Goal: Task Accomplishment & Management: Use online tool/utility

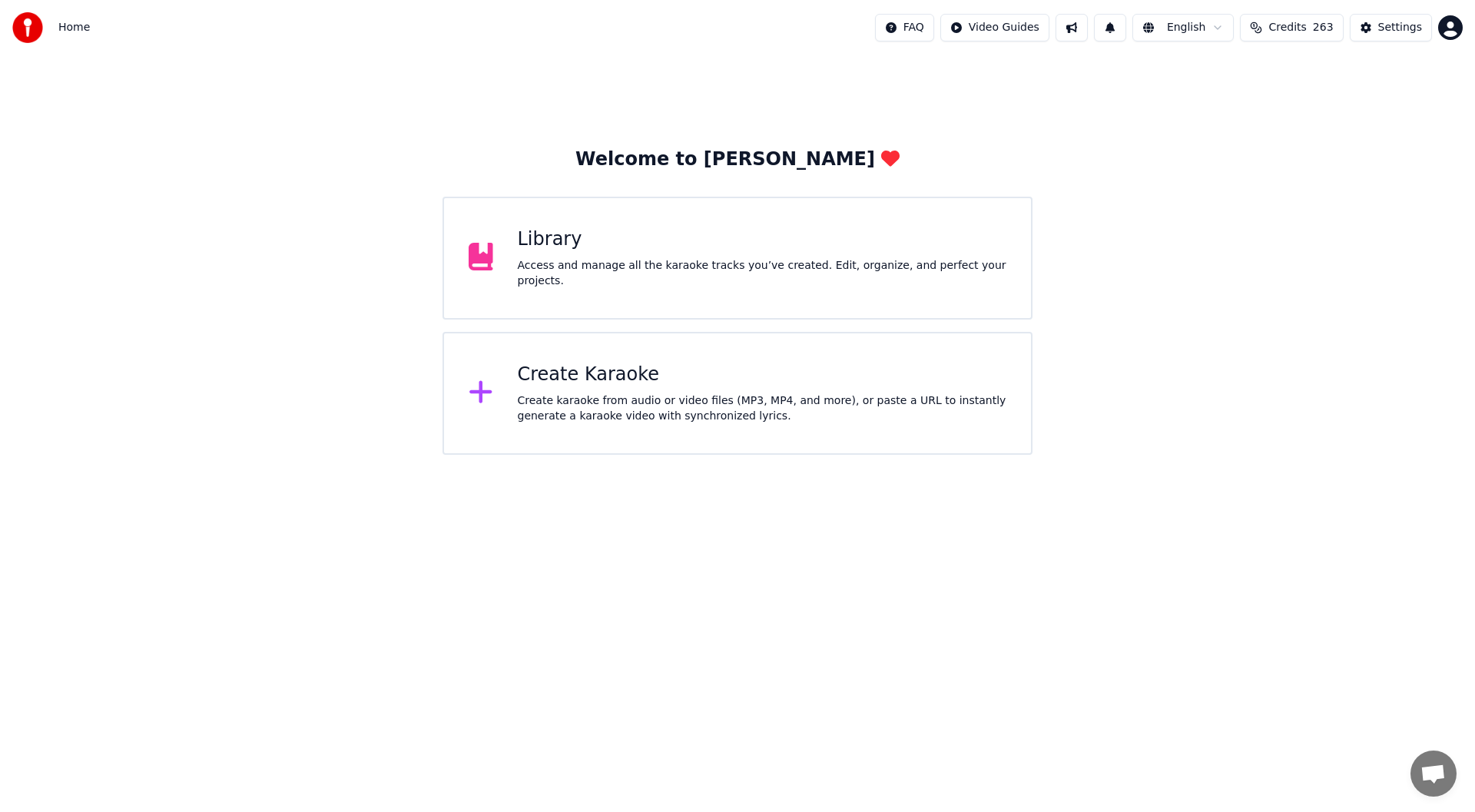
click at [642, 242] on div "Library" at bounding box center [762, 239] width 490 height 25
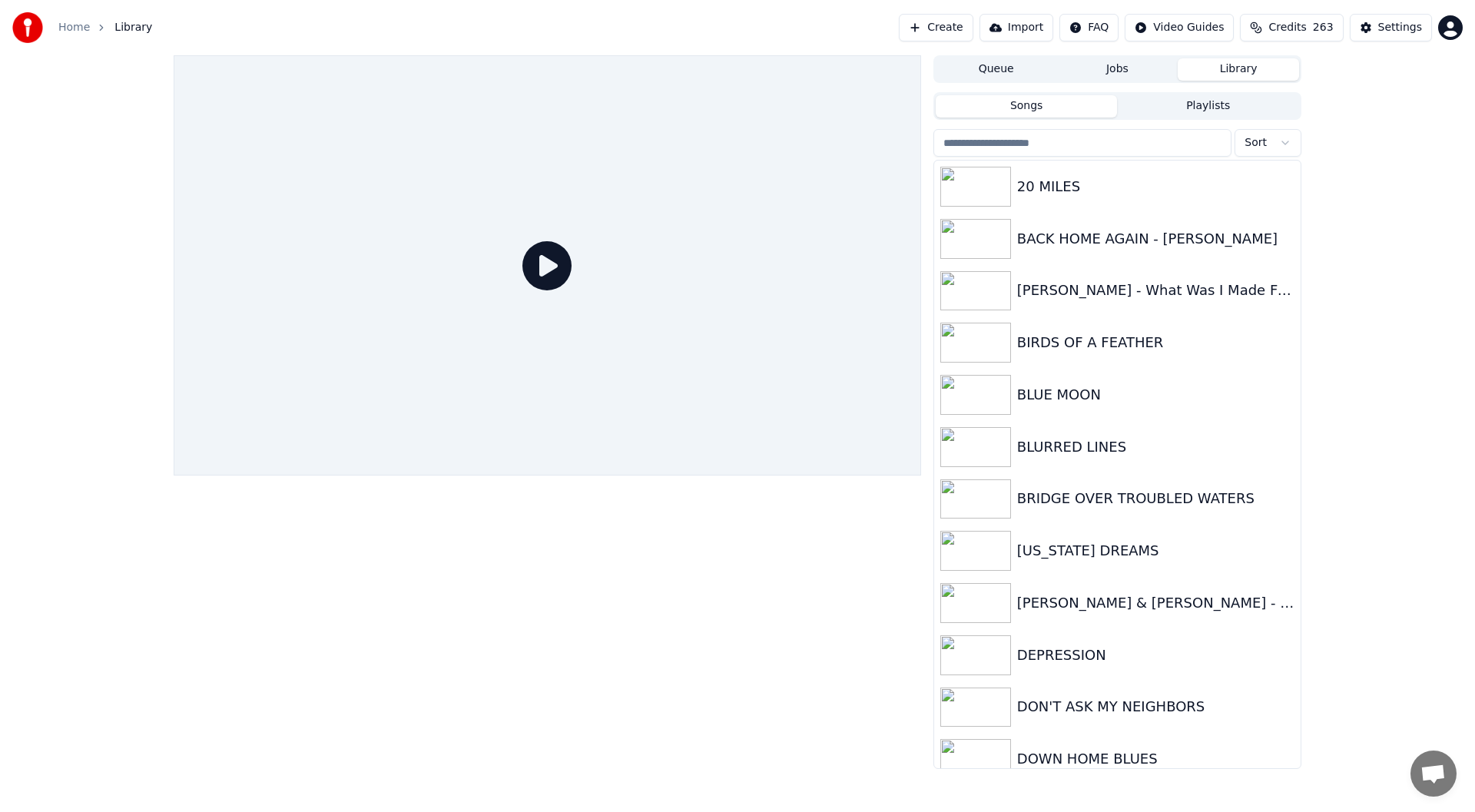
click at [992, 70] on button "Queue" at bounding box center [996, 70] width 121 height 22
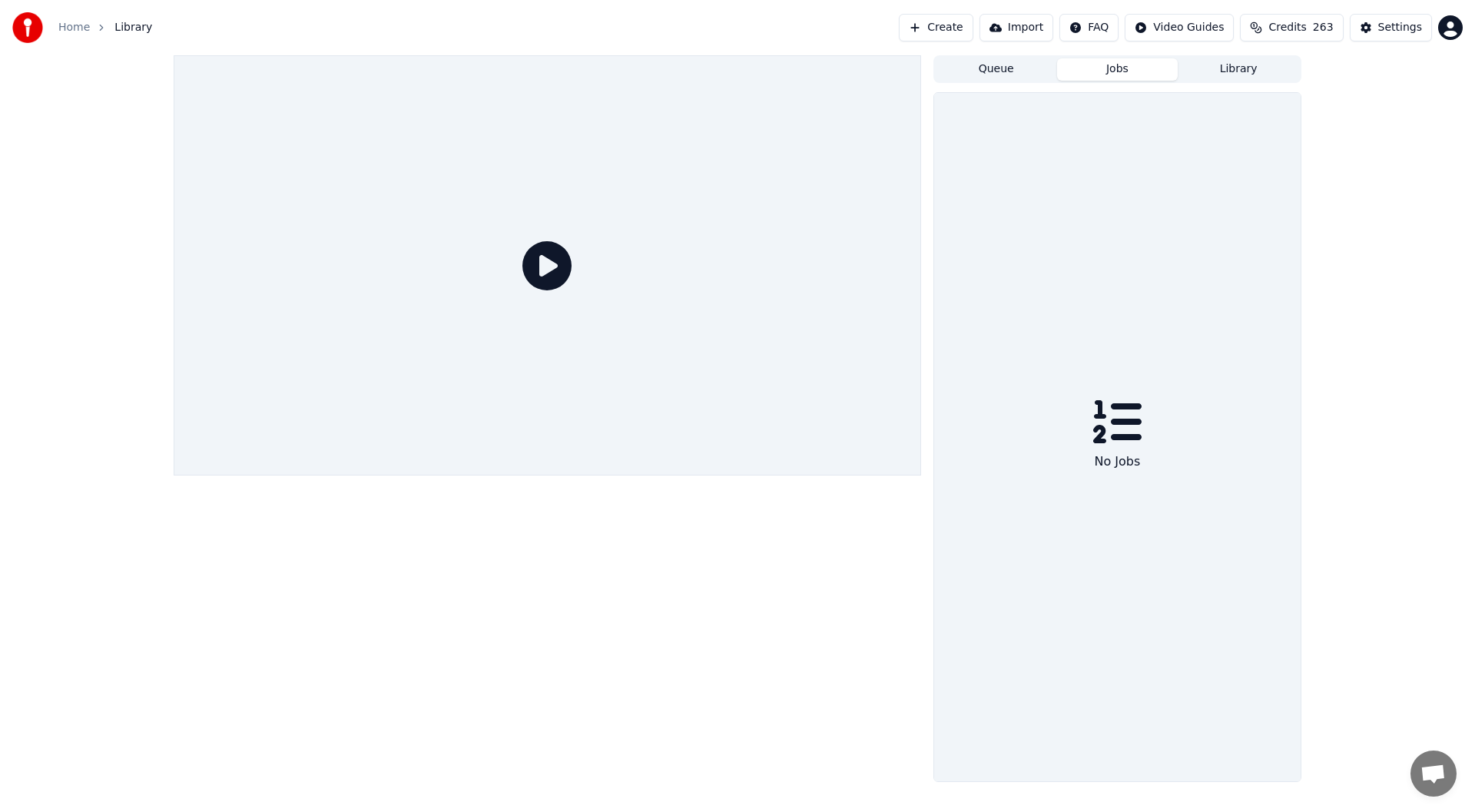
click at [1113, 63] on button "Jobs" at bounding box center [1117, 70] width 121 height 22
click at [1224, 63] on button "Library" at bounding box center [1237, 70] width 121 height 22
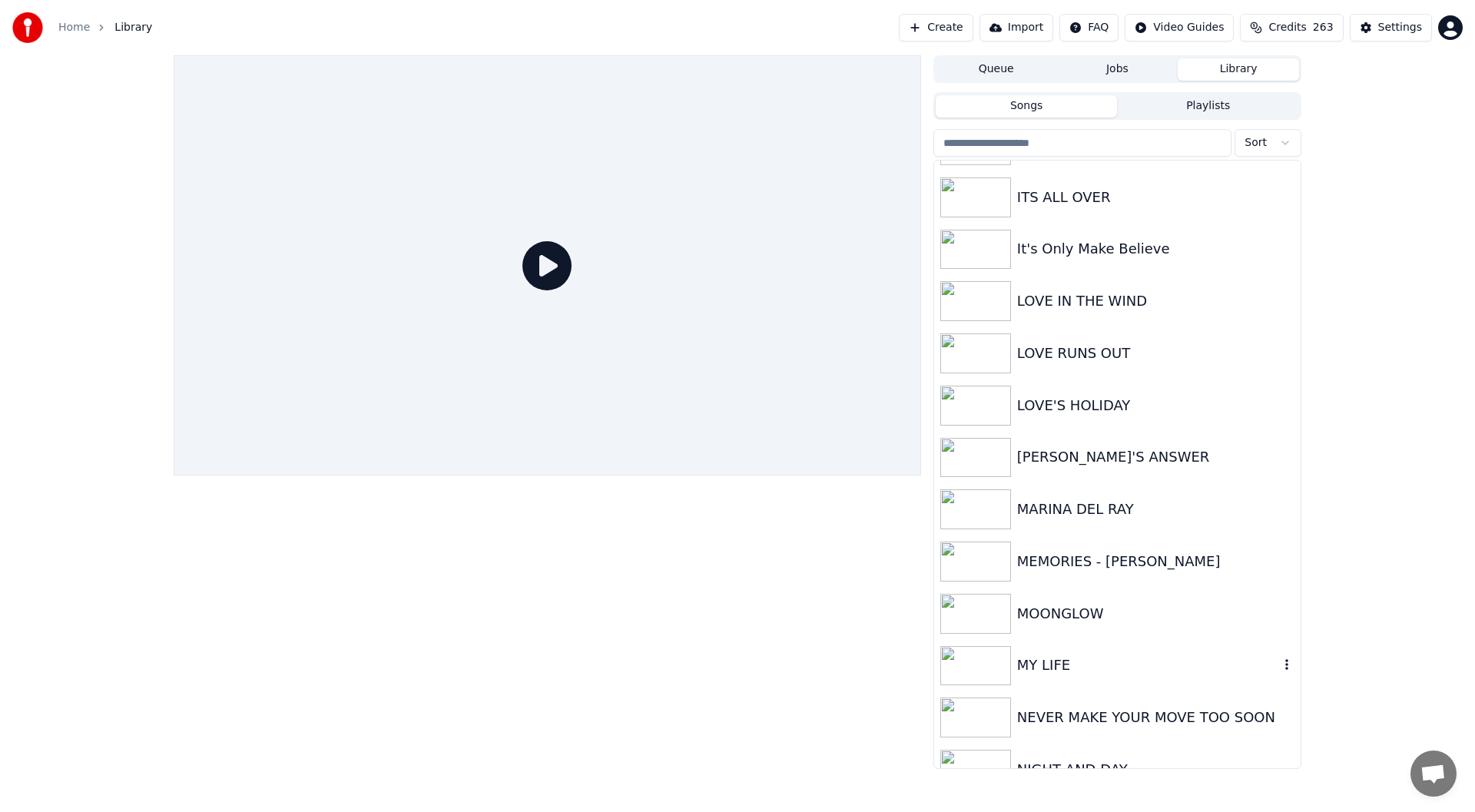
scroll to position [1092, 0]
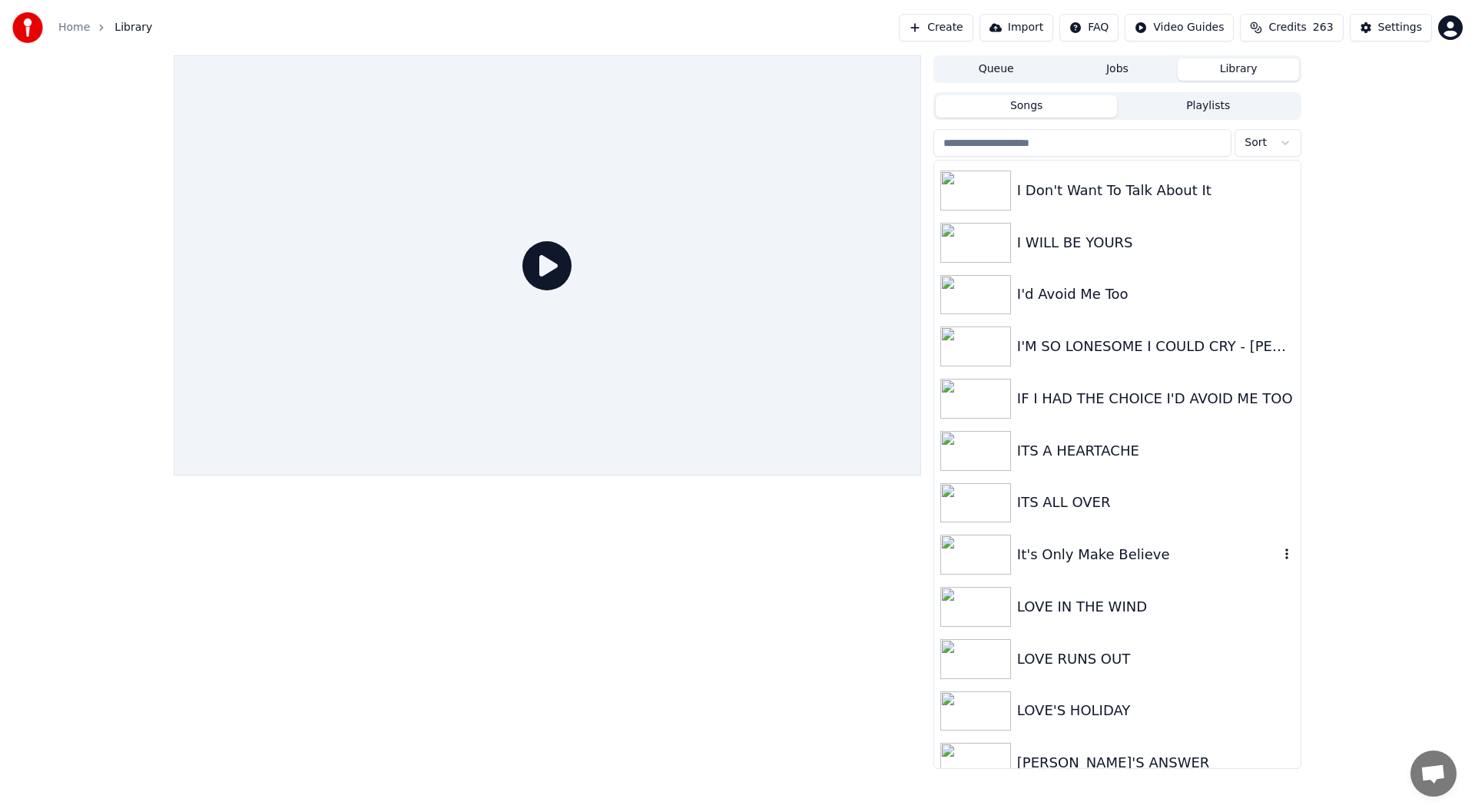
click at [1083, 546] on div "It's Only Make Believe" at bounding box center [1148, 554] width 262 height 21
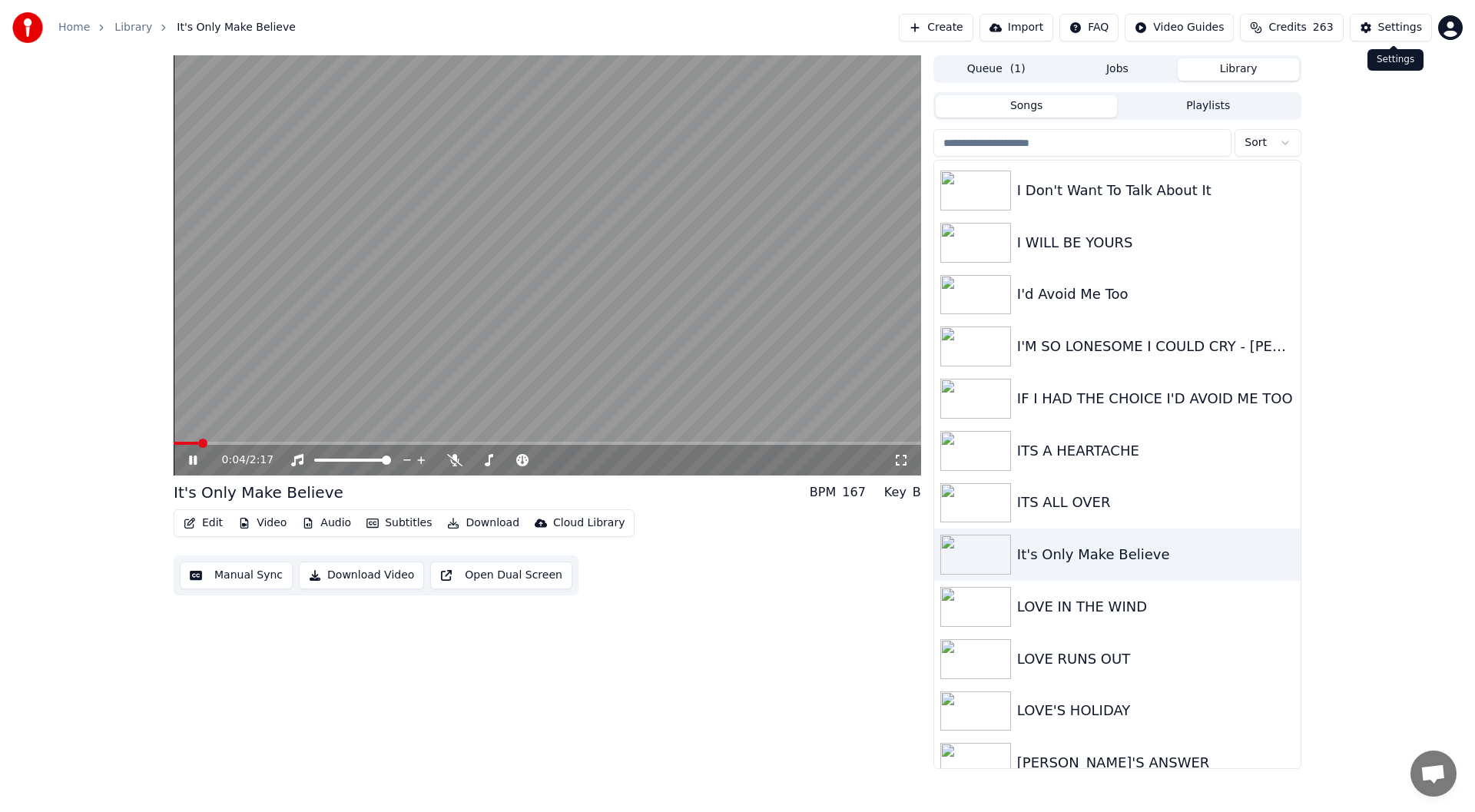
click at [1397, 21] on div "Settings" at bounding box center [1399, 27] width 44 height 15
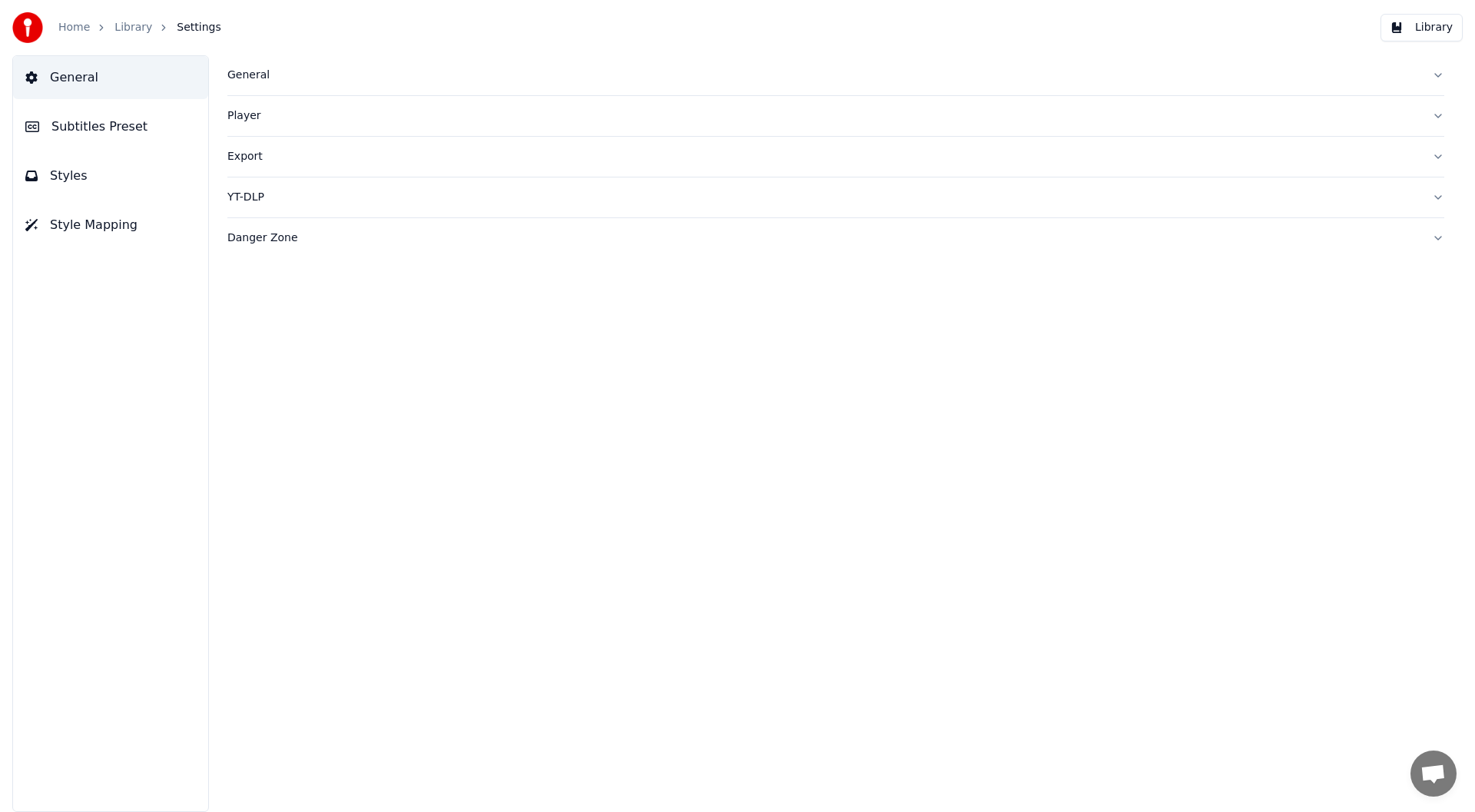
click at [59, 177] on span "Styles" at bounding box center [69, 175] width 38 height 18
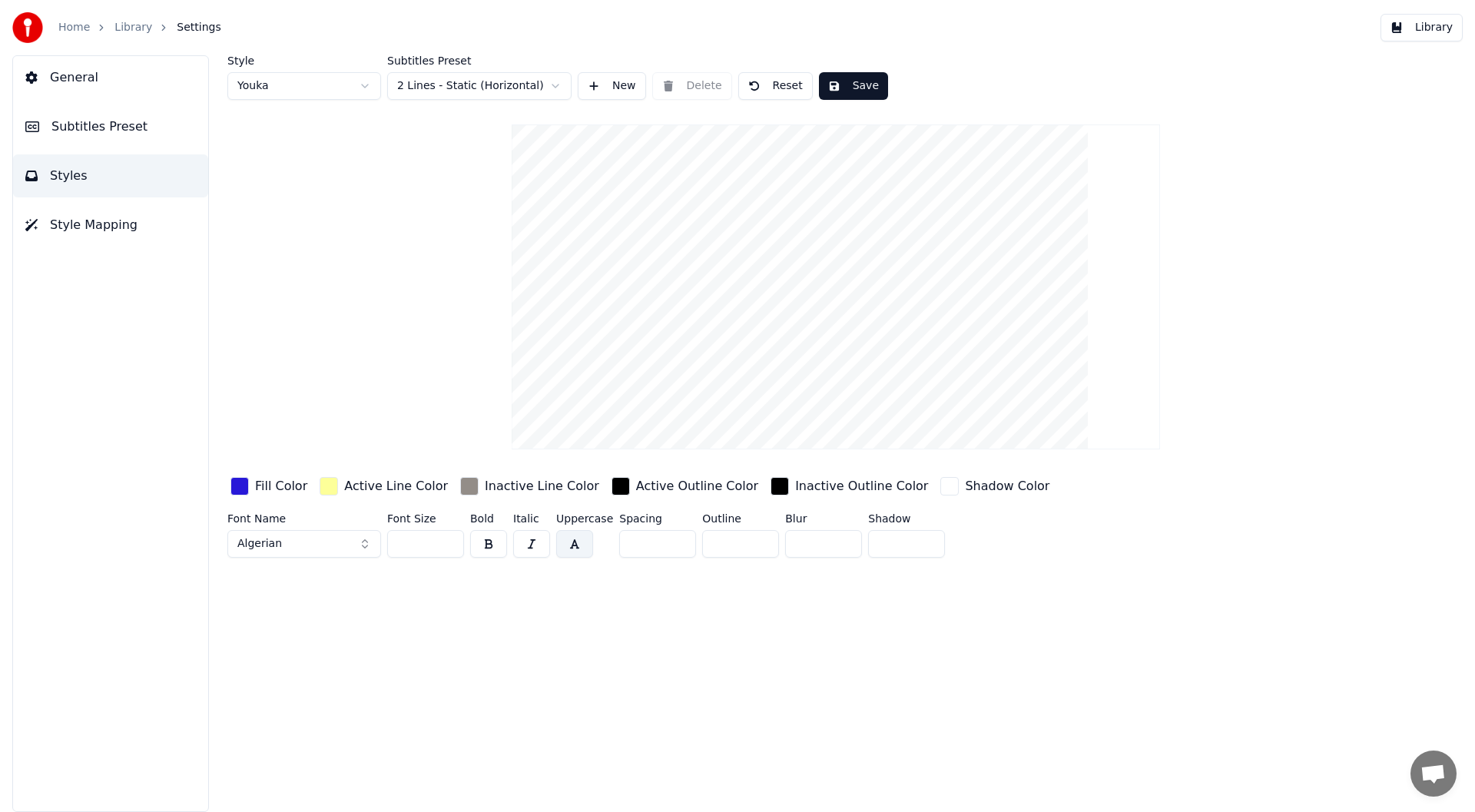
click at [363, 83] on html "Home Library Settings Library General Subtitles Preset Styles Style Mapping Sty…" at bounding box center [738, 406] width 1475 height 812
click at [361, 78] on html "Home Library Settings Library General Subtitles Preset Styles Style Mapping Sty…" at bounding box center [738, 406] width 1475 height 812
click at [362, 82] on html "Home Library Settings Library General Subtitles Preset Styles Style Mapping Sty…" at bounding box center [738, 406] width 1475 height 812
type input "***"
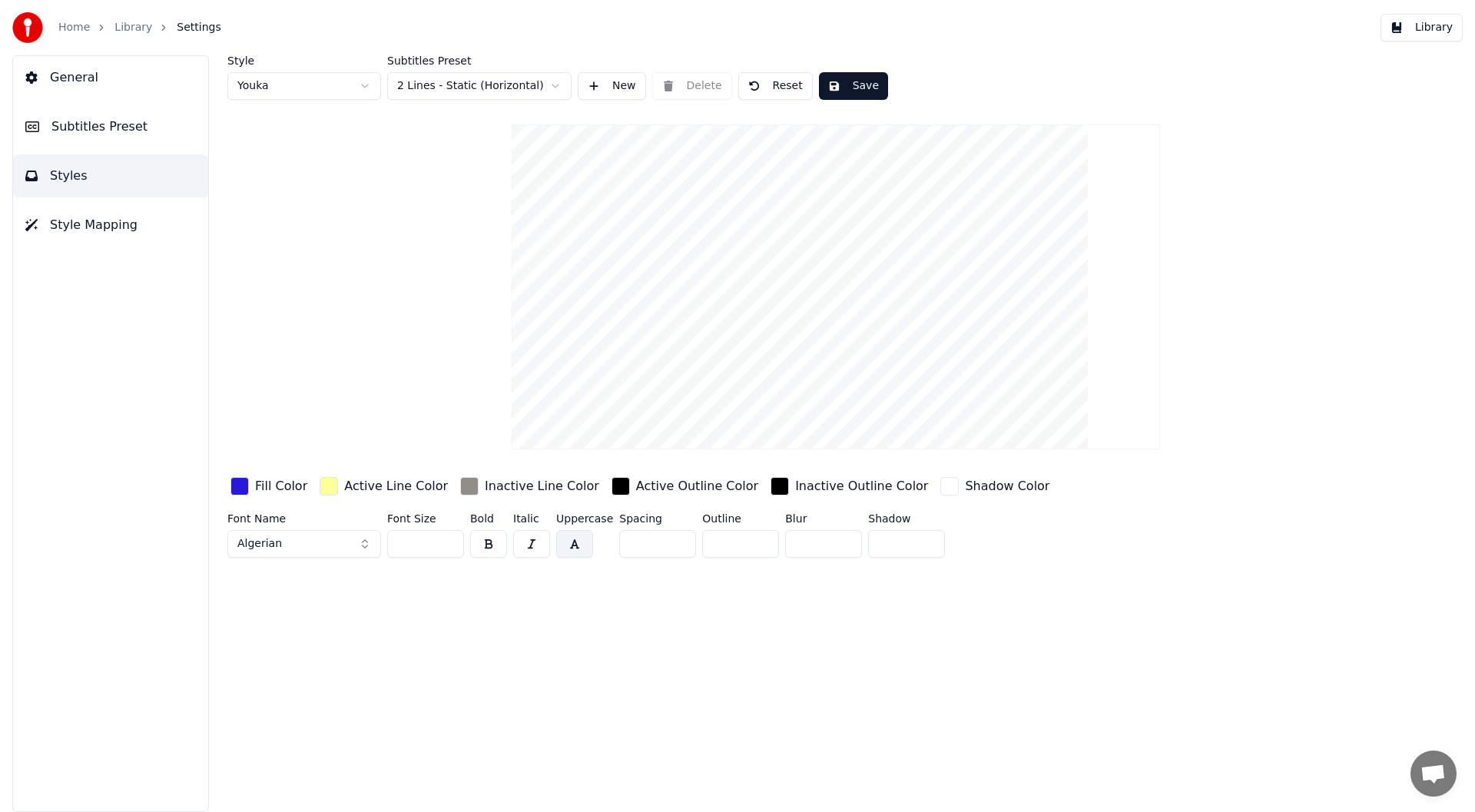
click at [850, 81] on button "Save" at bounding box center [853, 86] width 69 height 28
click at [1429, 24] on button "Library" at bounding box center [1421, 27] width 82 height 28
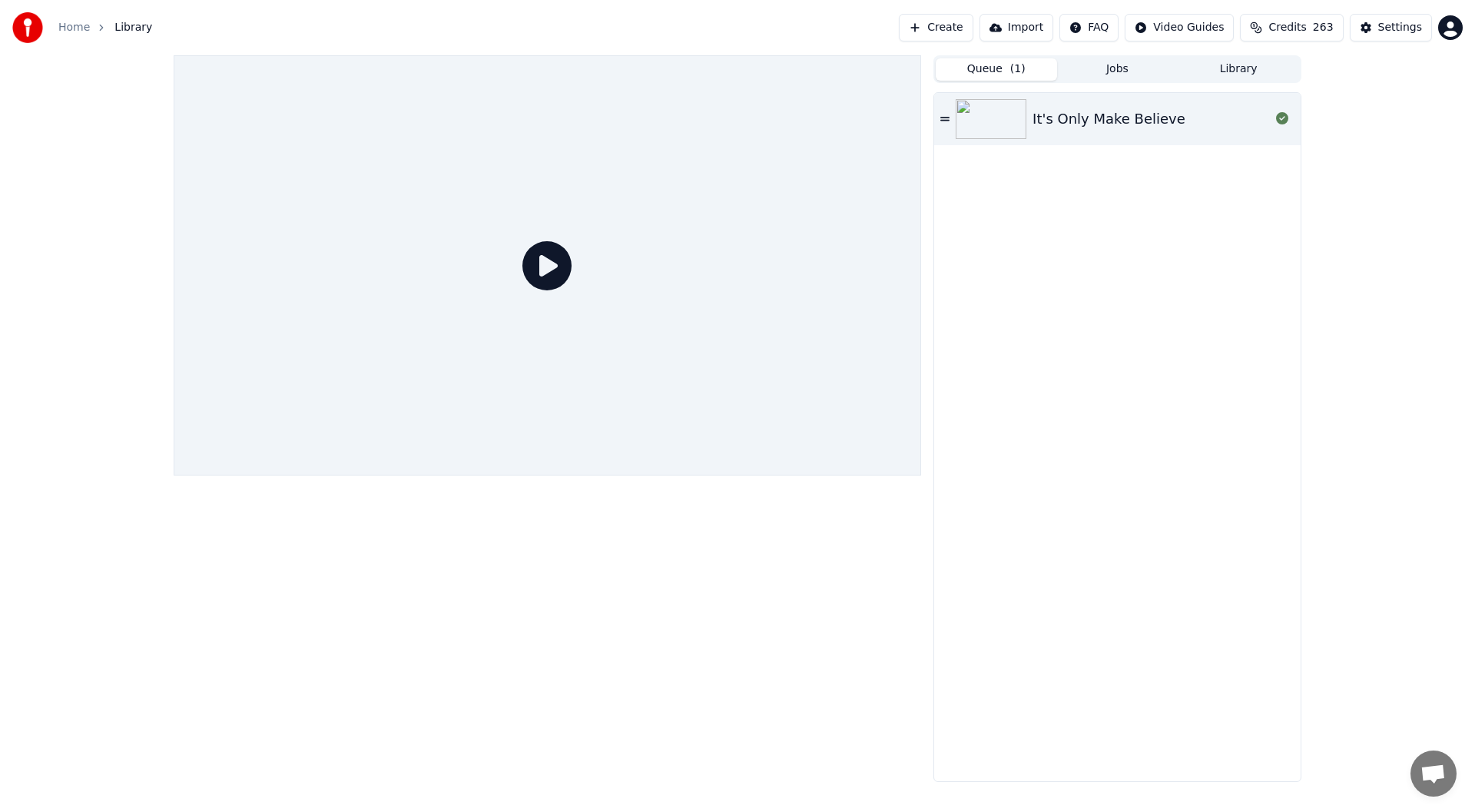
click at [1008, 59] on button "Queue ( 1 )" at bounding box center [996, 70] width 121 height 22
click at [1030, 113] on div at bounding box center [993, 119] width 77 height 40
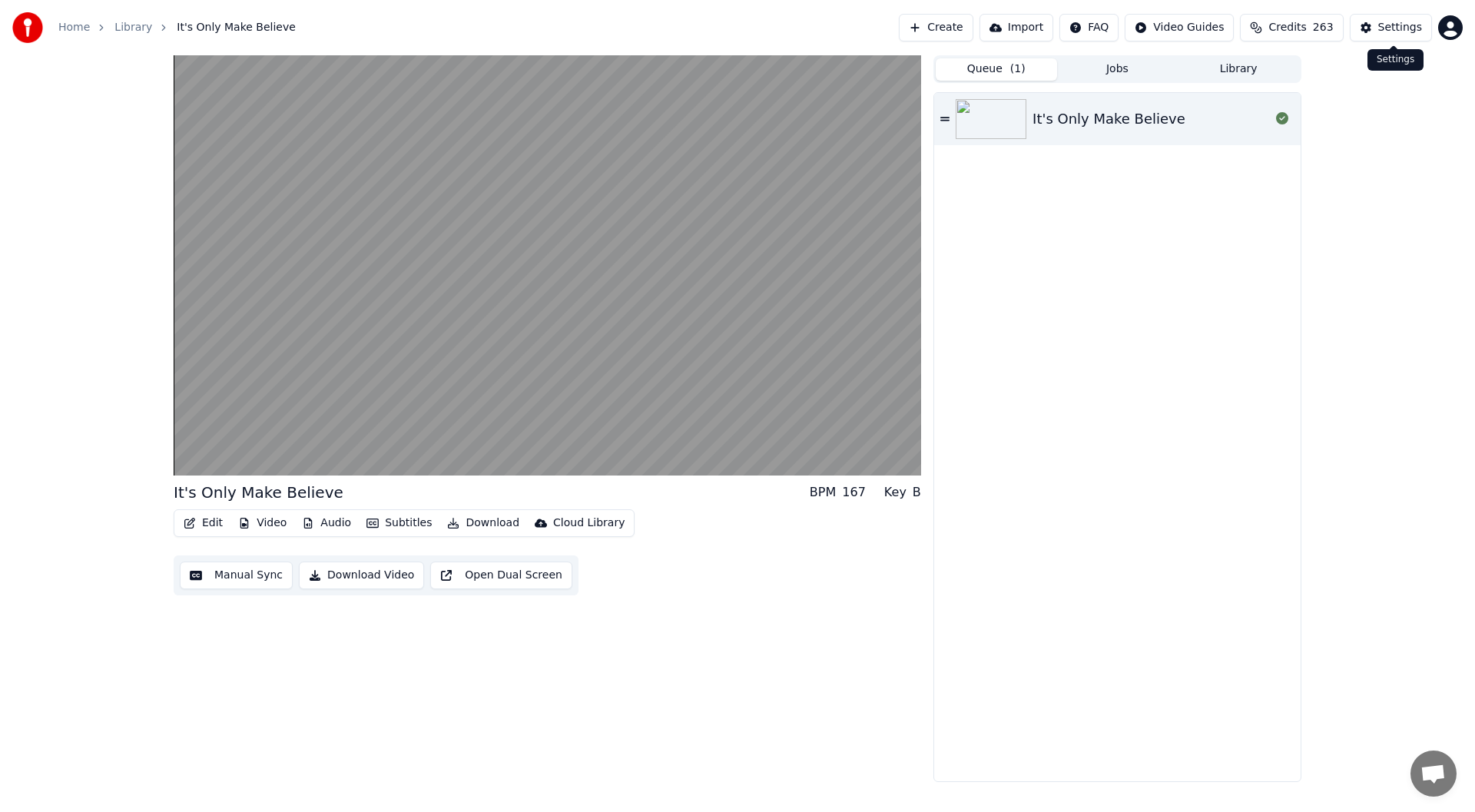
click at [1402, 22] on div "Settings" at bounding box center [1399, 27] width 44 height 15
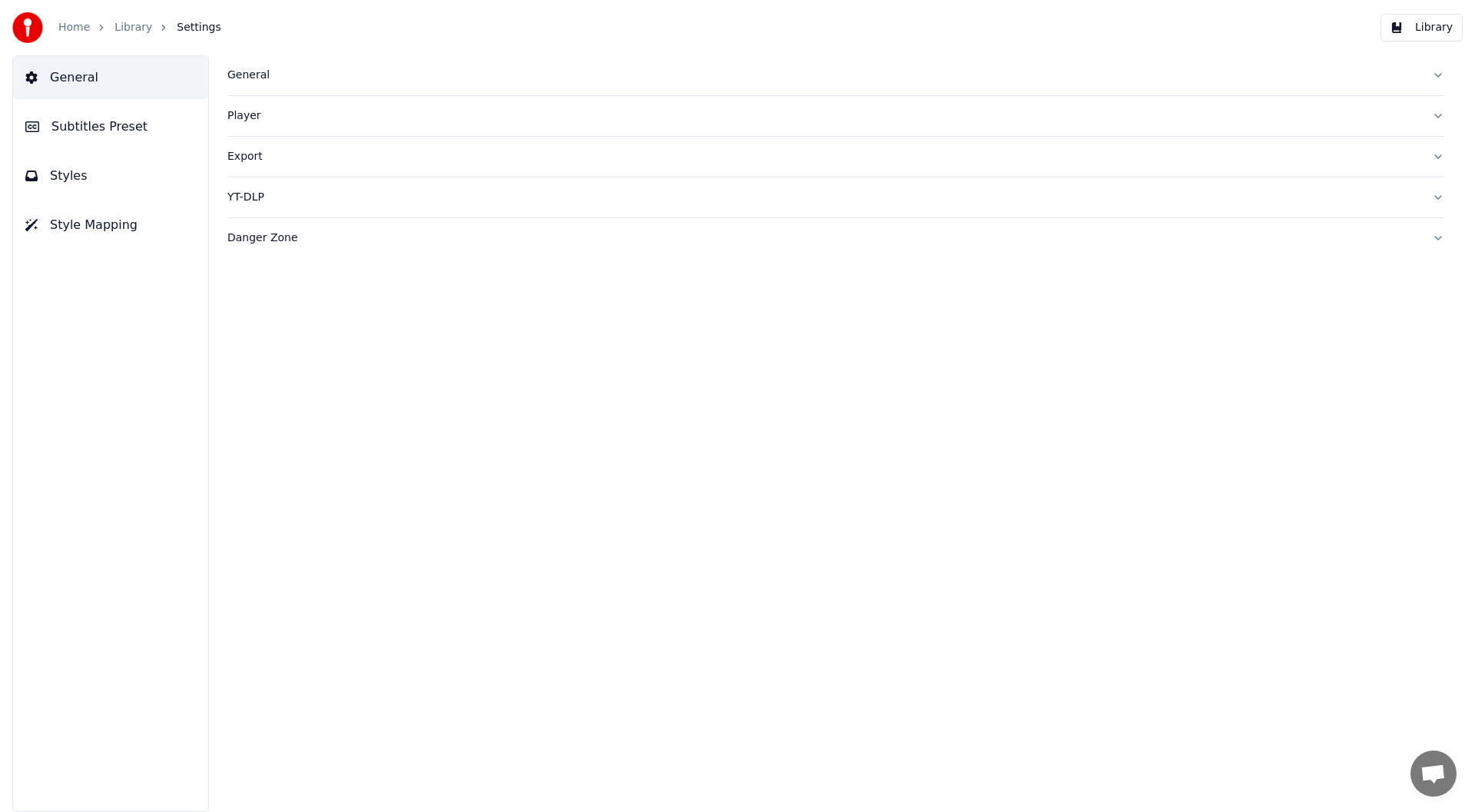
click at [63, 173] on span "Styles" at bounding box center [69, 175] width 38 height 18
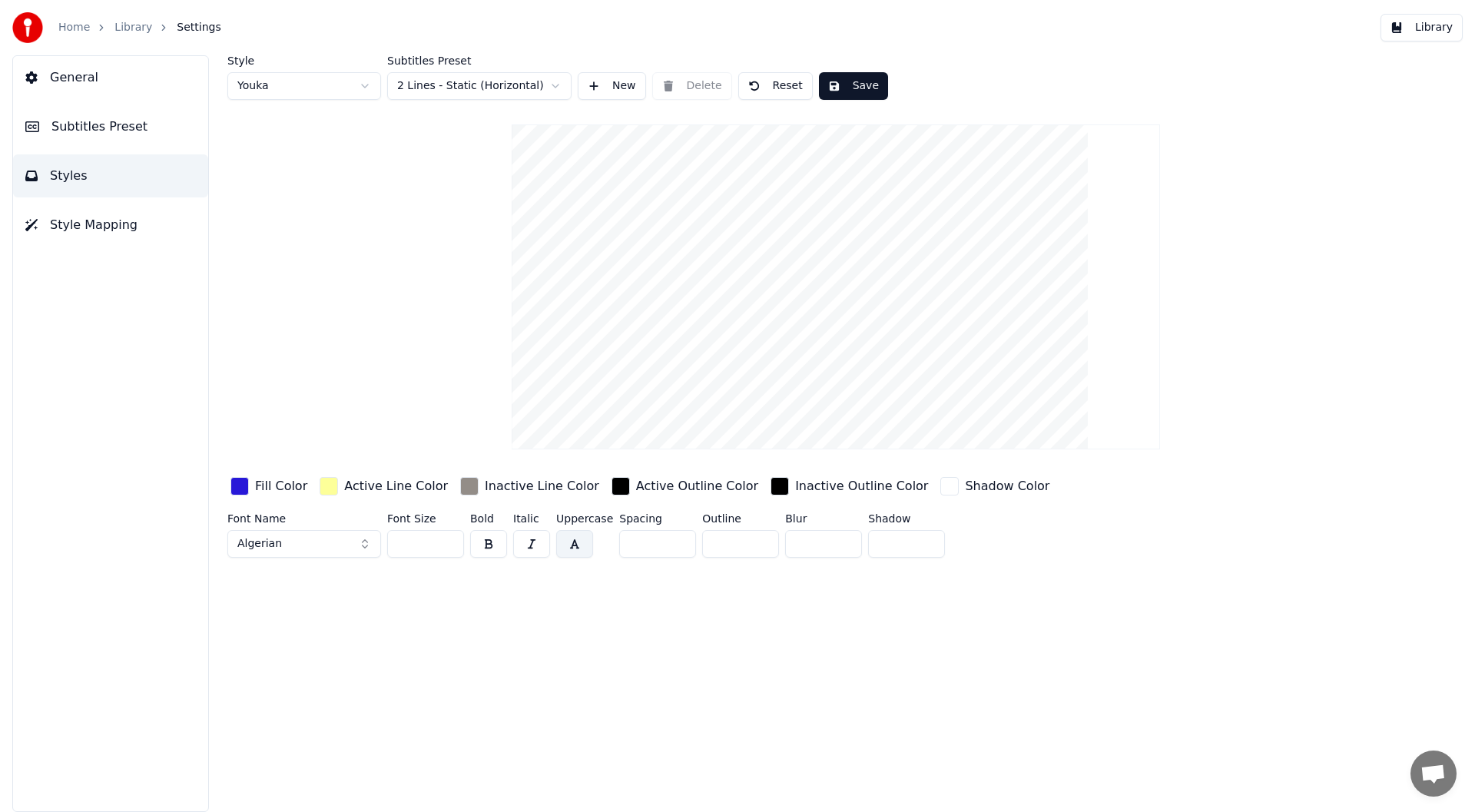
click at [781, 84] on button "Reset" at bounding box center [776, 86] width 74 height 28
type input "**"
click at [847, 81] on button "Save" at bounding box center [853, 86] width 69 height 28
click at [487, 541] on button "button" at bounding box center [488, 543] width 37 height 28
click at [489, 545] on button "button" at bounding box center [488, 543] width 37 height 28
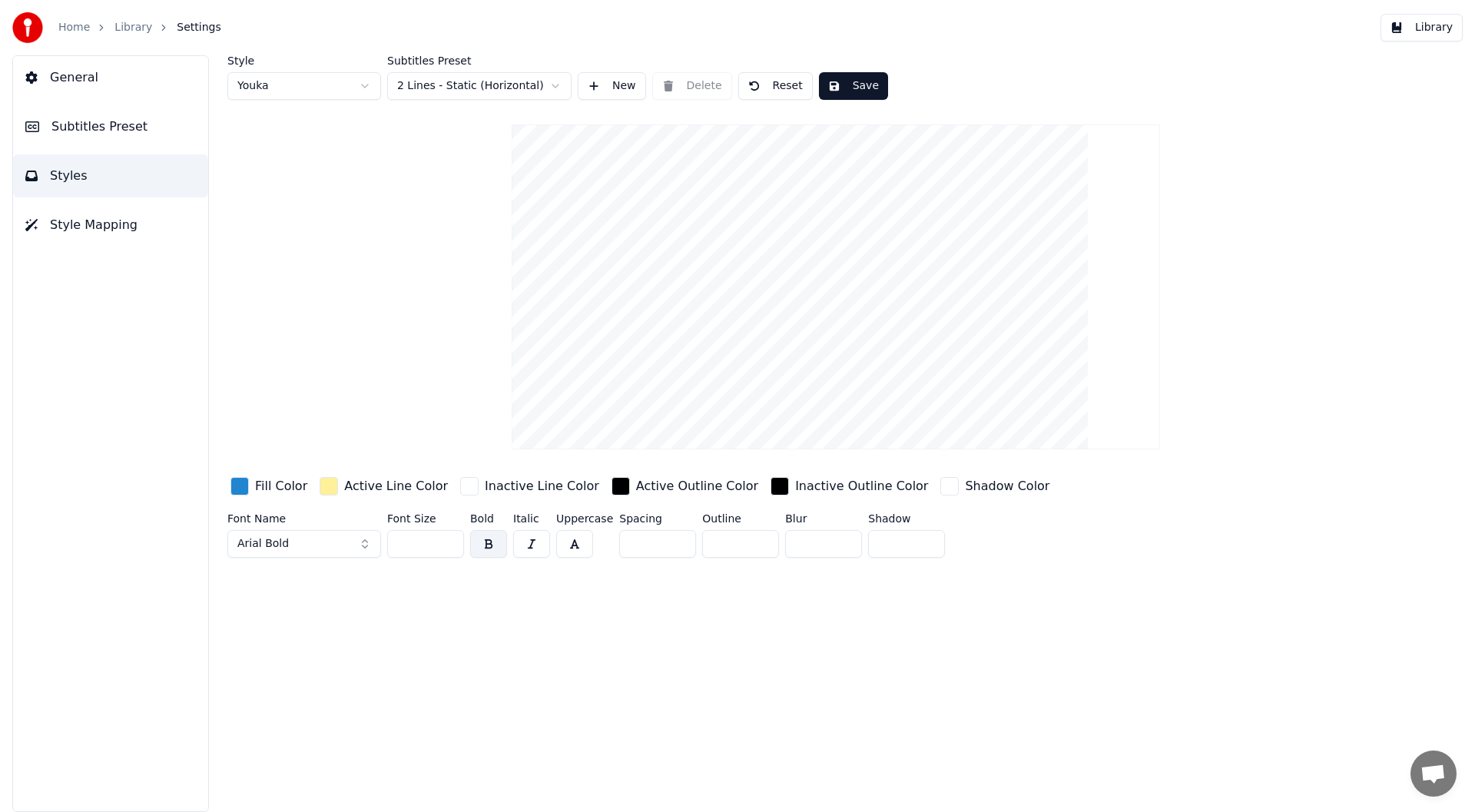
click at [573, 544] on button "button" at bounding box center [574, 543] width 37 height 28
click at [486, 537] on button "button" at bounding box center [488, 543] width 37 height 28
click at [482, 532] on button "button" at bounding box center [488, 543] width 37 height 28
click at [488, 549] on button "button" at bounding box center [488, 543] width 37 height 28
click at [530, 536] on button "button" at bounding box center [532, 543] width 37 height 28
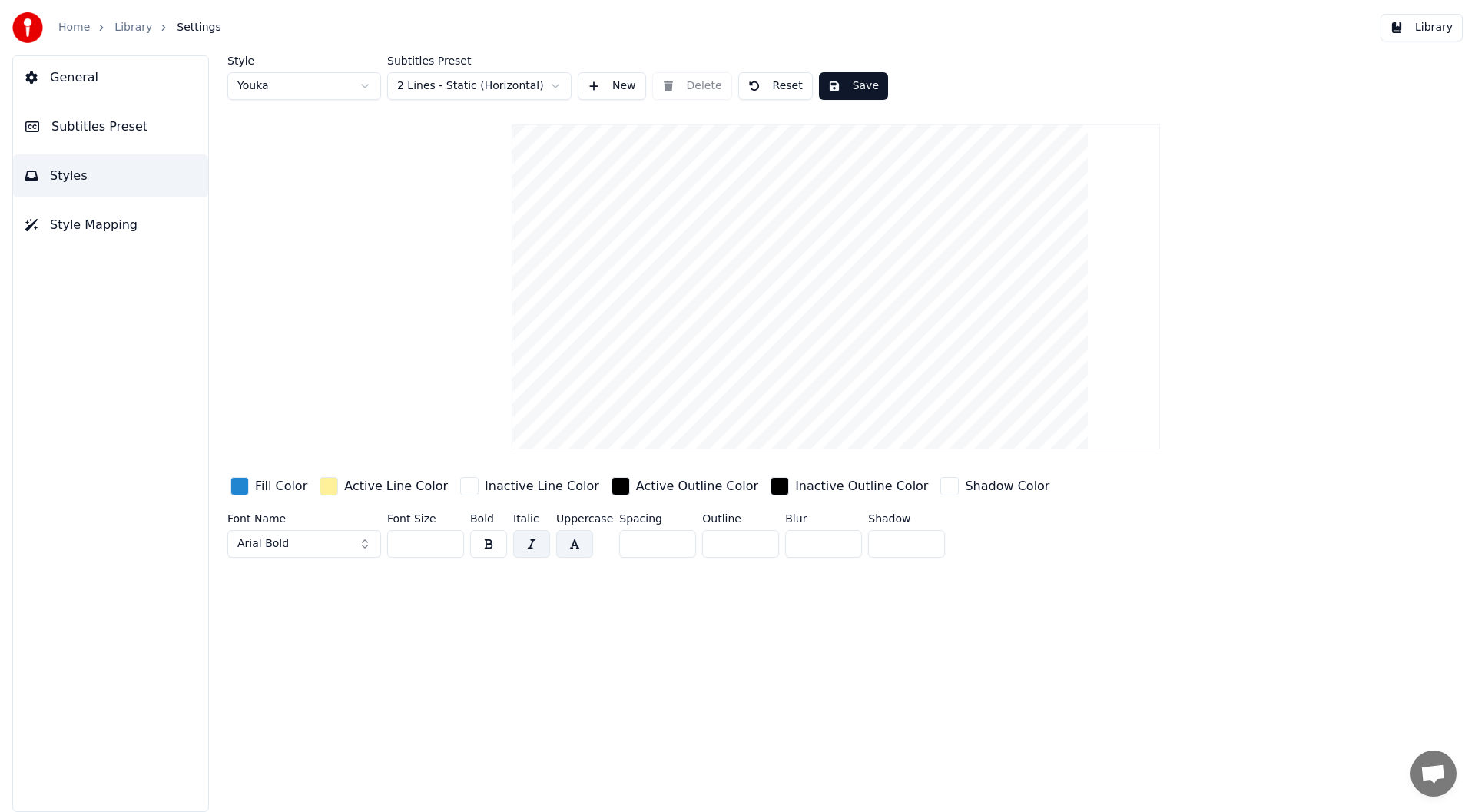
click at [486, 542] on button "button" at bounding box center [488, 543] width 37 height 28
click at [493, 541] on button "button" at bounding box center [488, 543] width 37 height 28
click at [536, 536] on button "button" at bounding box center [532, 543] width 37 height 28
click at [573, 540] on button "button" at bounding box center [574, 543] width 37 height 28
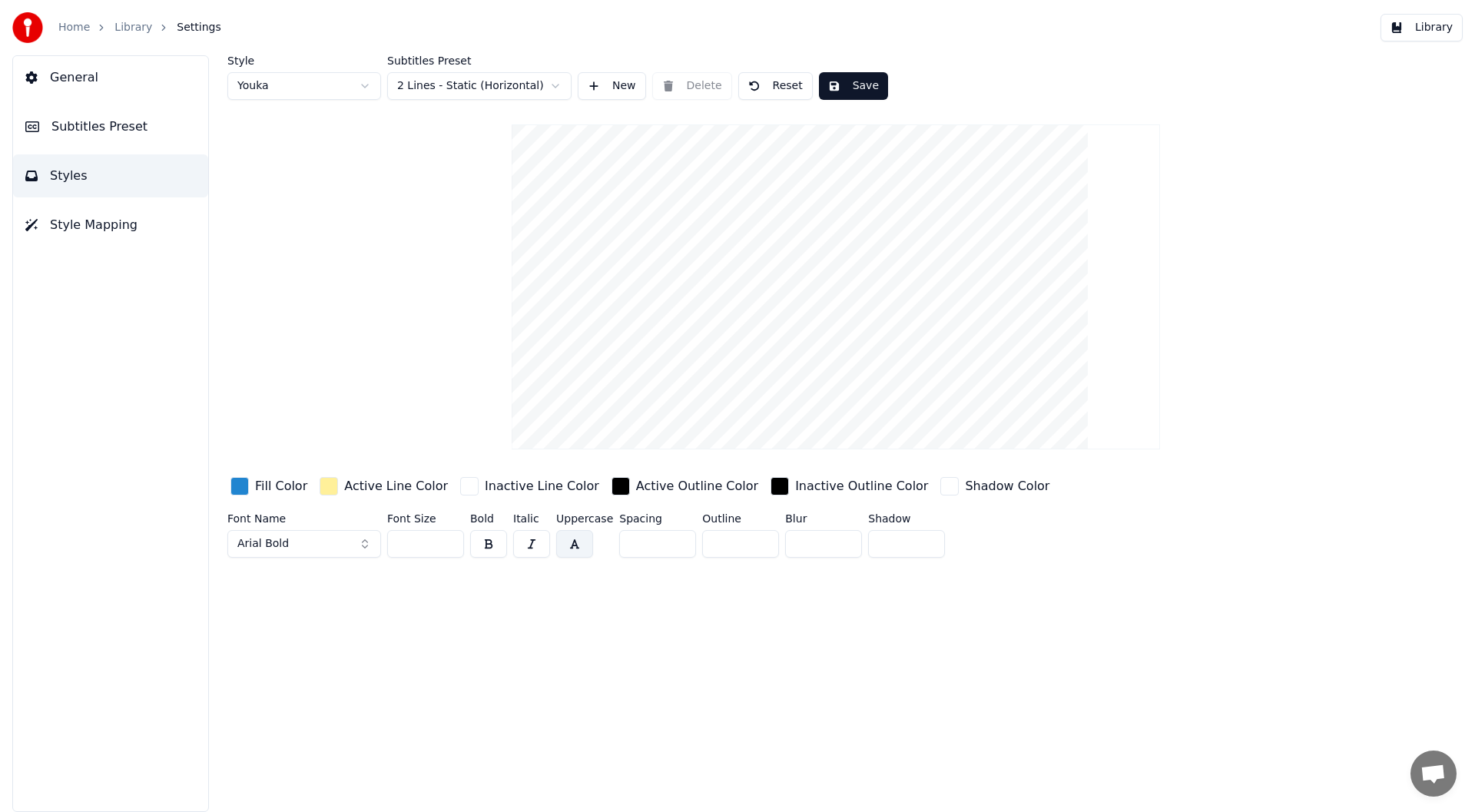
click at [531, 543] on button "button" at bounding box center [532, 543] width 37 height 28
click at [542, 541] on button "button" at bounding box center [532, 543] width 37 height 28
click at [862, 78] on button "Save" at bounding box center [853, 86] width 69 height 28
click at [71, 124] on span "Subtitles Preset" at bounding box center [99, 126] width 96 height 18
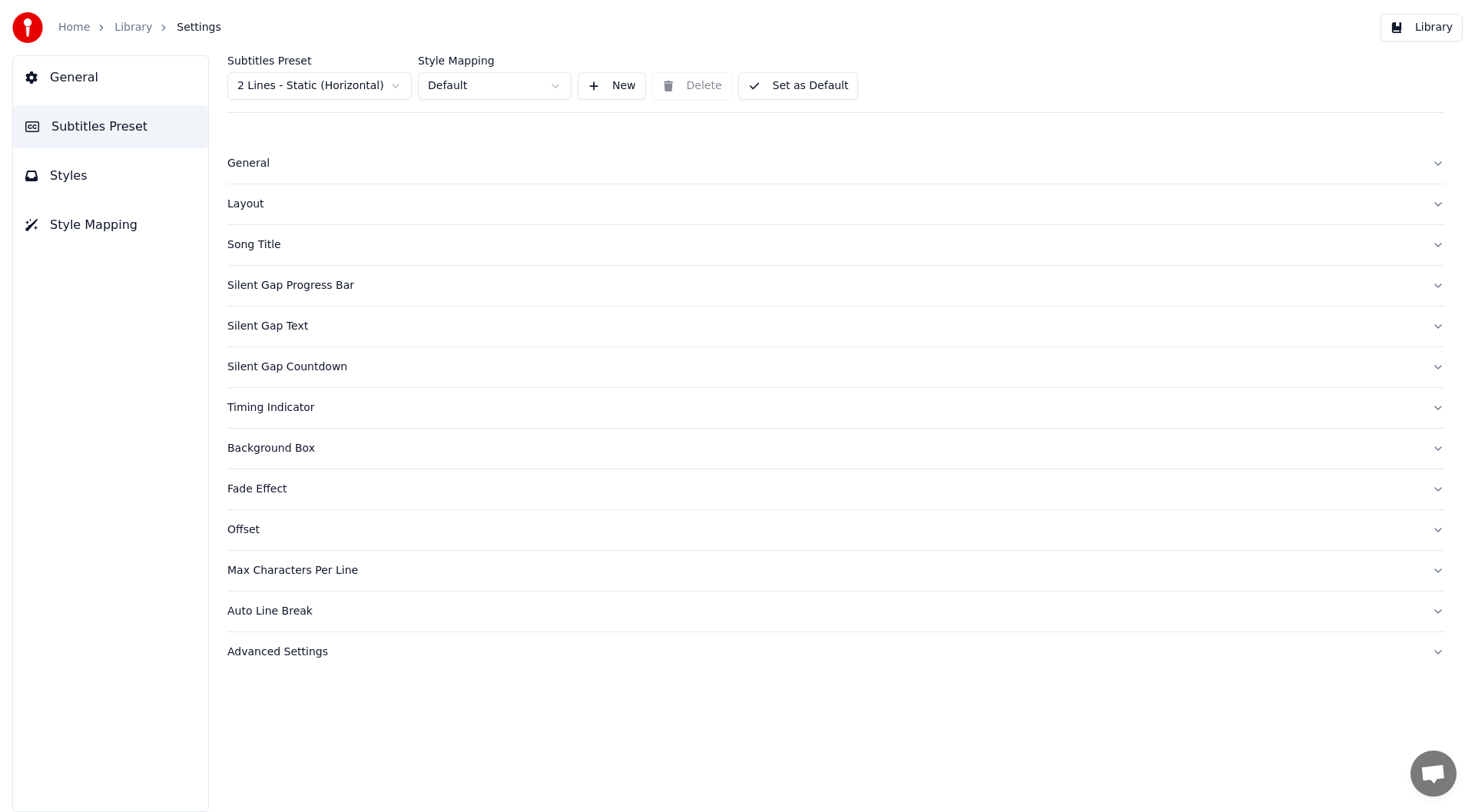
click at [74, 215] on span "Style Mapping" at bounding box center [93, 224] width 88 height 18
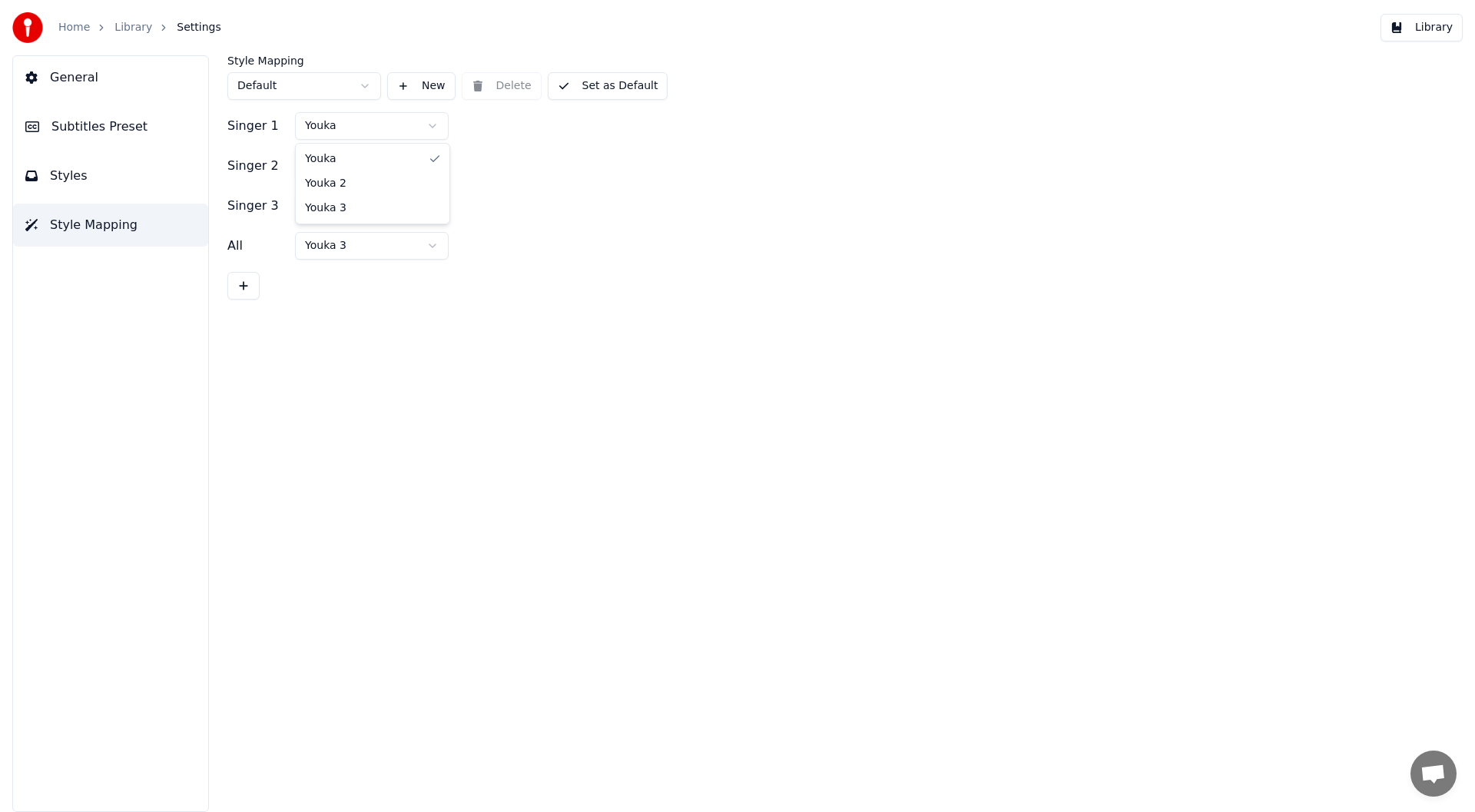
click at [430, 121] on html "Home Library Settings Library General Subtitles Preset Styles Style Mapping Sty…" at bounding box center [738, 406] width 1475 height 812
click at [384, 116] on html "Home Library Settings Library General Subtitles Preset Styles Style Mapping Sty…" at bounding box center [738, 406] width 1475 height 812
click at [596, 84] on button "Set as Default" at bounding box center [608, 86] width 120 height 28
click at [1442, 23] on button "Library" at bounding box center [1421, 27] width 82 height 28
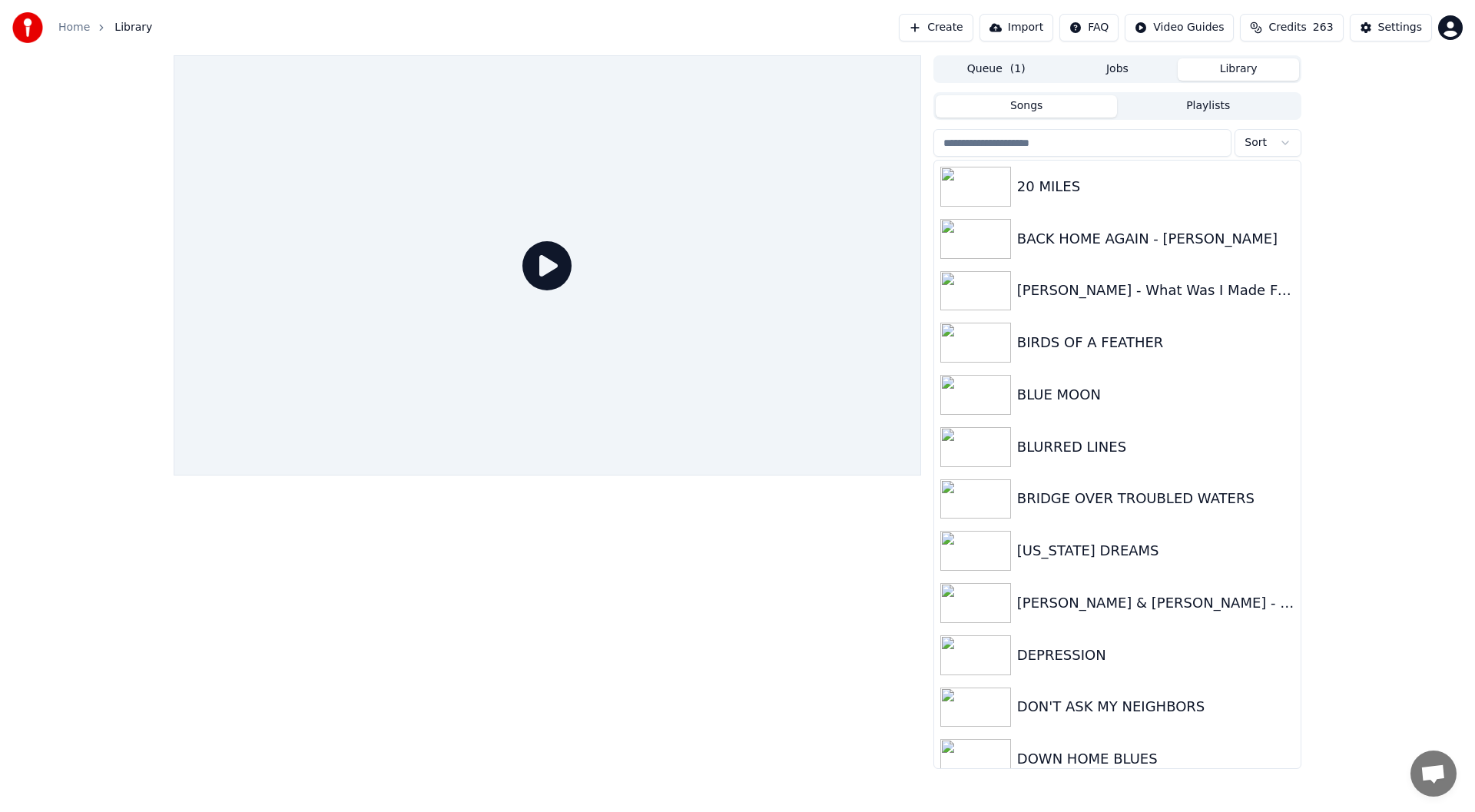
click at [1000, 71] on button "Queue ( 1 )" at bounding box center [996, 70] width 121 height 22
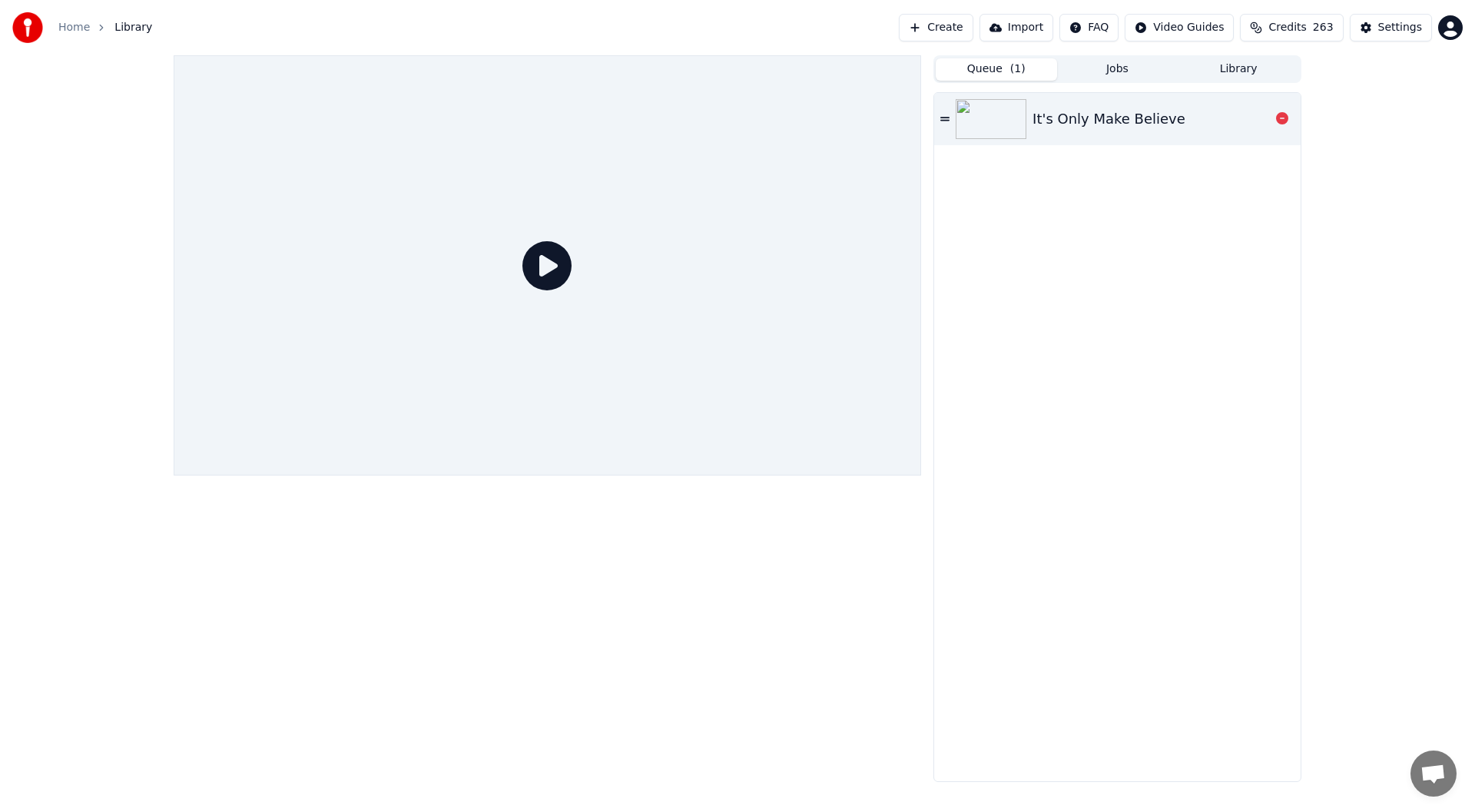
click at [1089, 114] on div "It's Only Make Believe" at bounding box center [1108, 119] width 153 height 21
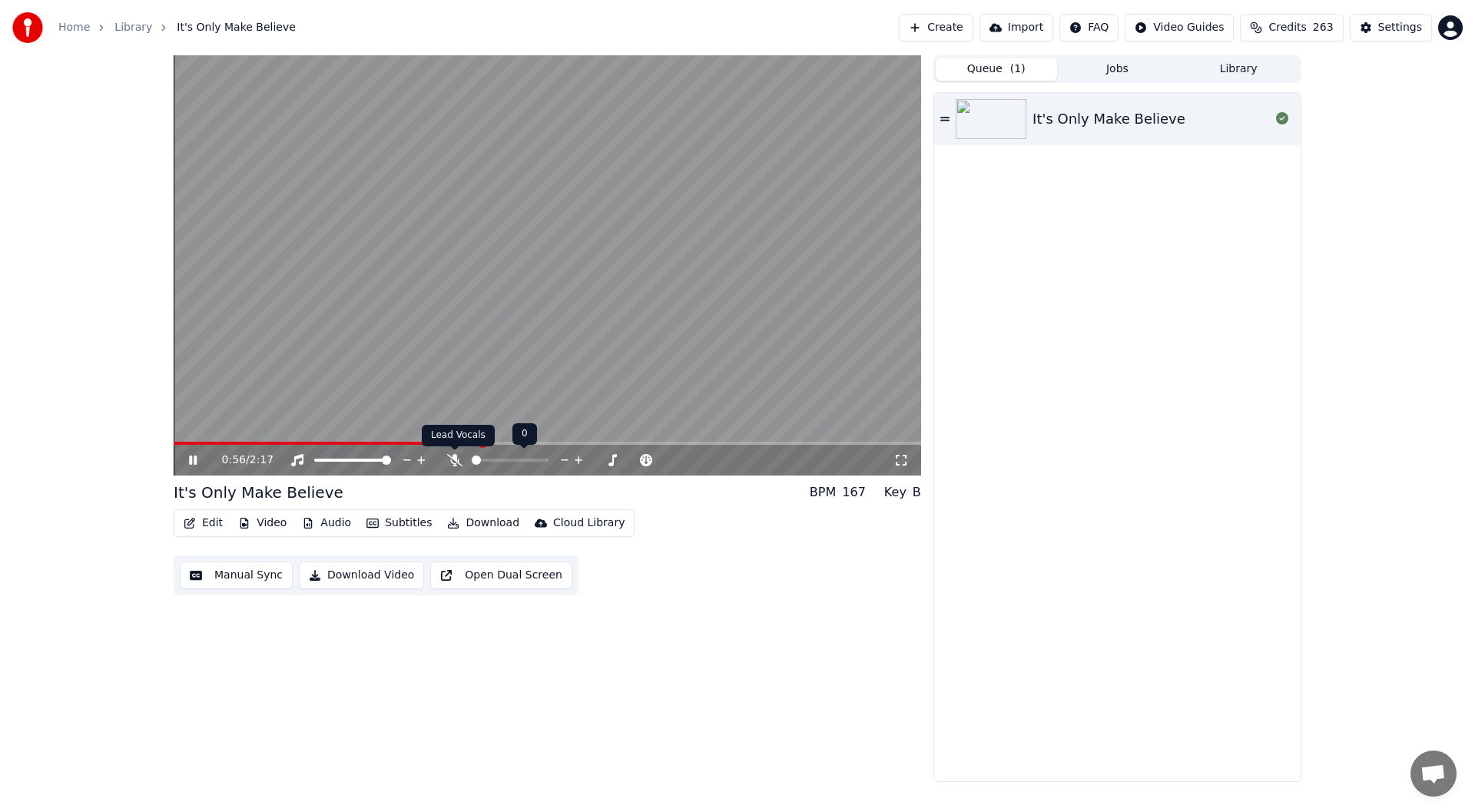
click at [457, 459] on icon at bounding box center [454, 460] width 15 height 13
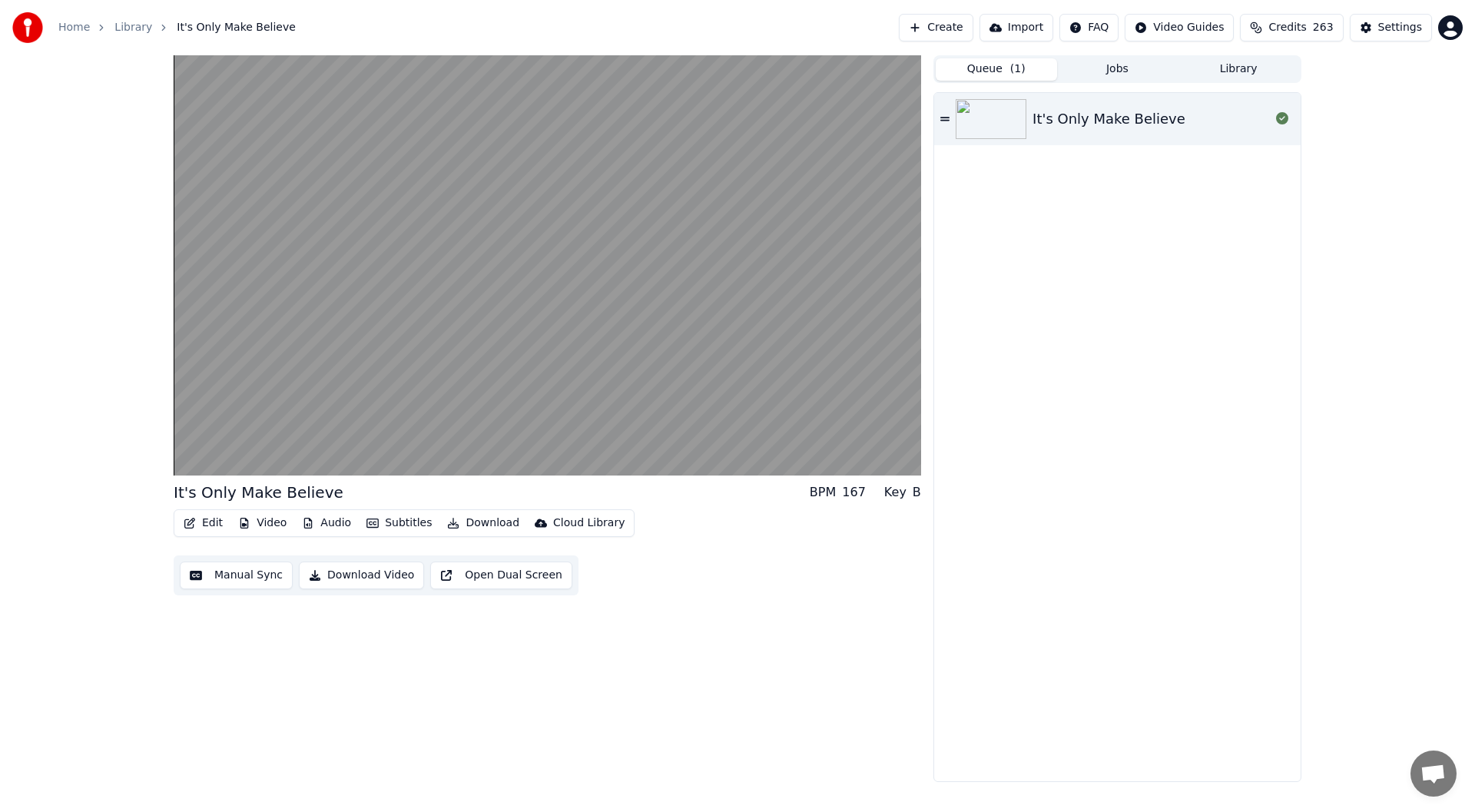
click at [204, 527] on button "Edit" at bounding box center [203, 523] width 51 height 21
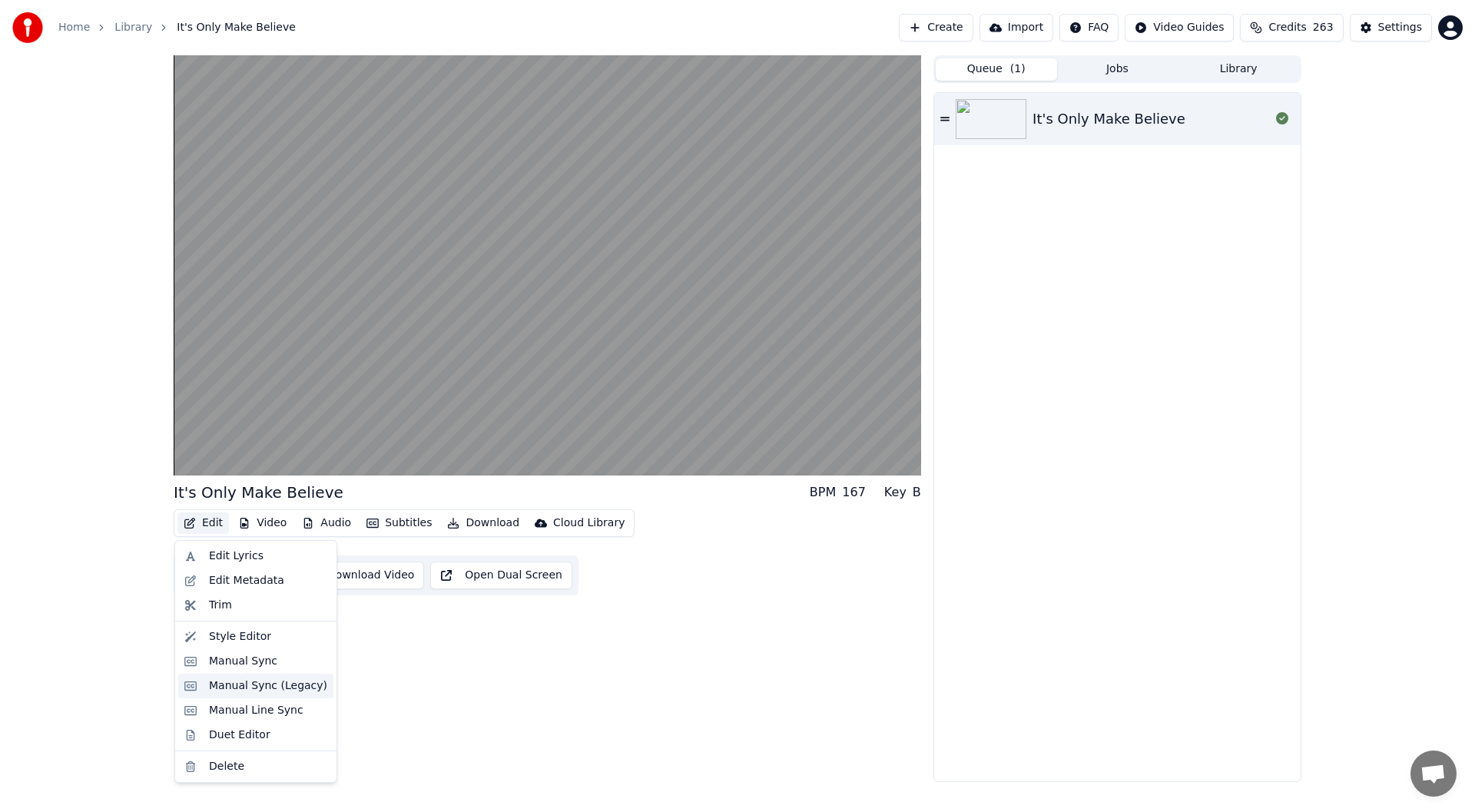
click at [282, 684] on div "Manual Sync (Legacy)" at bounding box center [268, 685] width 118 height 15
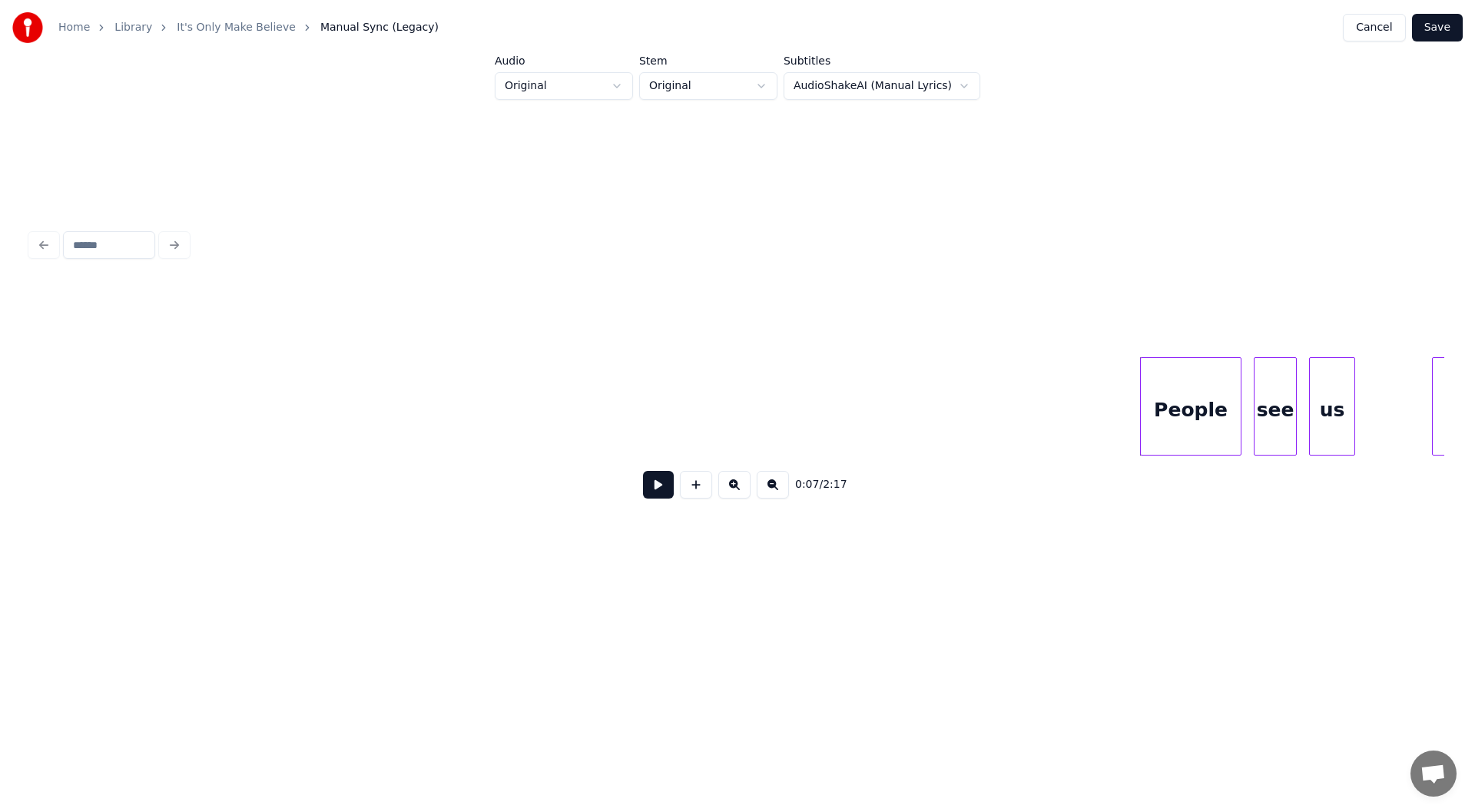
click at [651, 489] on button at bounding box center [658, 484] width 31 height 28
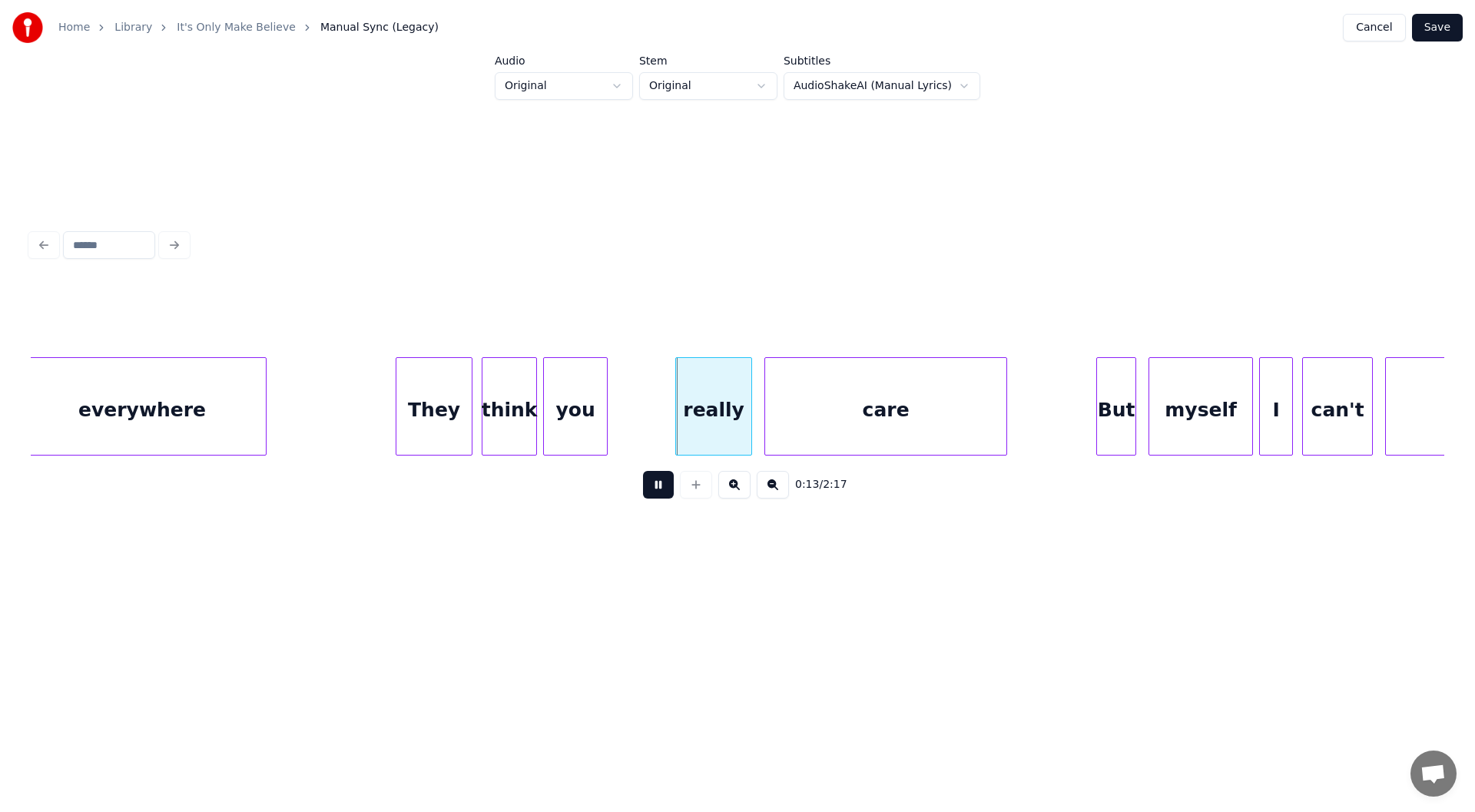
click at [651, 489] on button at bounding box center [658, 484] width 31 height 28
click at [672, 415] on div at bounding box center [670, 406] width 5 height 97
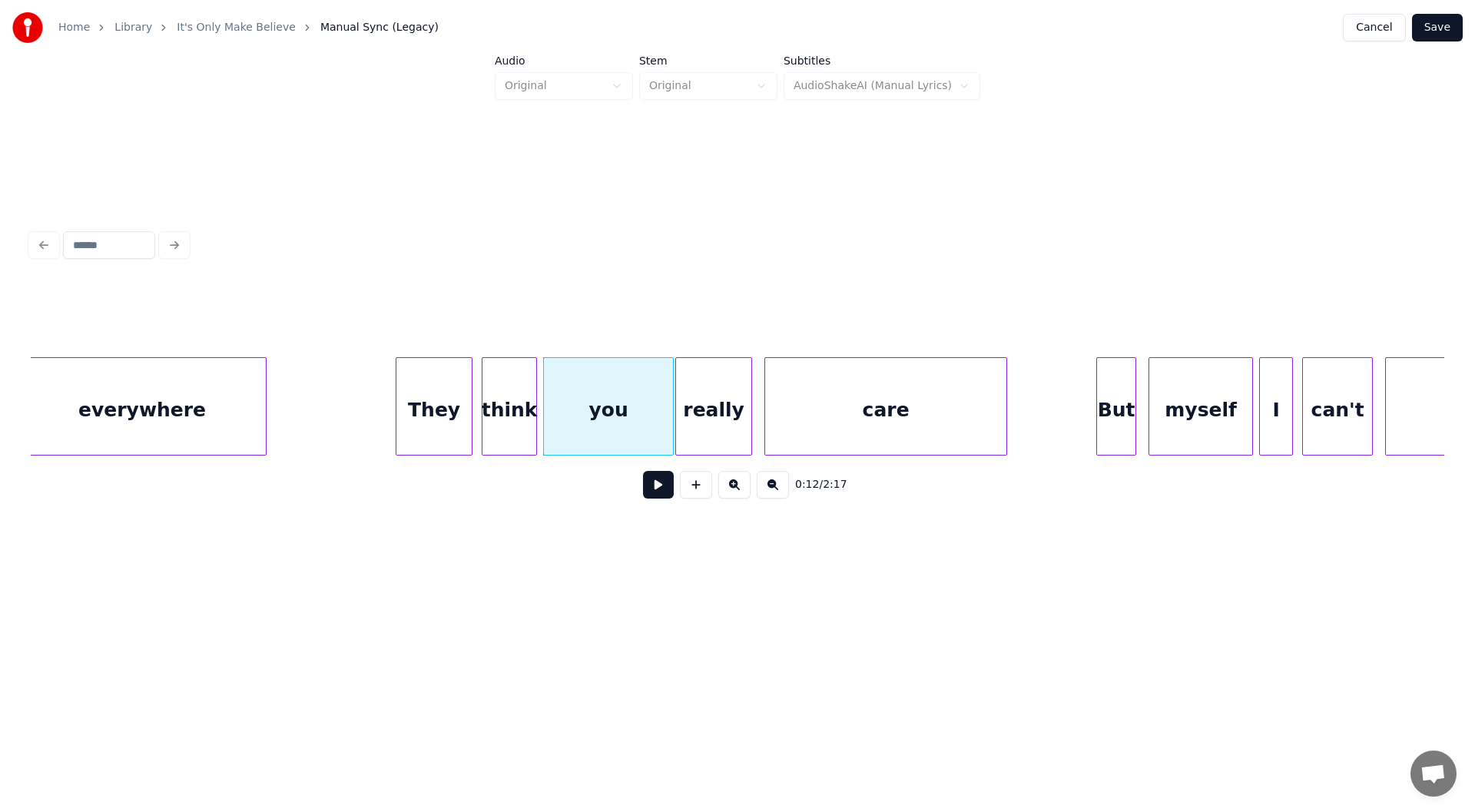
click at [441, 414] on div "They" at bounding box center [433, 410] width 75 height 105
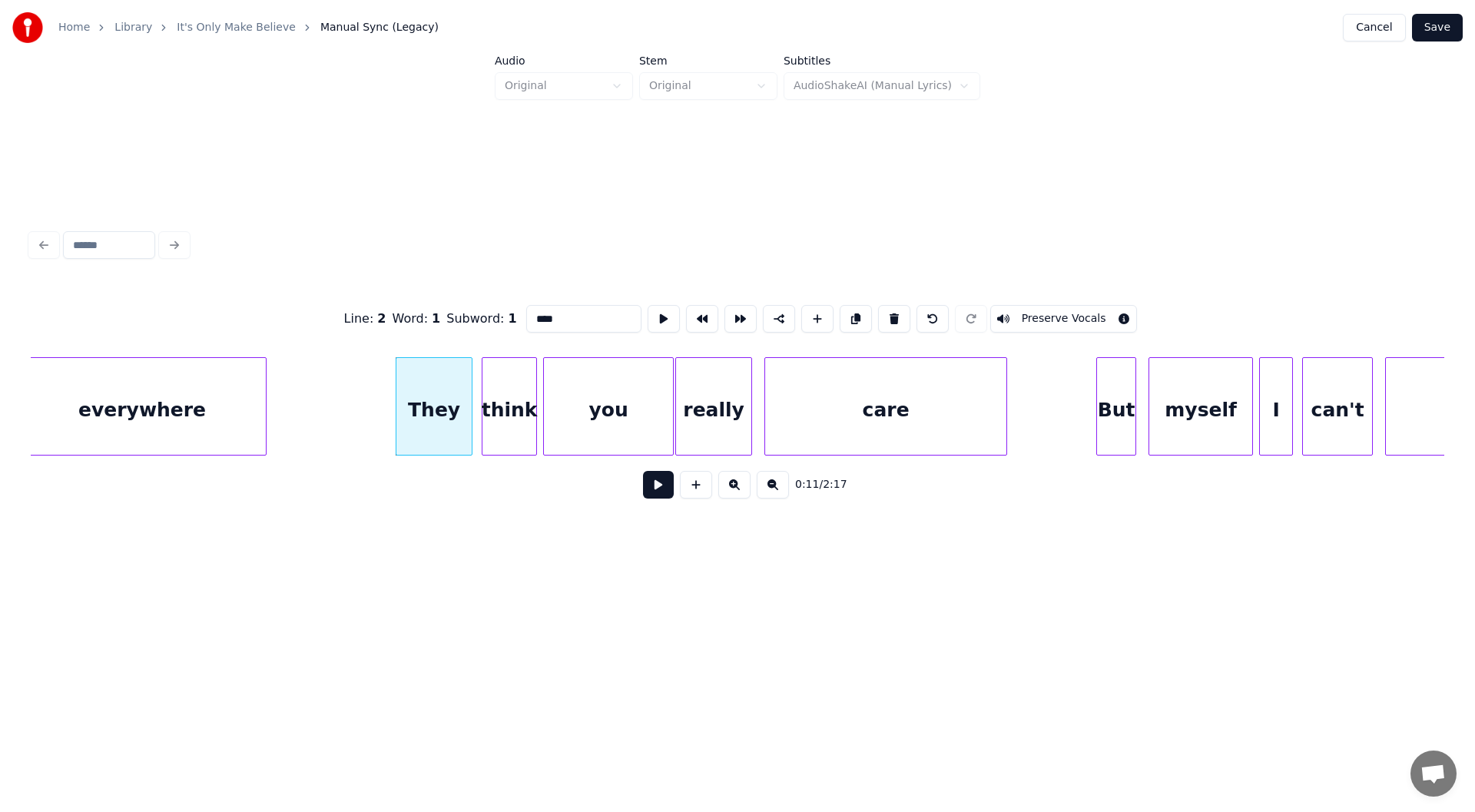
click at [656, 490] on button at bounding box center [658, 484] width 31 height 28
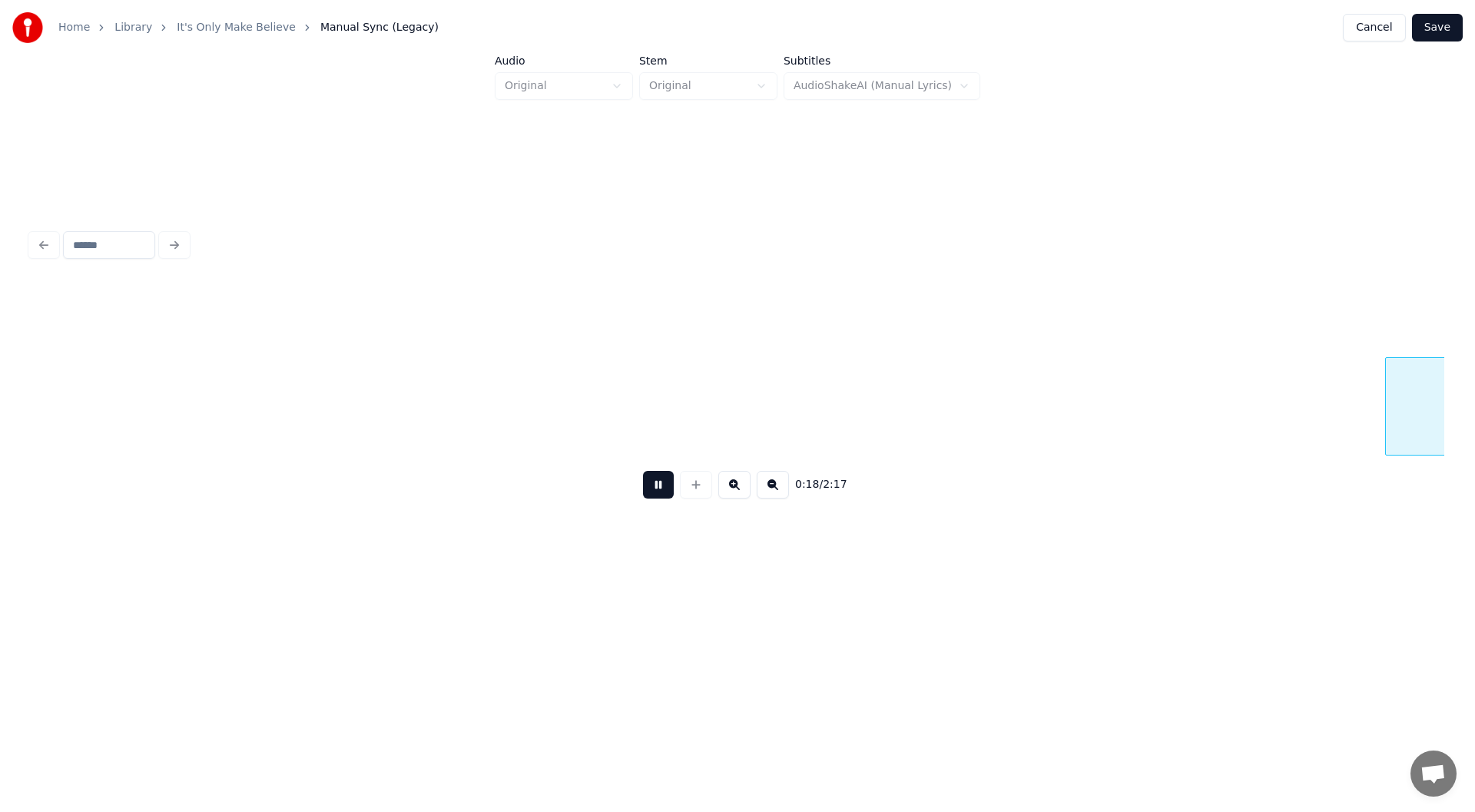
scroll to position [0, 2830]
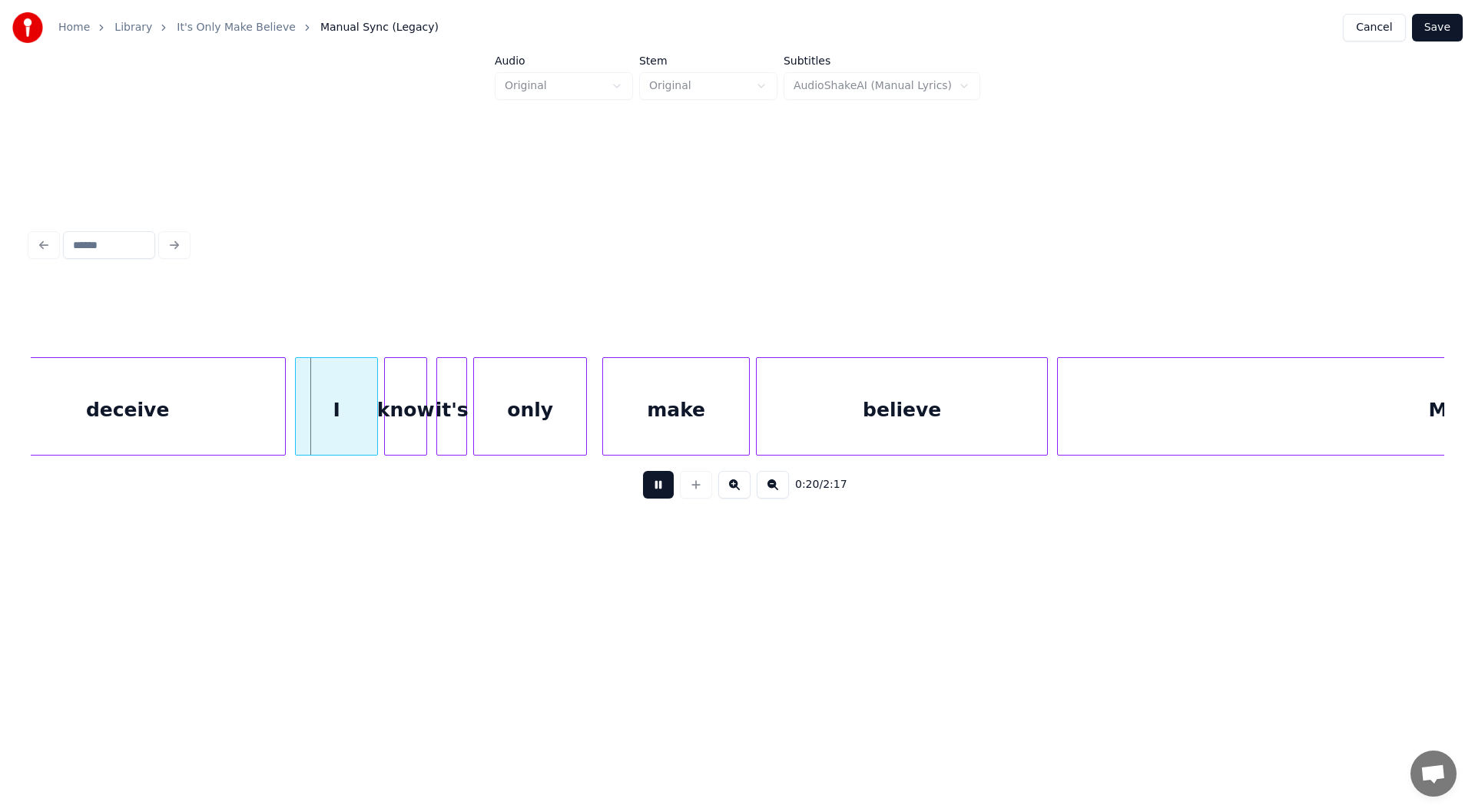
click at [657, 490] on button at bounding box center [658, 484] width 31 height 28
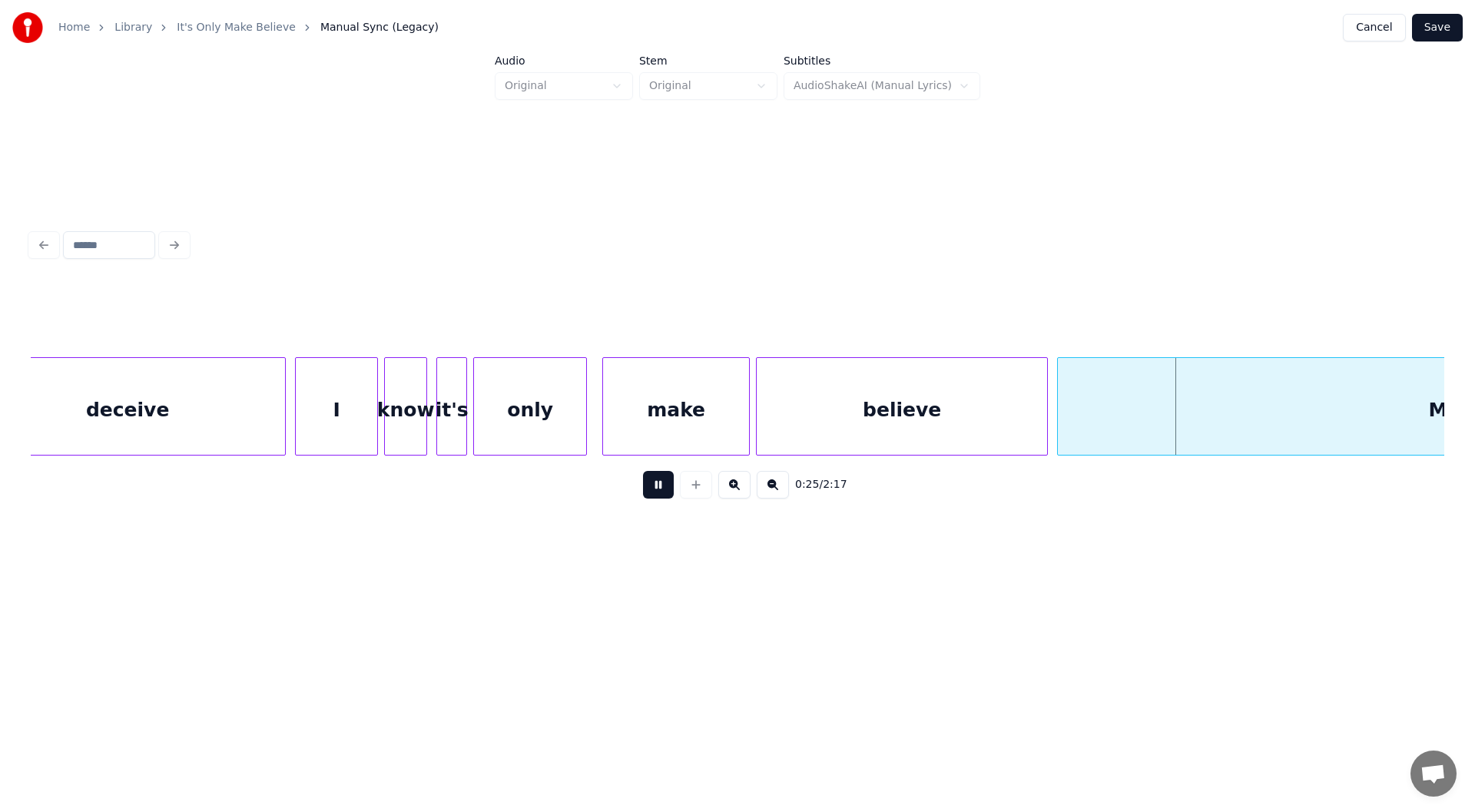
click at [657, 490] on button at bounding box center [658, 484] width 31 height 28
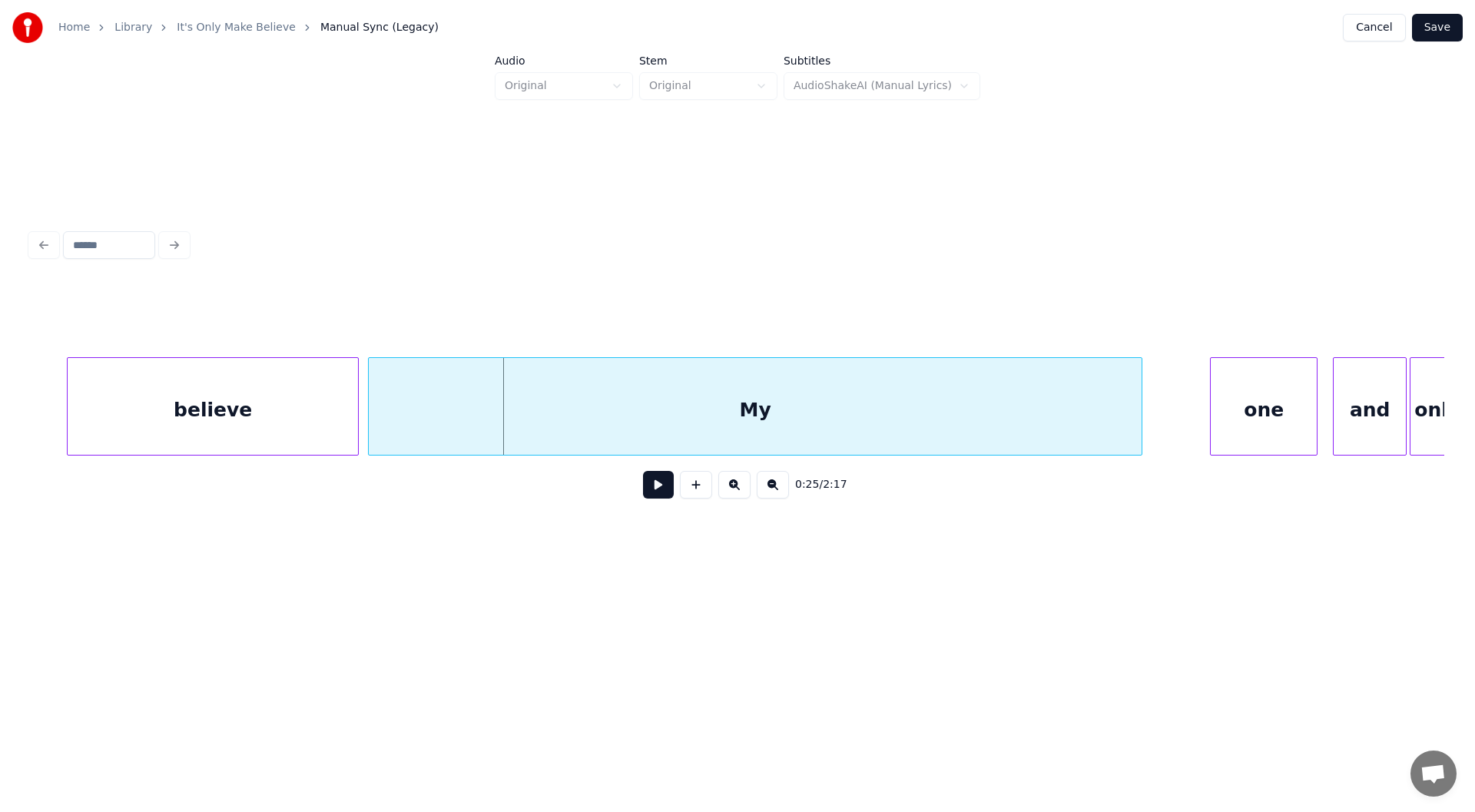
scroll to position [0, 3600]
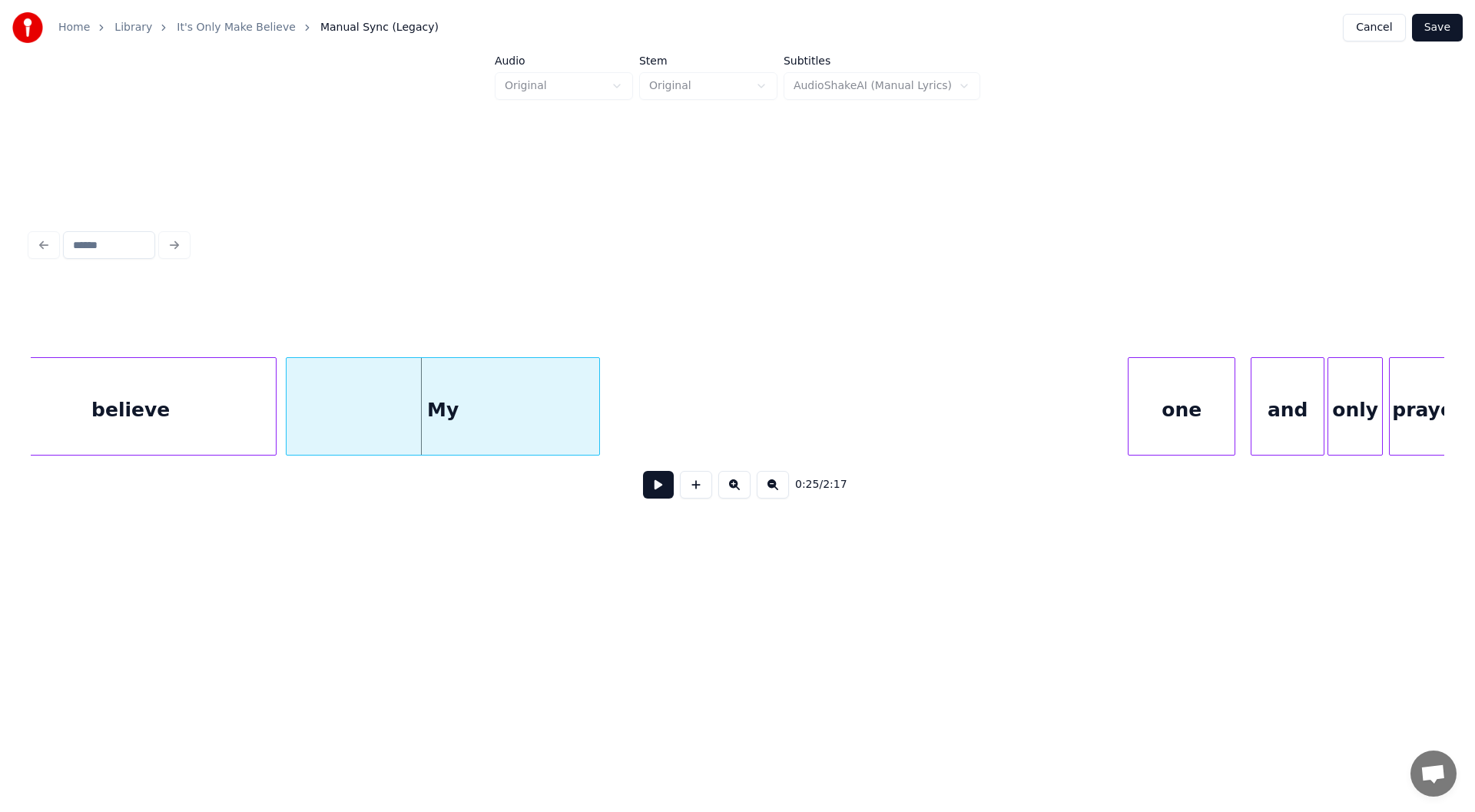
click at [598, 391] on div at bounding box center [596, 406] width 5 height 97
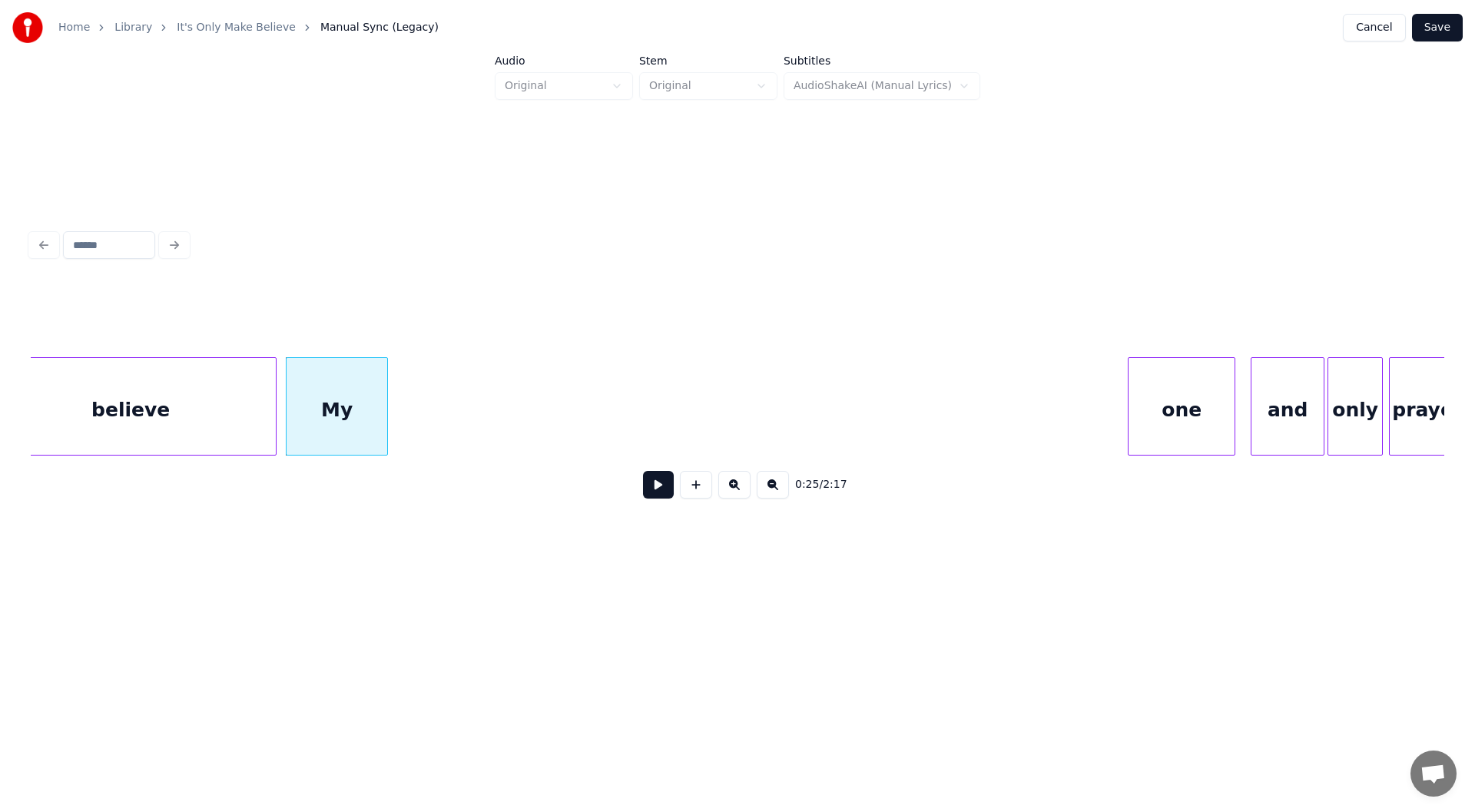
click at [384, 421] on div at bounding box center [385, 406] width 5 height 97
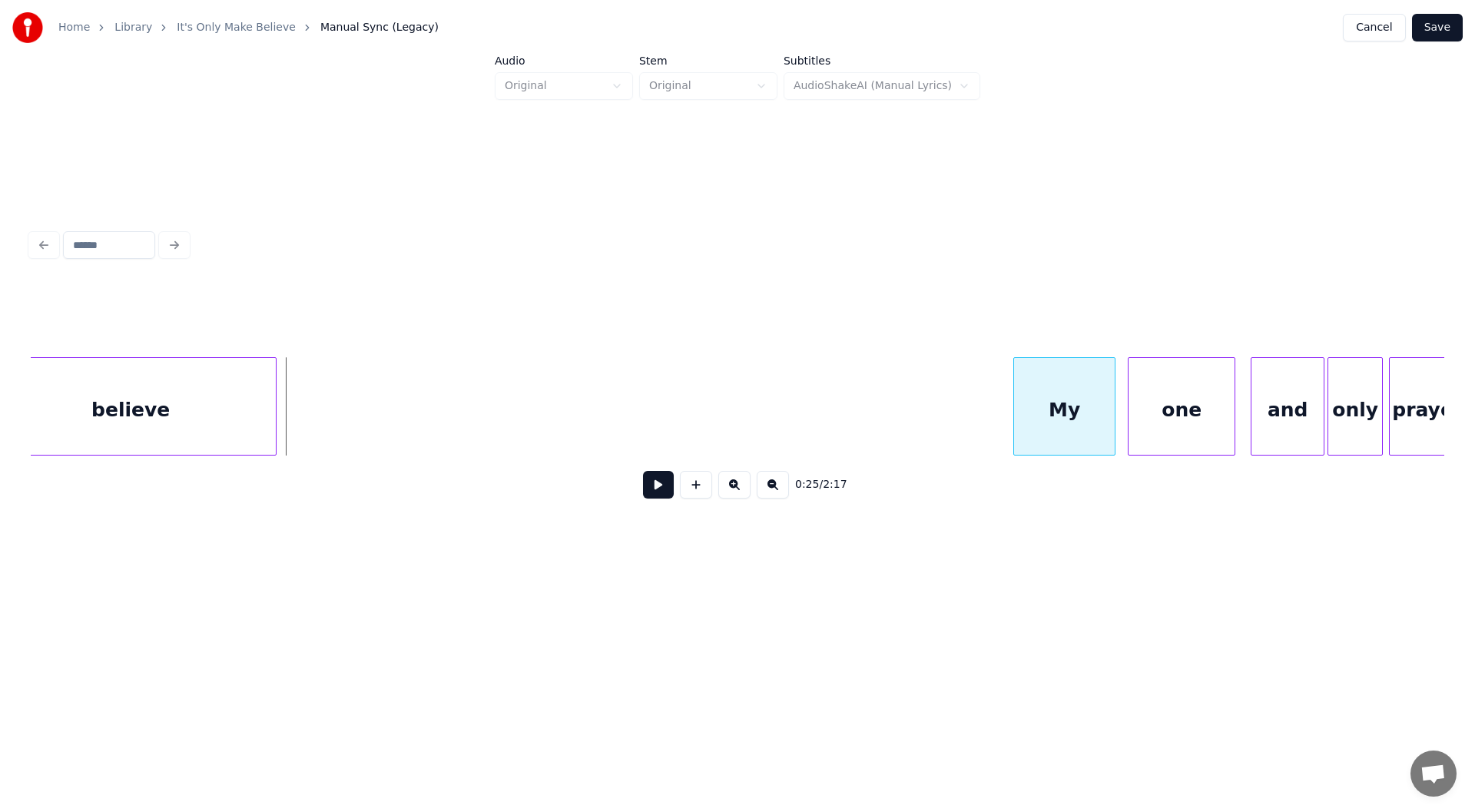
click at [1076, 410] on div "My" at bounding box center [1064, 410] width 101 height 105
click at [882, 386] on div at bounding box center [882, 406] width 5 height 97
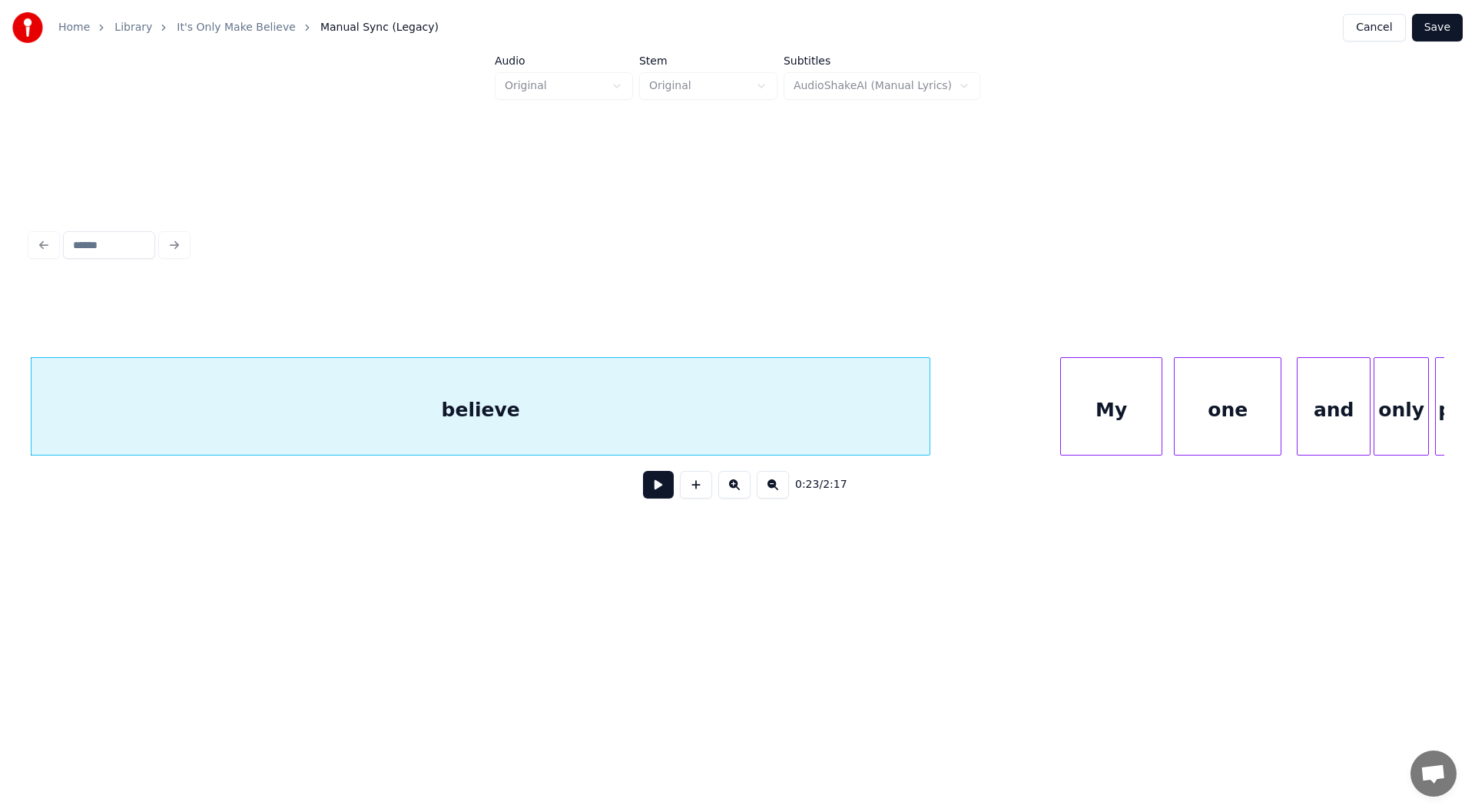
click at [280, 417] on div "believe" at bounding box center [480, 410] width 898 height 105
click at [657, 495] on button at bounding box center [658, 484] width 31 height 28
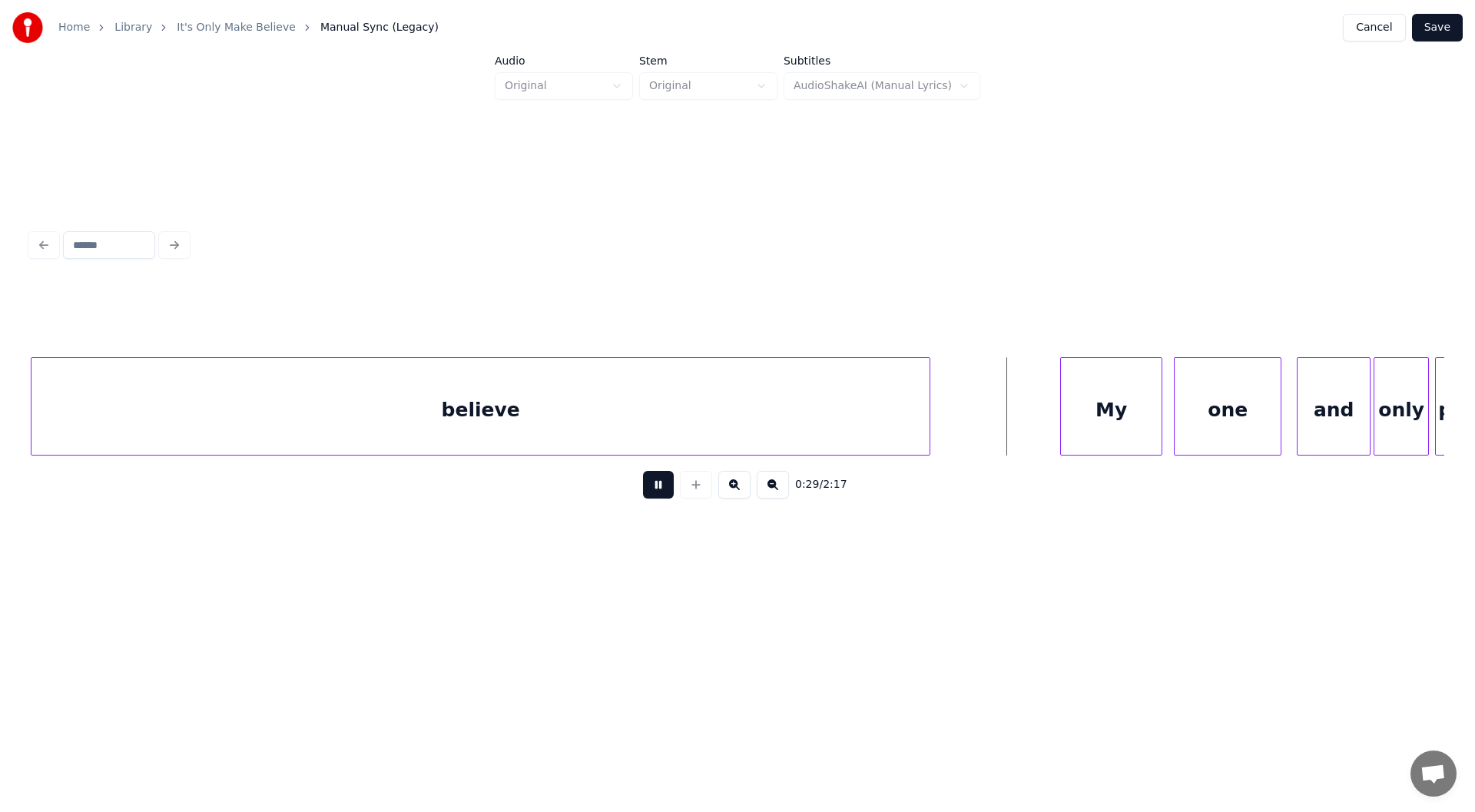
click at [656, 486] on button at bounding box center [658, 484] width 31 height 28
click at [857, 417] on div at bounding box center [856, 406] width 5 height 97
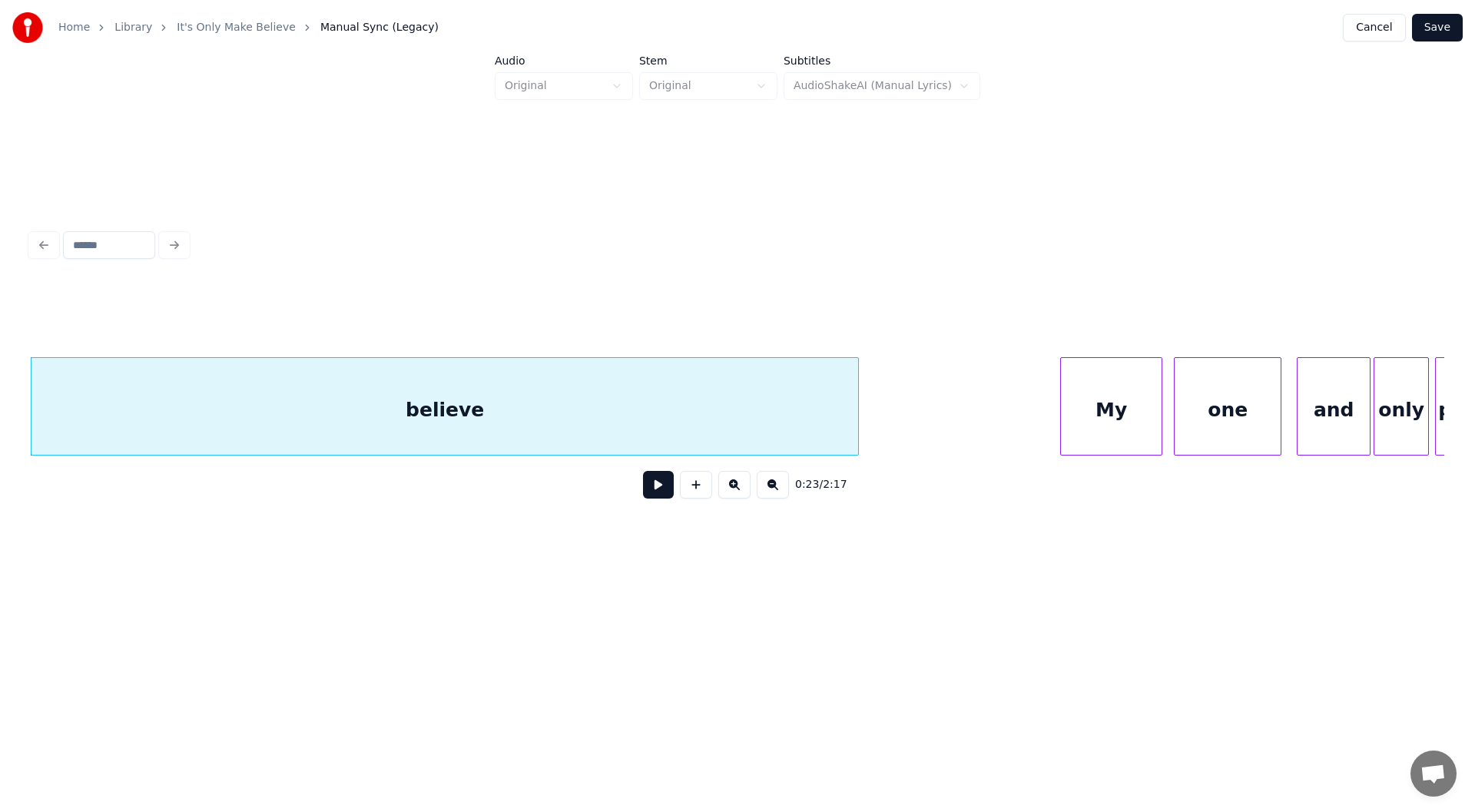
click at [654, 490] on button at bounding box center [658, 484] width 31 height 28
click at [755, 430] on div at bounding box center [753, 406] width 5 height 97
click at [660, 489] on button at bounding box center [658, 484] width 31 height 28
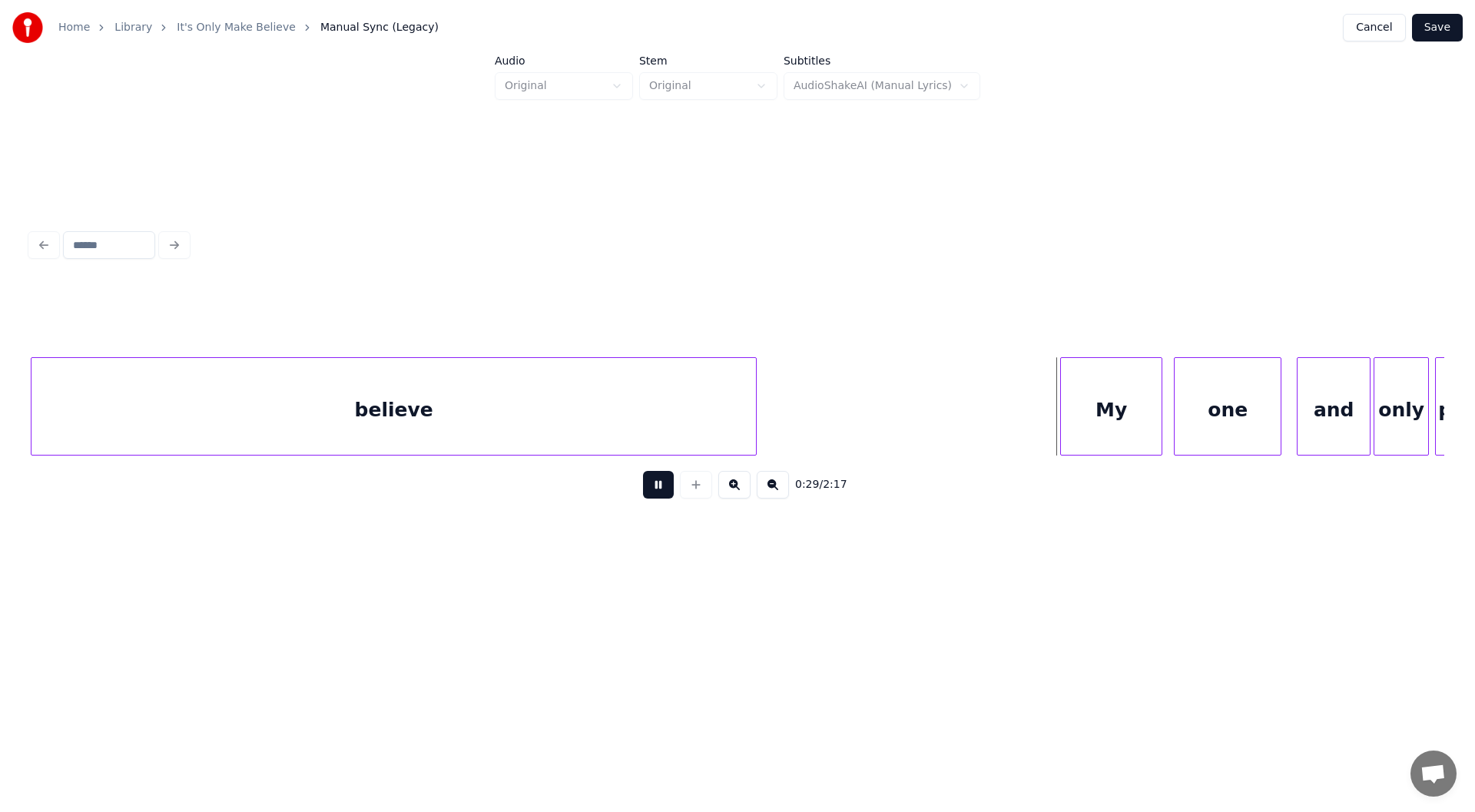
click at [661, 489] on button at bounding box center [658, 484] width 31 height 28
click at [662, 490] on button at bounding box center [658, 484] width 31 height 28
click at [661, 490] on button at bounding box center [658, 484] width 31 height 28
click at [1251, 420] on div at bounding box center [1253, 406] width 5 height 97
click at [1212, 421] on div "My" at bounding box center [1215, 410] width 101 height 105
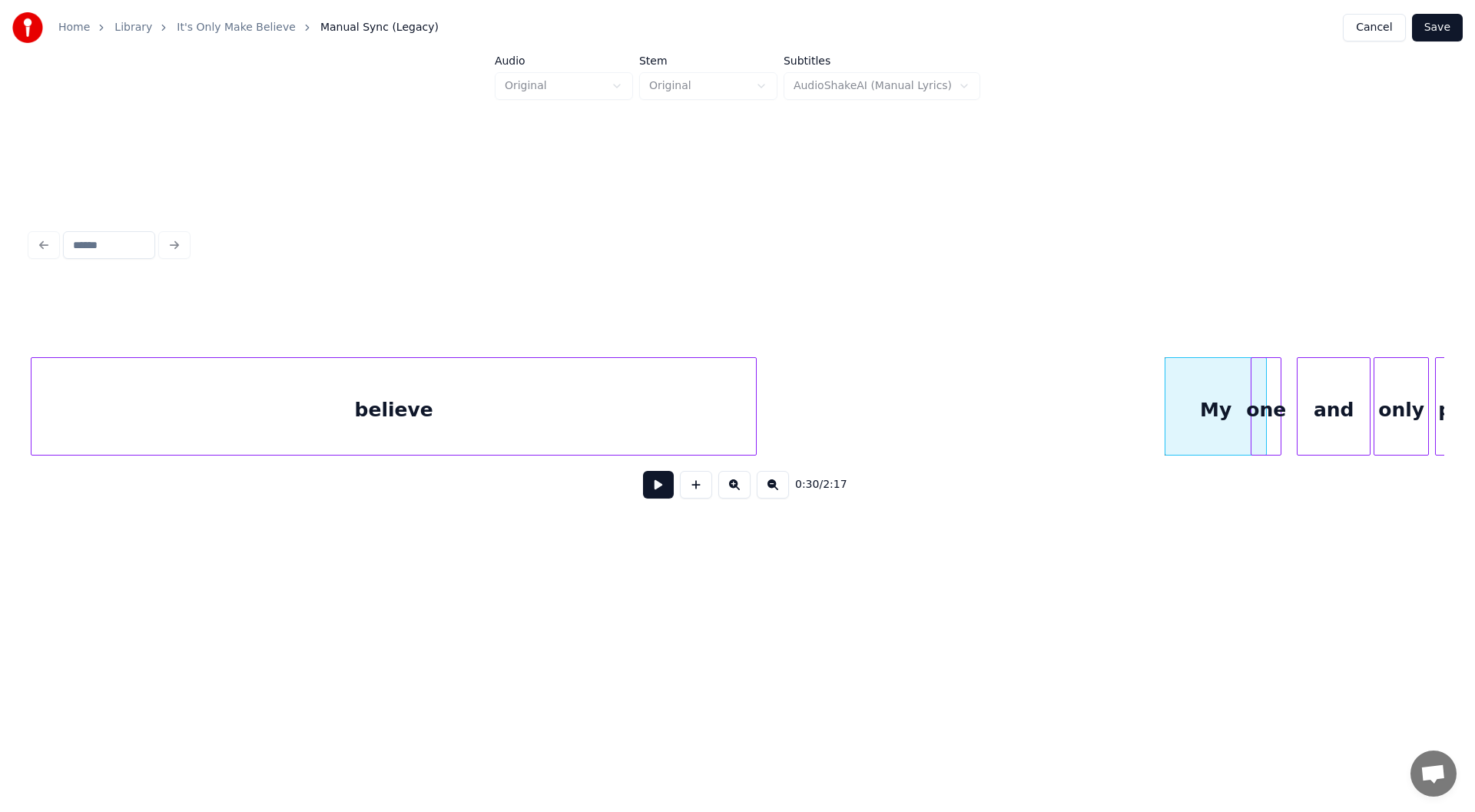
click at [495, 398] on div "believe" at bounding box center [394, 410] width 724 height 105
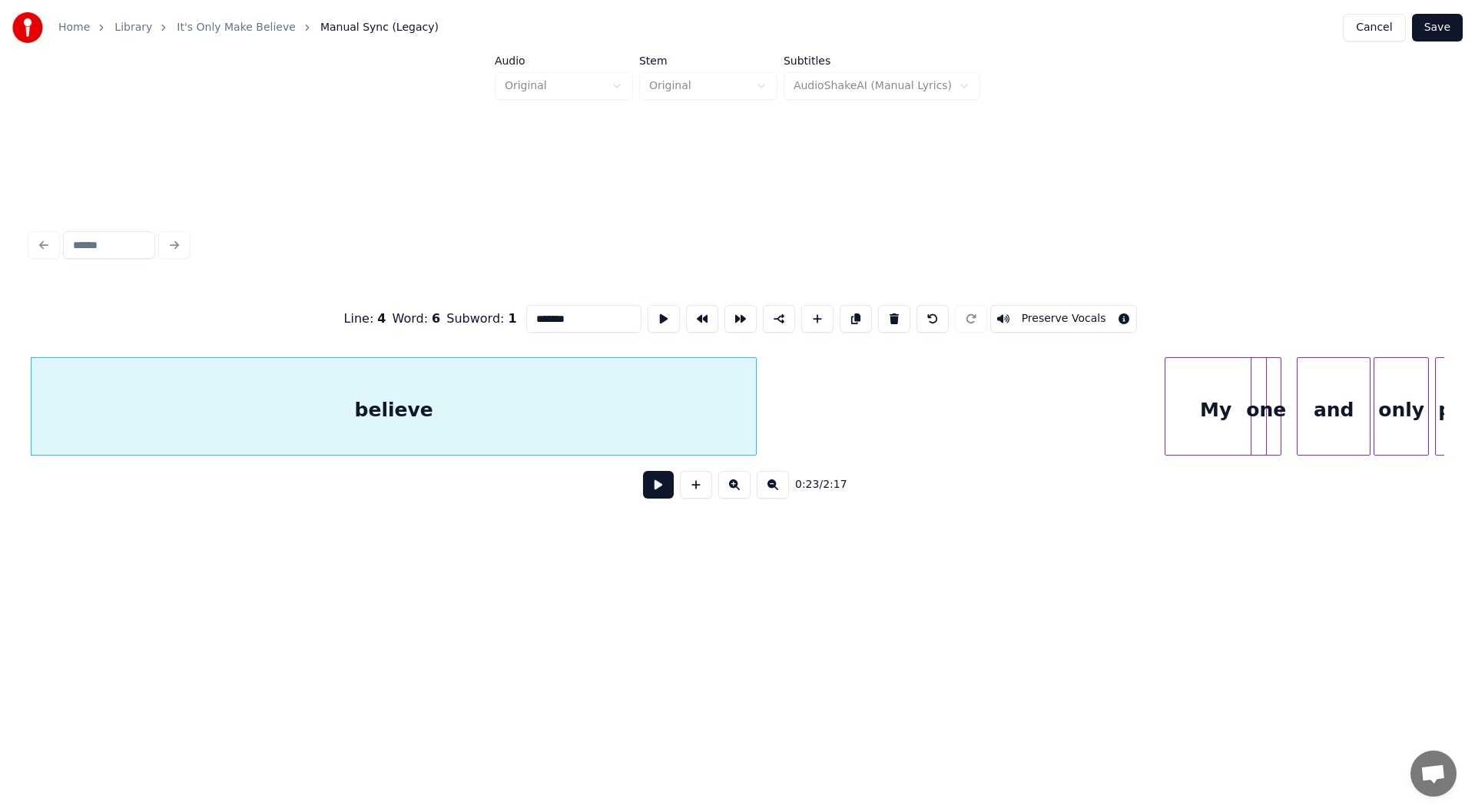
click at [663, 490] on button at bounding box center [658, 484] width 31 height 28
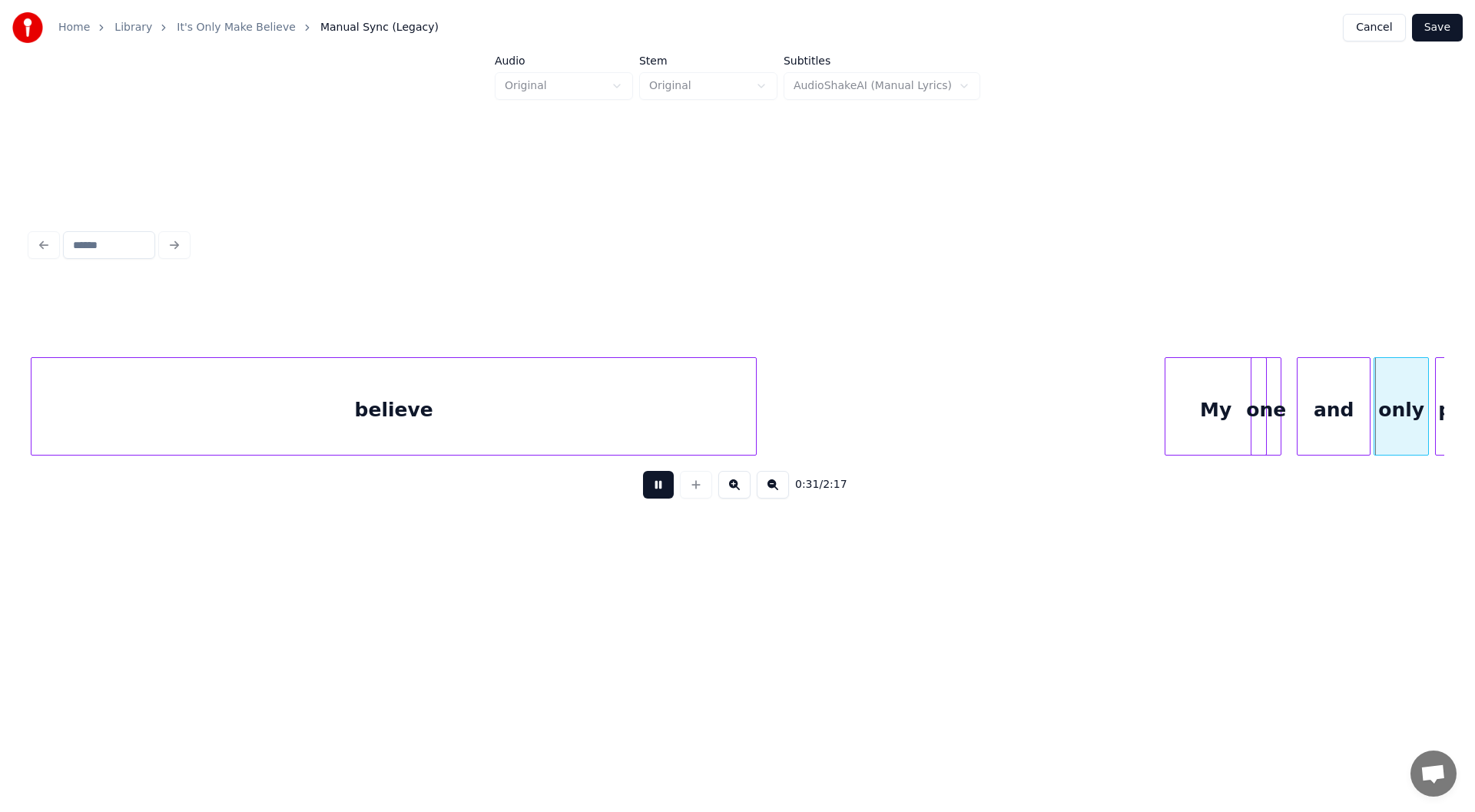
click at [943, 620] on html "Home Library It's Only Make Believe Manual Sync (Legacy) Cancel Save Audio Orig…" at bounding box center [738, 318] width 1475 height 636
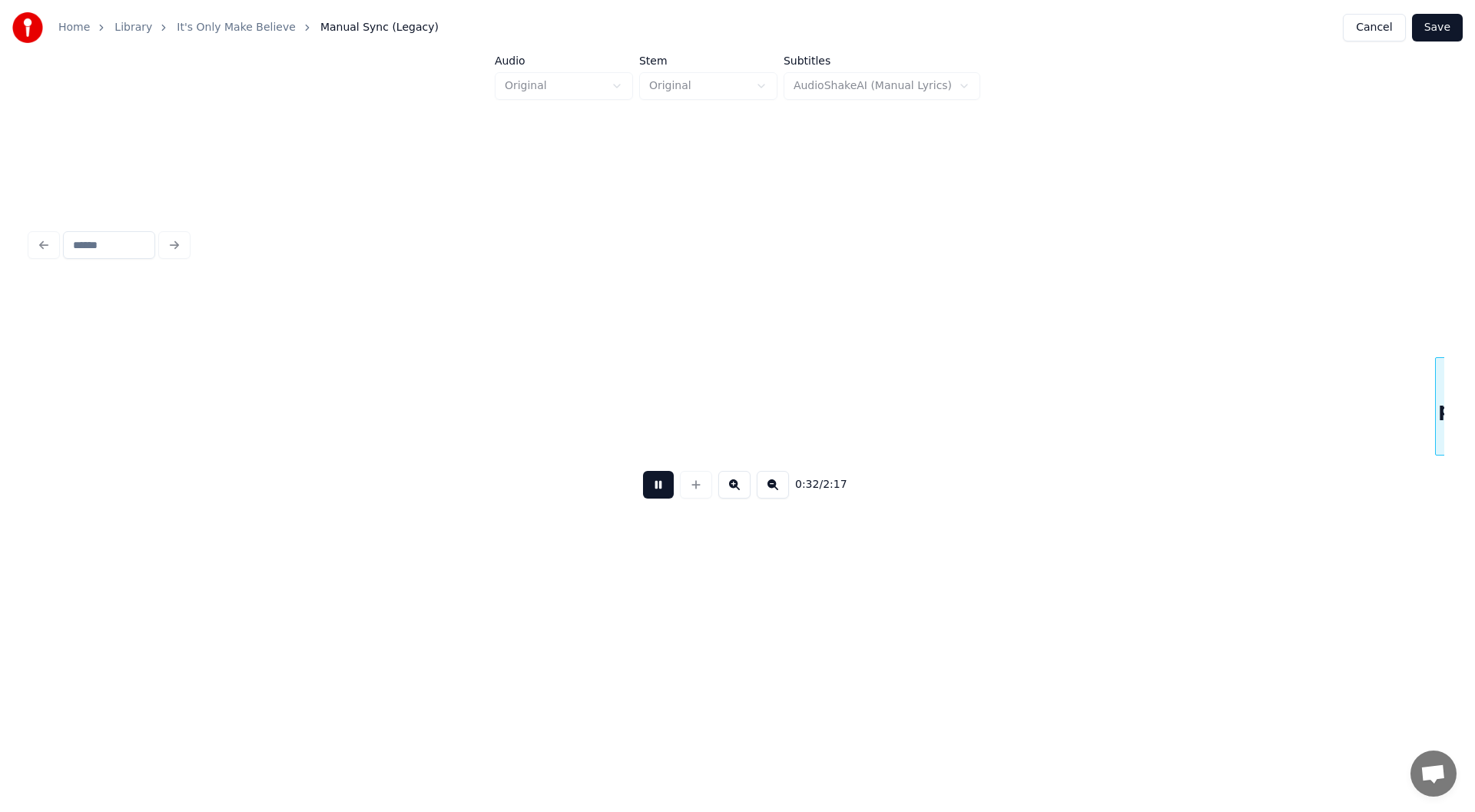
scroll to position [0, 4969]
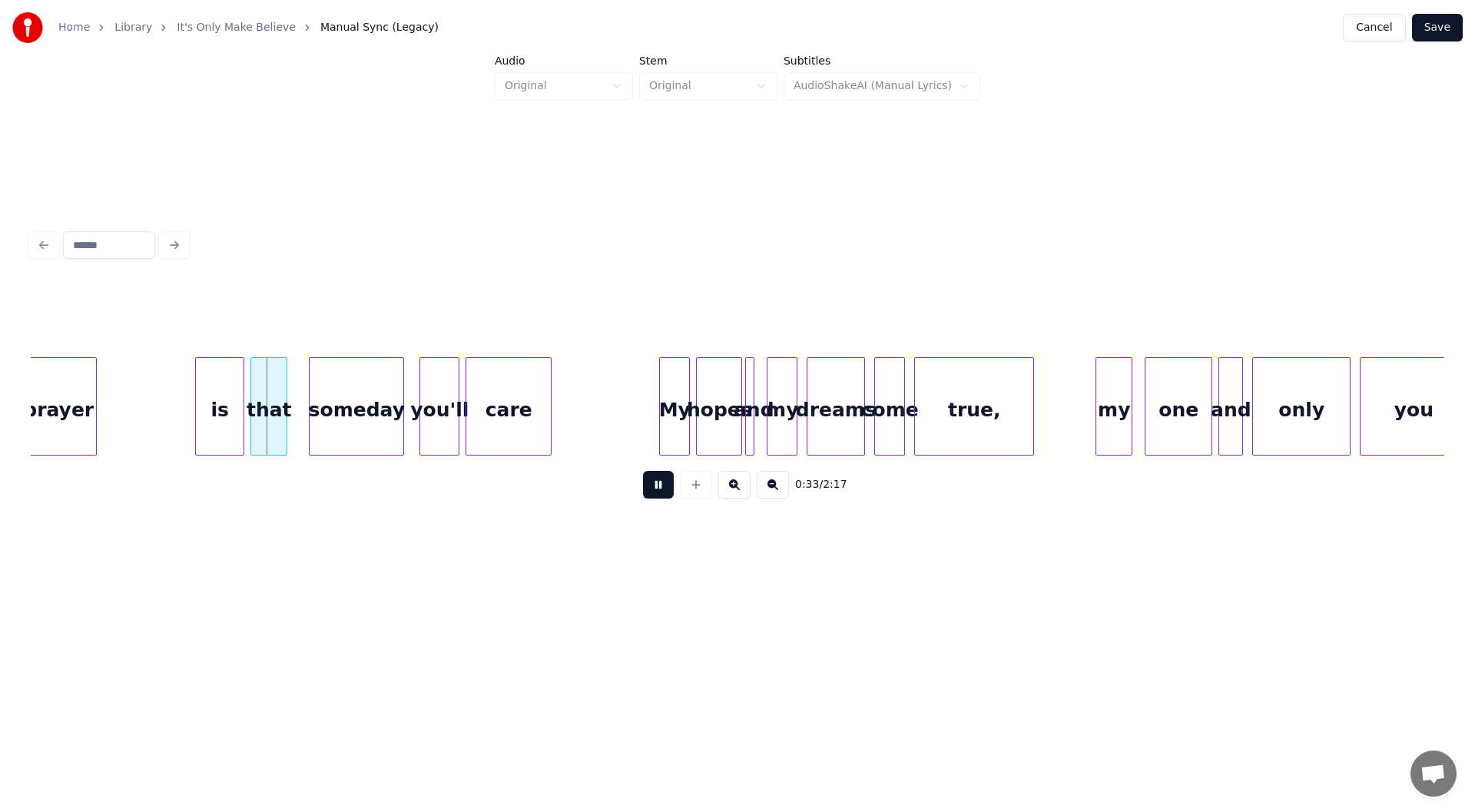
click at [655, 490] on button at bounding box center [658, 484] width 31 height 28
click at [59, 391] on div "prayer" at bounding box center [58, 410] width 75 height 105
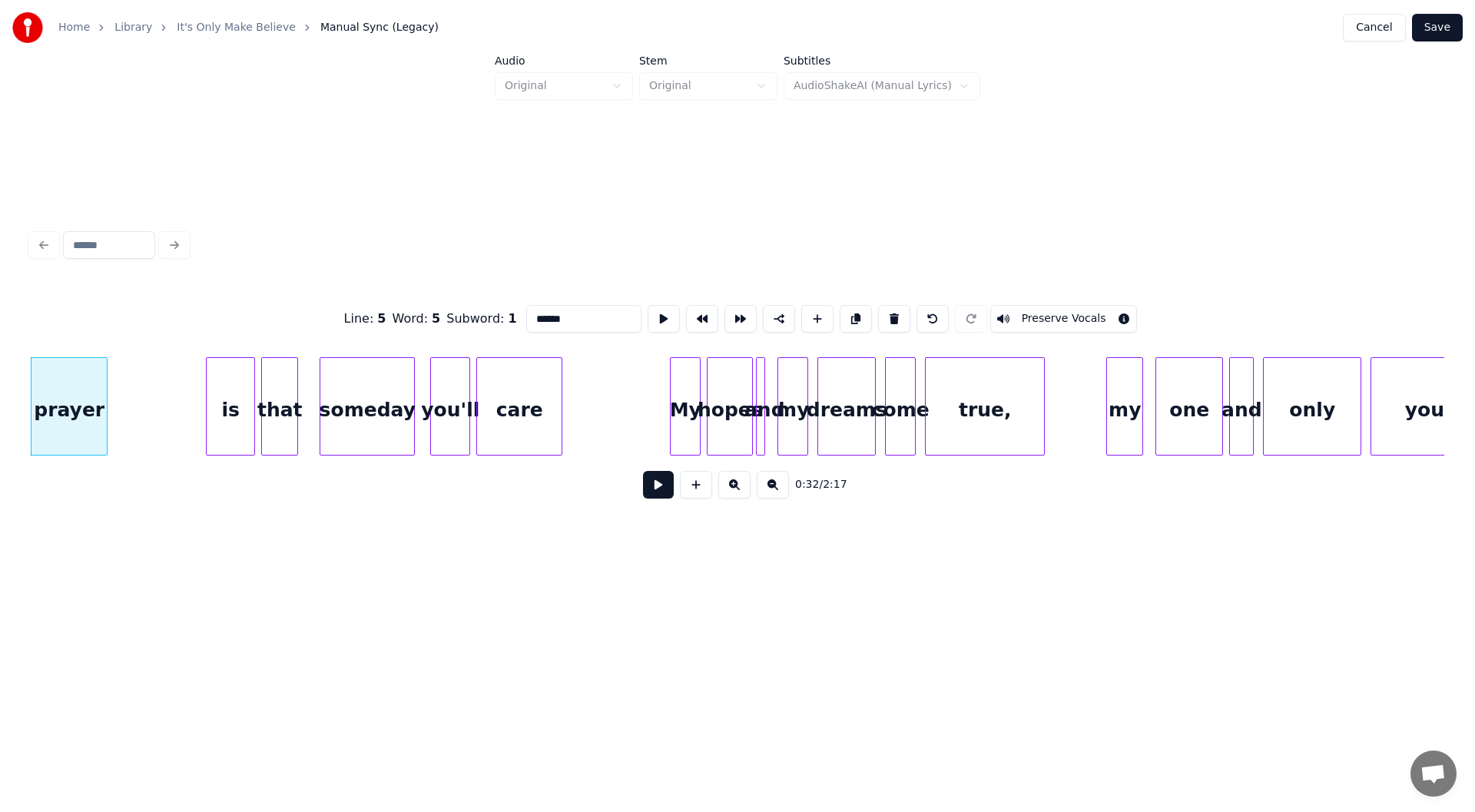
click at [653, 484] on button at bounding box center [658, 484] width 31 height 28
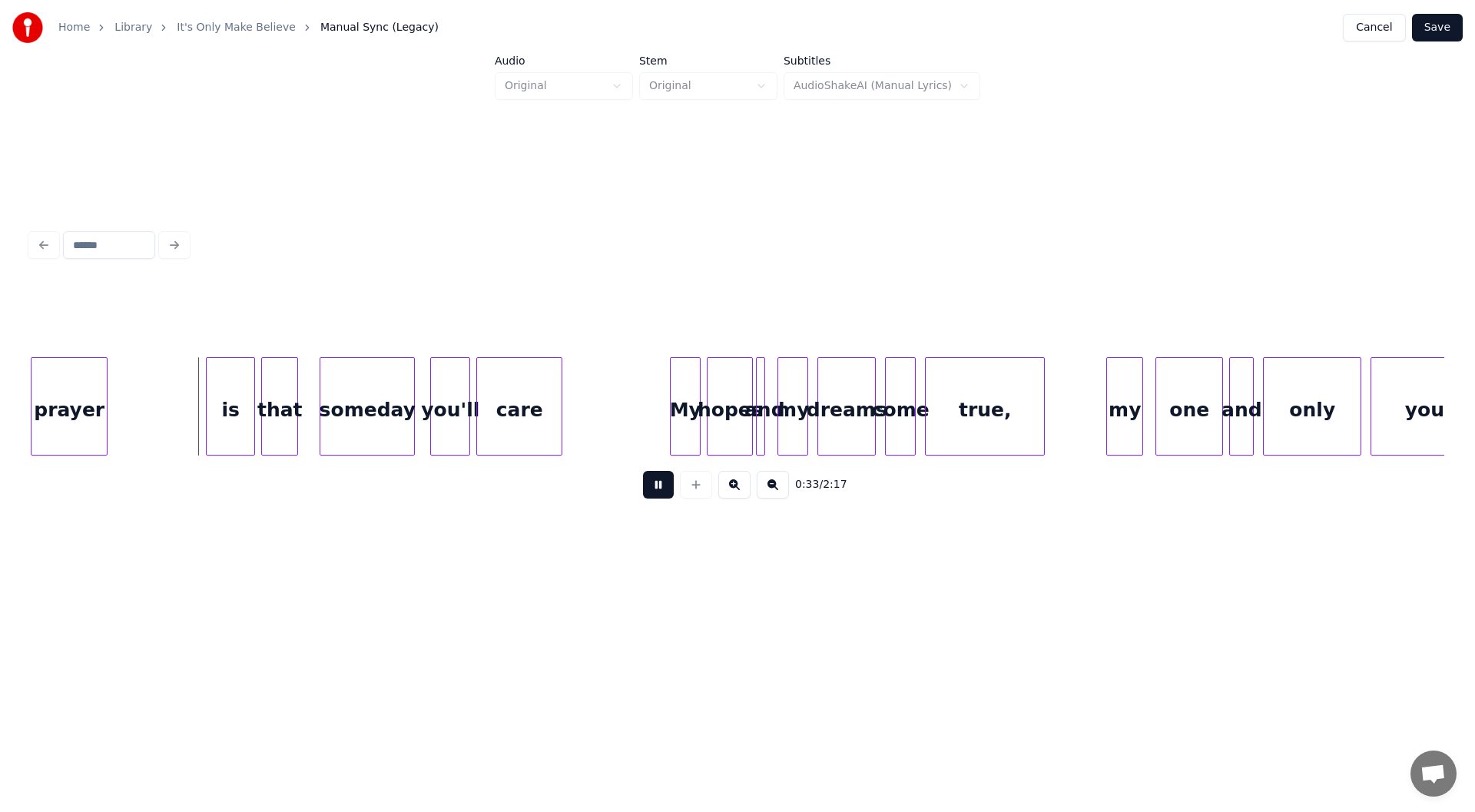
click at [666, 498] on button at bounding box center [658, 484] width 31 height 28
click at [172, 418] on div at bounding box center [174, 406] width 5 height 97
click at [654, 494] on button at bounding box center [658, 484] width 31 height 28
click at [654, 487] on button at bounding box center [658, 484] width 31 height 28
click at [642, 418] on div at bounding box center [642, 406] width 5 height 97
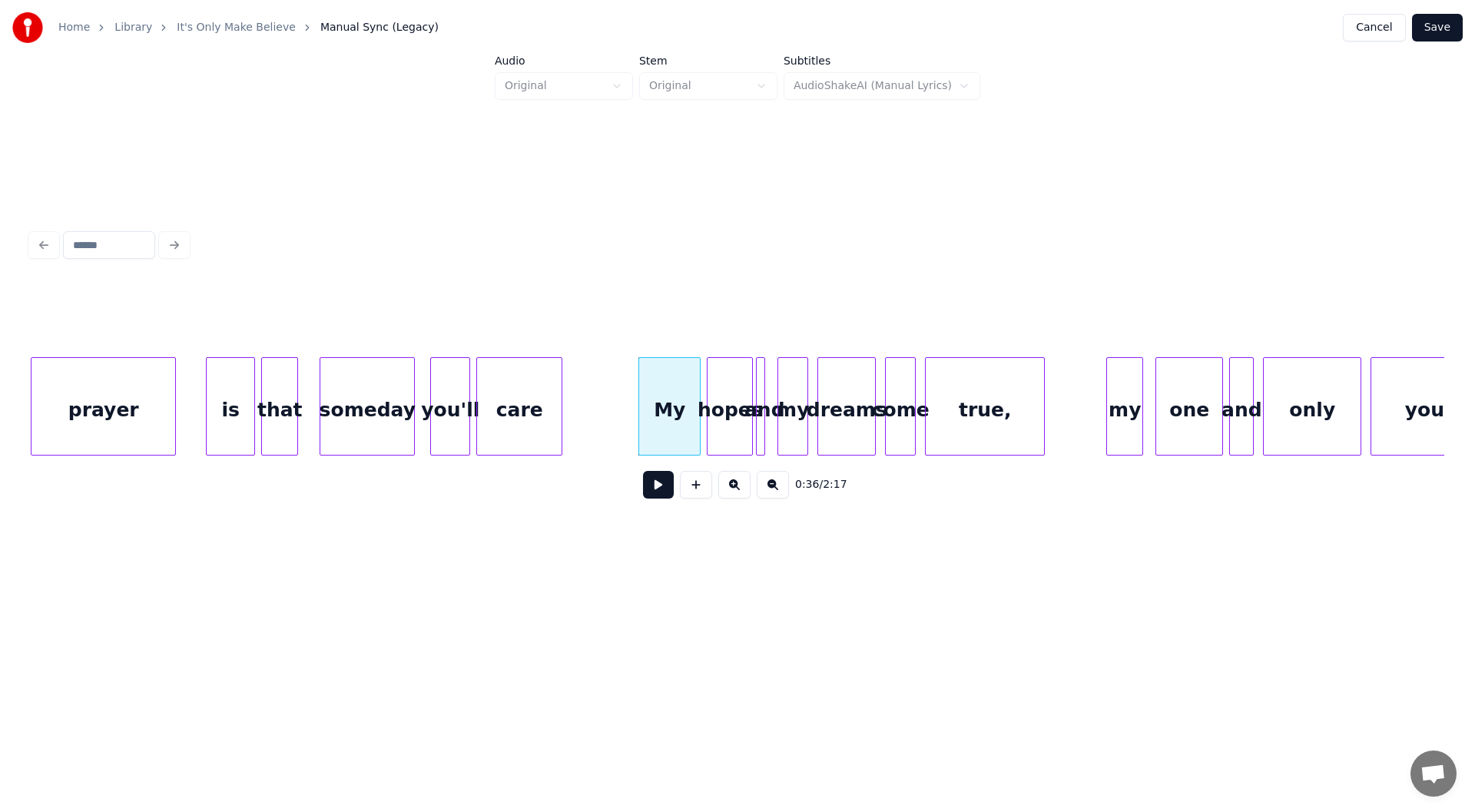
click at [510, 427] on div "care" at bounding box center [519, 410] width 85 height 105
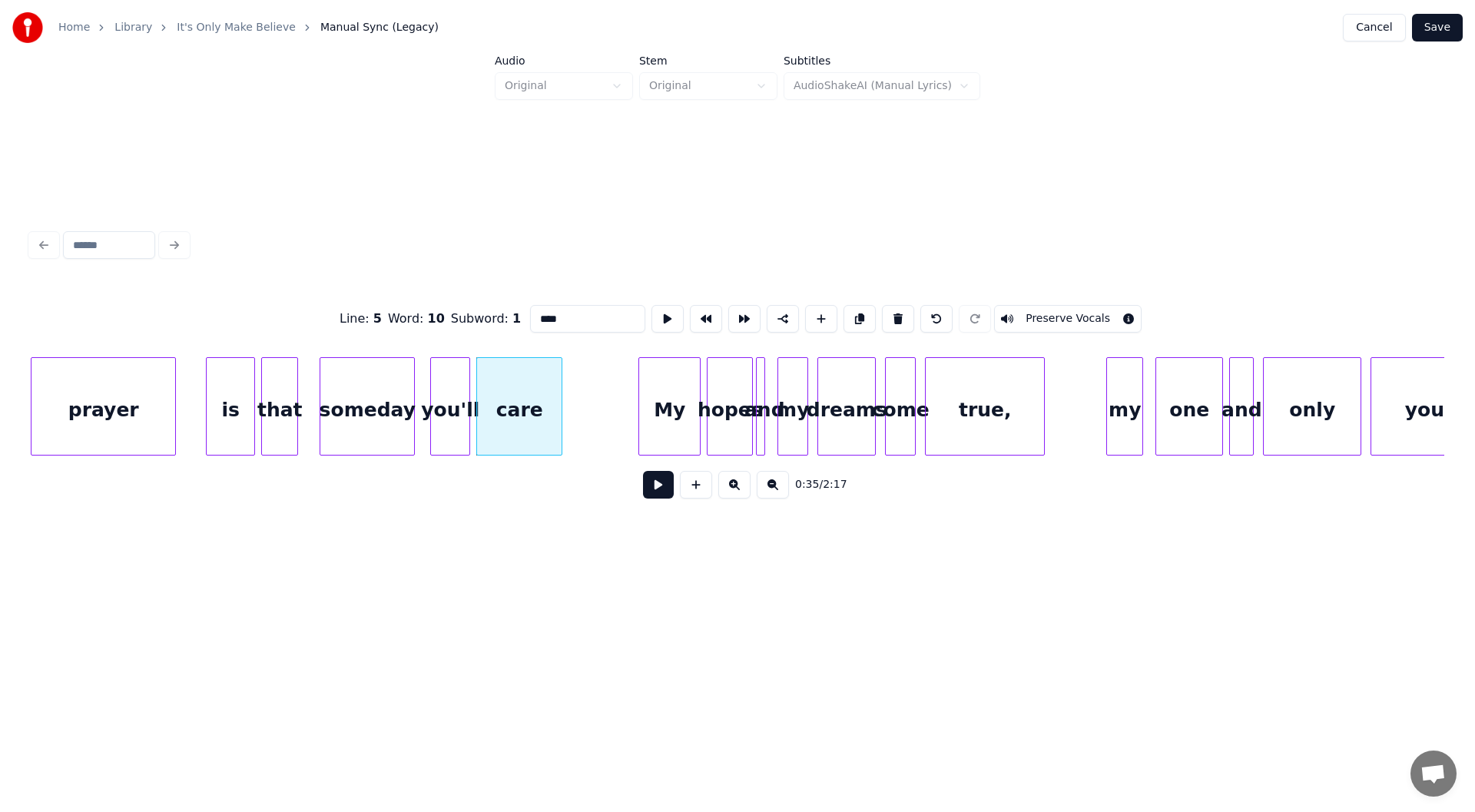
click at [661, 490] on button at bounding box center [658, 484] width 31 height 28
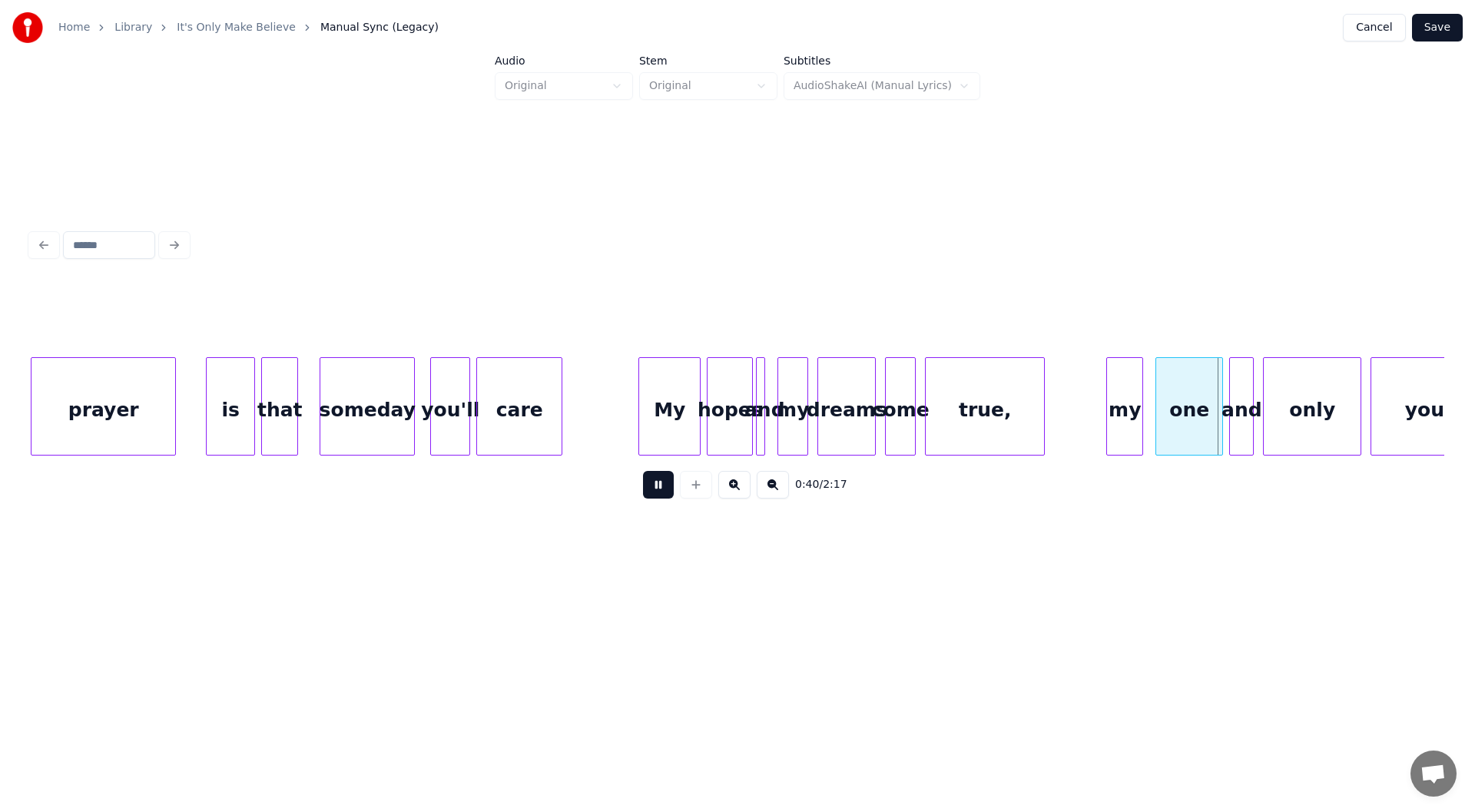
click at [658, 486] on button at bounding box center [658, 484] width 31 height 28
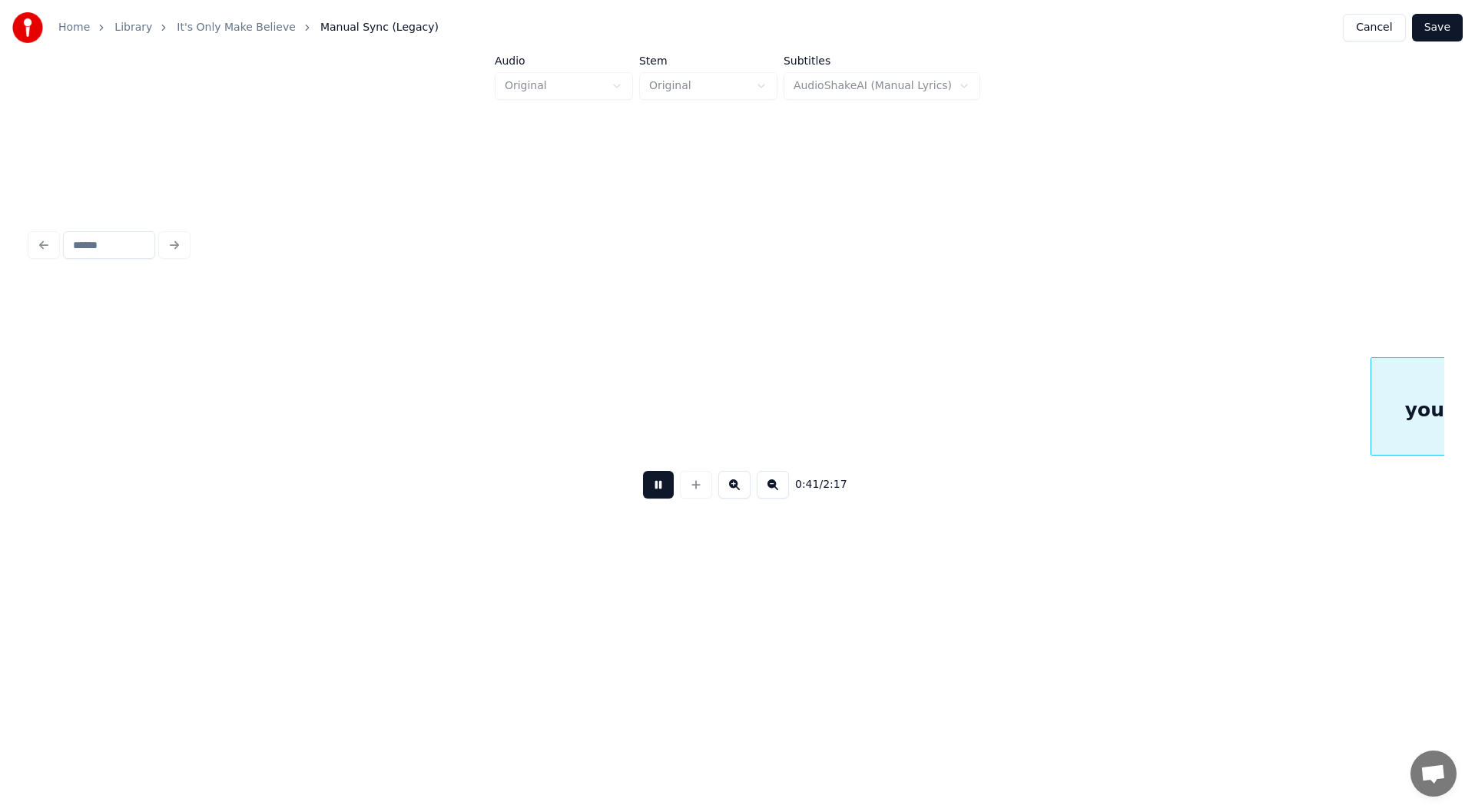
scroll to position [0, 6372]
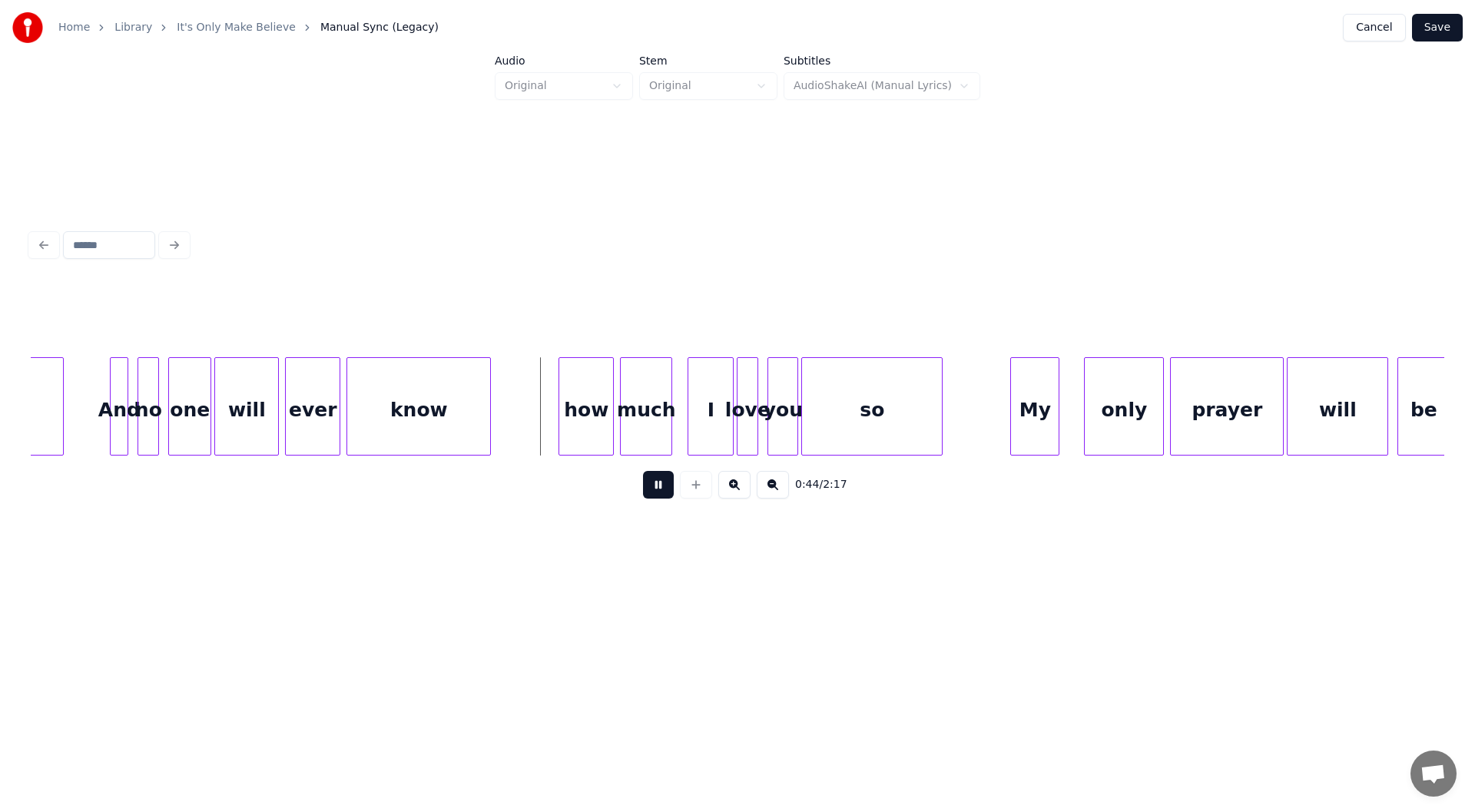
click at [658, 486] on button at bounding box center [658, 484] width 31 height 28
click at [532, 413] on div at bounding box center [530, 406] width 5 height 97
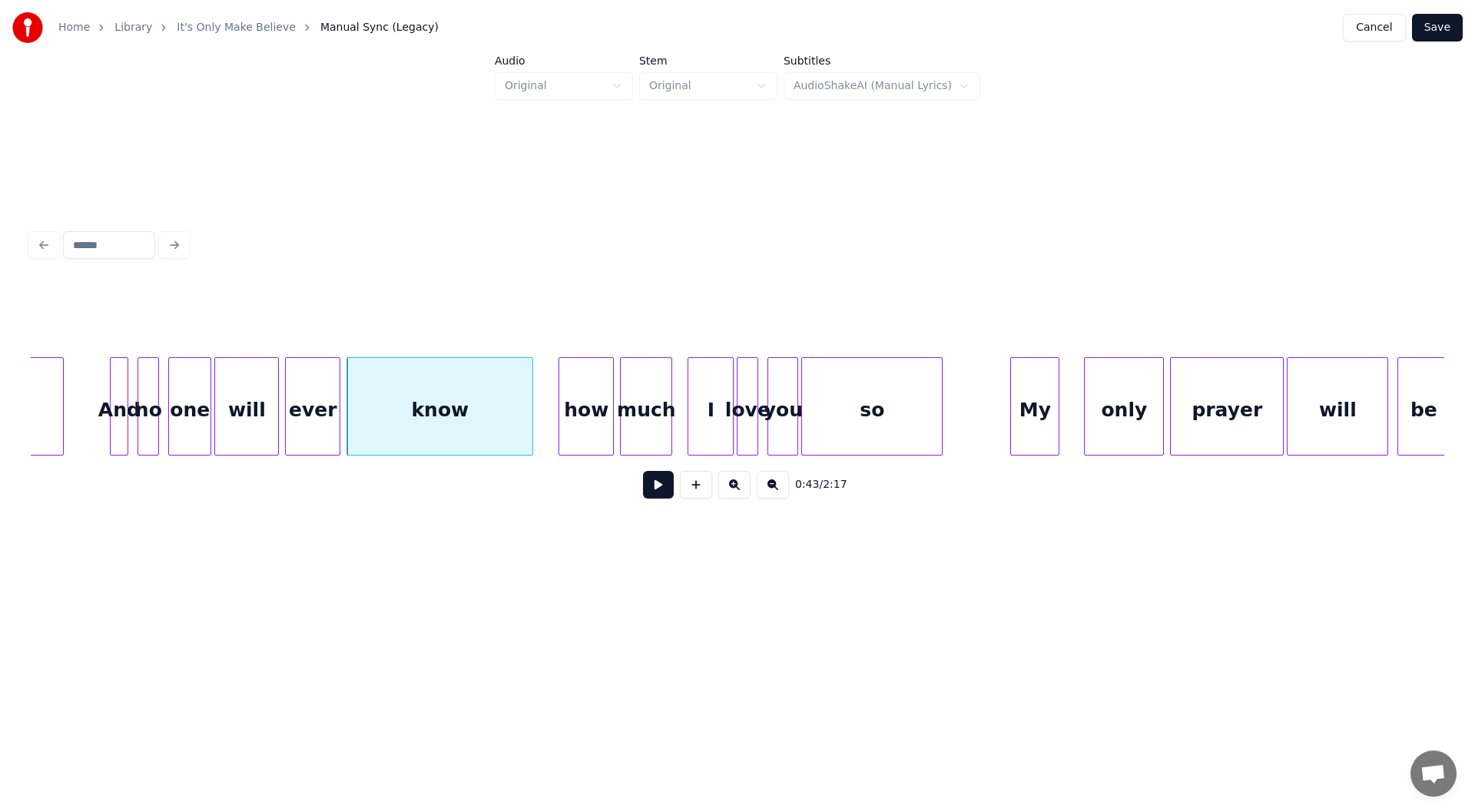
click at [314, 421] on div "ever" at bounding box center [313, 410] width 54 height 105
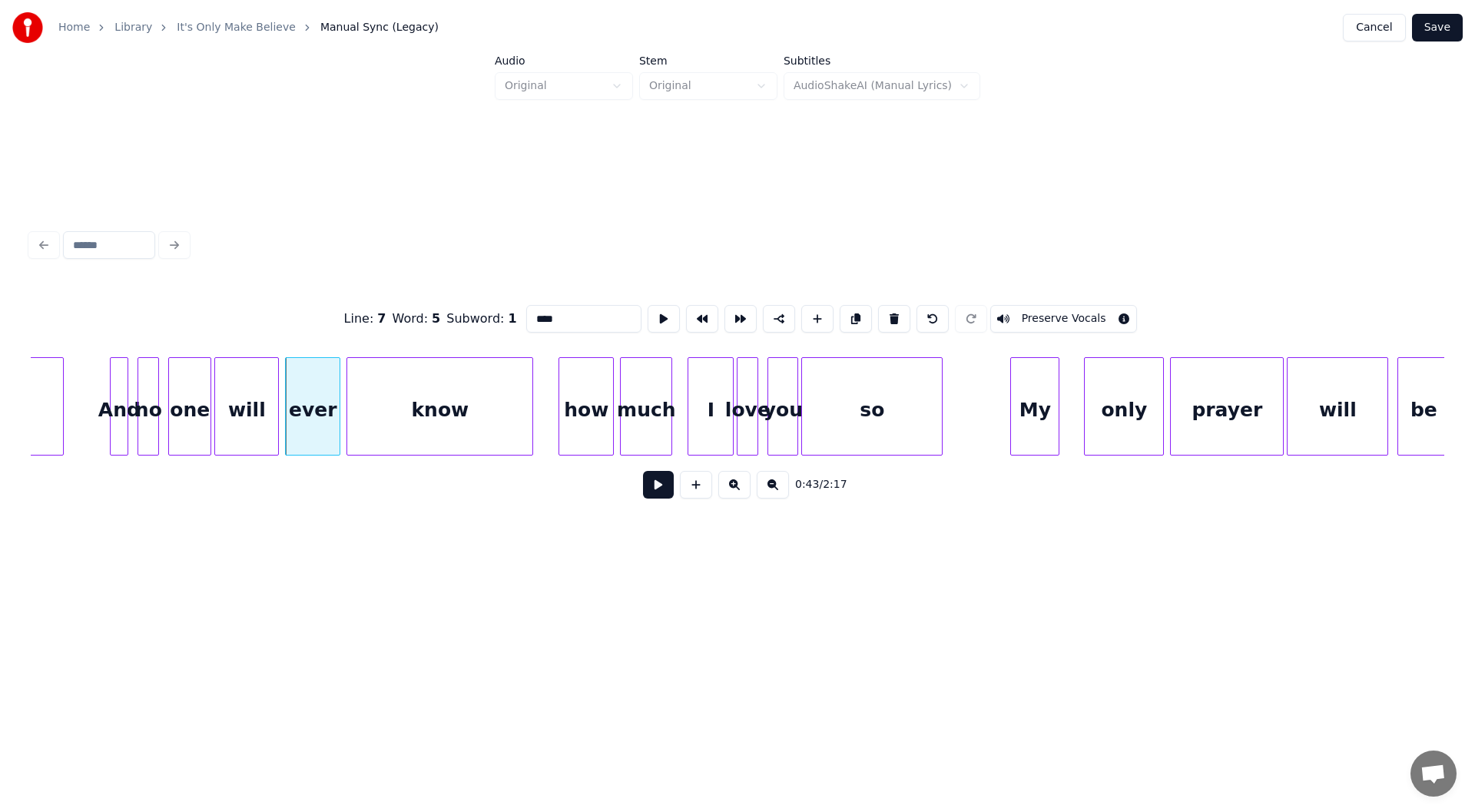
click at [651, 489] on button at bounding box center [658, 484] width 31 height 28
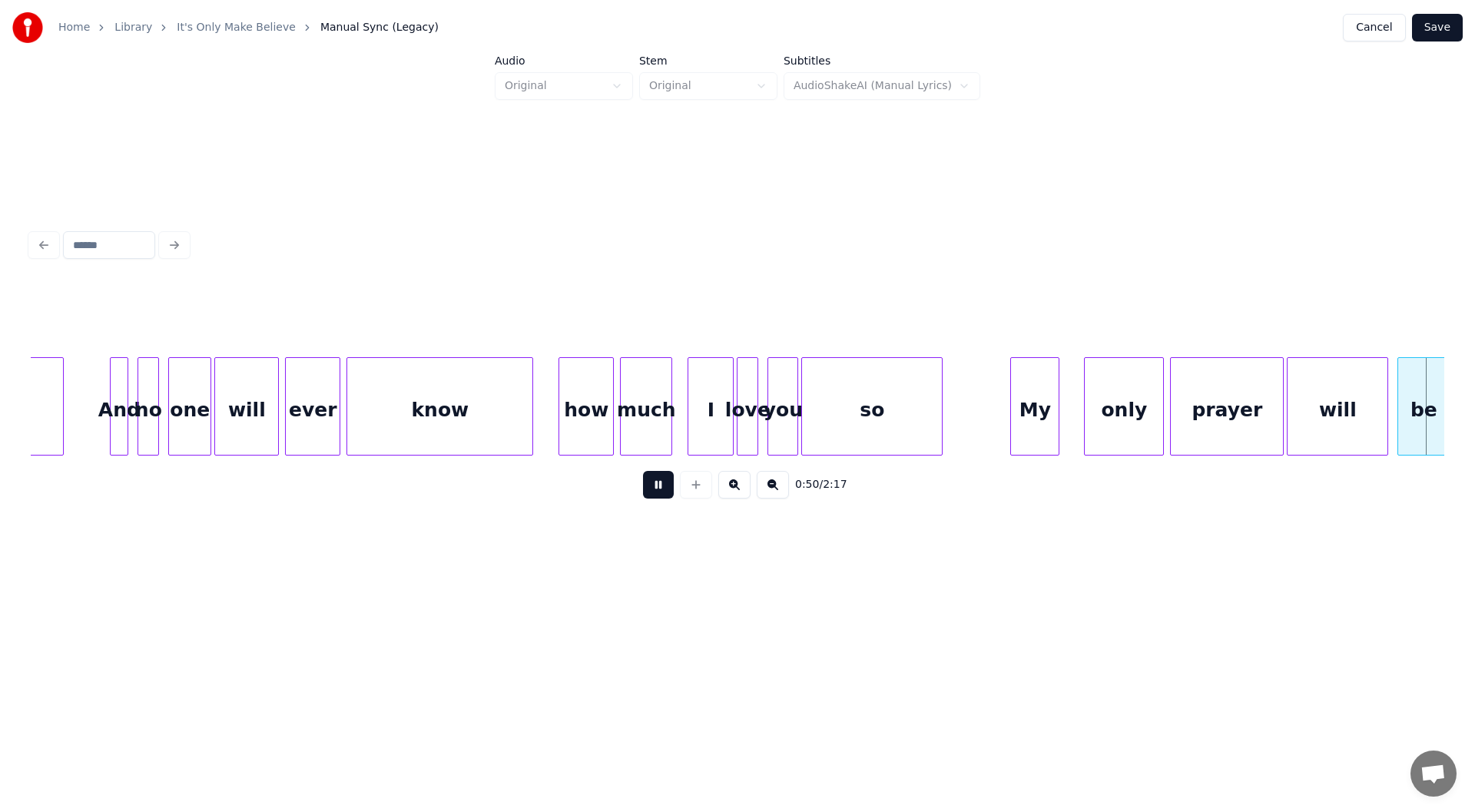
scroll to position [0, 7787]
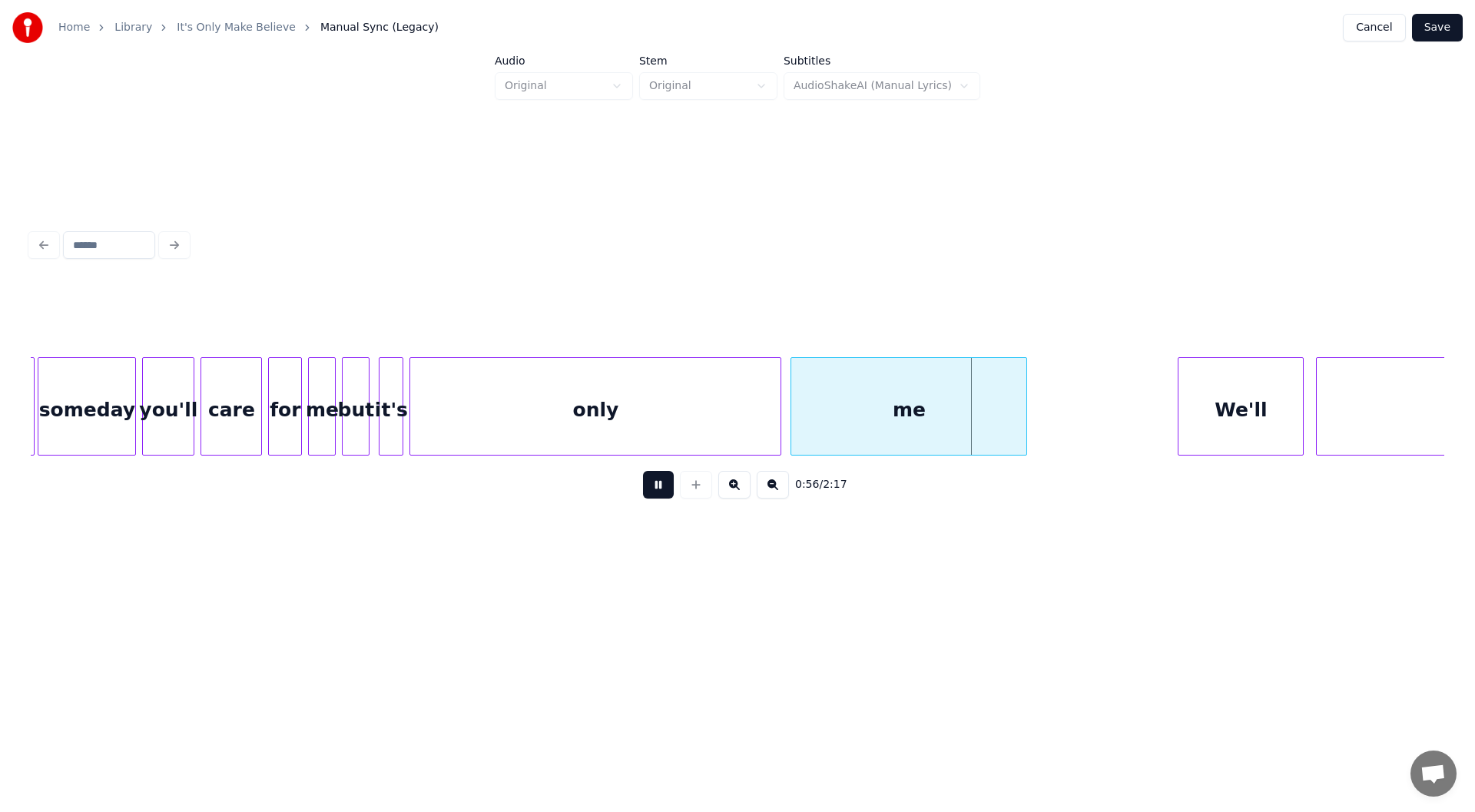
click at [651, 489] on button at bounding box center [658, 484] width 31 height 28
click at [912, 421] on div "me" at bounding box center [909, 410] width 235 height 105
drag, startPoint x: 555, startPoint y: 315, endPoint x: 522, endPoint y: 311, distance: 33.2
click at [522, 311] on div "Line : 8 Word : 14 Subword : 1 ** Preserve Vocals" at bounding box center [738, 318] width 1413 height 77
click at [591, 425] on div "only" at bounding box center [595, 410] width 370 height 105
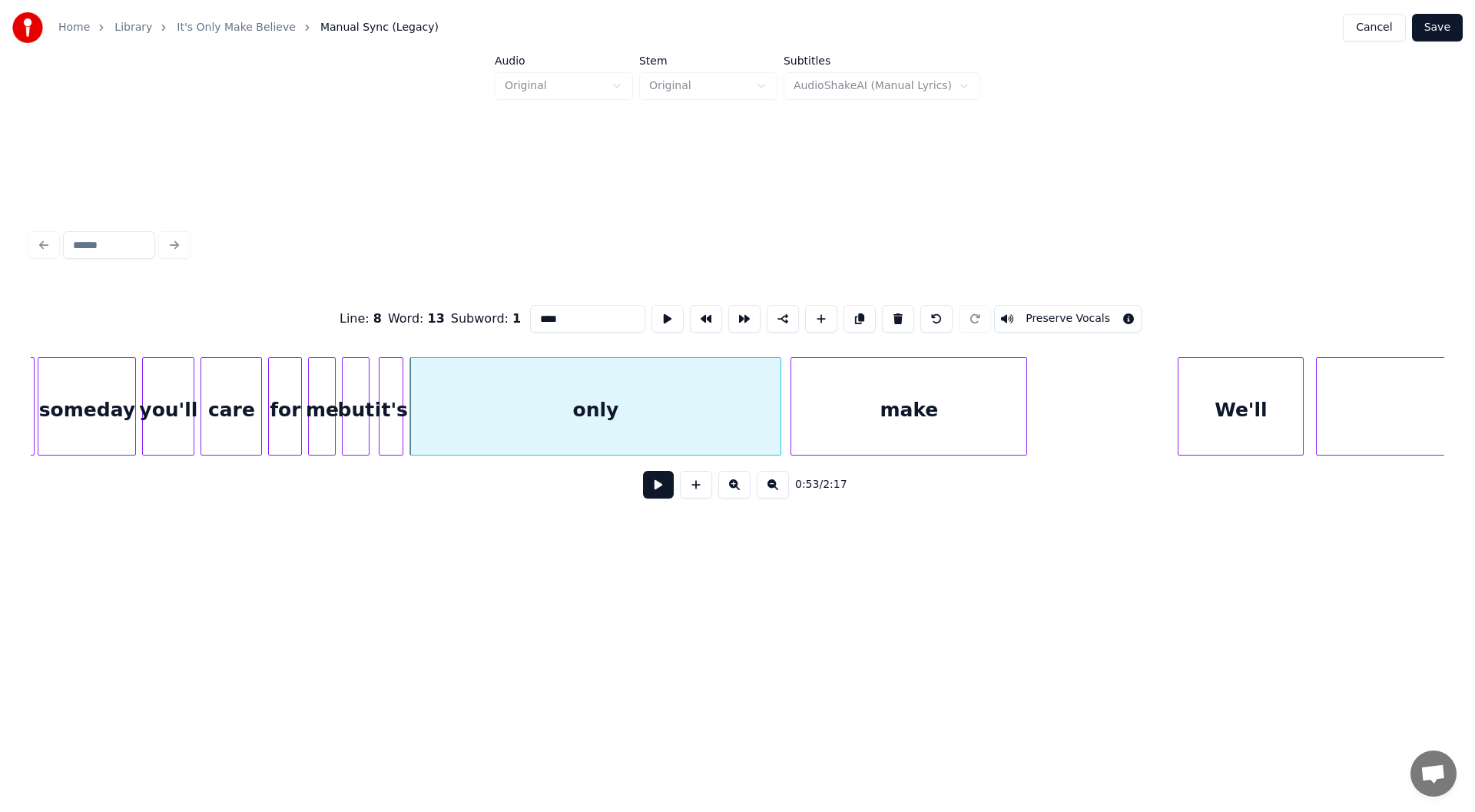
type input "****"
click at [651, 489] on button at bounding box center [658, 484] width 31 height 28
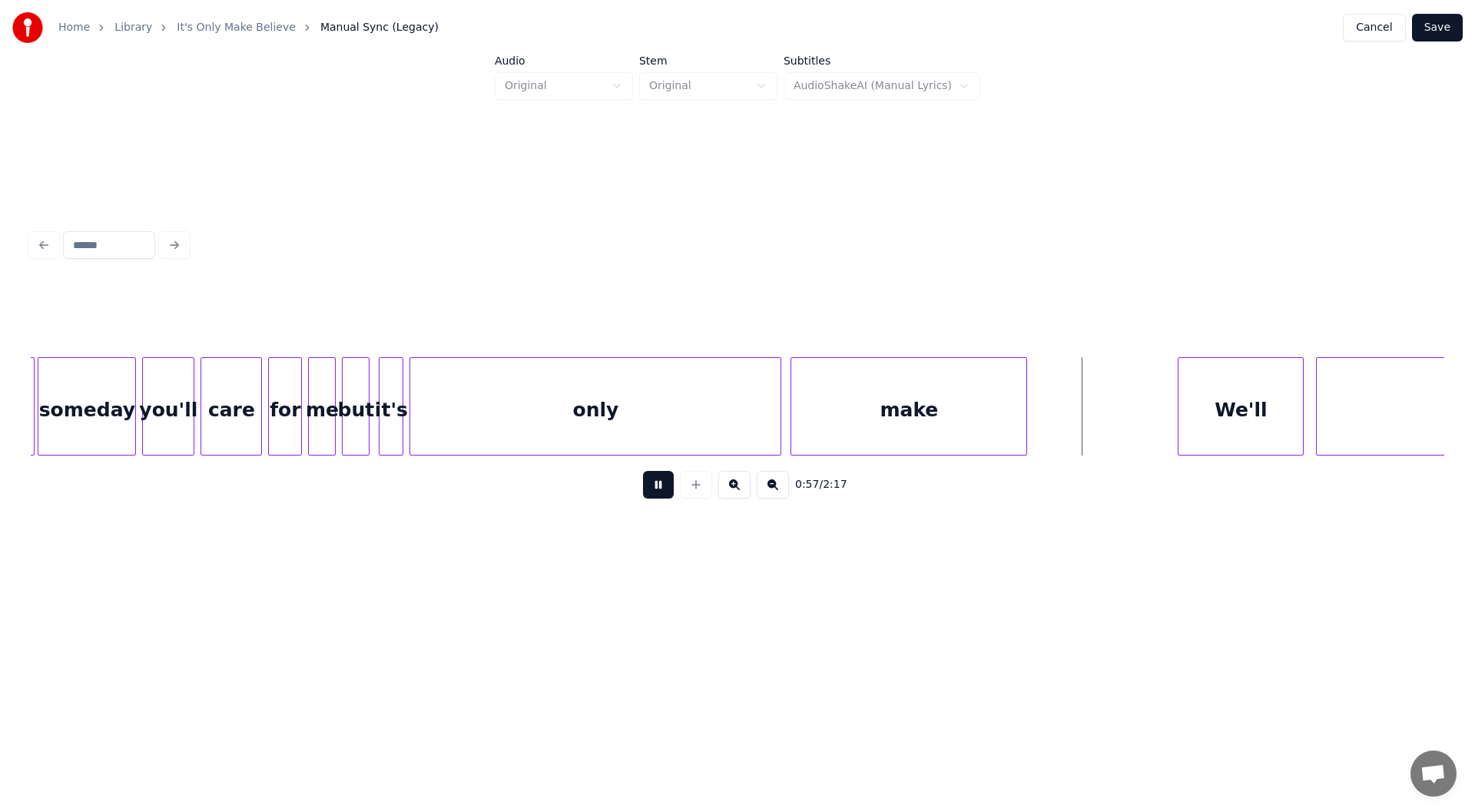
click at [656, 490] on button at bounding box center [658, 484] width 31 height 28
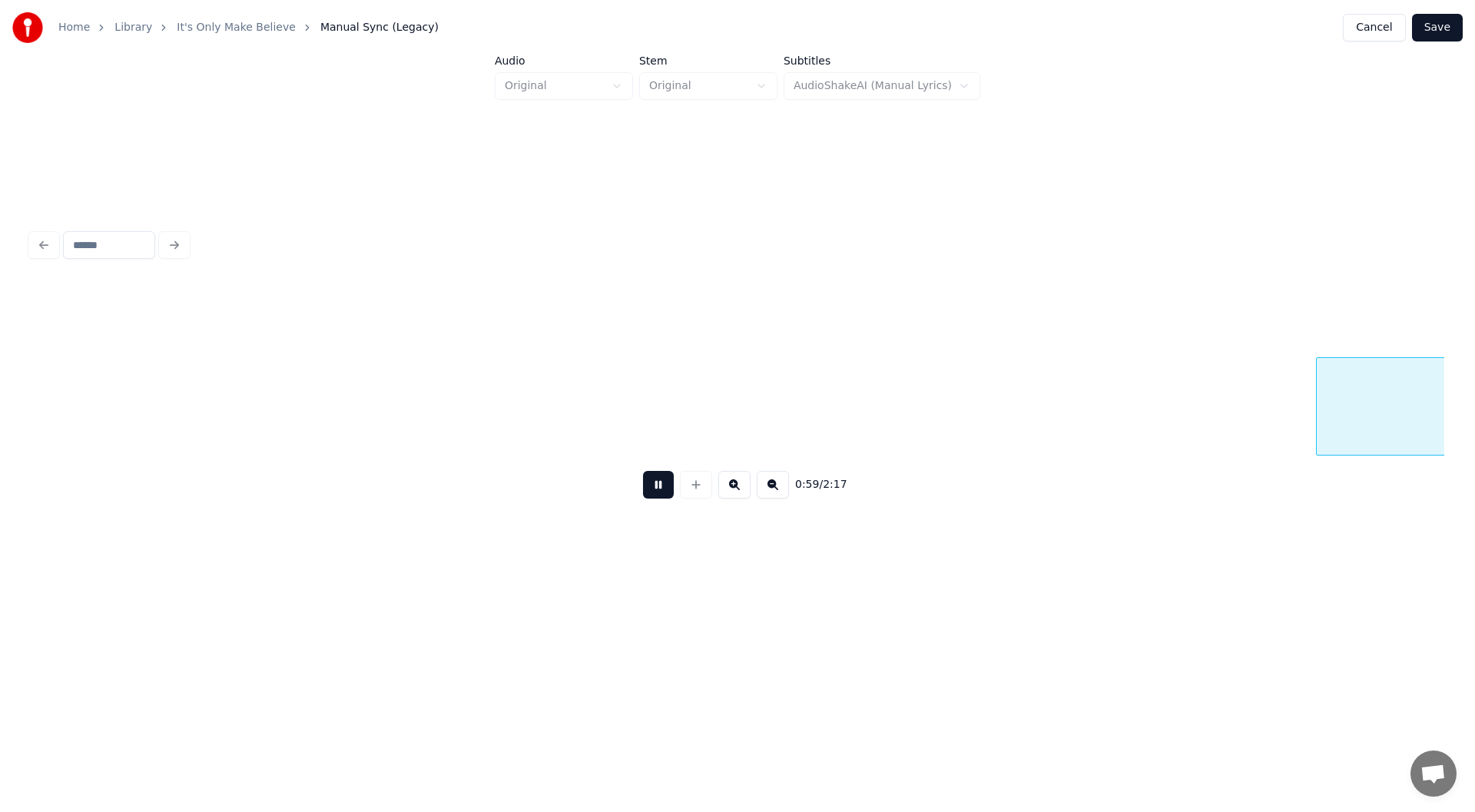
click at [656, 490] on button at bounding box center [658, 484] width 31 height 28
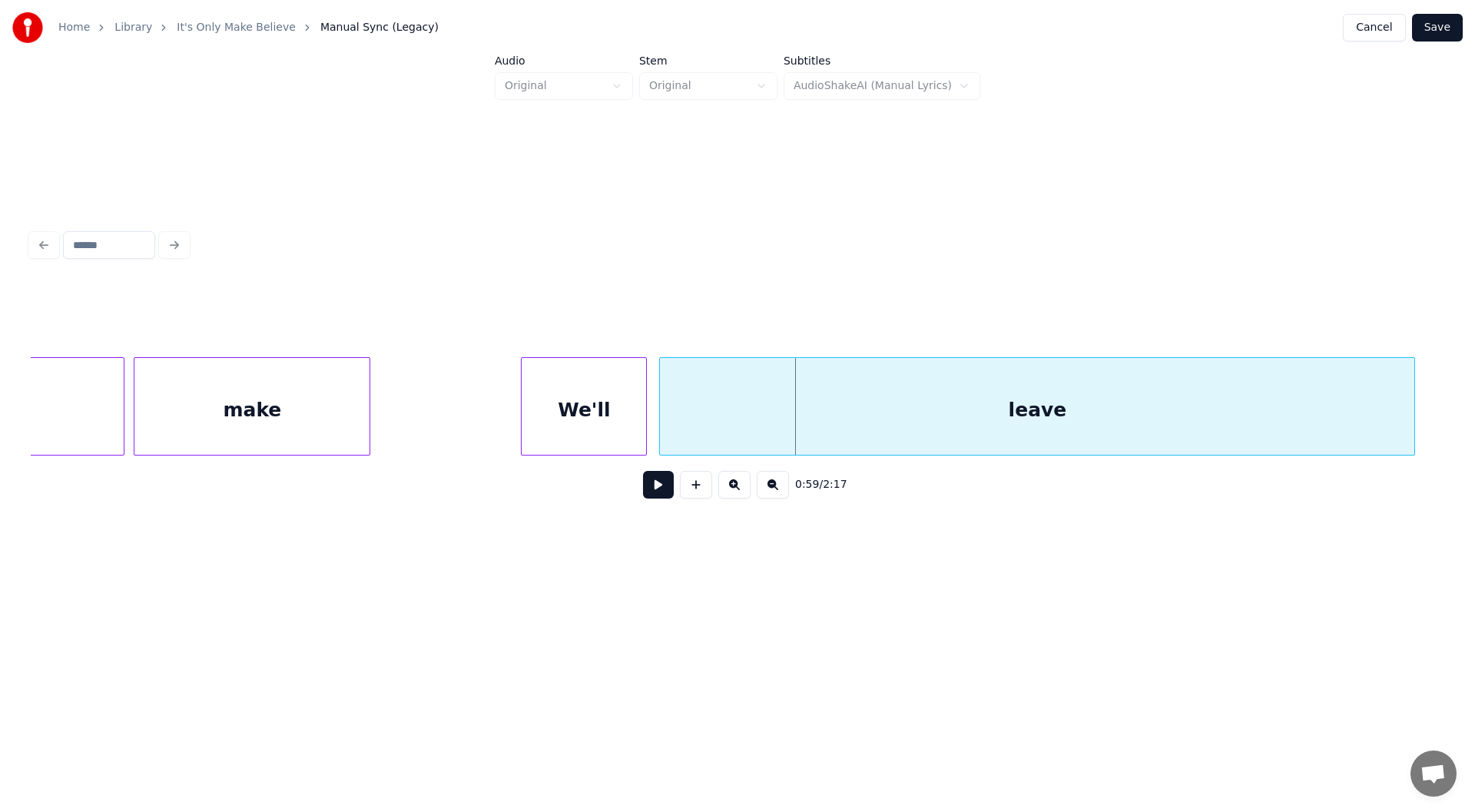
scroll to position [0, 8513]
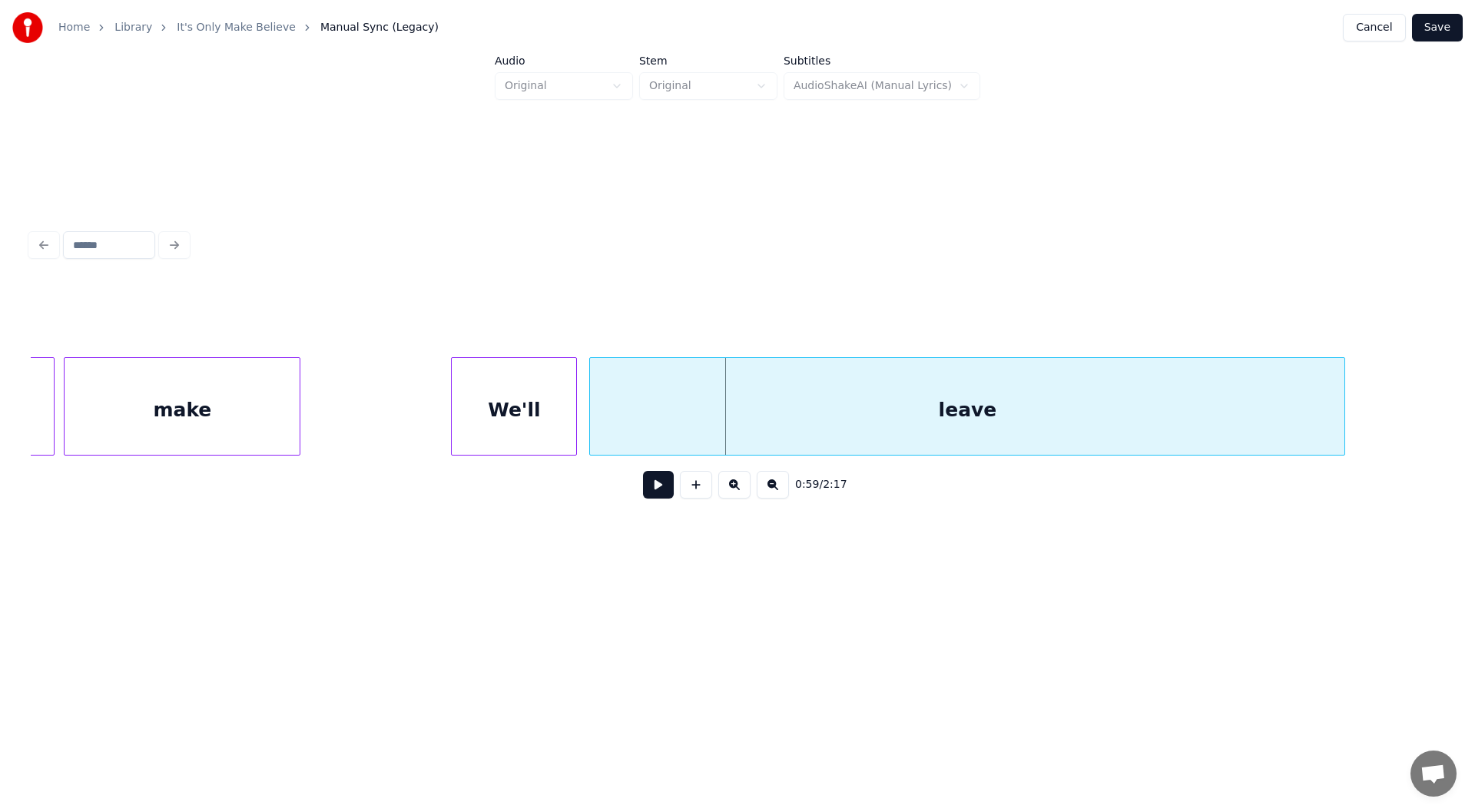
click at [513, 417] on div "We'll" at bounding box center [513, 410] width 124 height 105
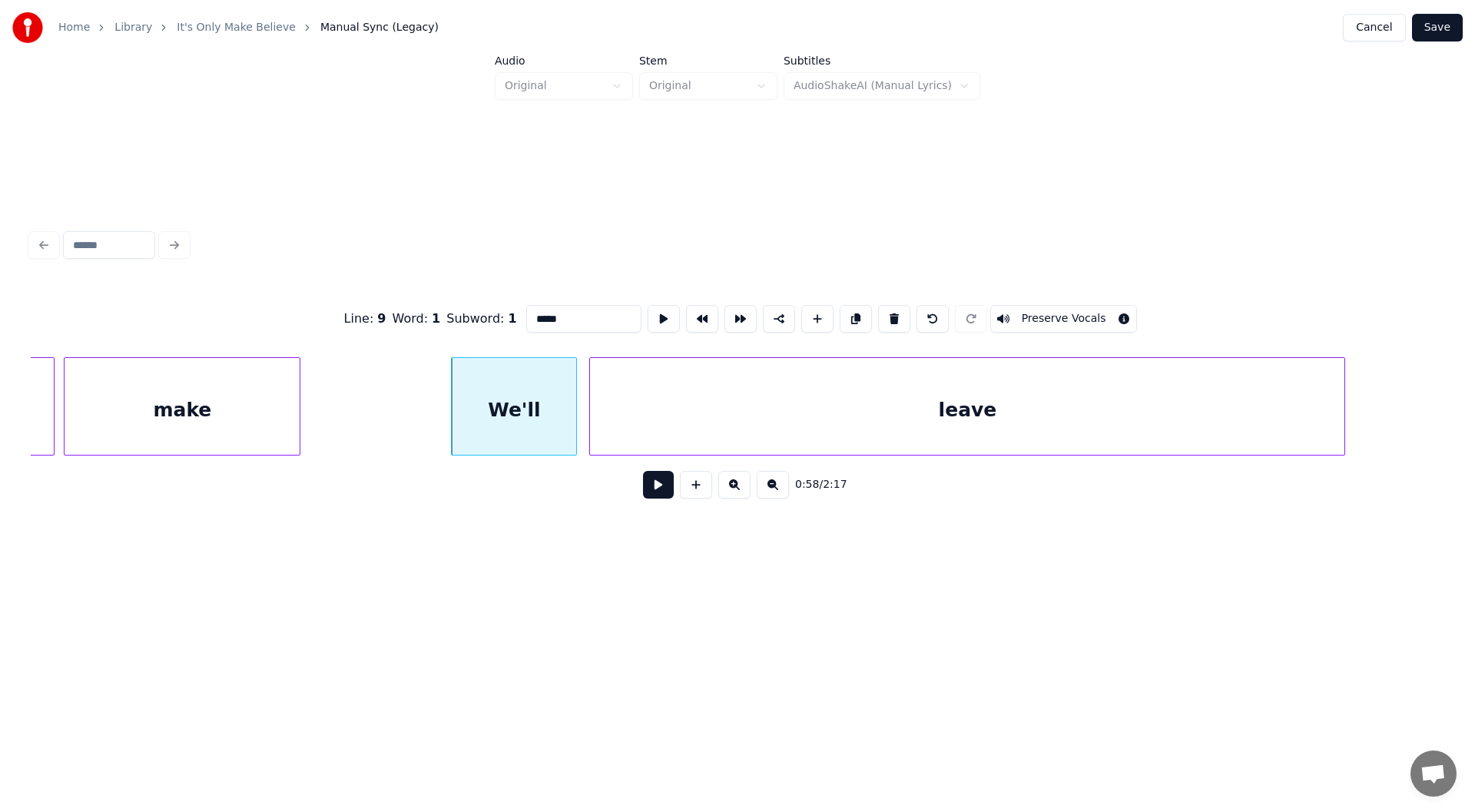
drag, startPoint x: 558, startPoint y: 308, endPoint x: 507, endPoint y: 311, distance: 51.1
click at [507, 311] on div "Line : 9 Word : 1 Subword : 1 ***** Preserve Vocals" at bounding box center [738, 318] width 1413 height 77
type input "*"
click at [955, 428] on div "leave" at bounding box center [967, 410] width 754 height 105
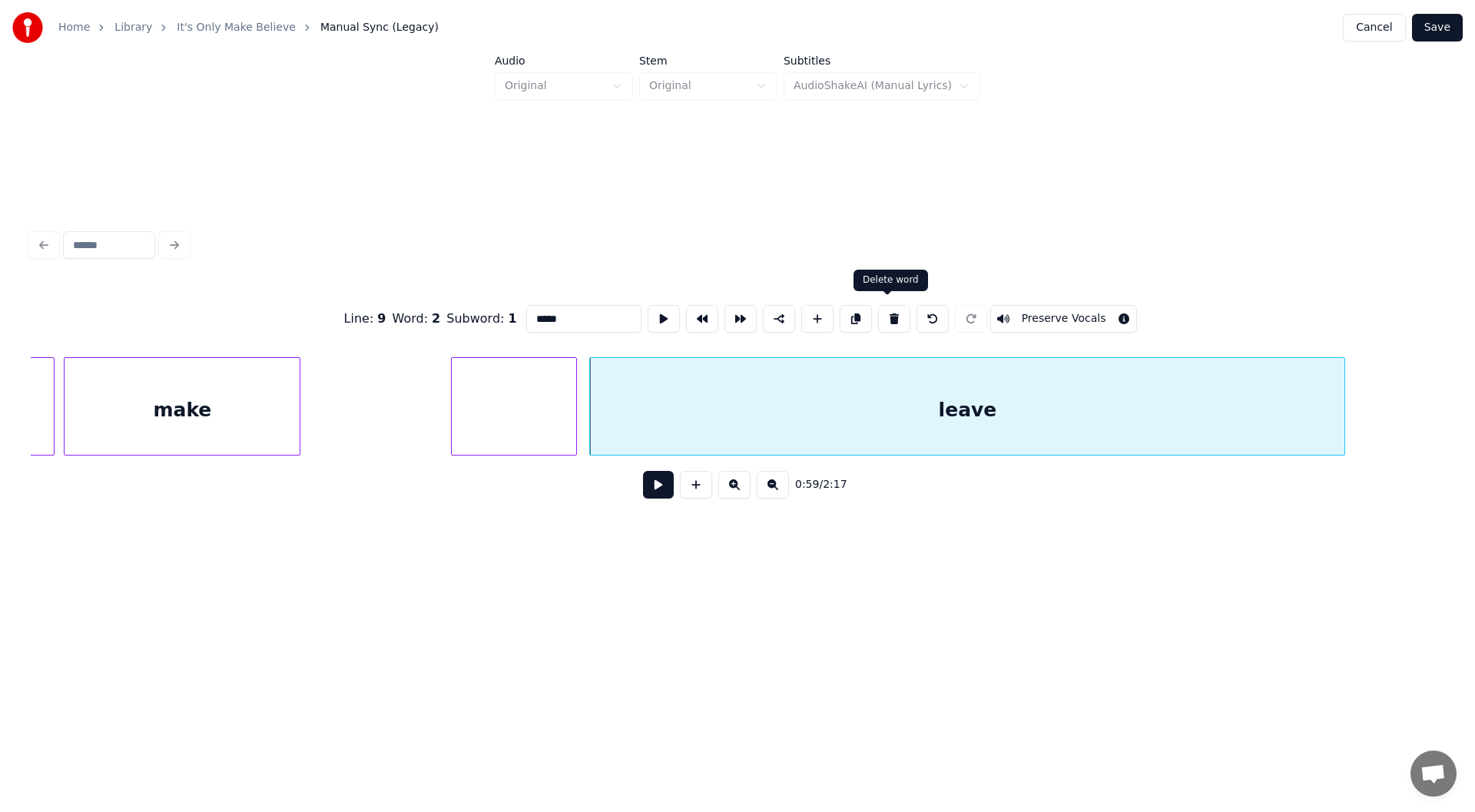
type input "*****"
click at [886, 314] on button at bounding box center [894, 318] width 32 height 28
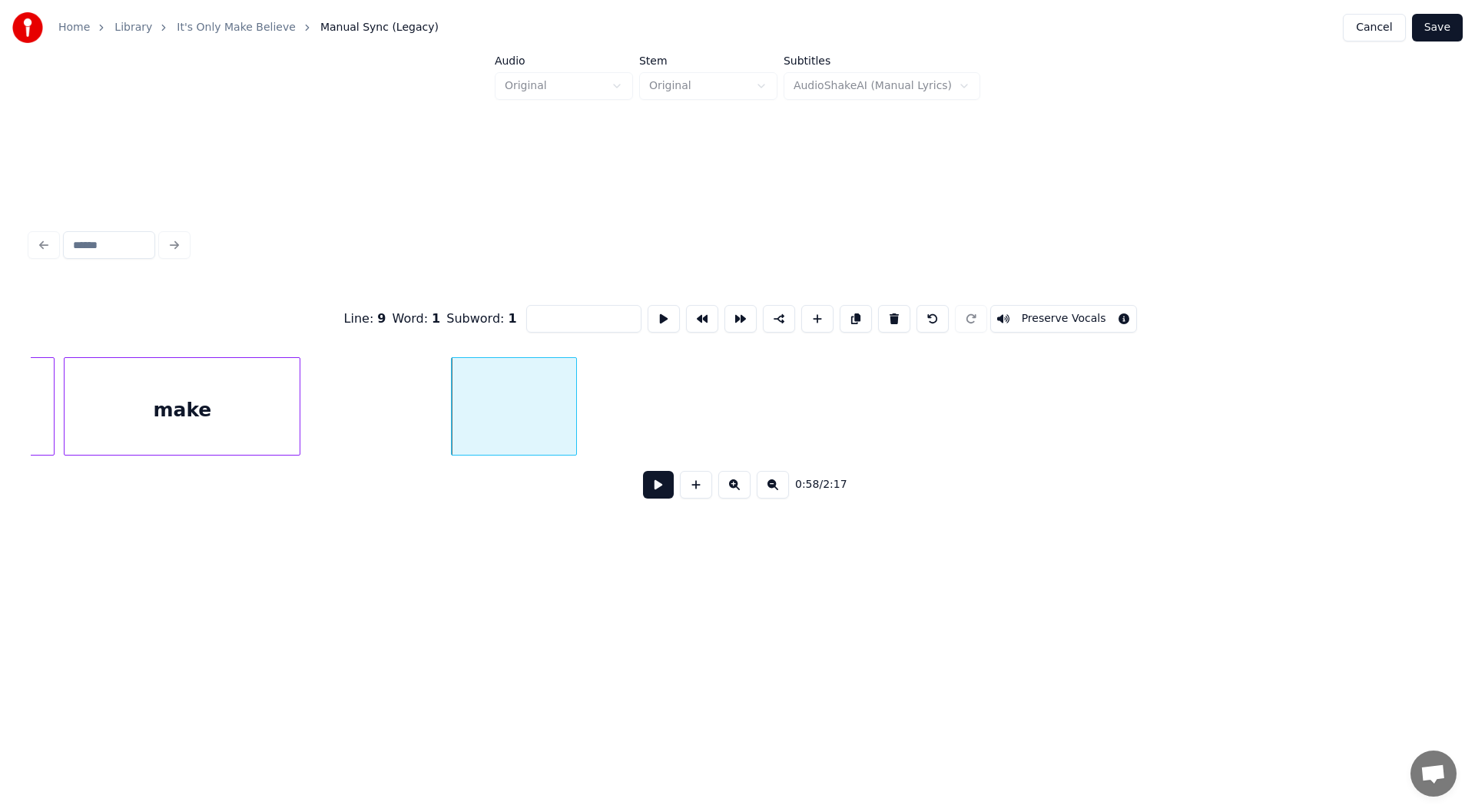
click at [494, 402] on div at bounding box center [513, 410] width 124 height 105
click at [539, 310] on input at bounding box center [583, 318] width 115 height 28
click at [177, 384] on div "make" at bounding box center [181, 410] width 235 height 105
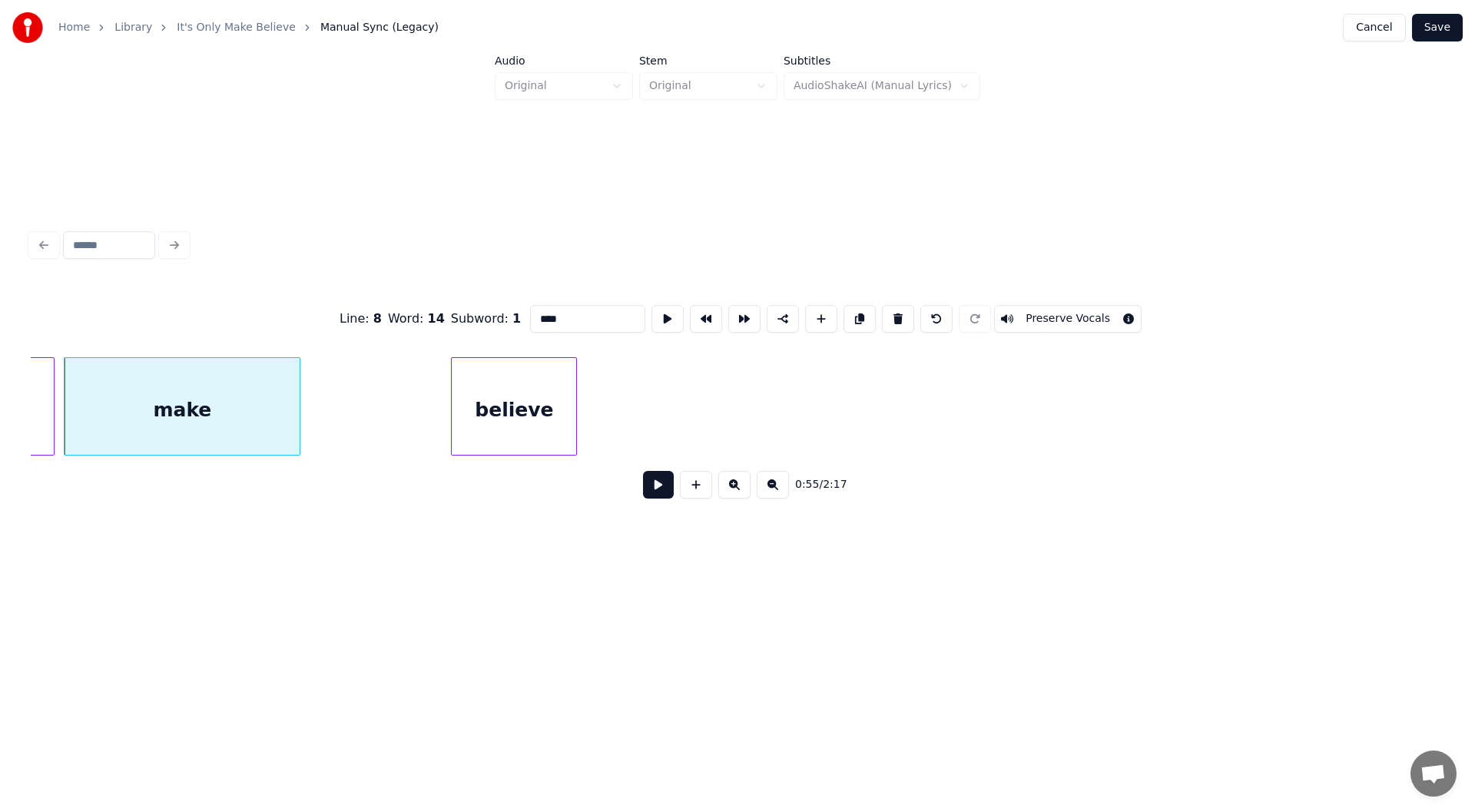
type input "****"
click at [656, 487] on button at bounding box center [658, 484] width 31 height 28
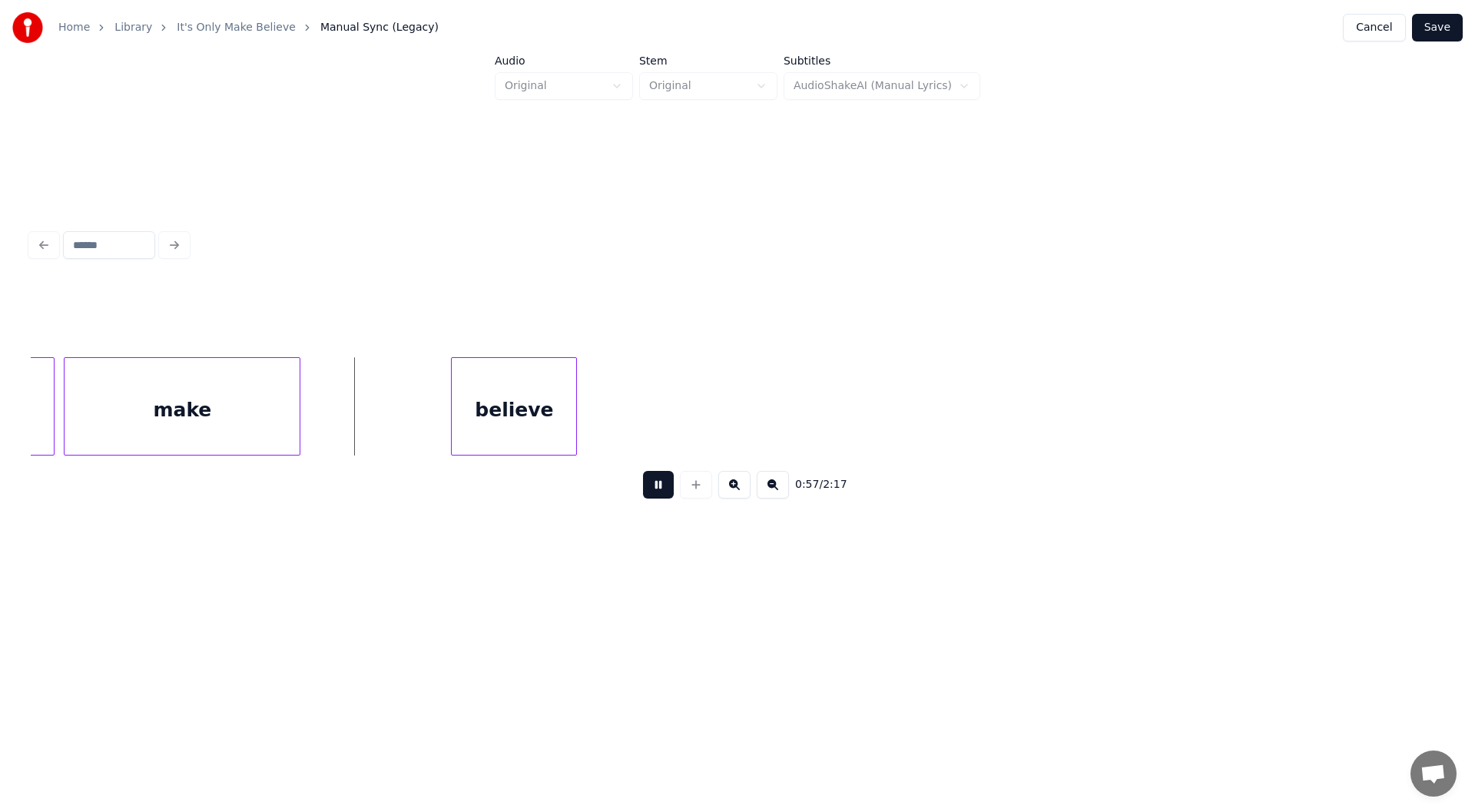
click at [657, 494] on button at bounding box center [658, 484] width 31 height 28
click at [345, 421] on div at bounding box center [345, 406] width 5 height 97
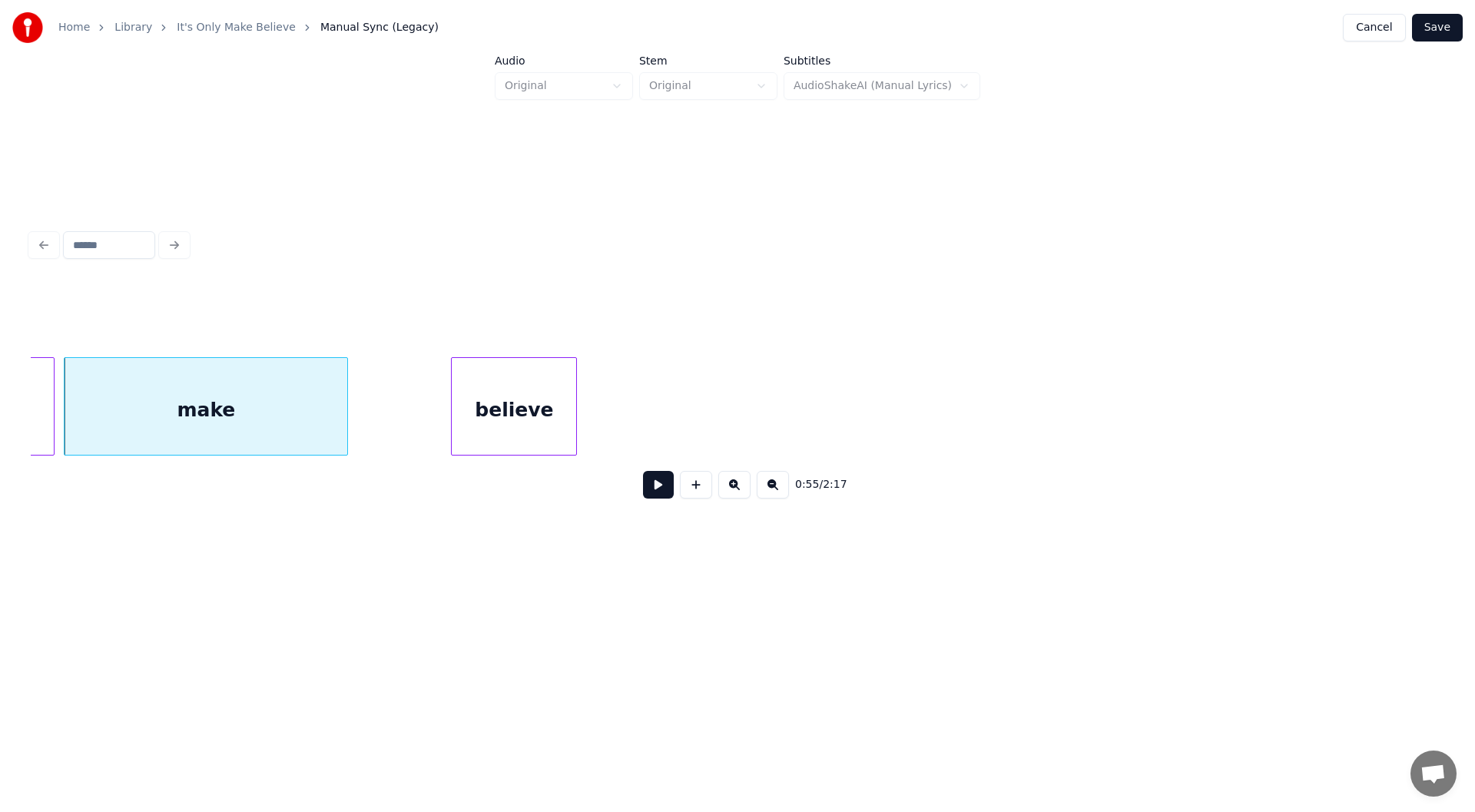
click at [653, 494] on button at bounding box center [658, 484] width 31 height 28
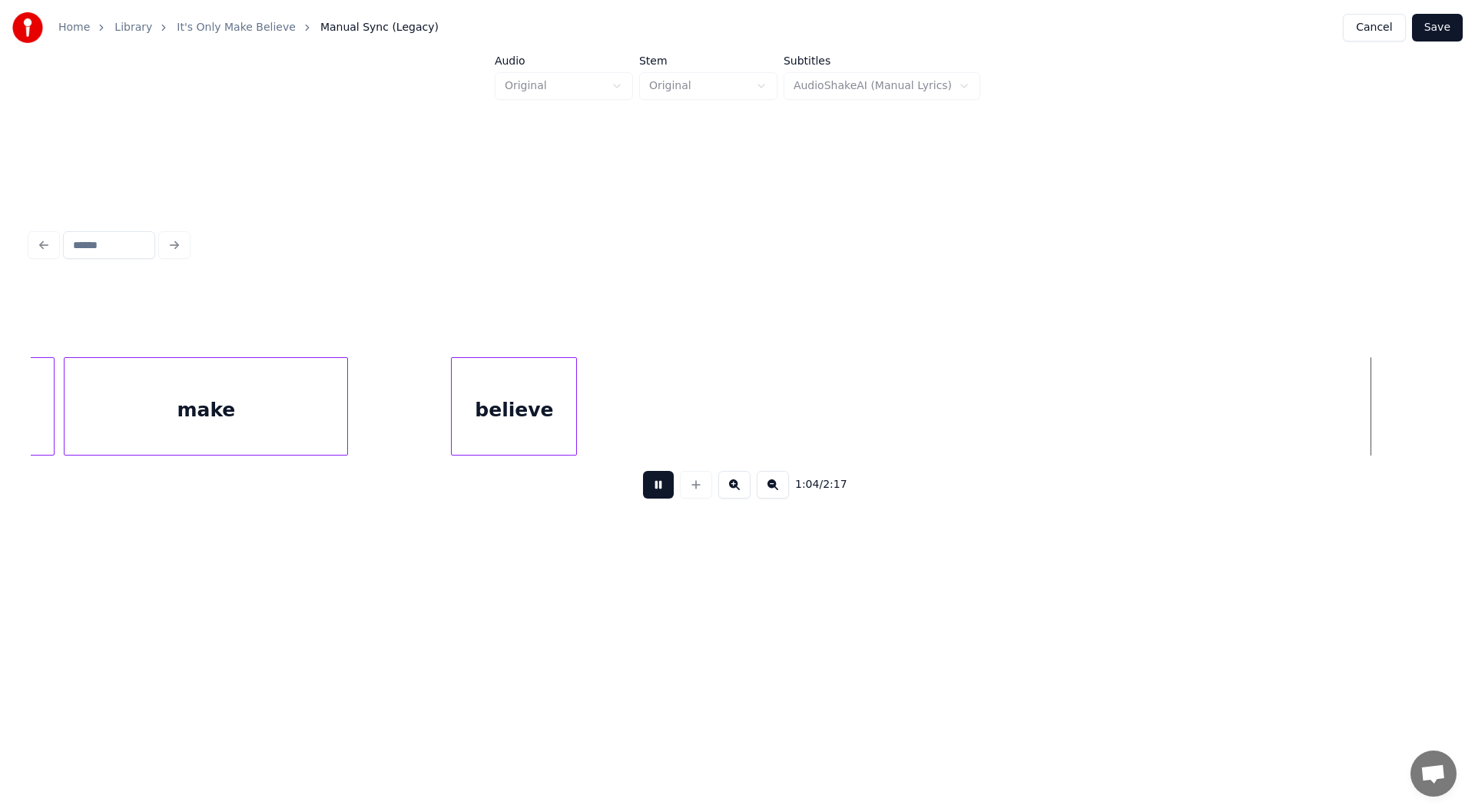
click at [656, 490] on button at bounding box center [658, 484] width 31 height 28
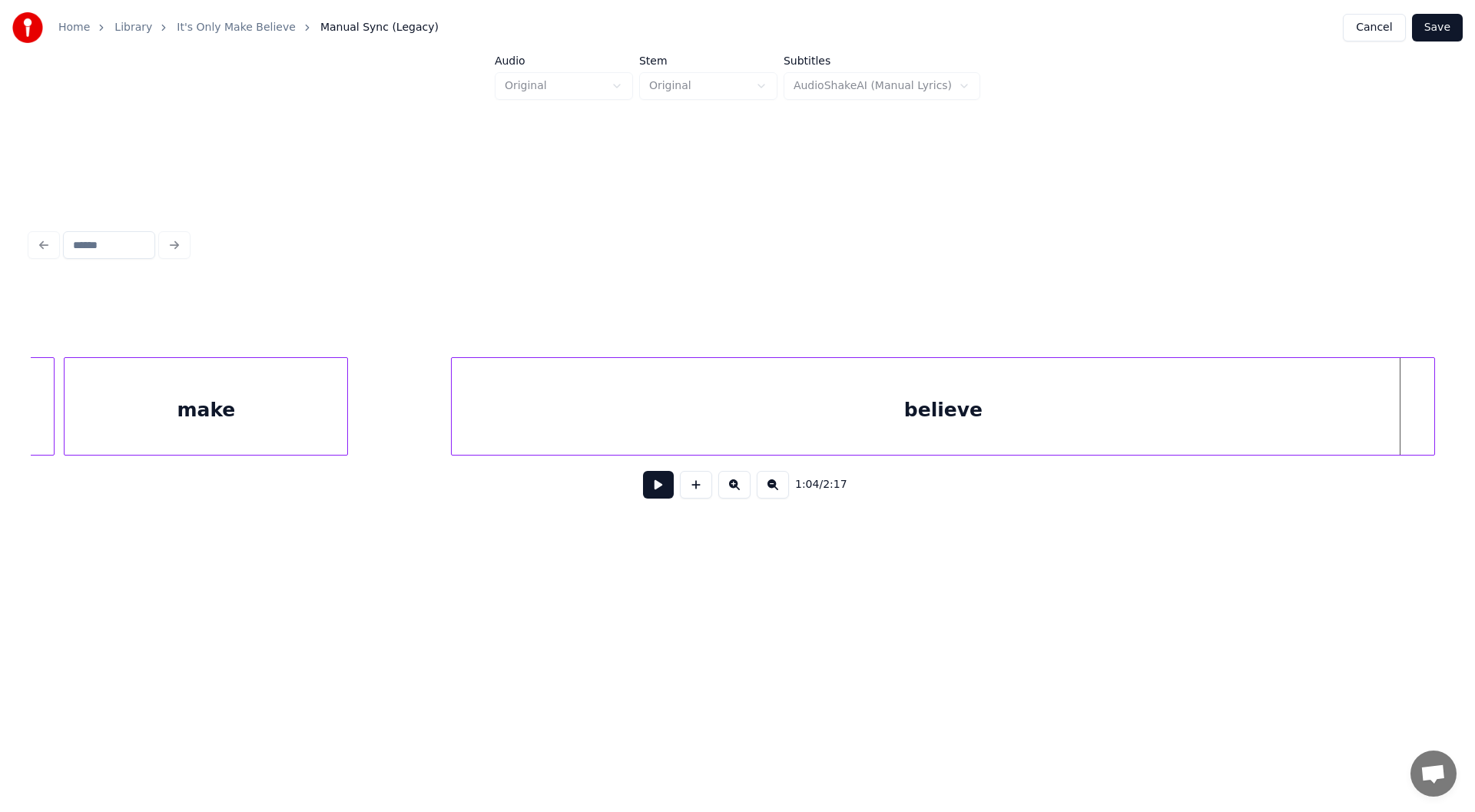
click at [1434, 393] on div at bounding box center [1431, 406] width 5 height 97
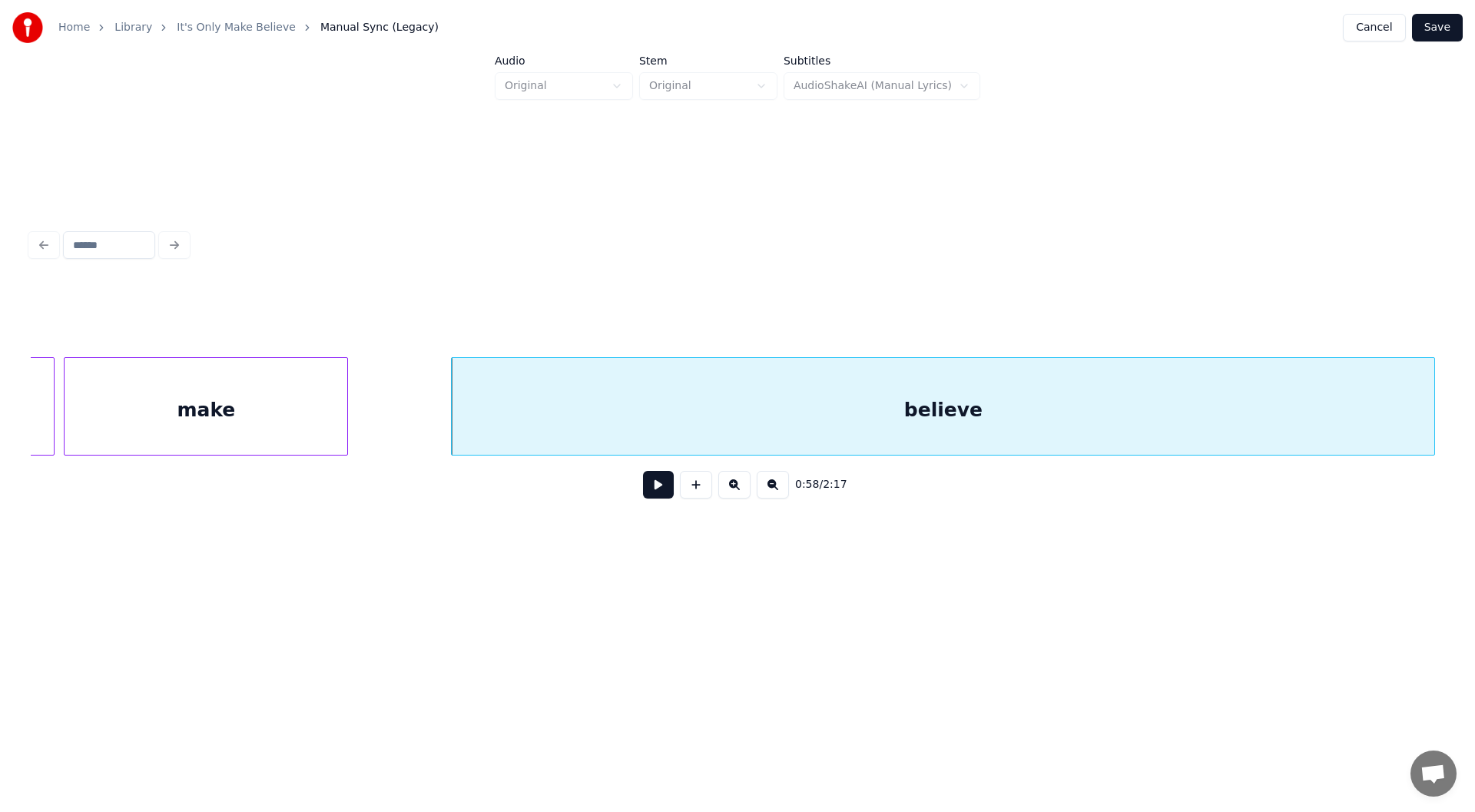
click at [654, 484] on button at bounding box center [658, 484] width 31 height 28
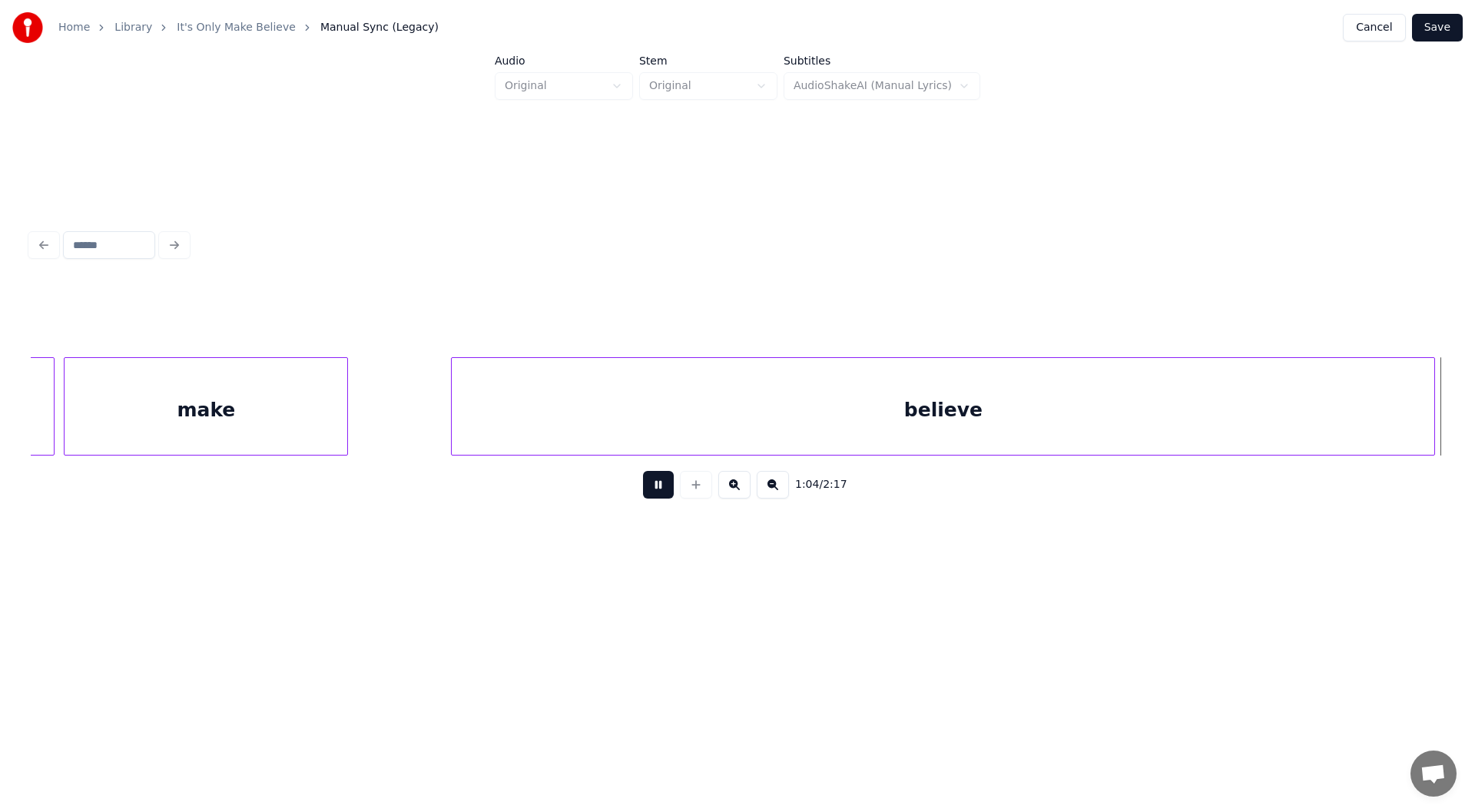
scroll to position [0, 9927]
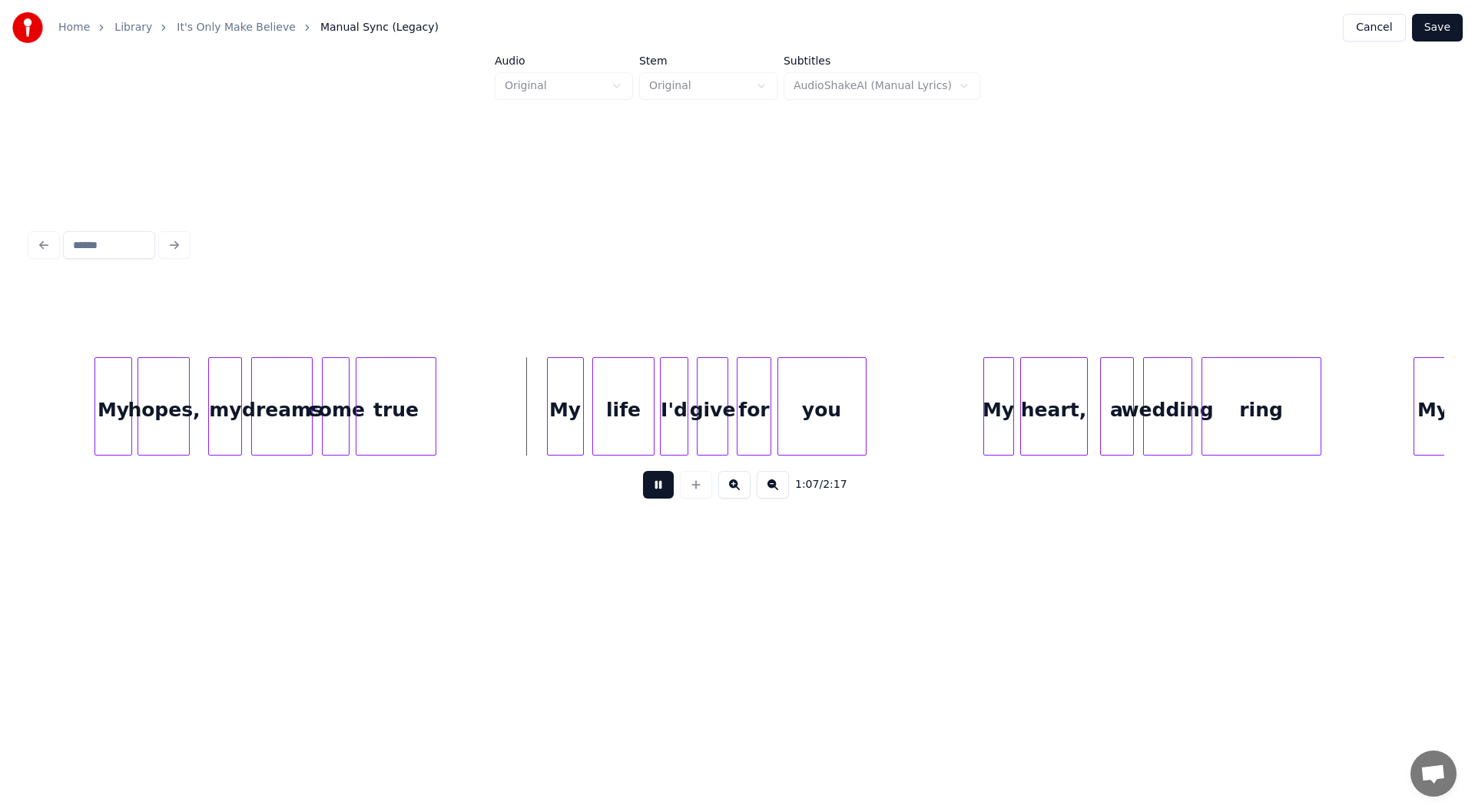
click at [653, 489] on button at bounding box center [658, 484] width 31 height 28
click at [485, 408] on div at bounding box center [484, 406] width 5 height 97
click at [424, 412] on div "true" at bounding box center [421, 410] width 129 height 105
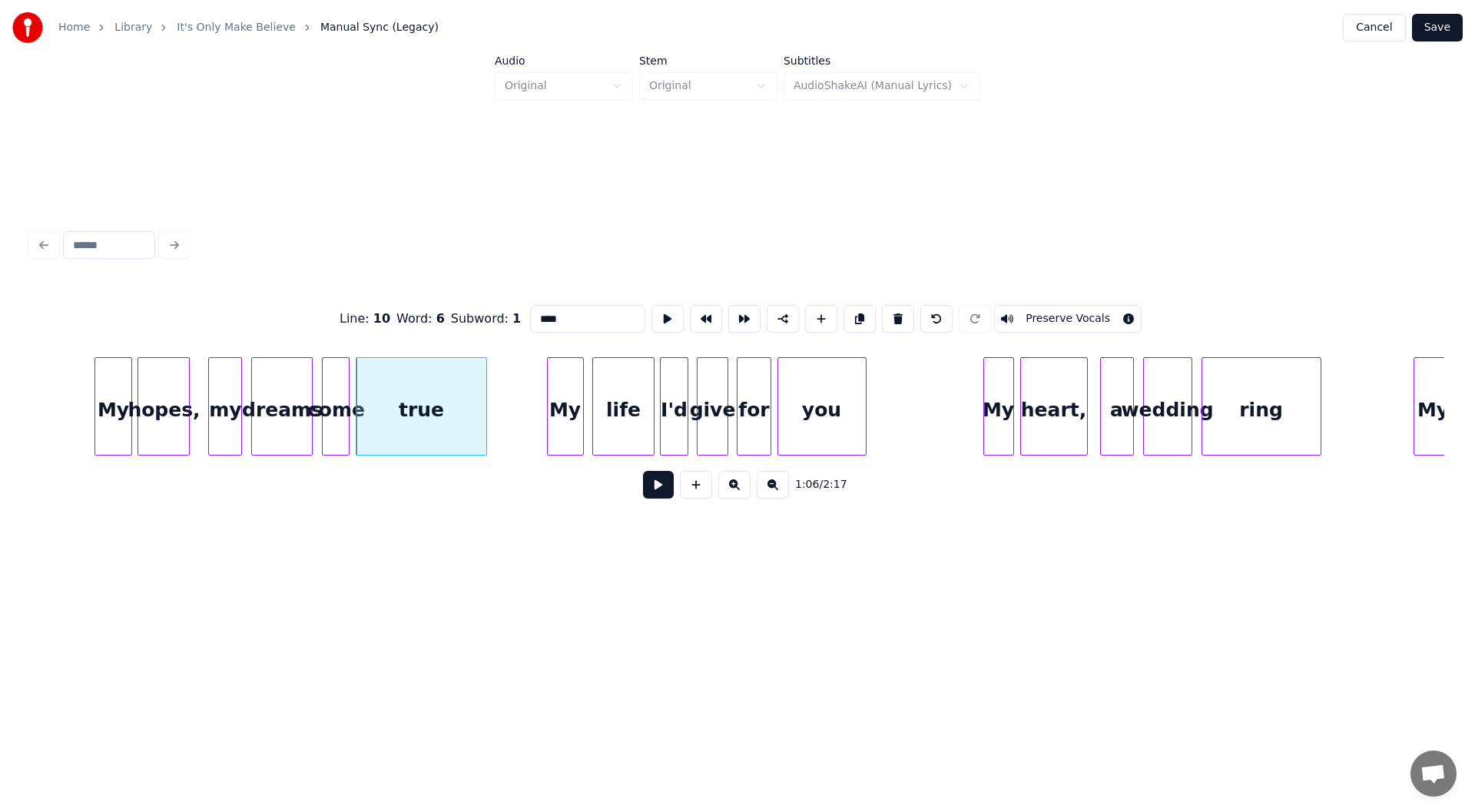
click at [654, 496] on button at bounding box center [658, 484] width 31 height 28
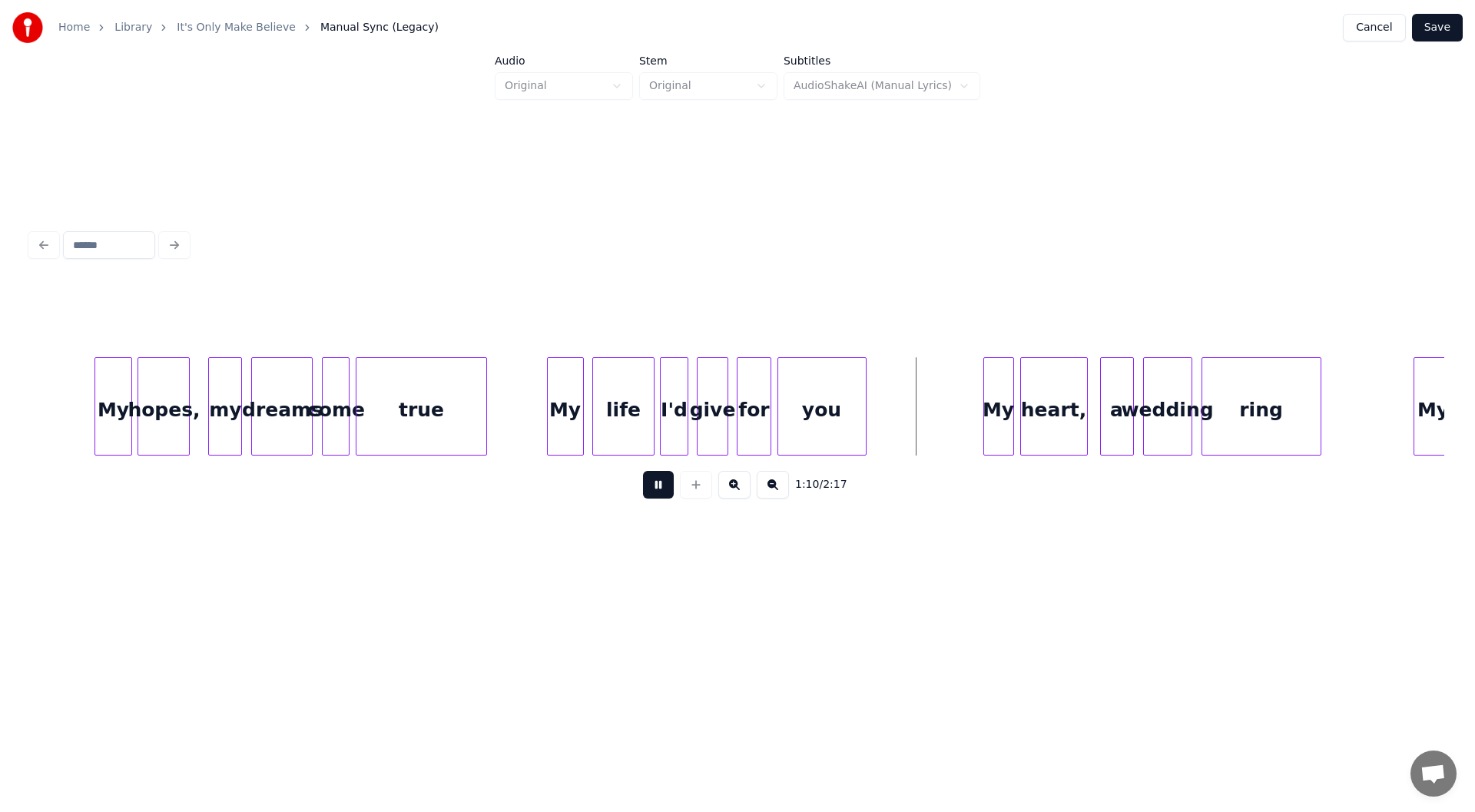
click at [657, 489] on button at bounding box center [658, 484] width 31 height 28
click at [908, 408] on div at bounding box center [906, 406] width 5 height 97
click at [647, 494] on button at bounding box center [658, 484] width 31 height 28
click at [653, 489] on button at bounding box center [658, 484] width 31 height 28
click at [851, 407] on div "you" at bounding box center [843, 410] width 131 height 105
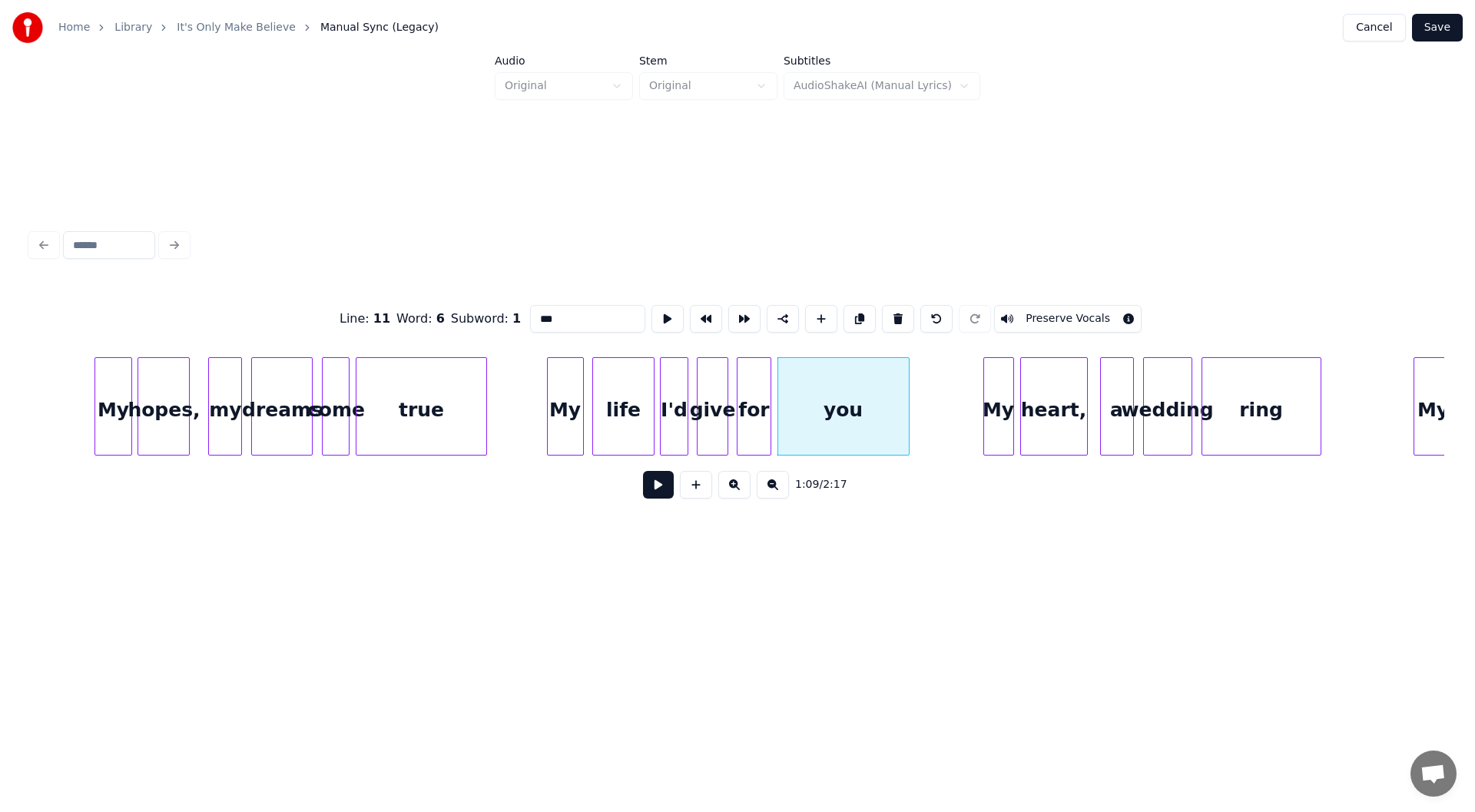
click at [661, 488] on button at bounding box center [658, 484] width 31 height 28
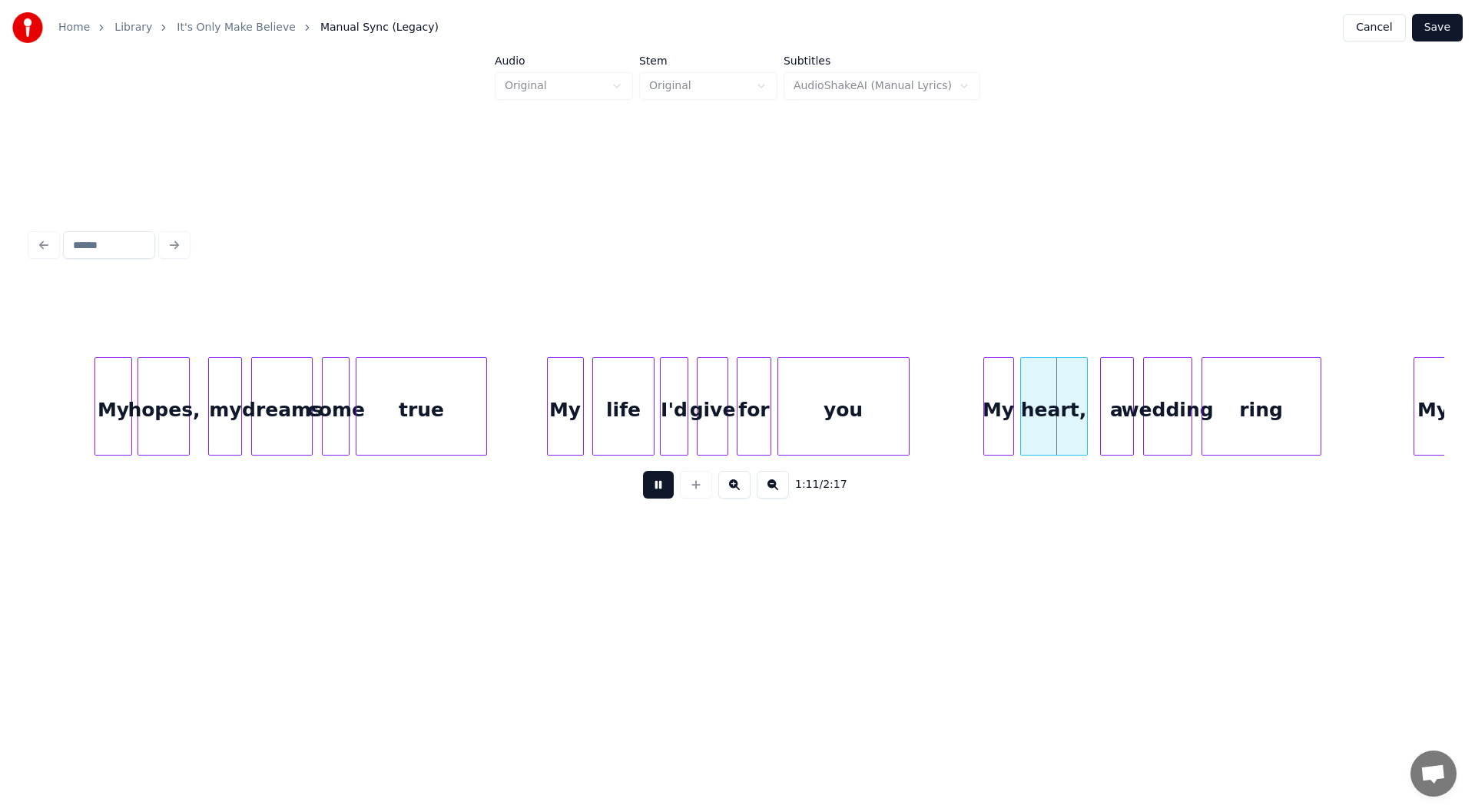
click at [651, 496] on button at bounding box center [658, 484] width 31 height 28
click at [958, 402] on div at bounding box center [959, 406] width 5 height 97
click at [656, 492] on button at bounding box center [658, 484] width 31 height 28
click at [657, 489] on button at bounding box center [658, 484] width 31 height 28
click at [1321, 416] on div "ring" at bounding box center [1260, 406] width 120 height 98
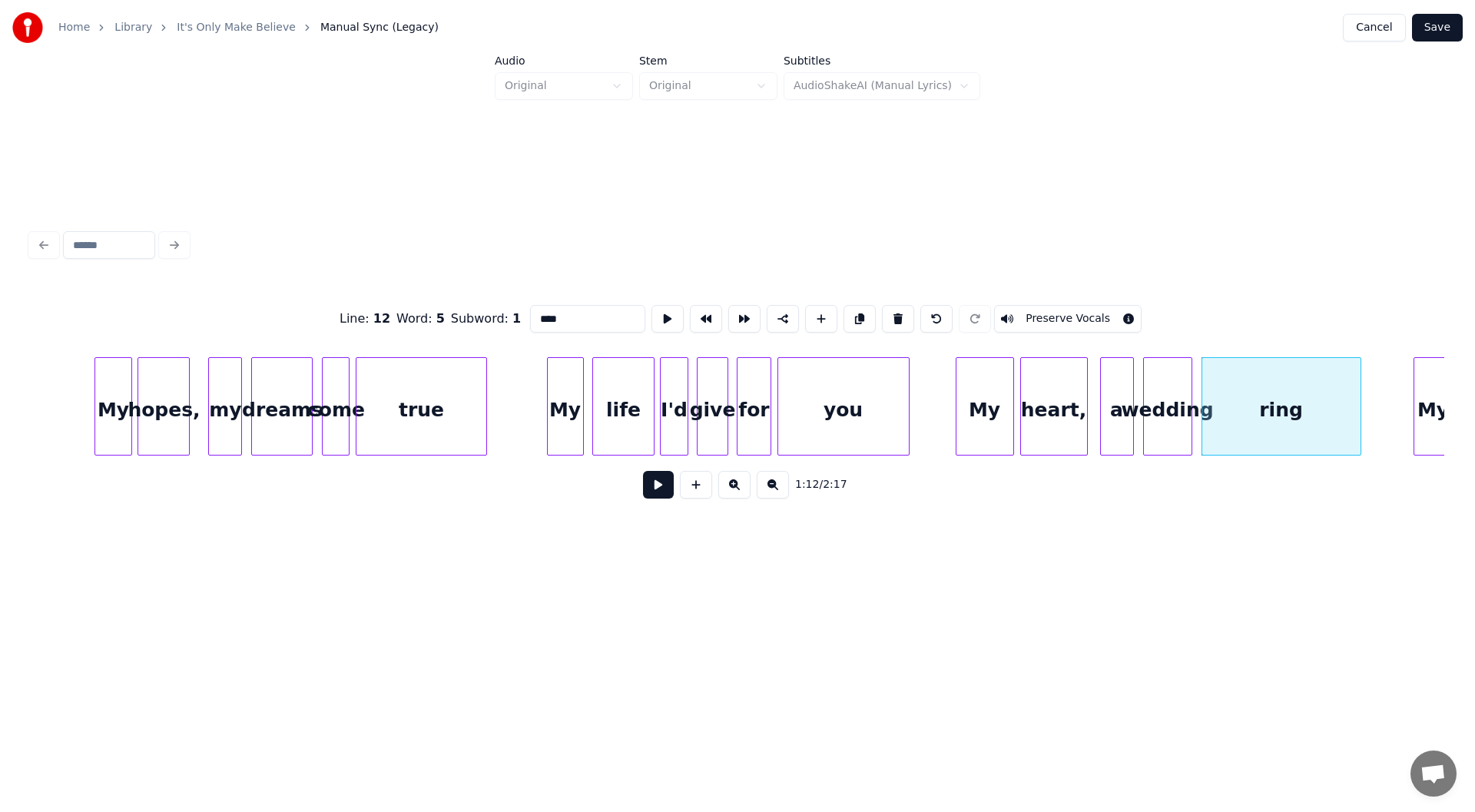
click at [1359, 416] on div at bounding box center [1358, 406] width 5 height 97
click at [665, 490] on button at bounding box center [658, 484] width 31 height 28
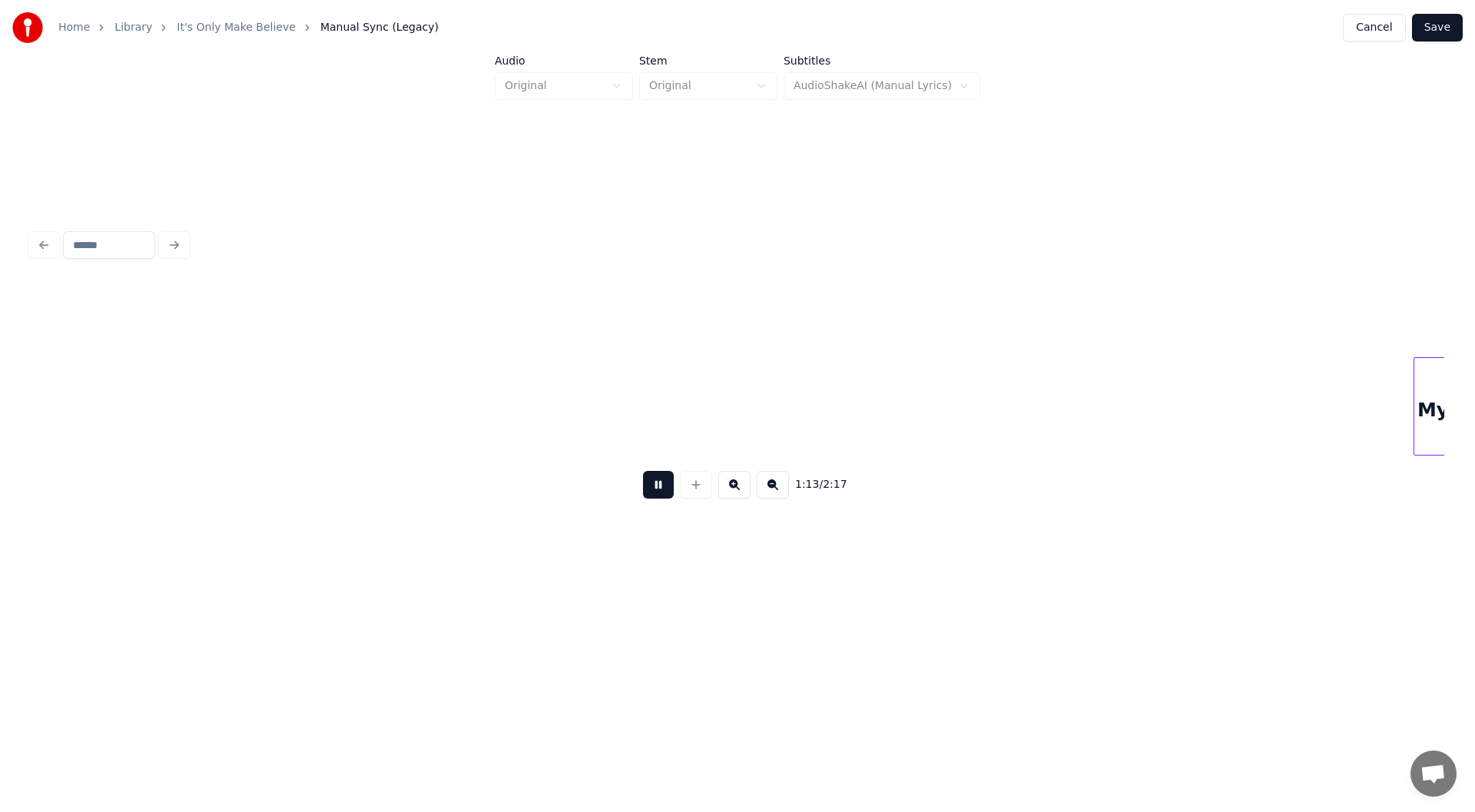
scroll to position [0, 11341]
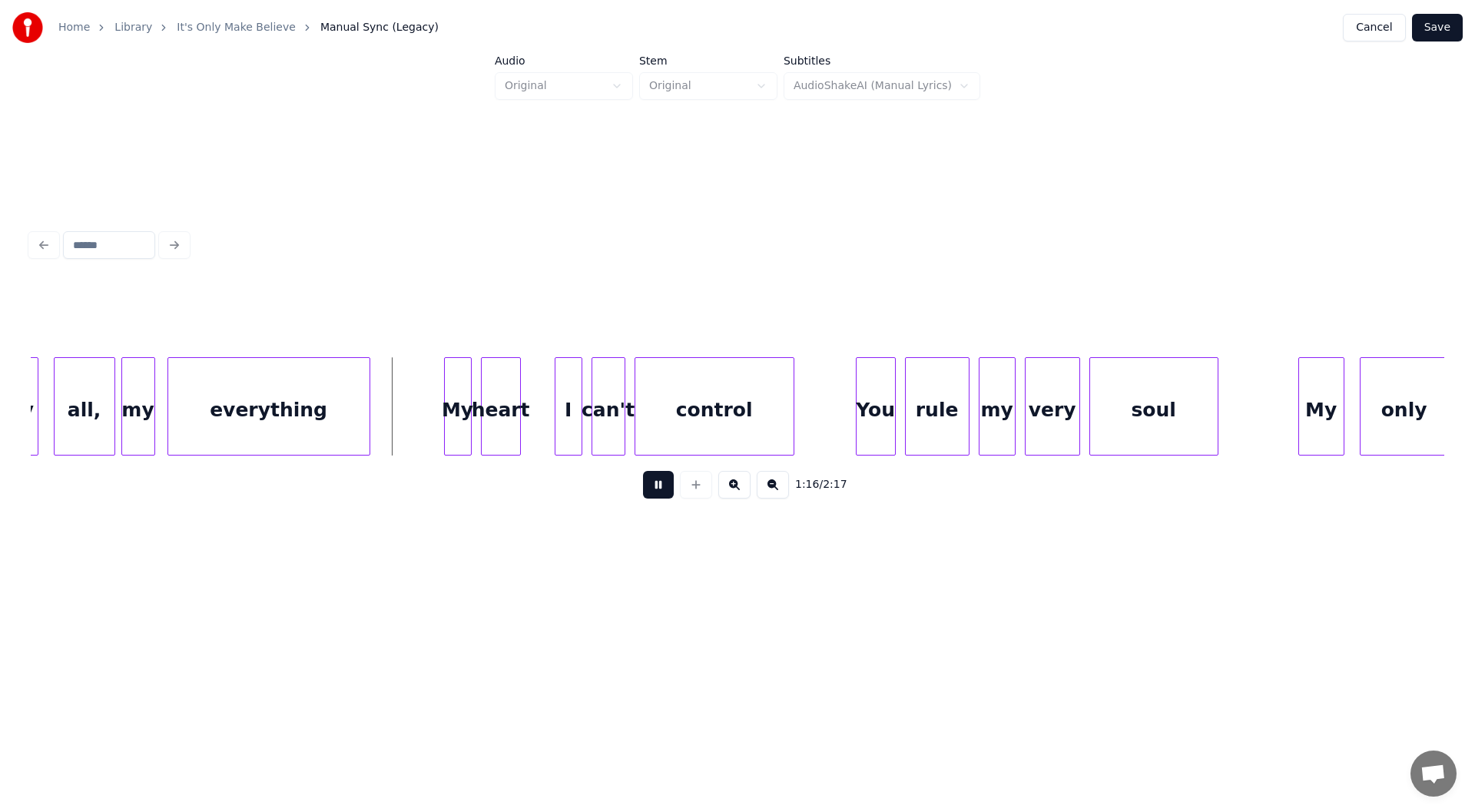
click at [670, 486] on button at bounding box center [658, 484] width 31 height 28
click at [394, 418] on div at bounding box center [397, 406] width 5 height 97
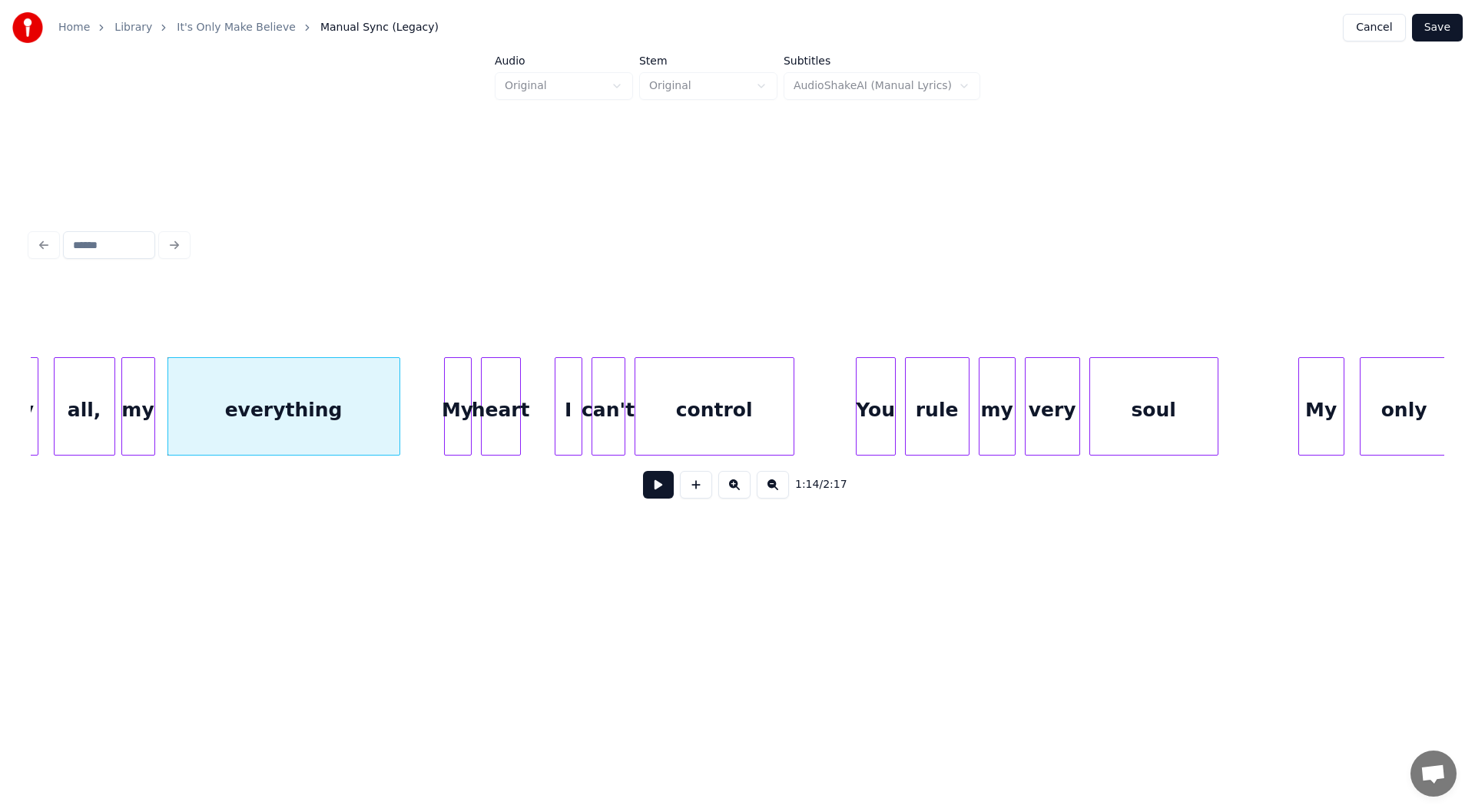
click at [665, 489] on button at bounding box center [658, 484] width 31 height 28
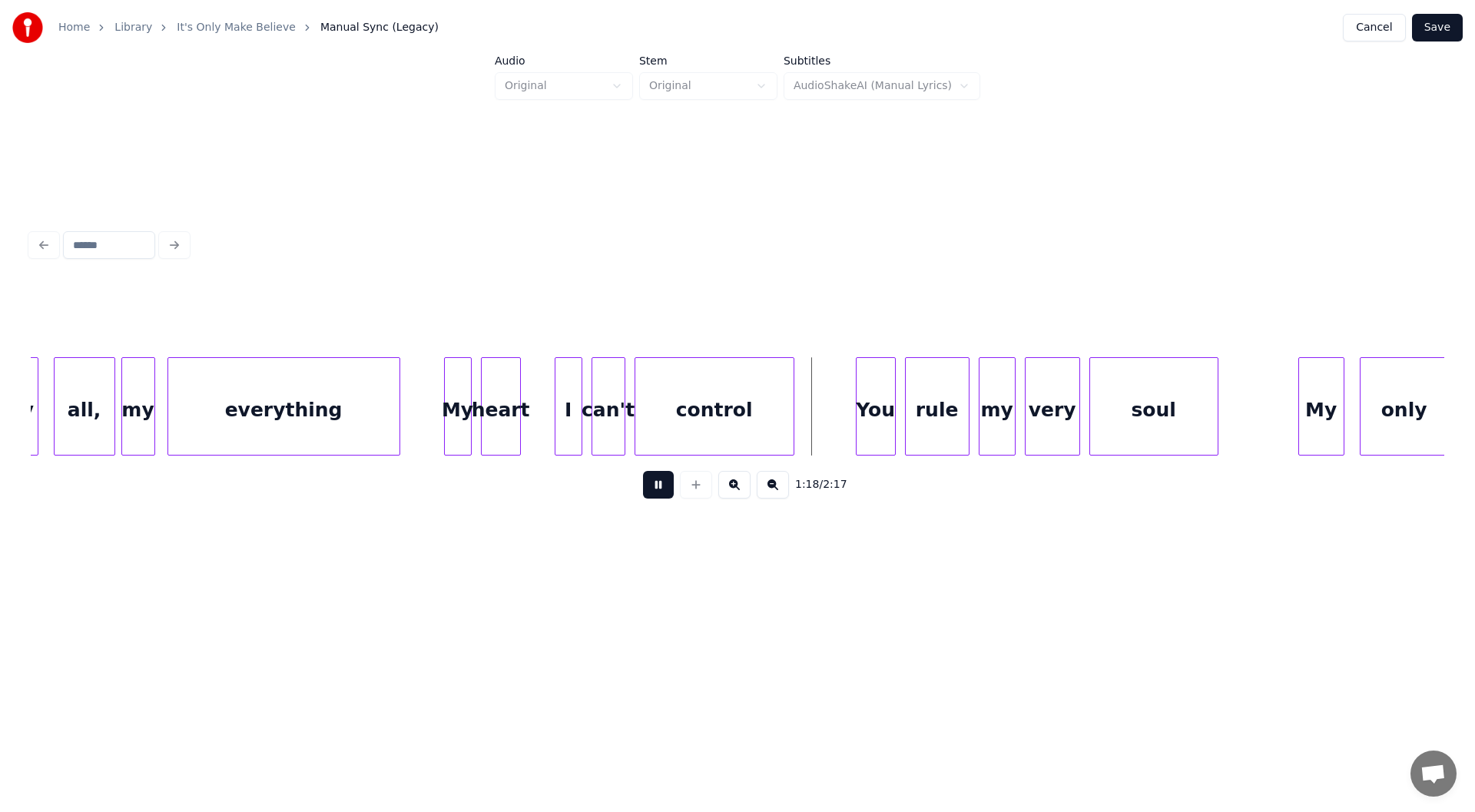
click at [658, 492] on button at bounding box center [658, 484] width 31 height 28
click at [828, 416] on div at bounding box center [829, 406] width 5 height 97
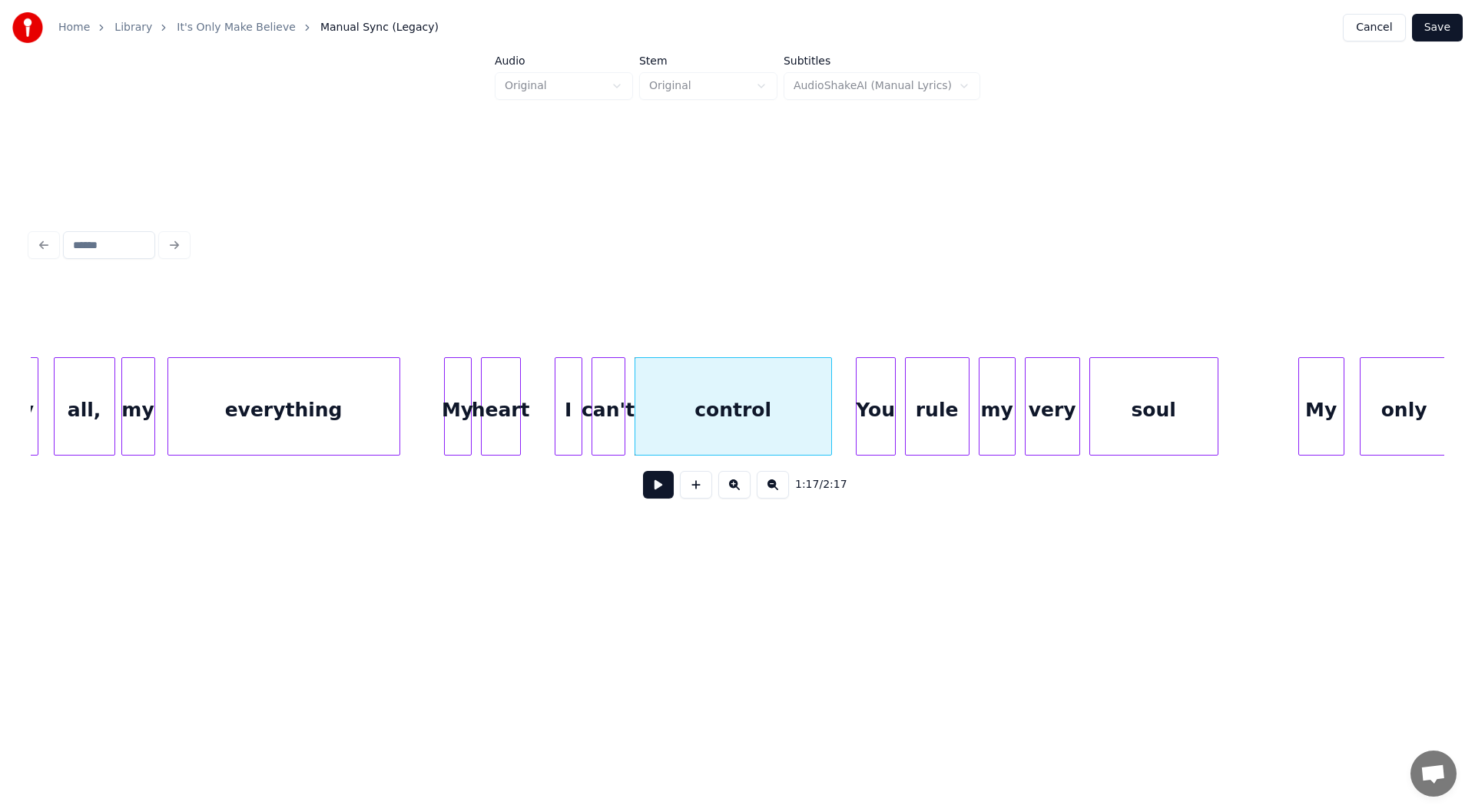
click at [652, 487] on button at bounding box center [658, 484] width 31 height 28
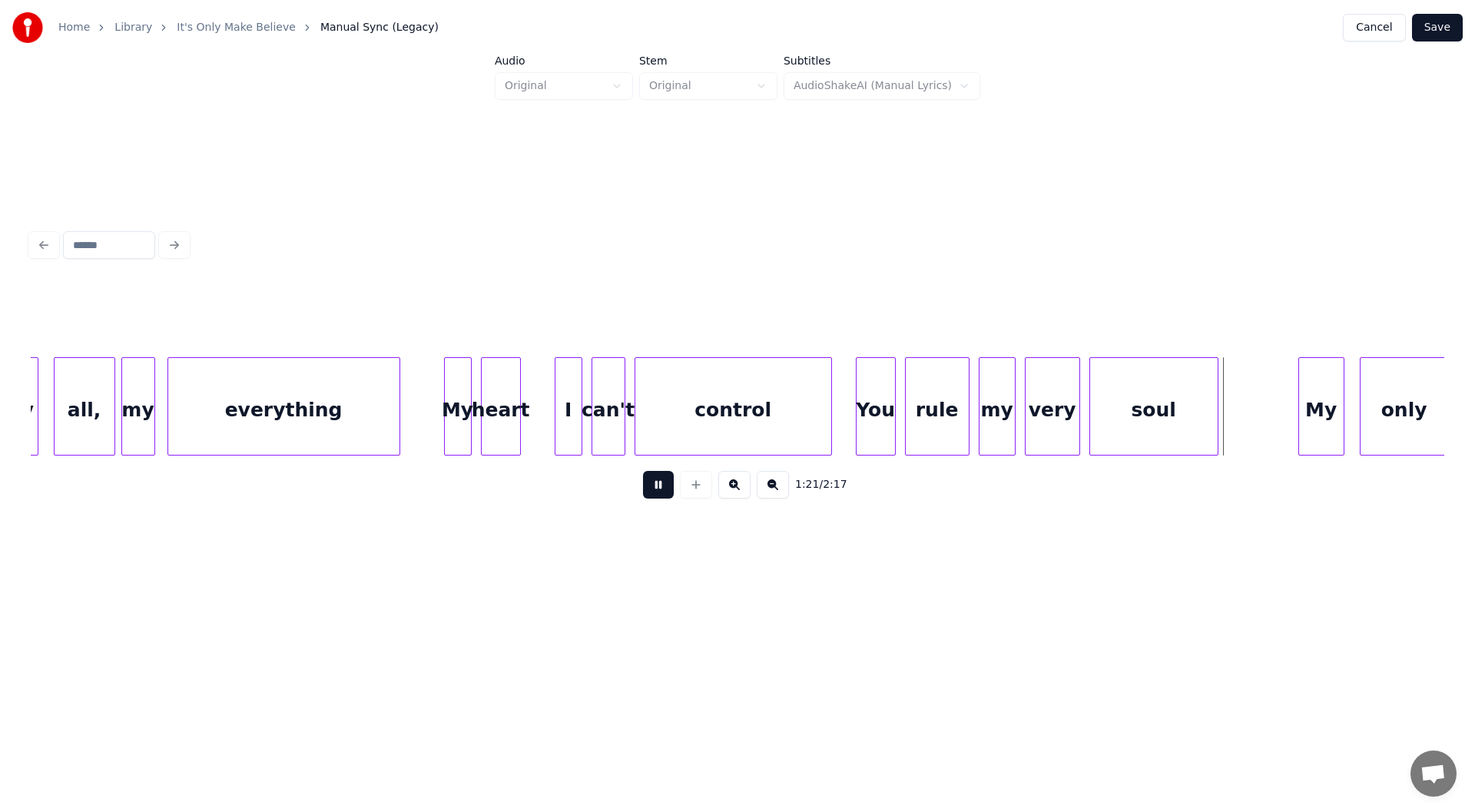
click at [654, 489] on button at bounding box center [658, 484] width 31 height 28
click at [1218, 413] on div "soul" at bounding box center [1153, 406] width 129 height 98
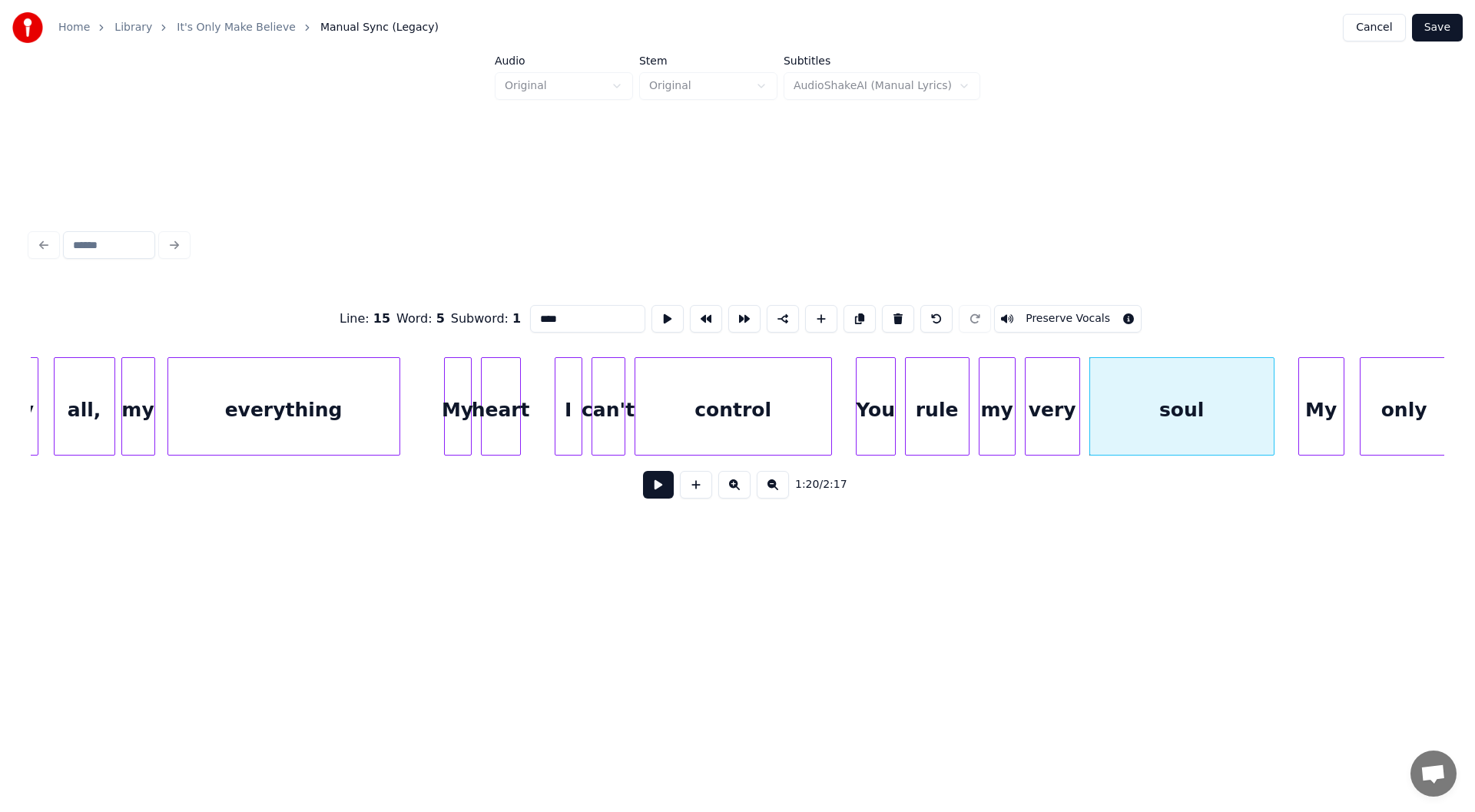
click at [1271, 416] on div at bounding box center [1271, 406] width 5 height 97
click at [660, 484] on button at bounding box center [658, 484] width 31 height 28
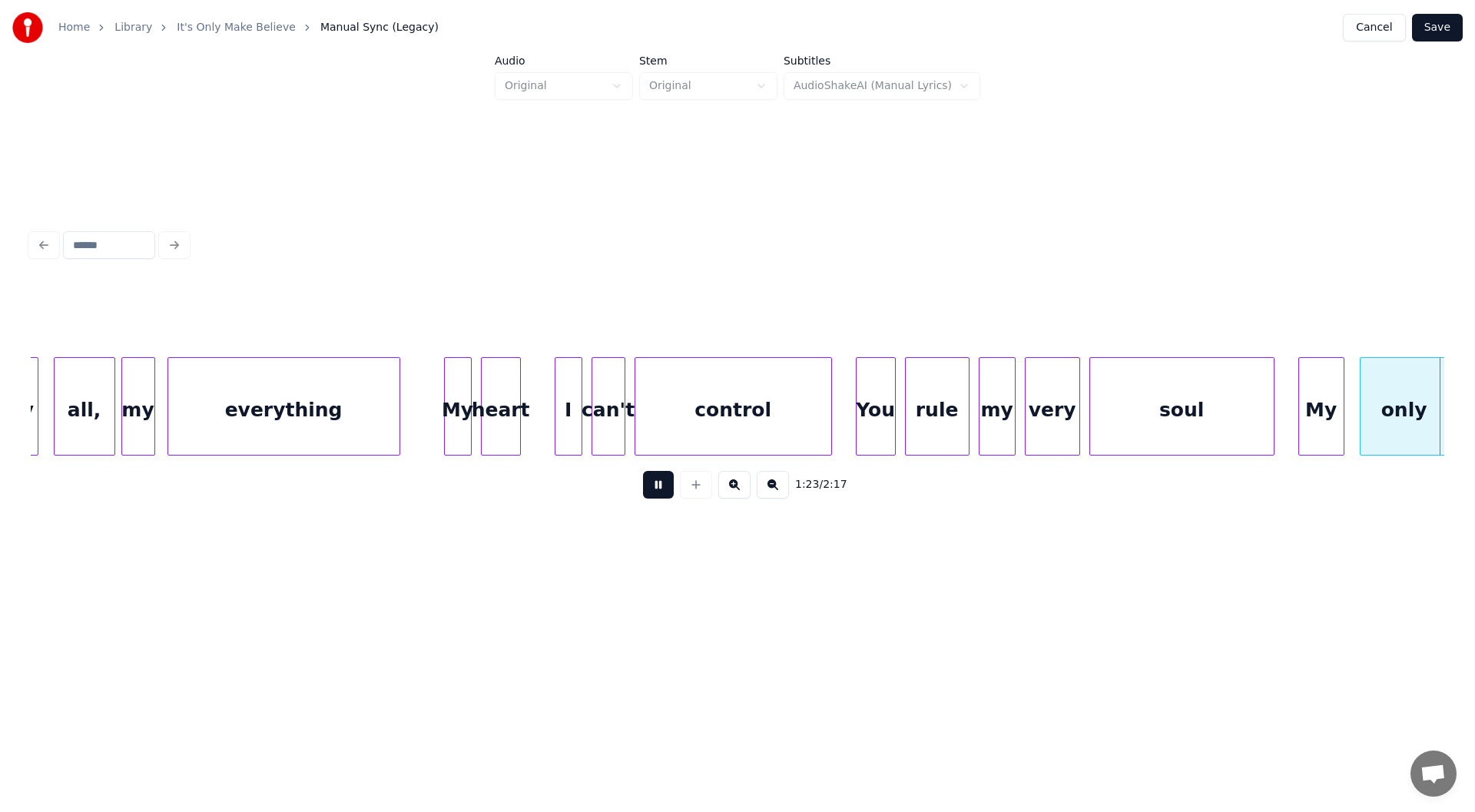
scroll to position [0, 12755]
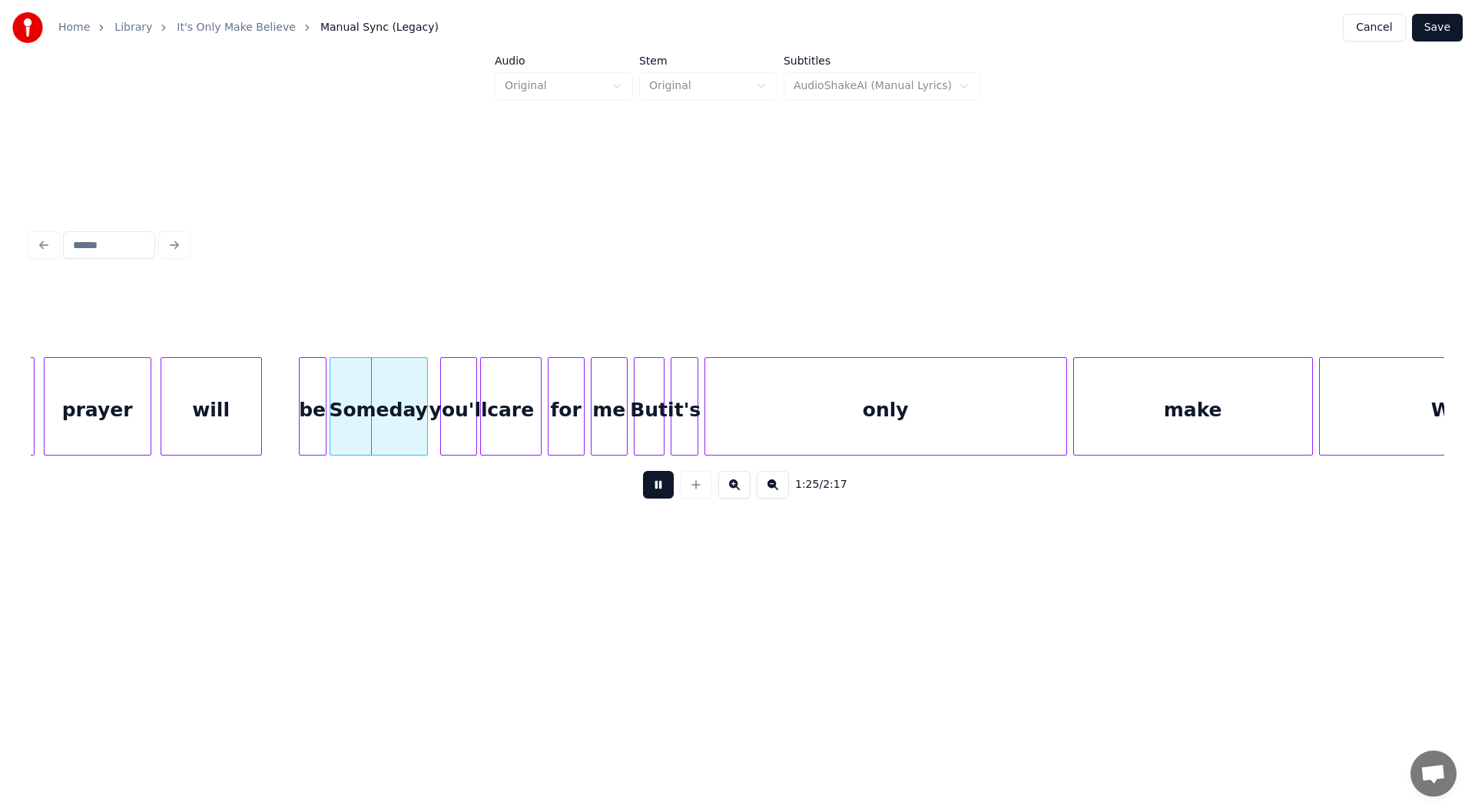
click at [659, 490] on button at bounding box center [658, 484] width 31 height 28
click at [63, 411] on div "prayer" at bounding box center [97, 410] width 106 height 105
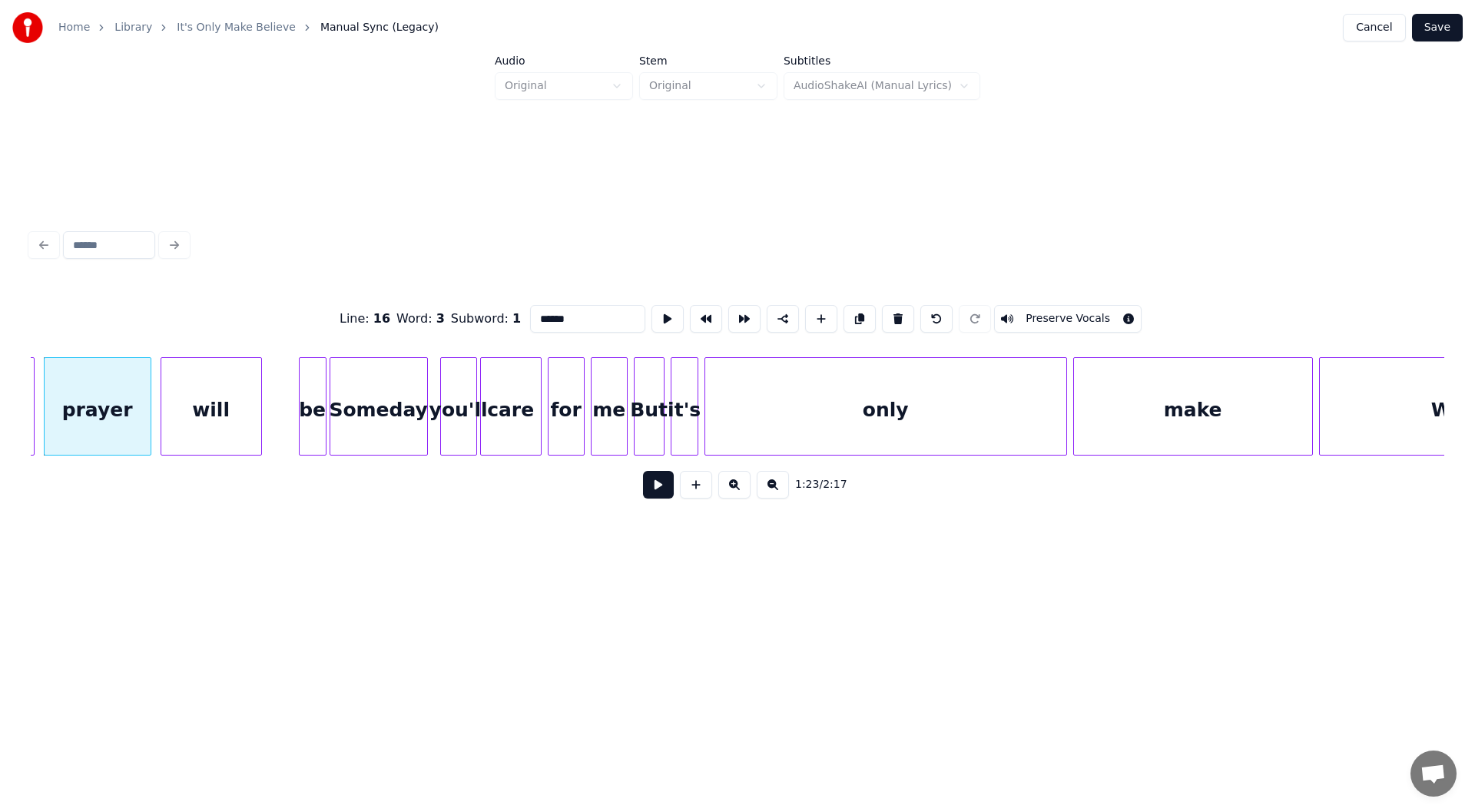
click at [657, 494] on button at bounding box center [658, 484] width 31 height 28
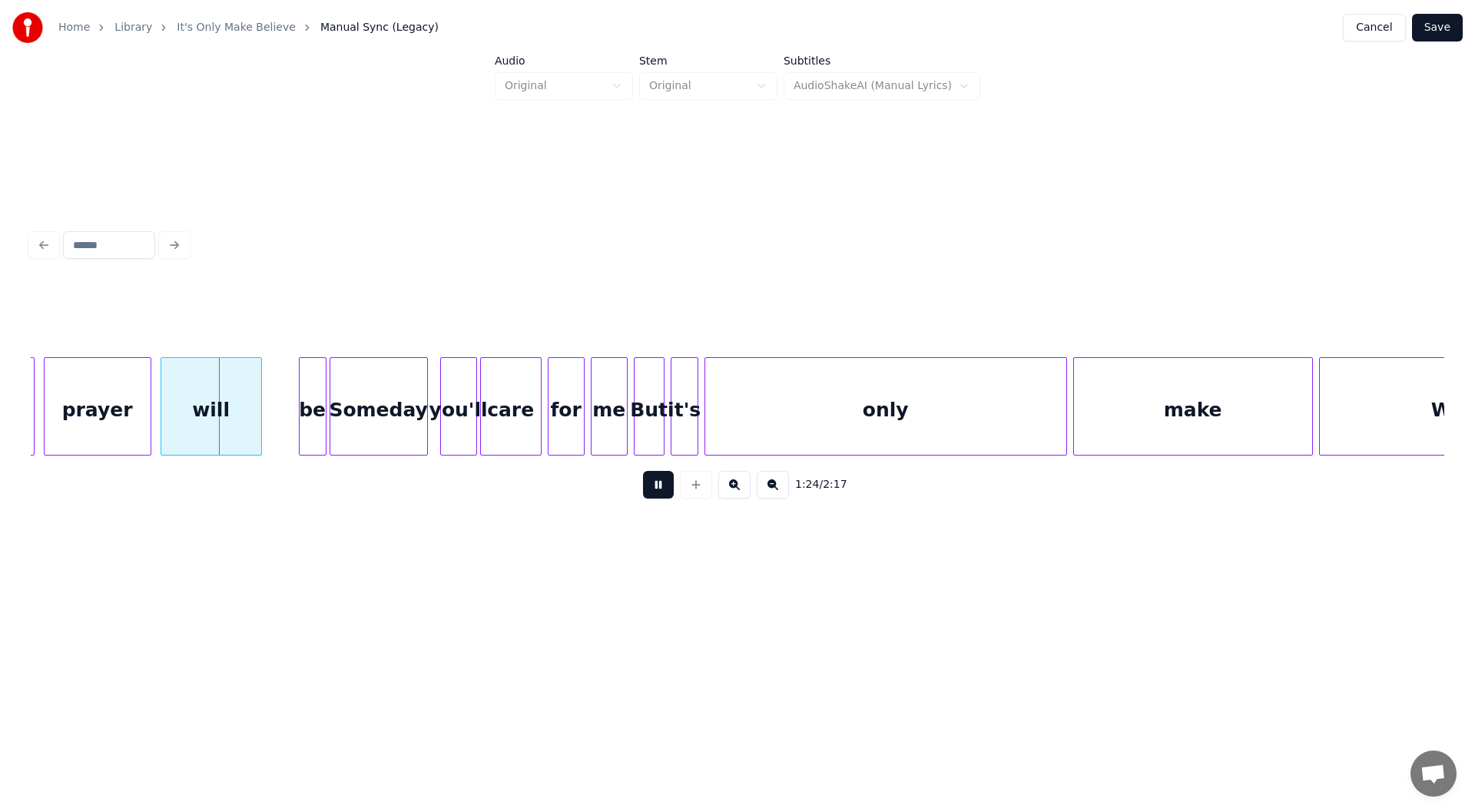
click at [660, 486] on button at bounding box center [658, 484] width 31 height 28
click at [105, 410] on div "prayer" at bounding box center [97, 410] width 106 height 105
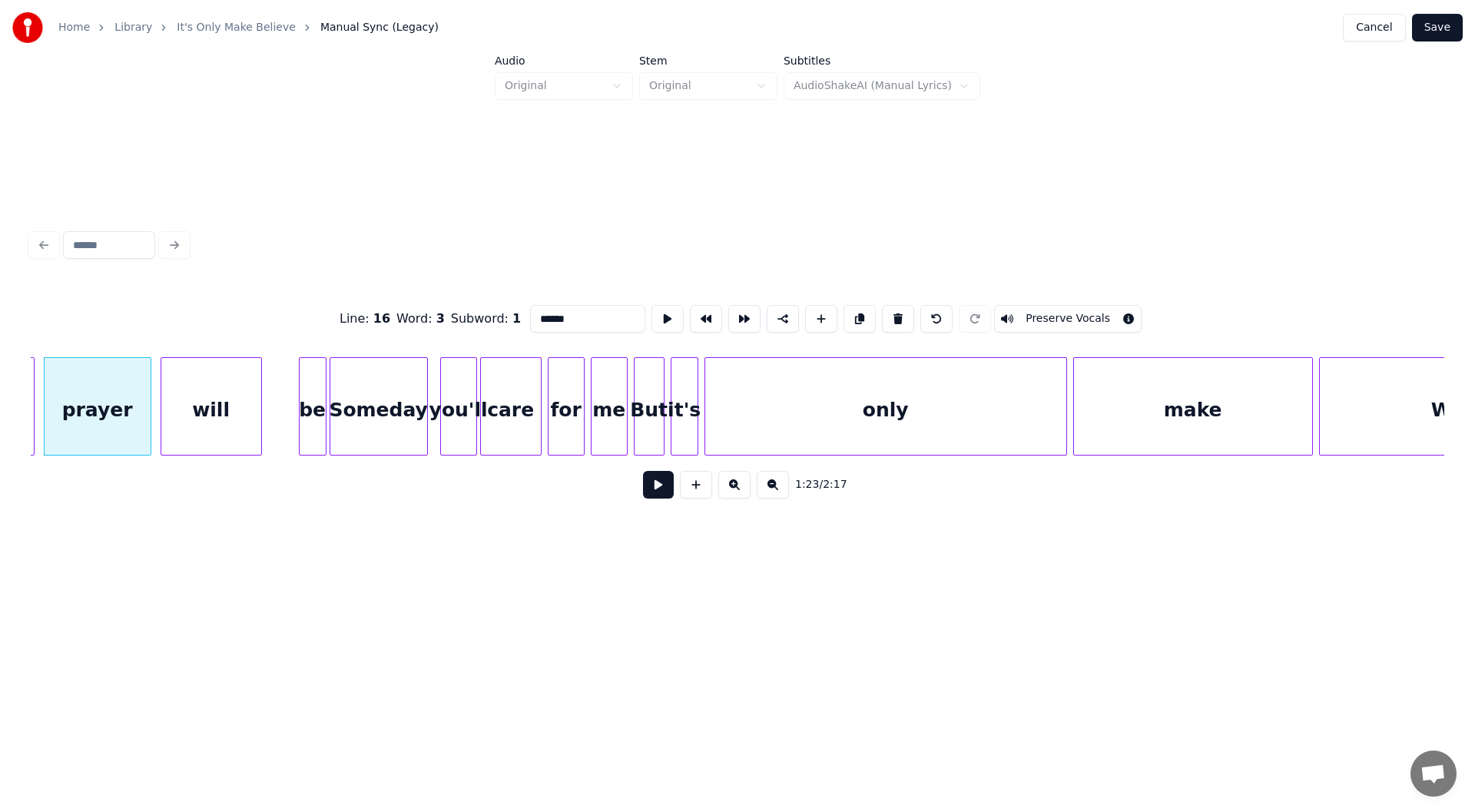
click at [657, 489] on button at bounding box center [658, 484] width 31 height 28
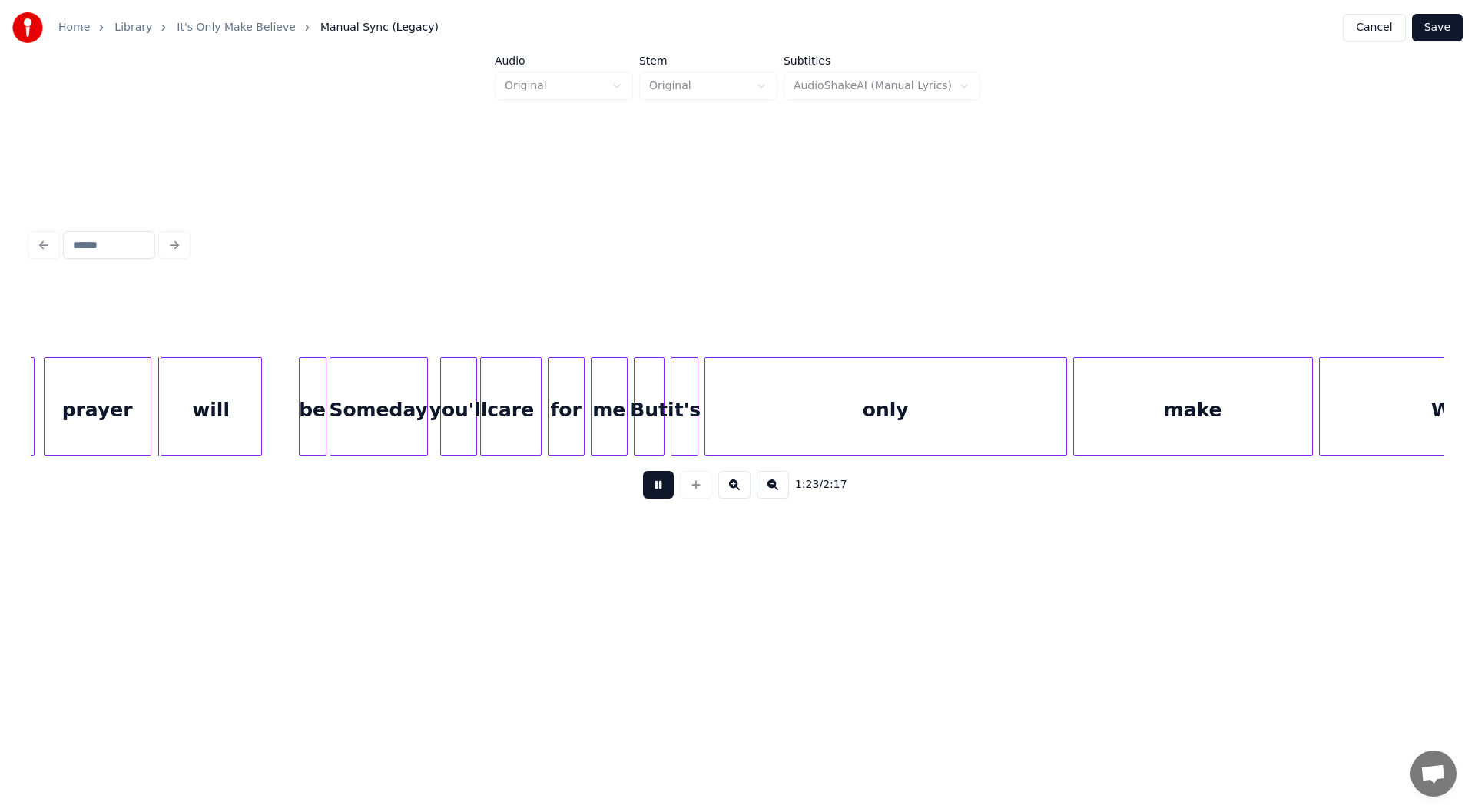
click at [657, 489] on button at bounding box center [658, 484] width 31 height 28
click at [109, 421] on div at bounding box center [109, 406] width 5 height 97
click at [169, 417] on div "will" at bounding box center [168, 410] width 100 height 105
click at [150, 427] on div at bounding box center [149, 406] width 5 height 97
click at [154, 419] on div at bounding box center [156, 406] width 5 height 97
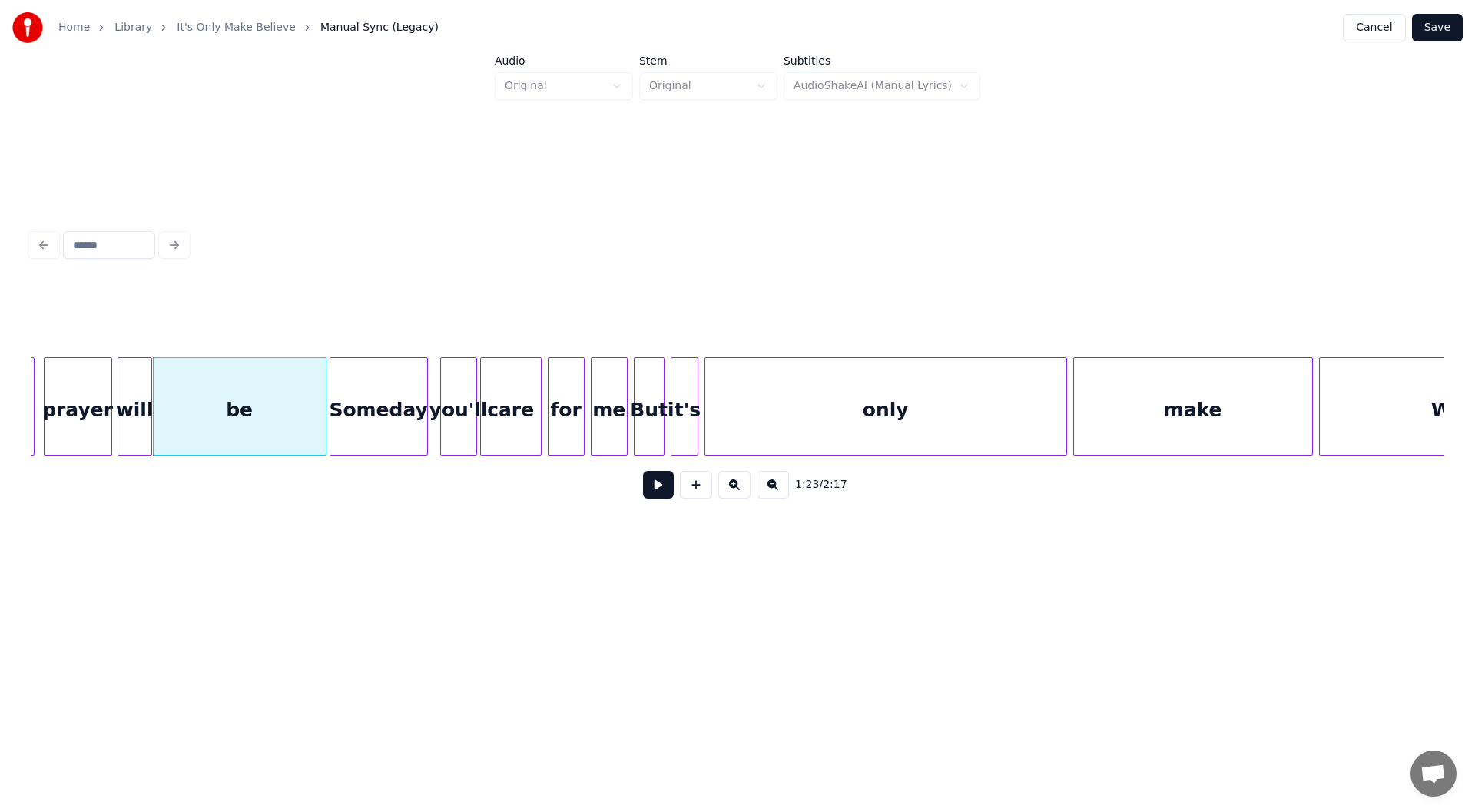
click at [68, 413] on div "prayer" at bounding box center [78, 410] width 67 height 105
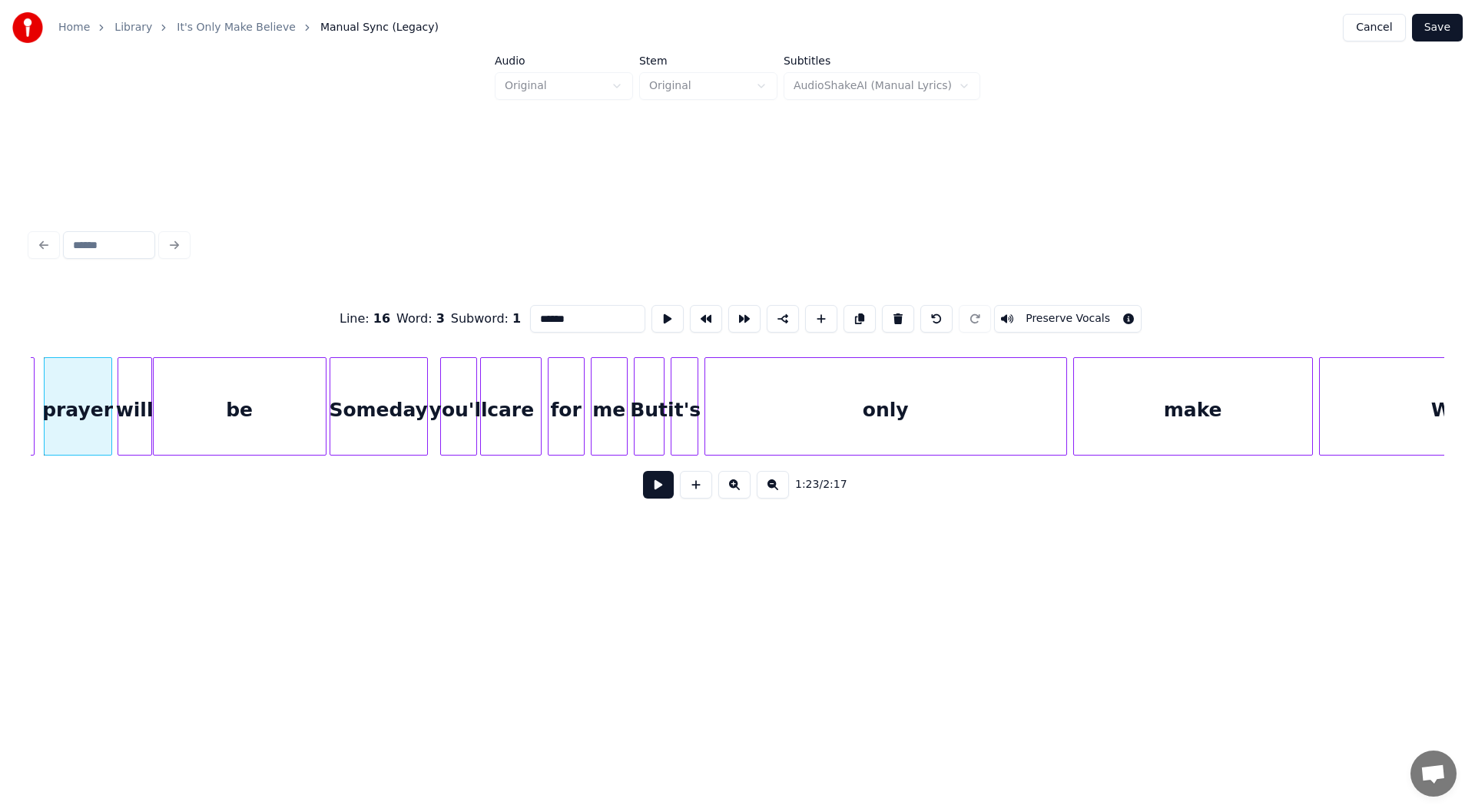
click at [654, 487] on button at bounding box center [658, 484] width 31 height 28
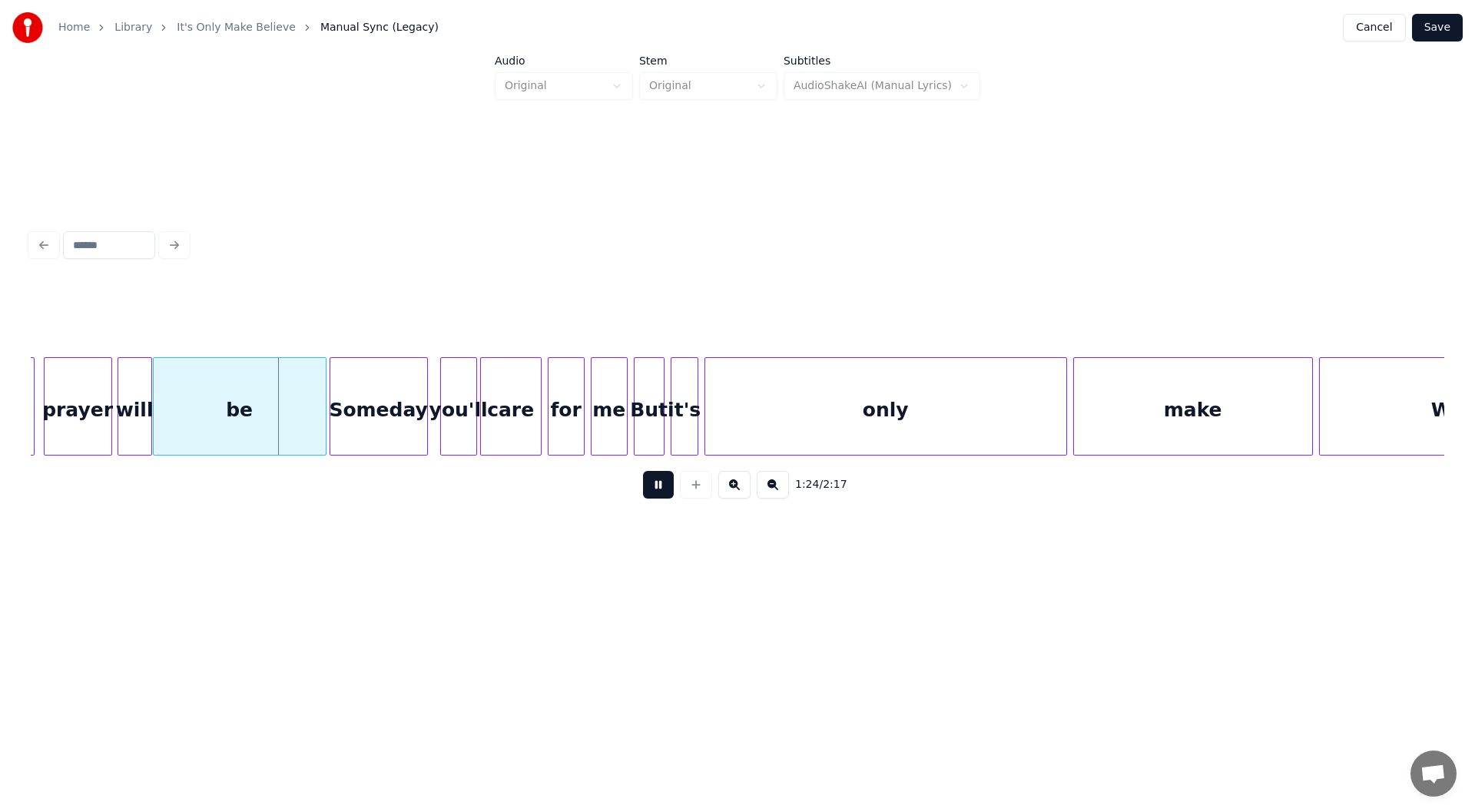
click at [652, 488] on button at bounding box center [658, 484] width 31 height 28
click at [303, 417] on div at bounding box center [303, 406] width 5 height 97
click at [315, 414] on div at bounding box center [314, 406] width 5 height 97
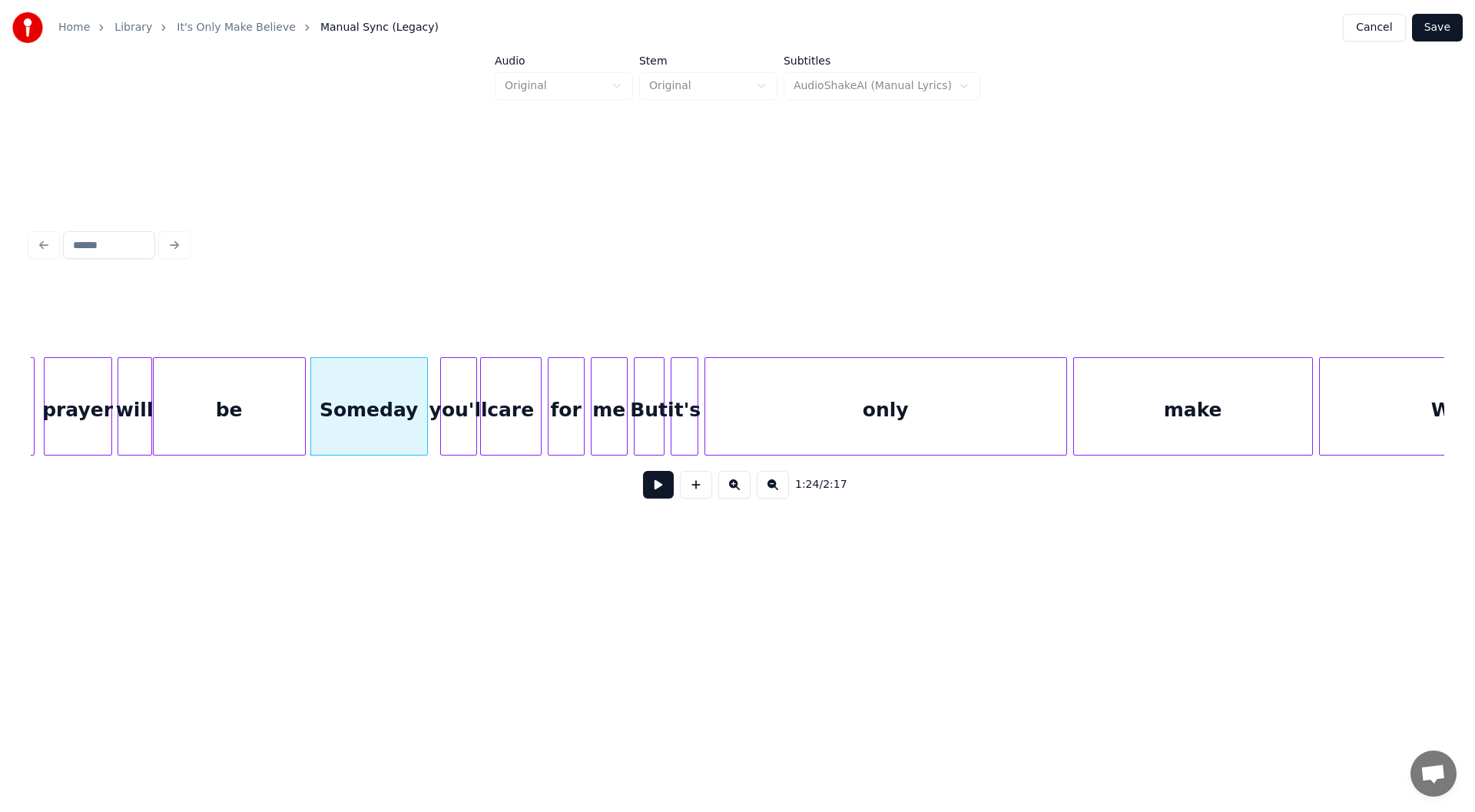
click at [82, 397] on div "prayer" at bounding box center [78, 410] width 67 height 105
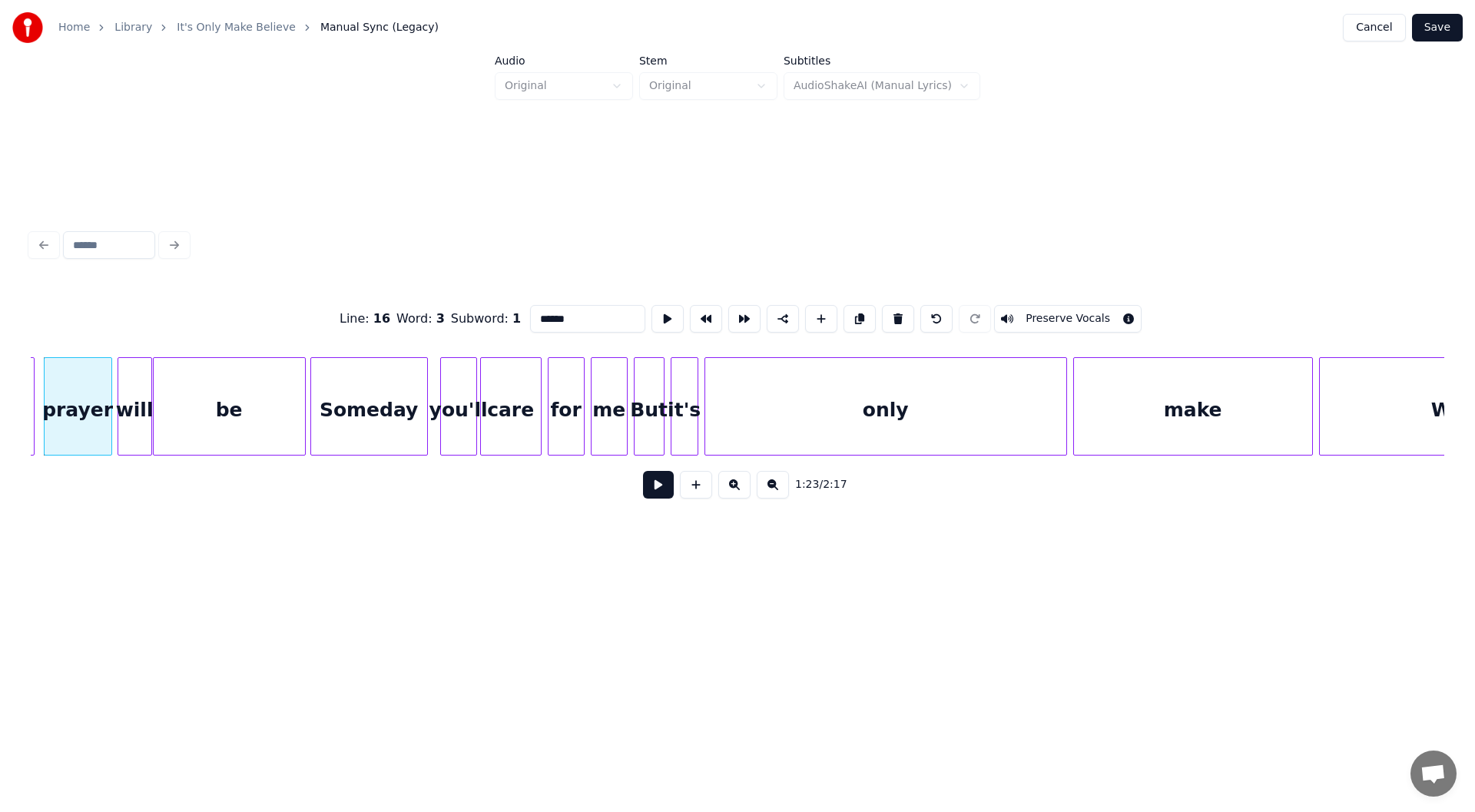
click at [648, 494] on button at bounding box center [658, 484] width 31 height 28
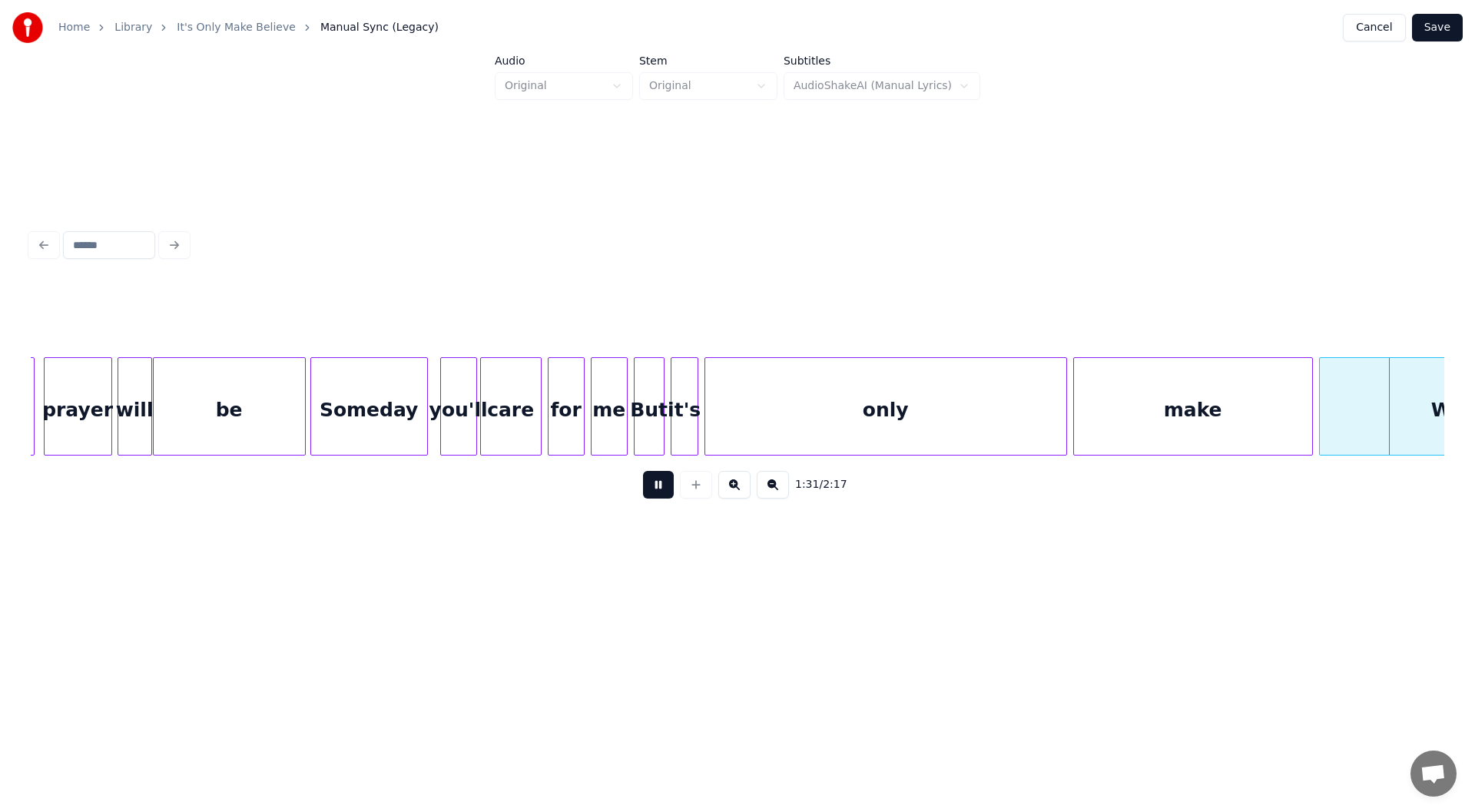
click at [659, 487] on button at bounding box center [658, 484] width 31 height 28
click at [657, 487] on button at bounding box center [658, 484] width 31 height 28
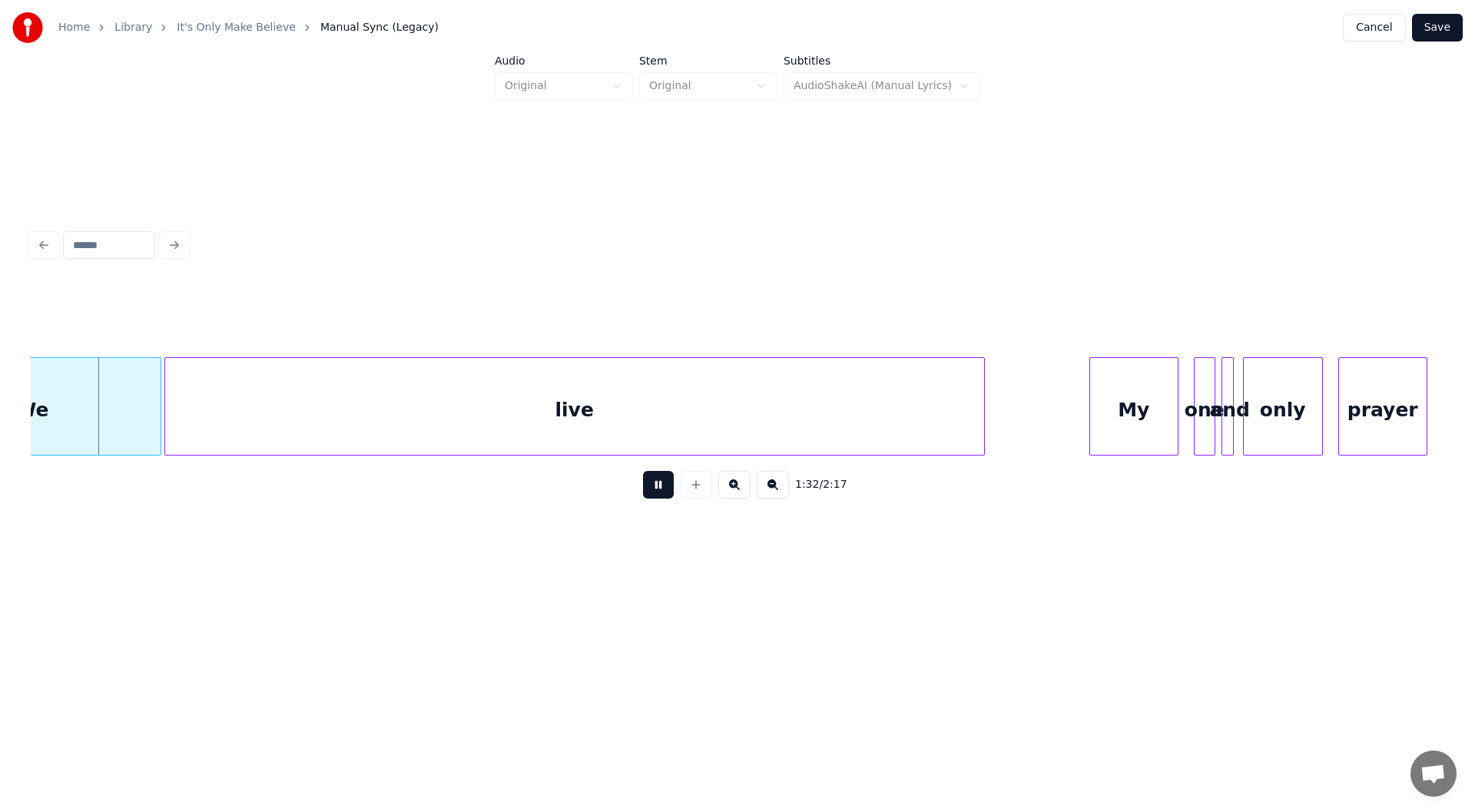
click at [657, 487] on button at bounding box center [658, 484] width 31 height 28
click at [67, 408] on div "We" at bounding box center [32, 410] width 257 height 105
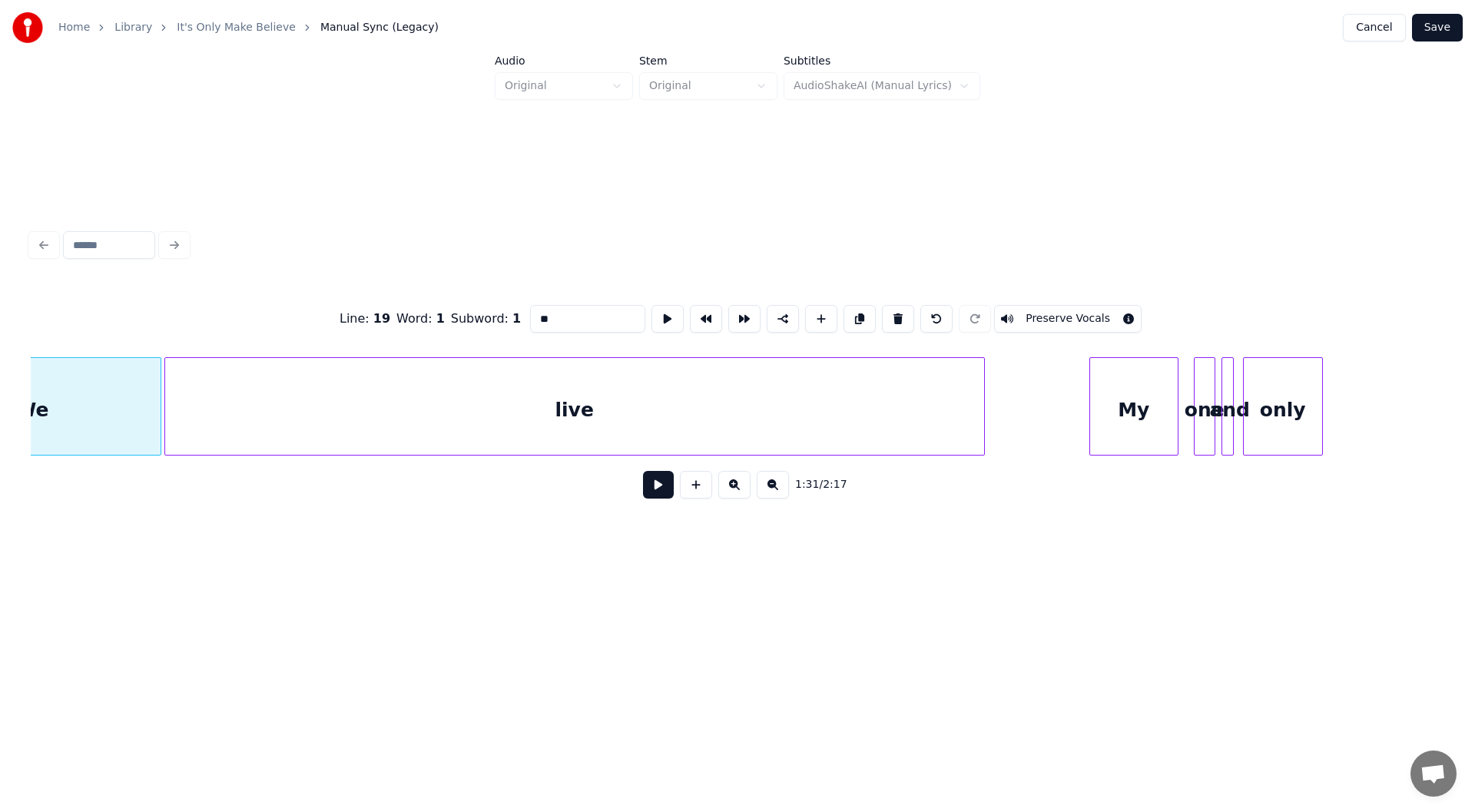
scroll to position [0, 14043]
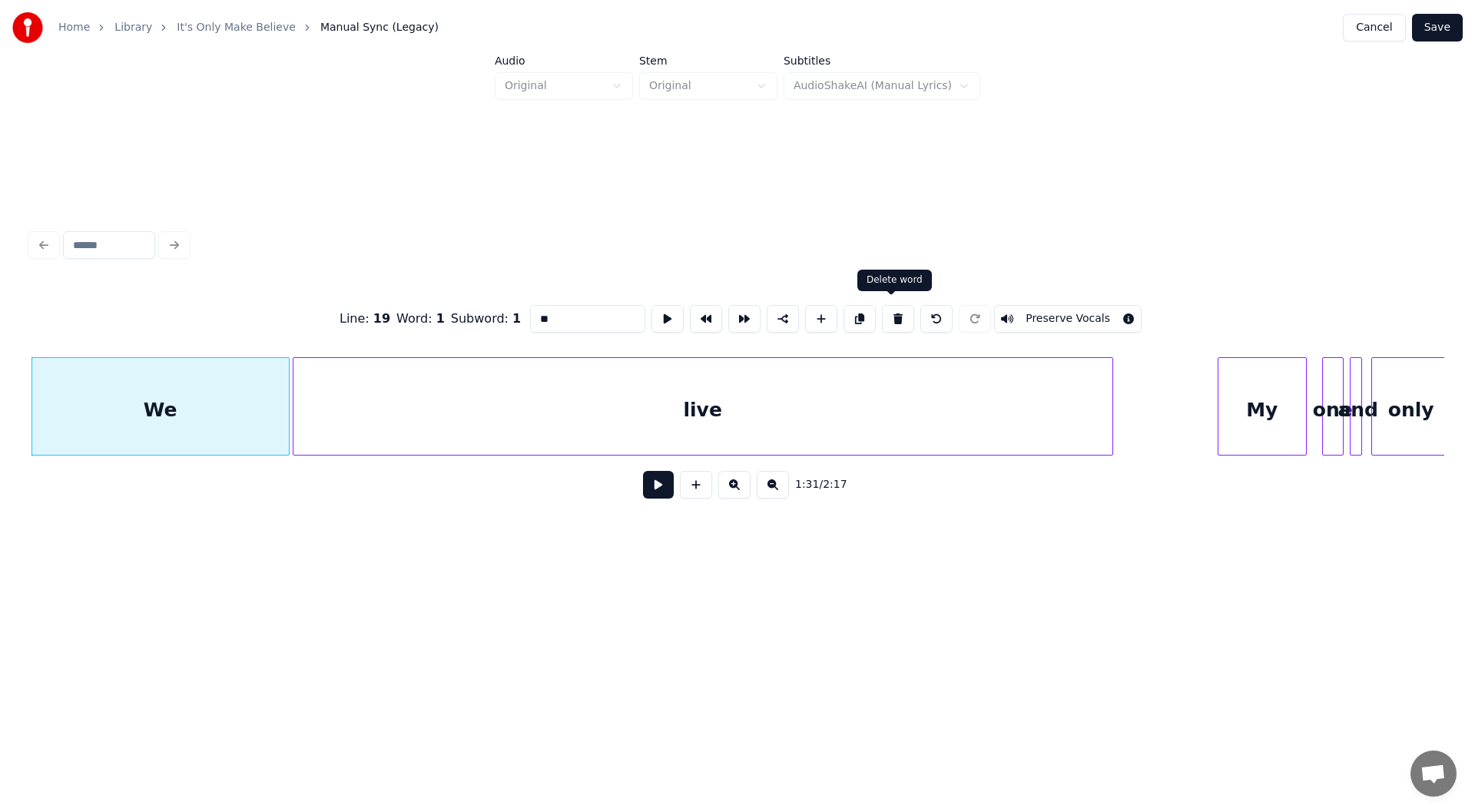
click at [890, 311] on button at bounding box center [898, 318] width 32 height 28
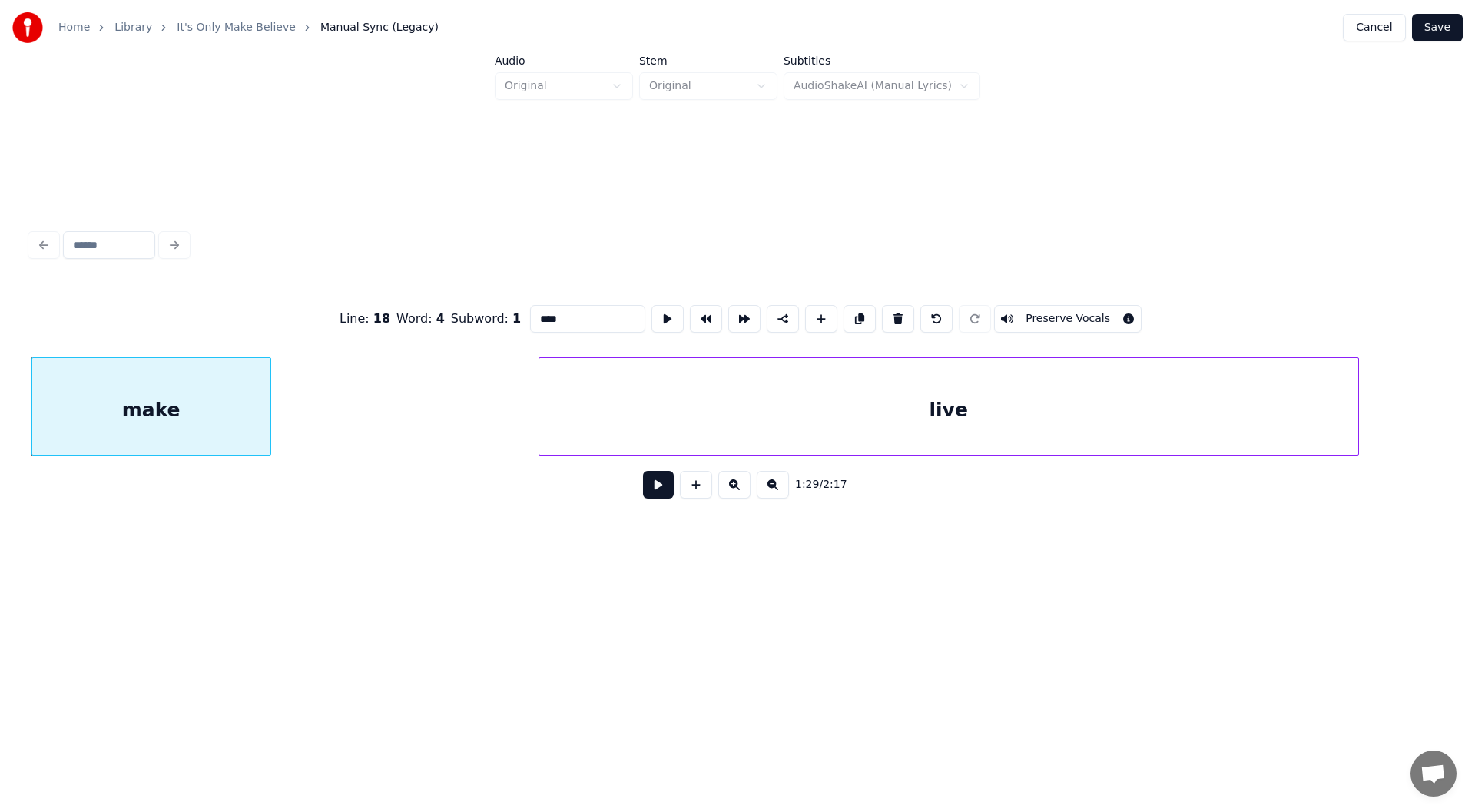
click at [790, 391] on div "live" at bounding box center [949, 410] width 819 height 105
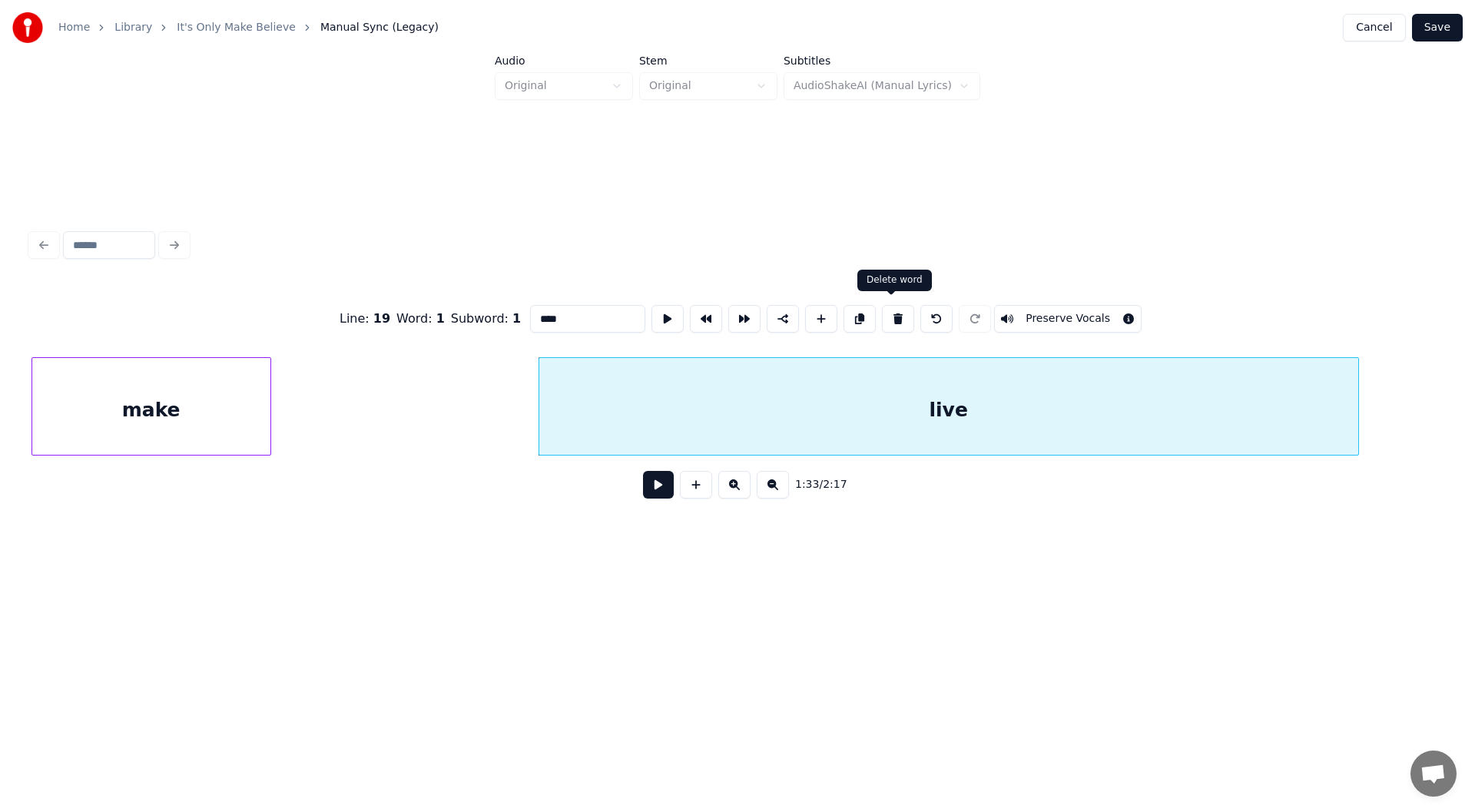
click at [887, 308] on button at bounding box center [898, 318] width 32 height 28
type input "****"
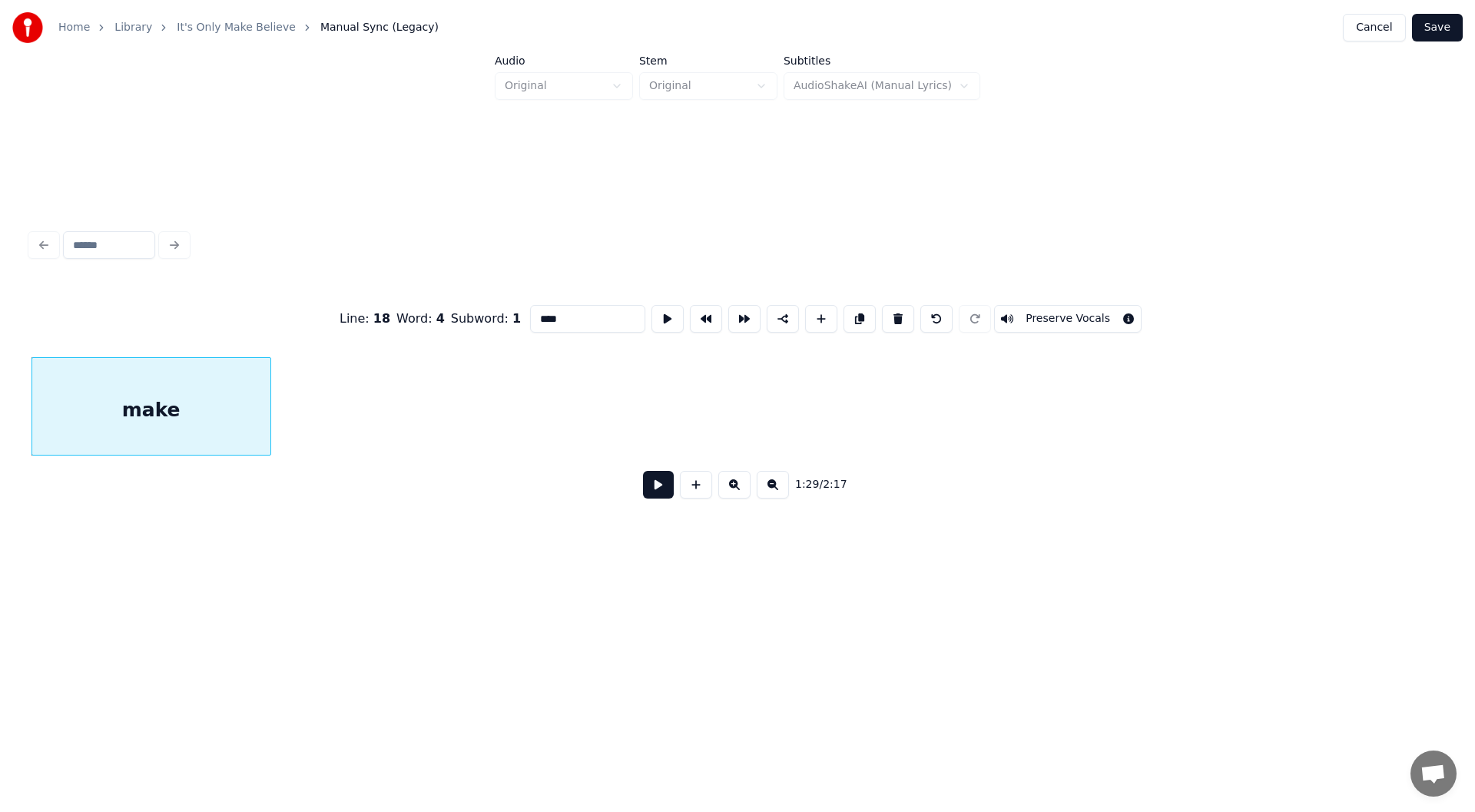
click at [165, 410] on div "make" at bounding box center [151, 410] width 238 height 105
click at [651, 493] on button at bounding box center [658, 484] width 31 height 28
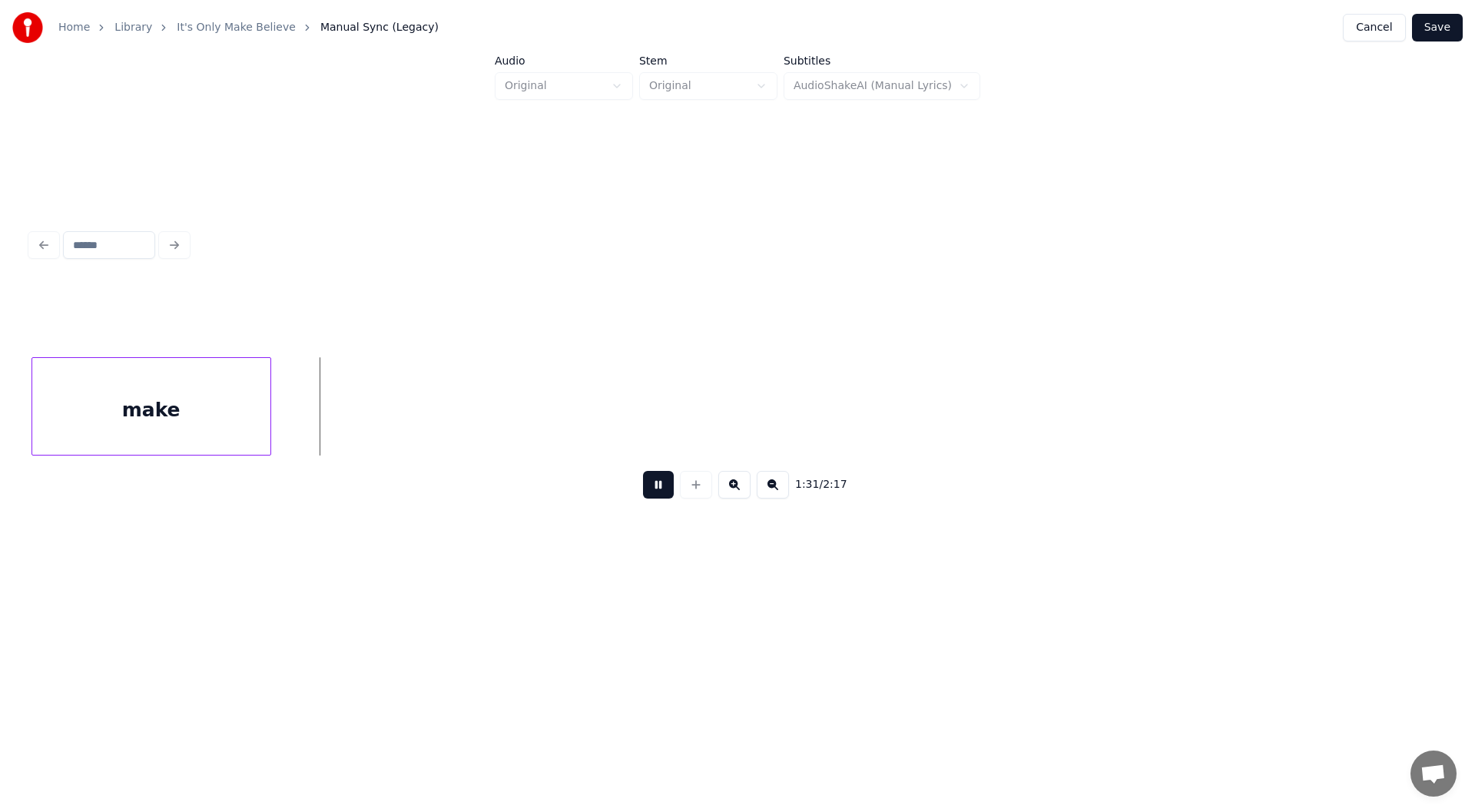
click at [651, 491] on button at bounding box center [658, 484] width 31 height 28
click at [321, 414] on div at bounding box center [321, 406] width 5 height 97
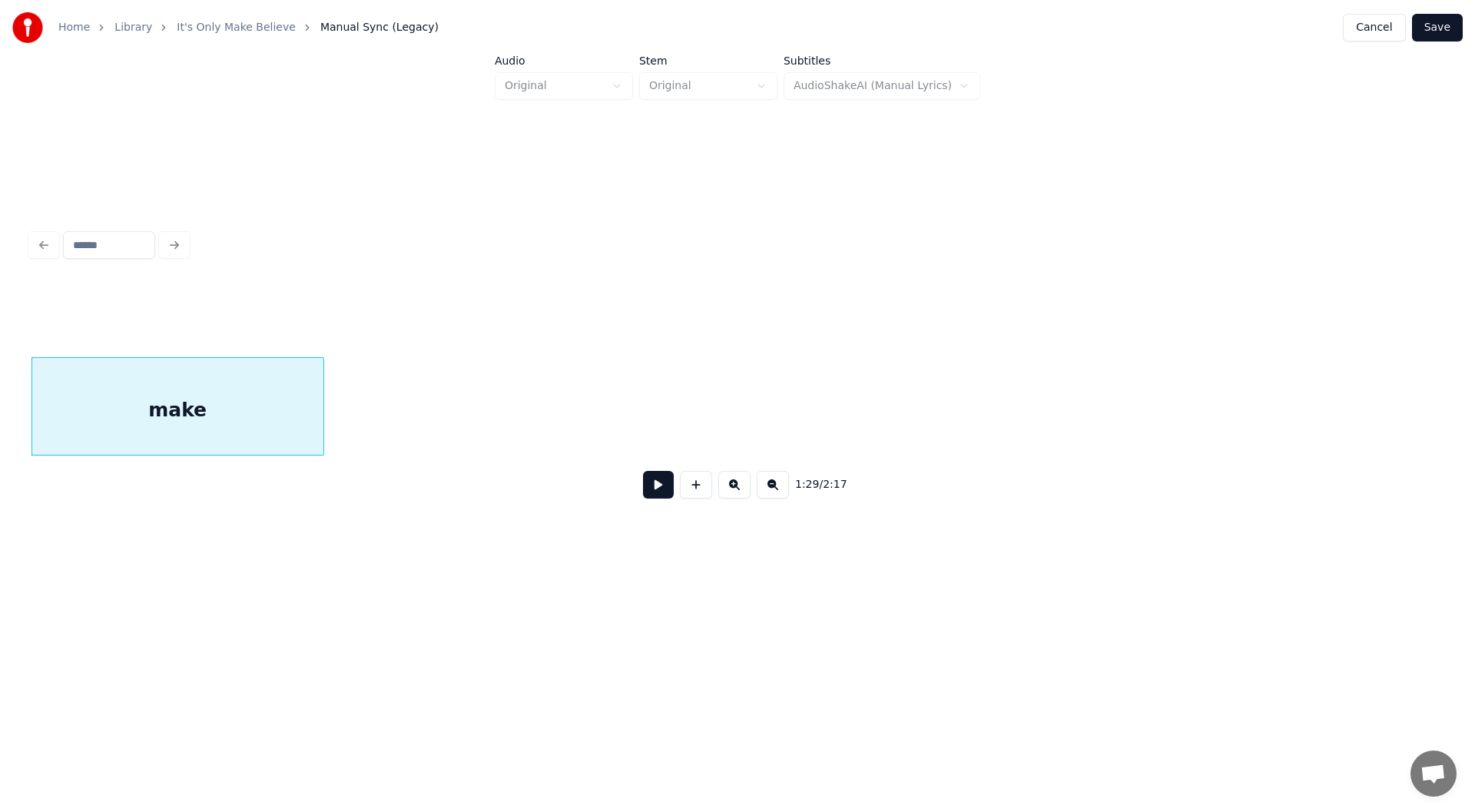
click at [653, 484] on button at bounding box center [658, 484] width 31 height 28
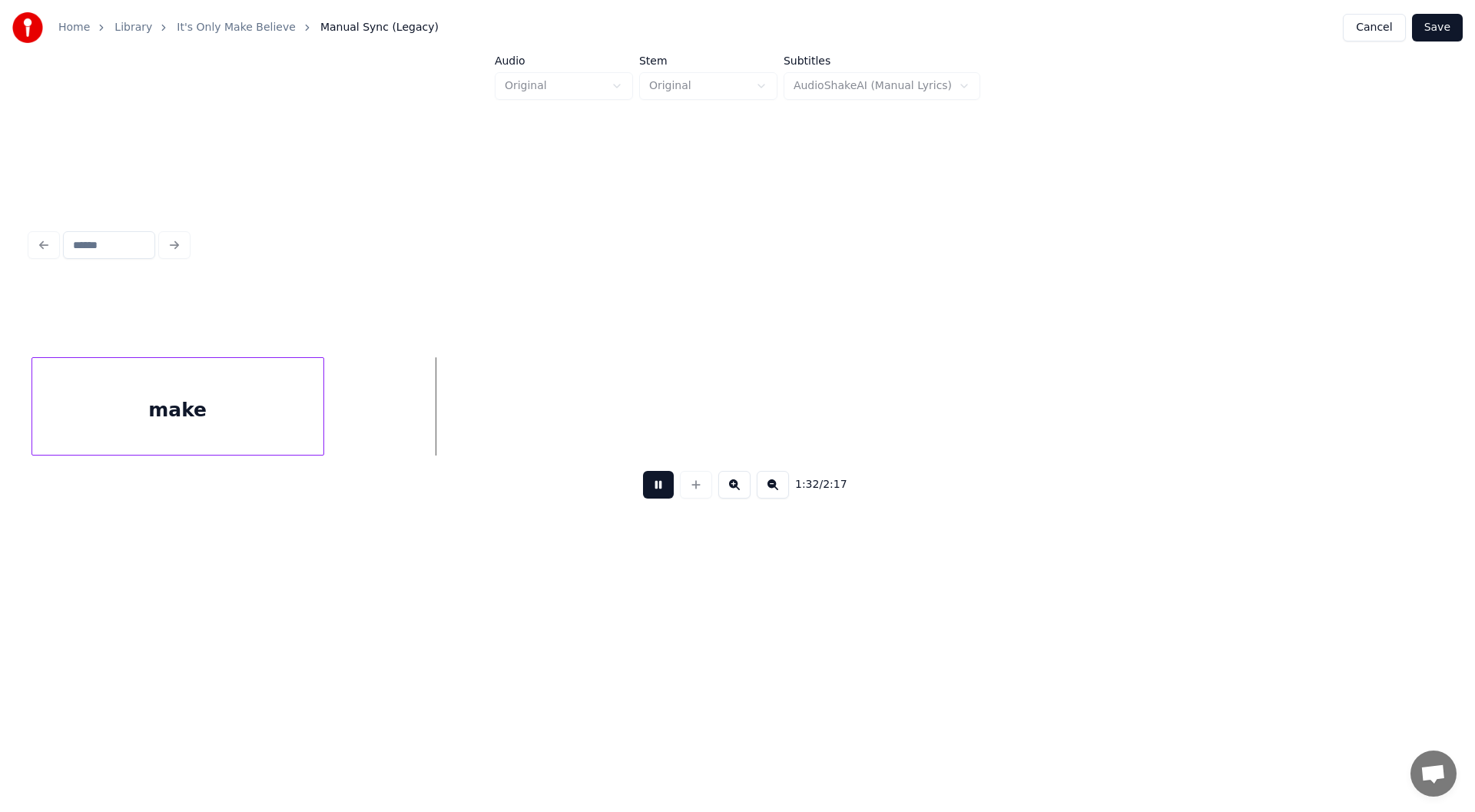
click at [654, 486] on button at bounding box center [658, 484] width 31 height 28
click at [699, 492] on button at bounding box center [696, 484] width 32 height 28
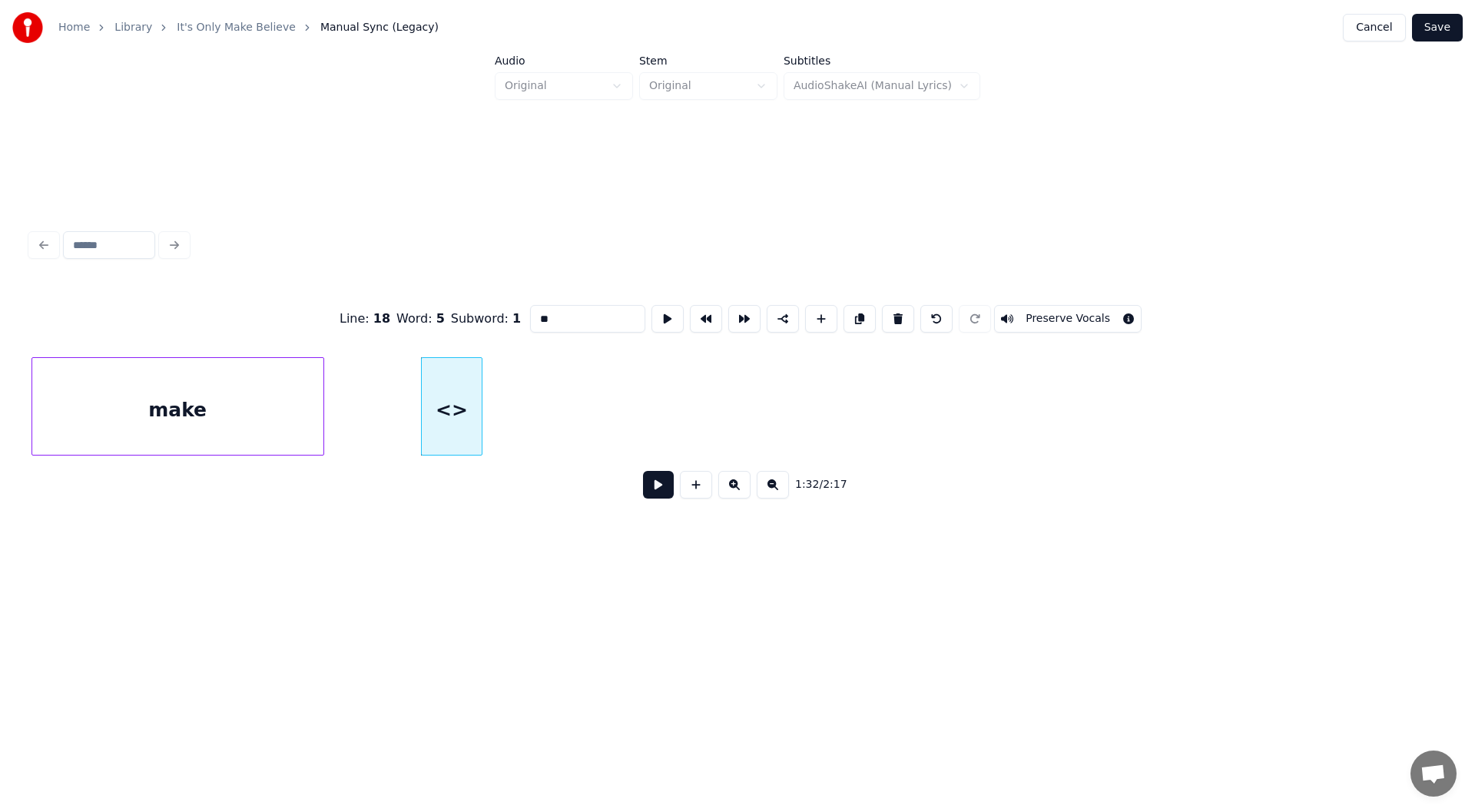
drag, startPoint x: 542, startPoint y: 314, endPoint x: 500, endPoint y: 307, distance: 42.6
click at [500, 307] on div "Line : 18 Word : 5 Subword : 1 ** Preserve Vocals" at bounding box center [738, 318] width 1413 height 77
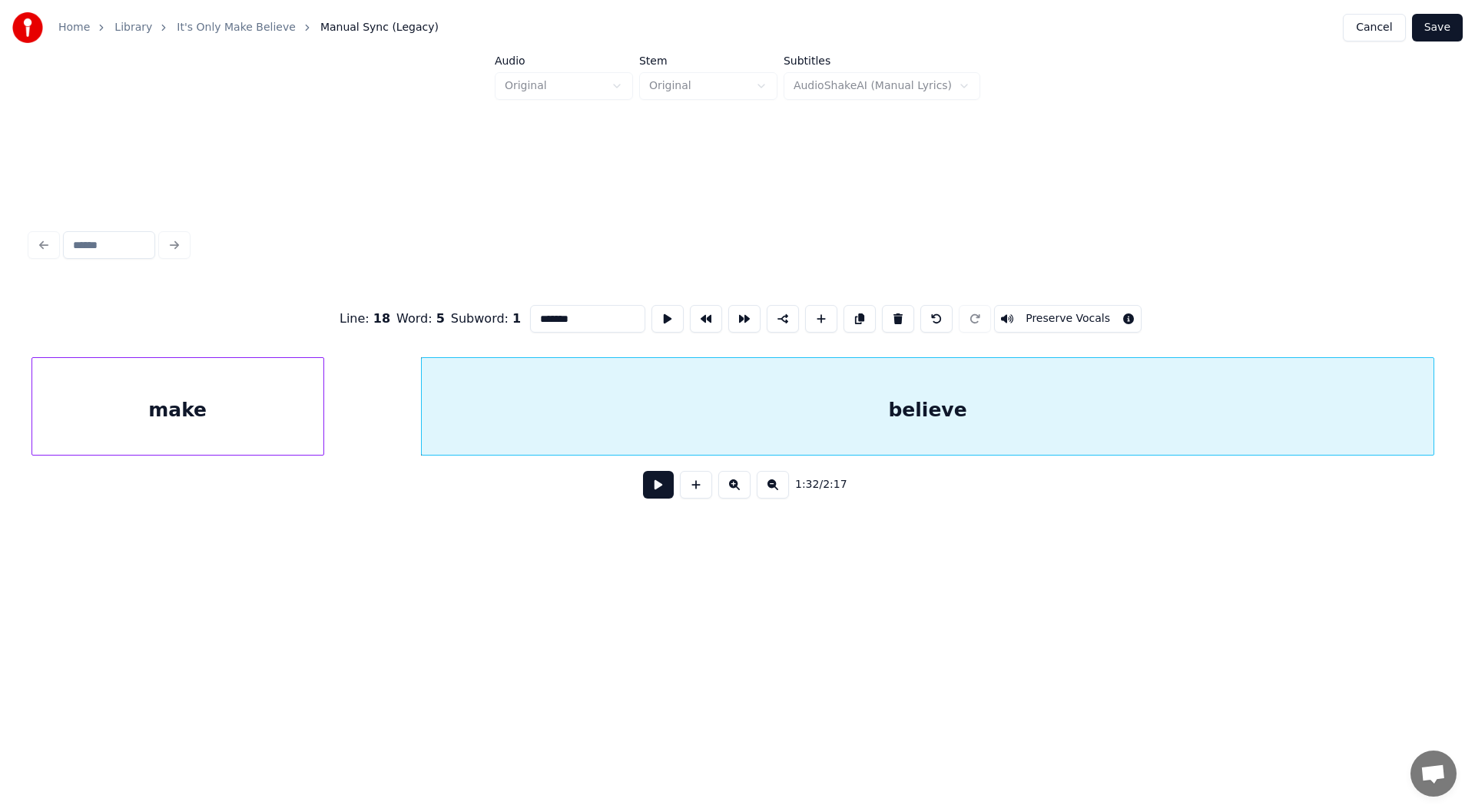
click at [1430, 415] on div at bounding box center [1431, 406] width 5 height 97
click at [189, 414] on div "make" at bounding box center [177, 410] width 291 height 105
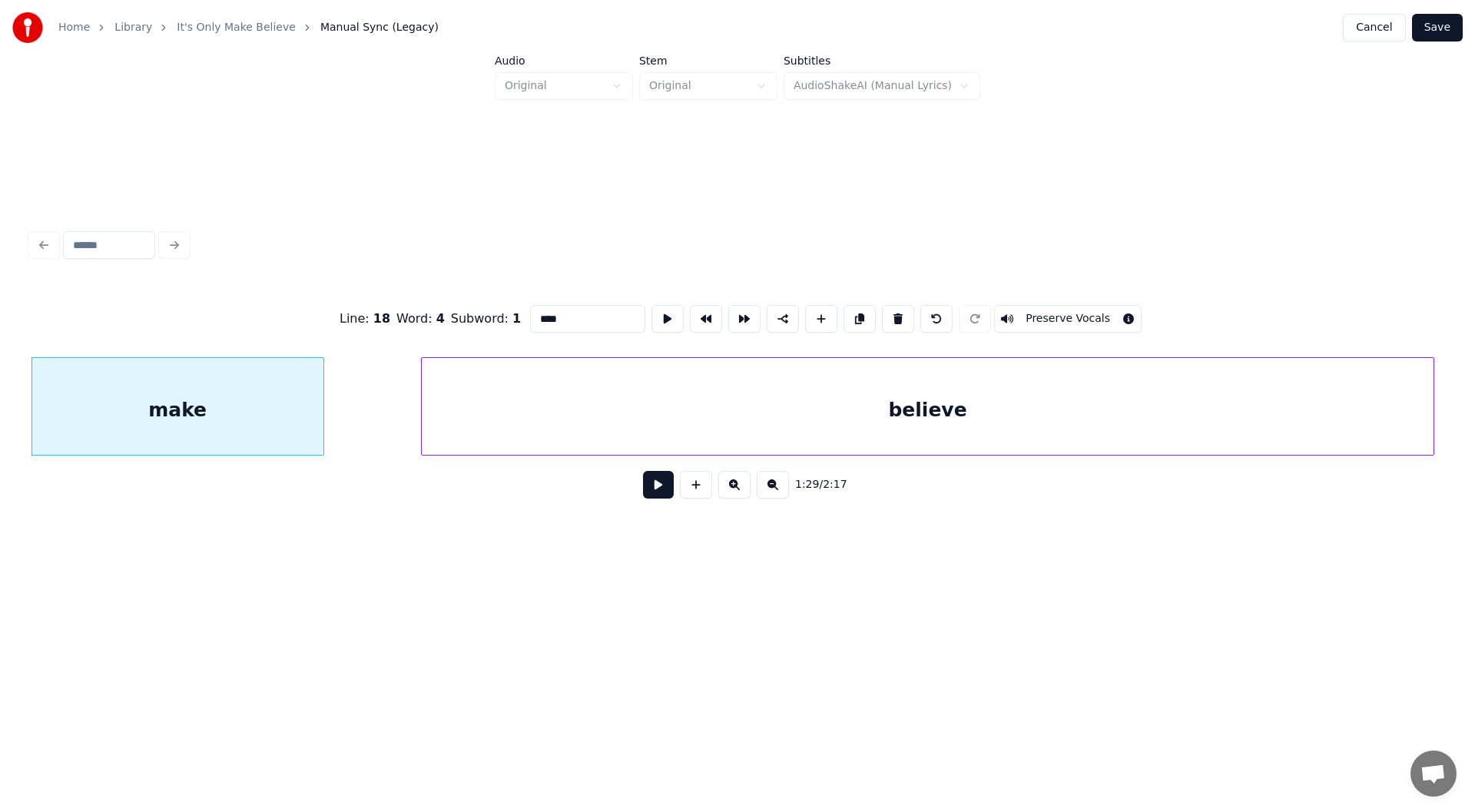
type input "****"
click at [647, 492] on button at bounding box center [658, 484] width 31 height 28
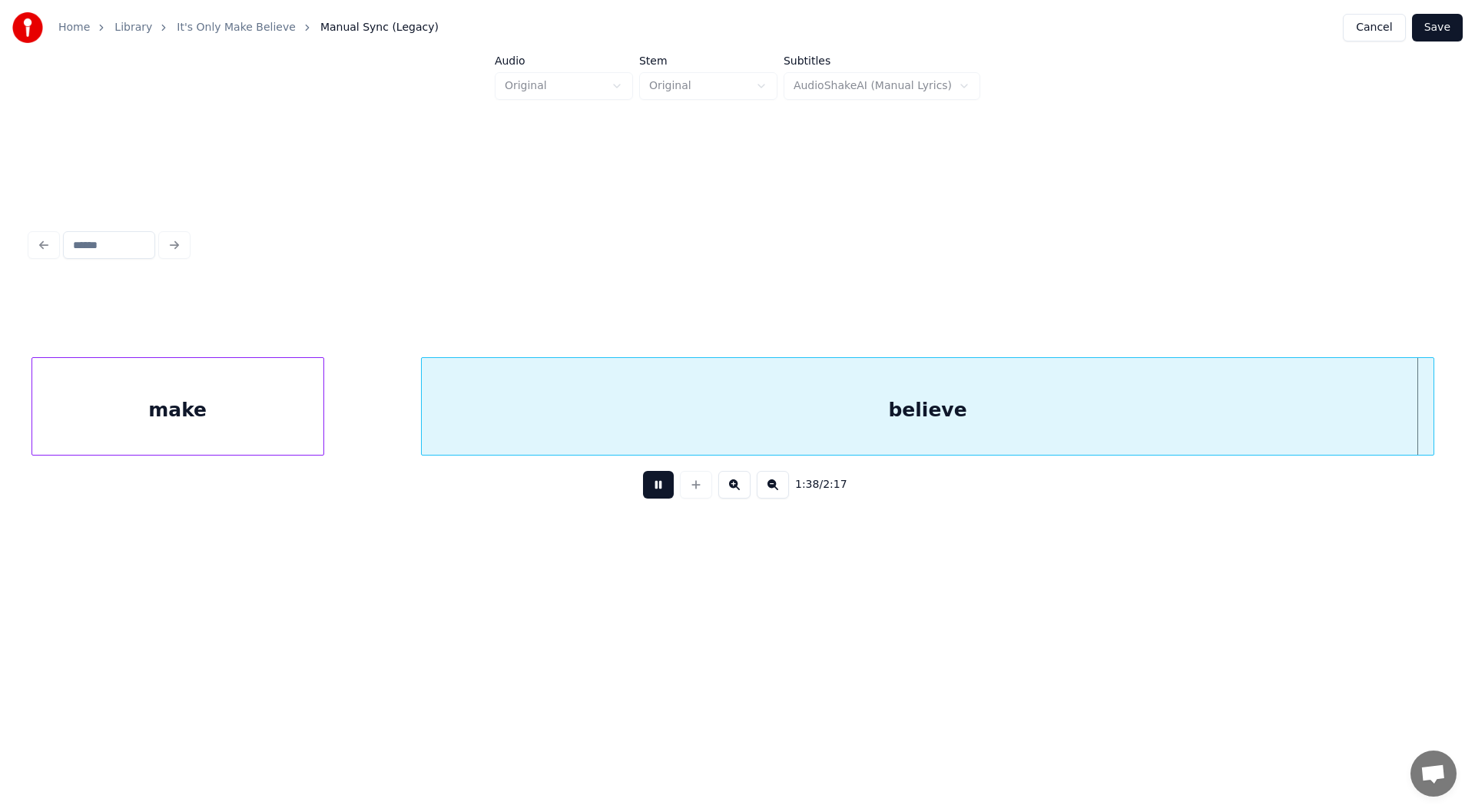
click at [654, 491] on button at bounding box center [658, 484] width 31 height 28
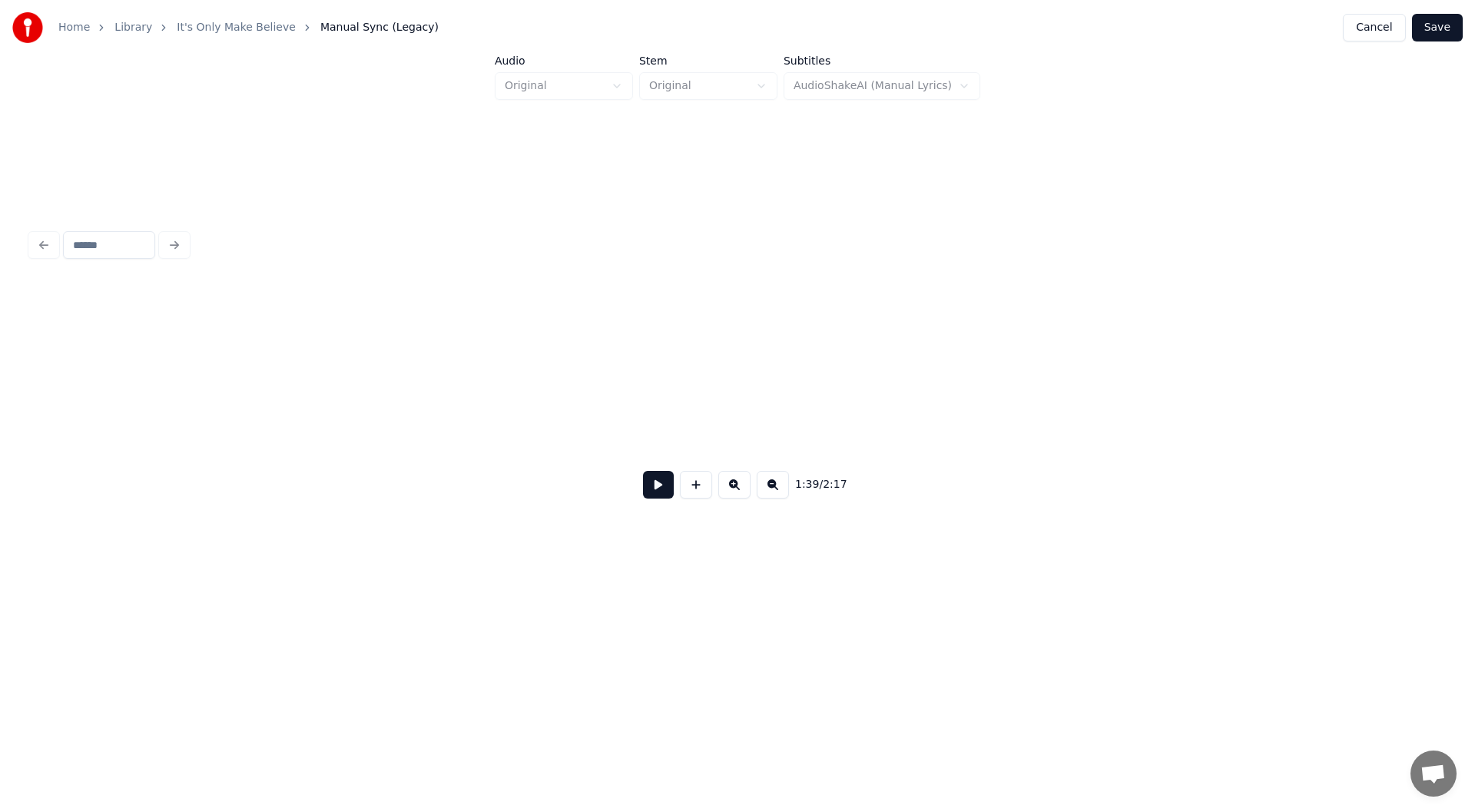
scroll to position [0, 15210]
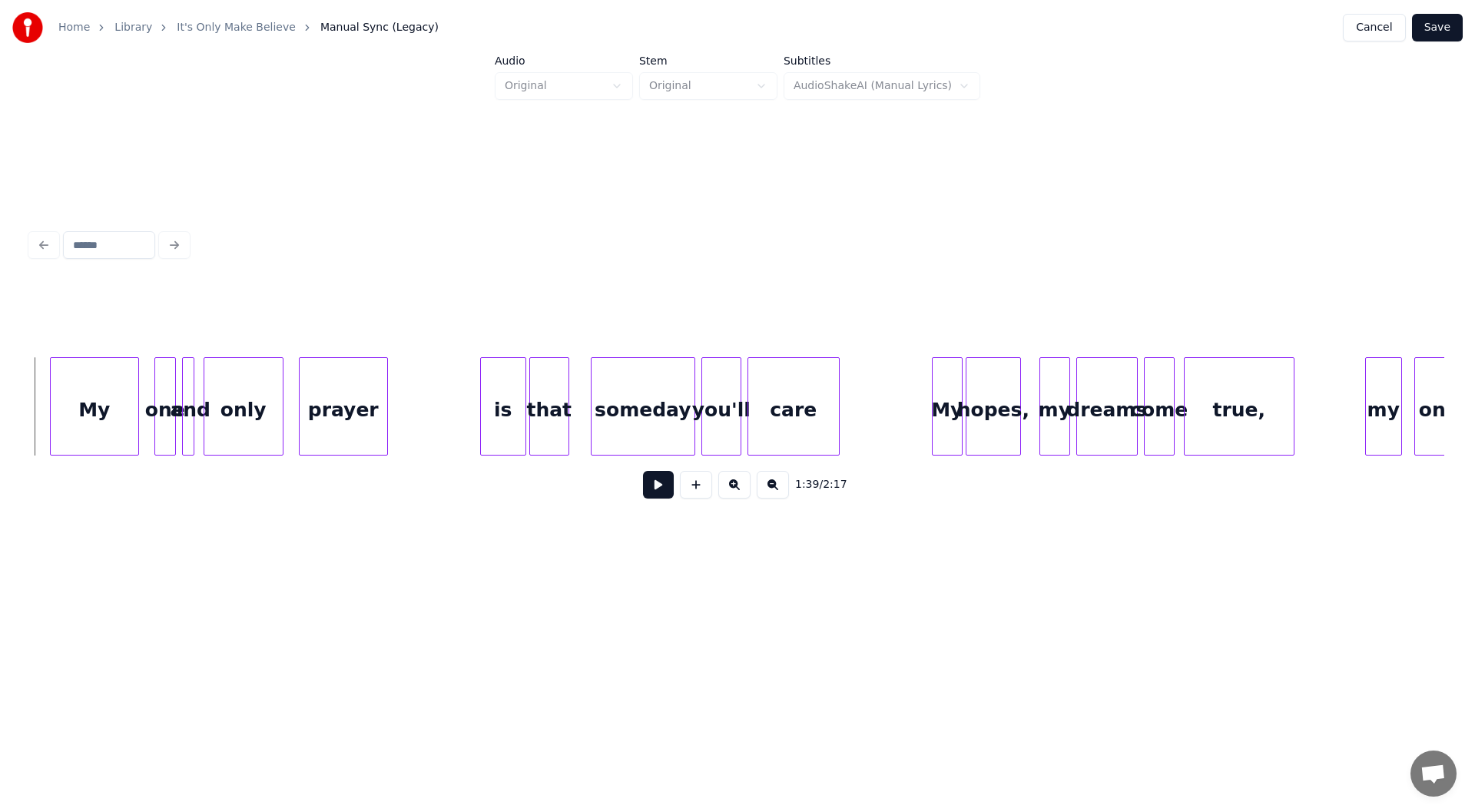
click at [656, 488] on button at bounding box center [658, 484] width 31 height 28
click at [433, 423] on div at bounding box center [434, 406] width 5 height 97
click at [647, 490] on button at bounding box center [658, 484] width 31 height 28
click at [650, 486] on button at bounding box center [658, 484] width 31 height 28
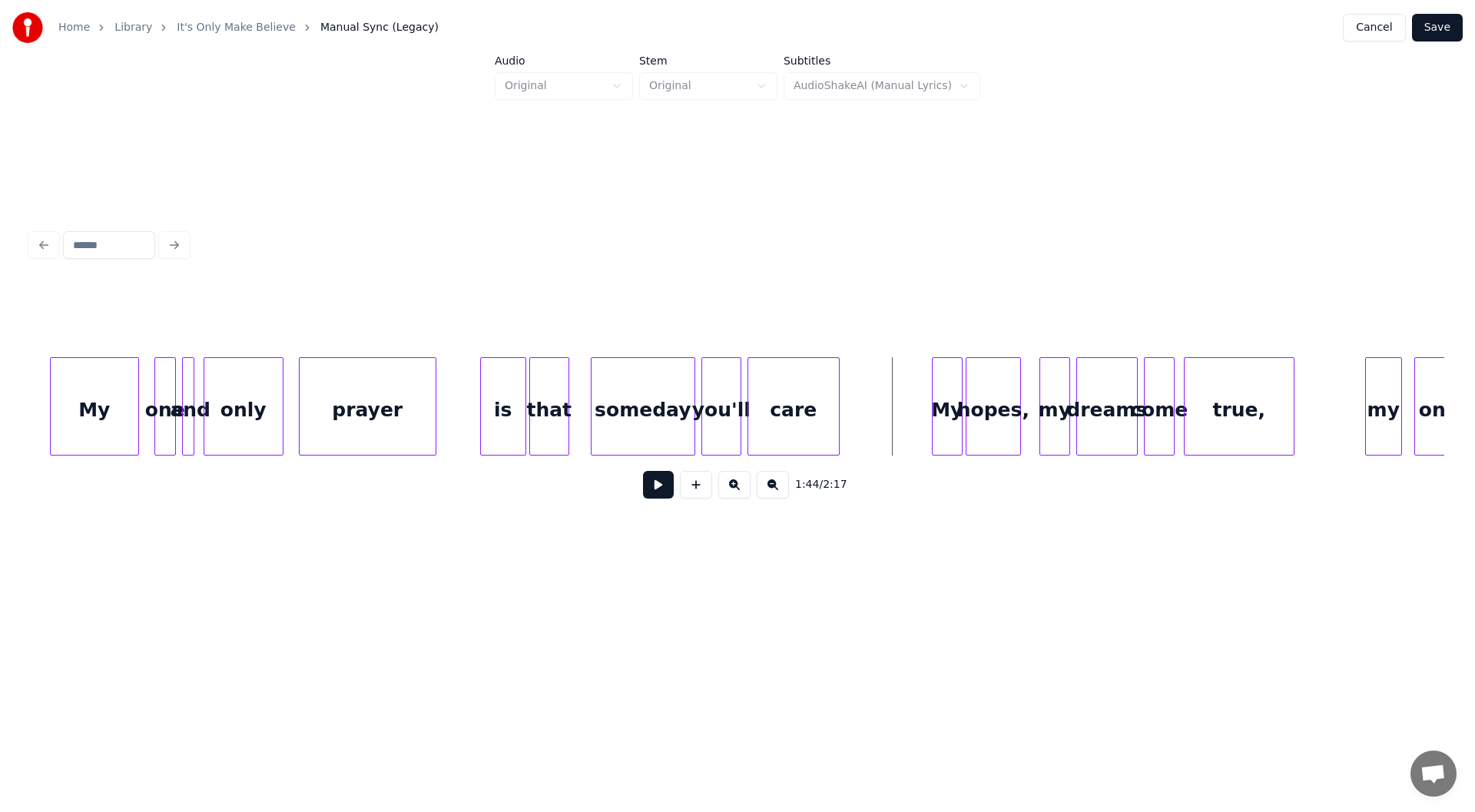
click at [650, 486] on button at bounding box center [658, 484] width 31 height 28
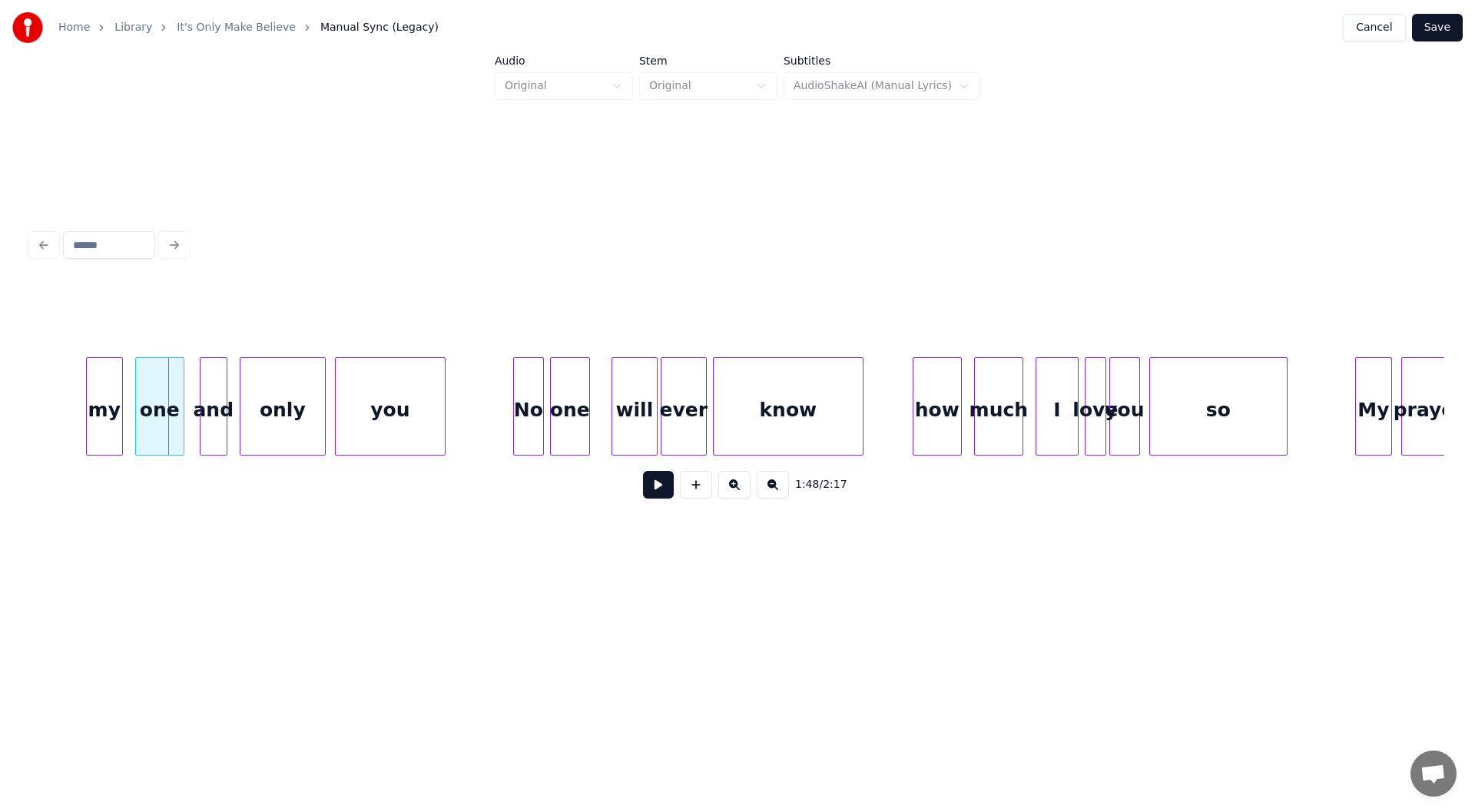
scroll to position [0, 16465]
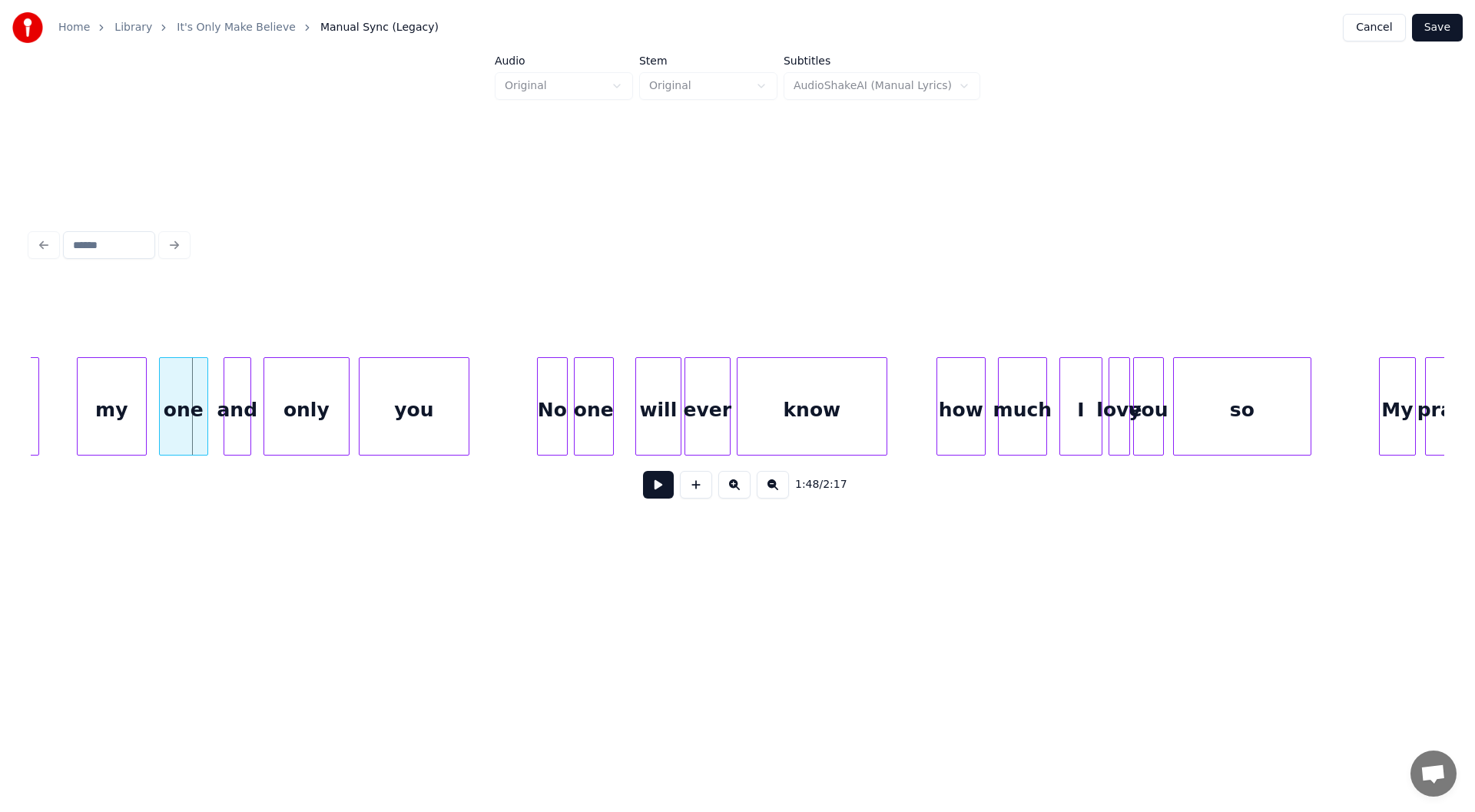
click at [79, 421] on div at bounding box center [80, 406] width 5 height 97
click at [112, 414] on div "my" at bounding box center [112, 410] width 68 height 105
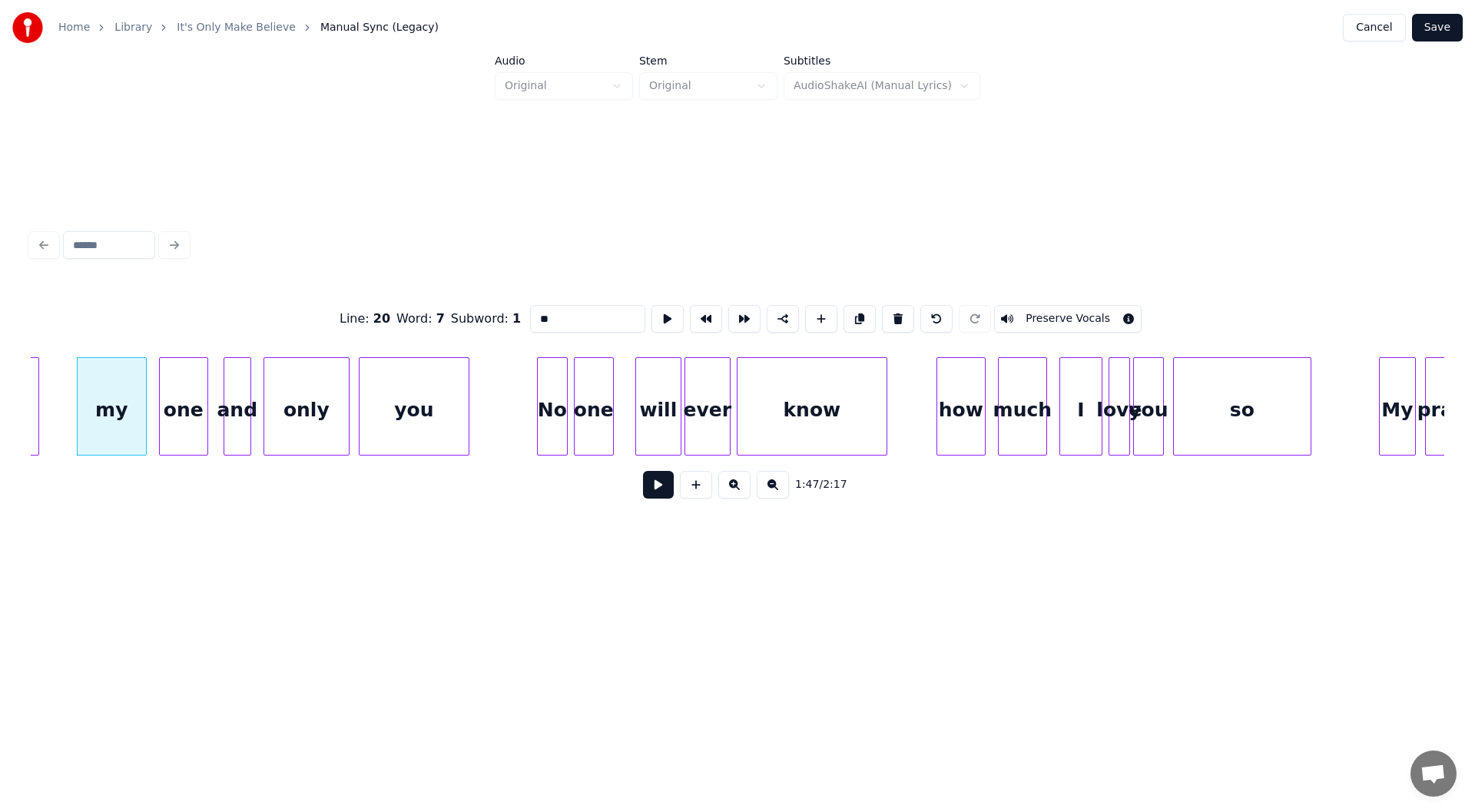
click at [652, 486] on button at bounding box center [658, 484] width 31 height 28
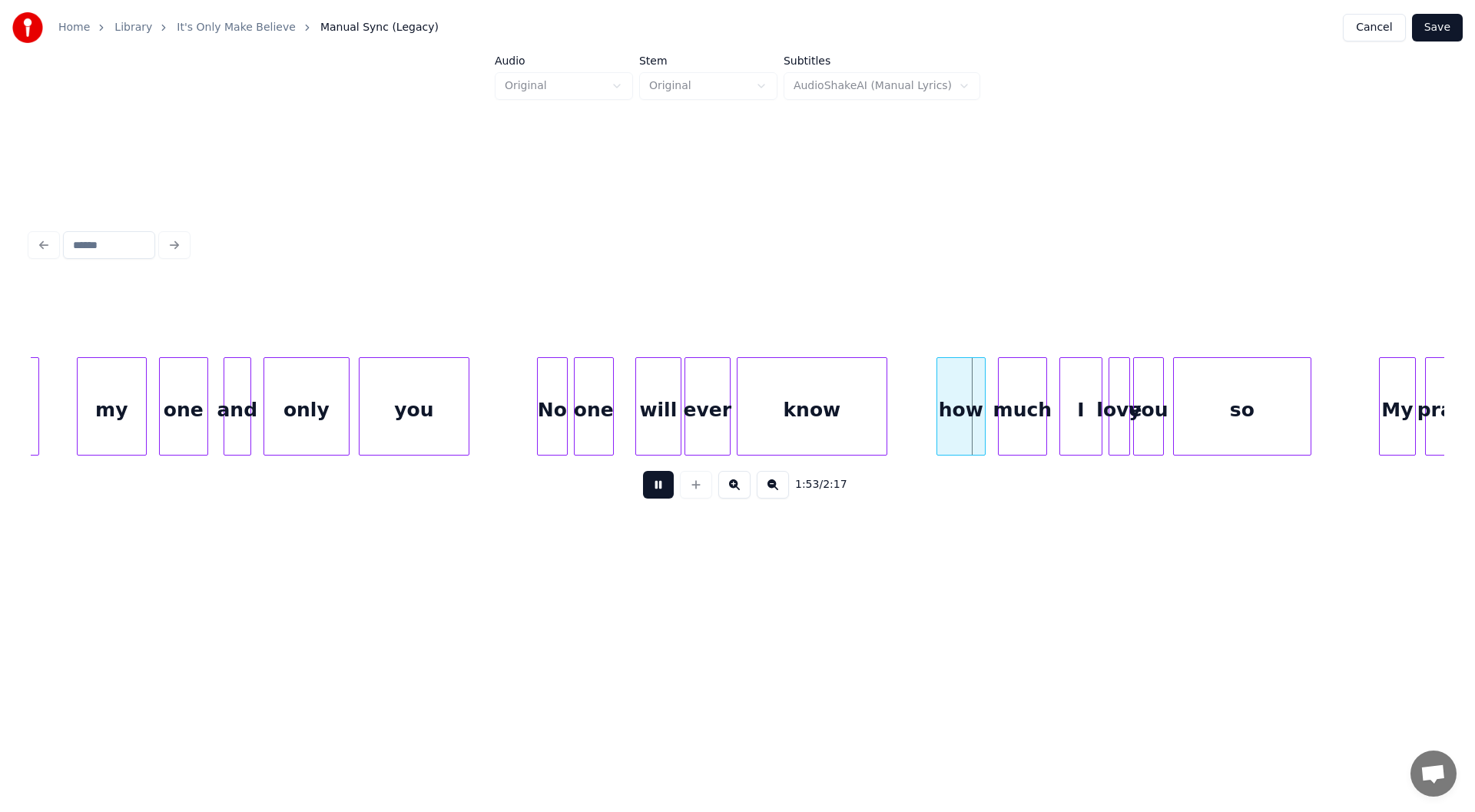
click at [656, 487] on button at bounding box center [658, 484] width 31 height 28
click at [919, 419] on div at bounding box center [920, 406] width 5 height 97
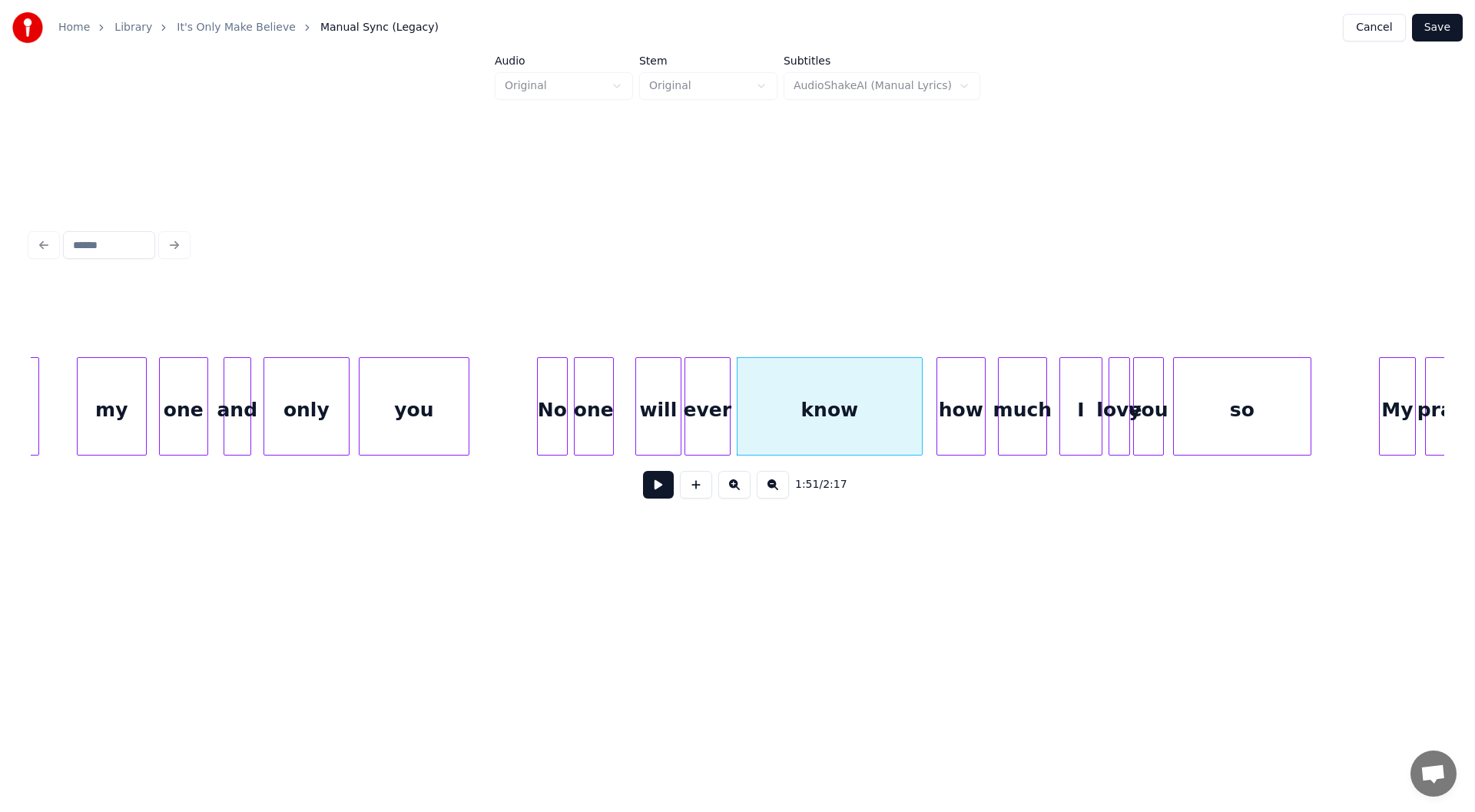
click at [654, 491] on button at bounding box center [658, 484] width 31 height 28
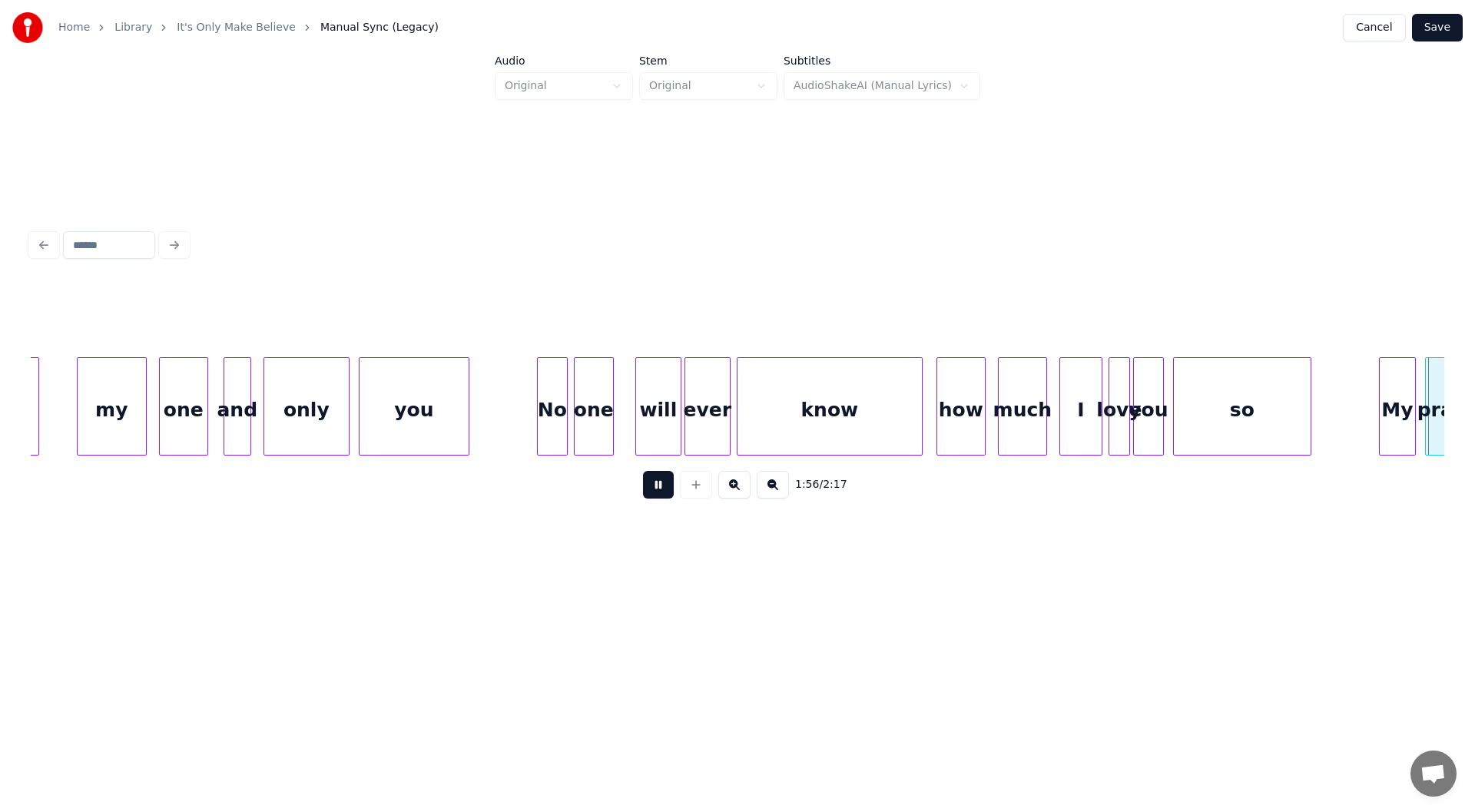
scroll to position [0, 17879]
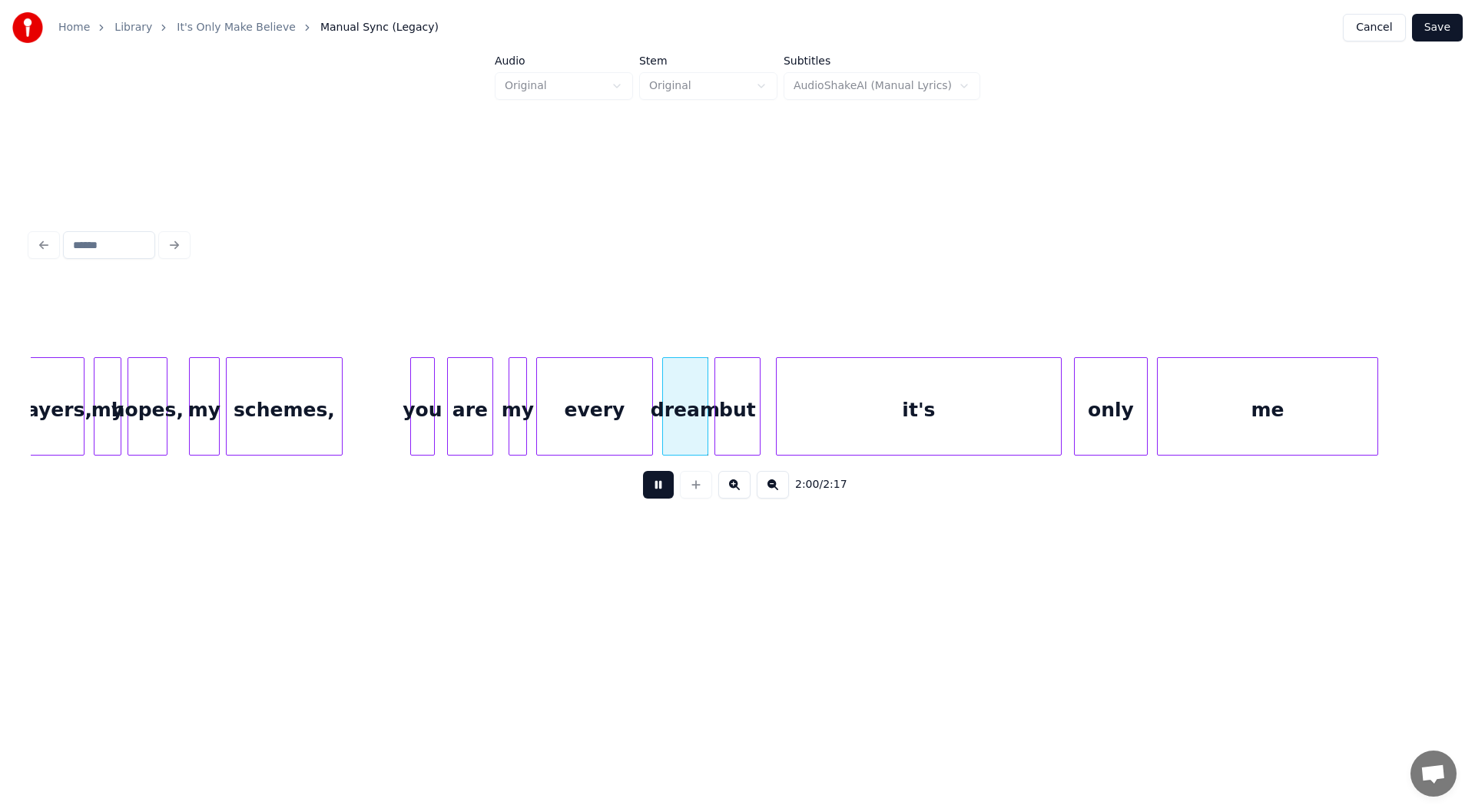
click at [653, 490] on button at bounding box center [658, 484] width 31 height 28
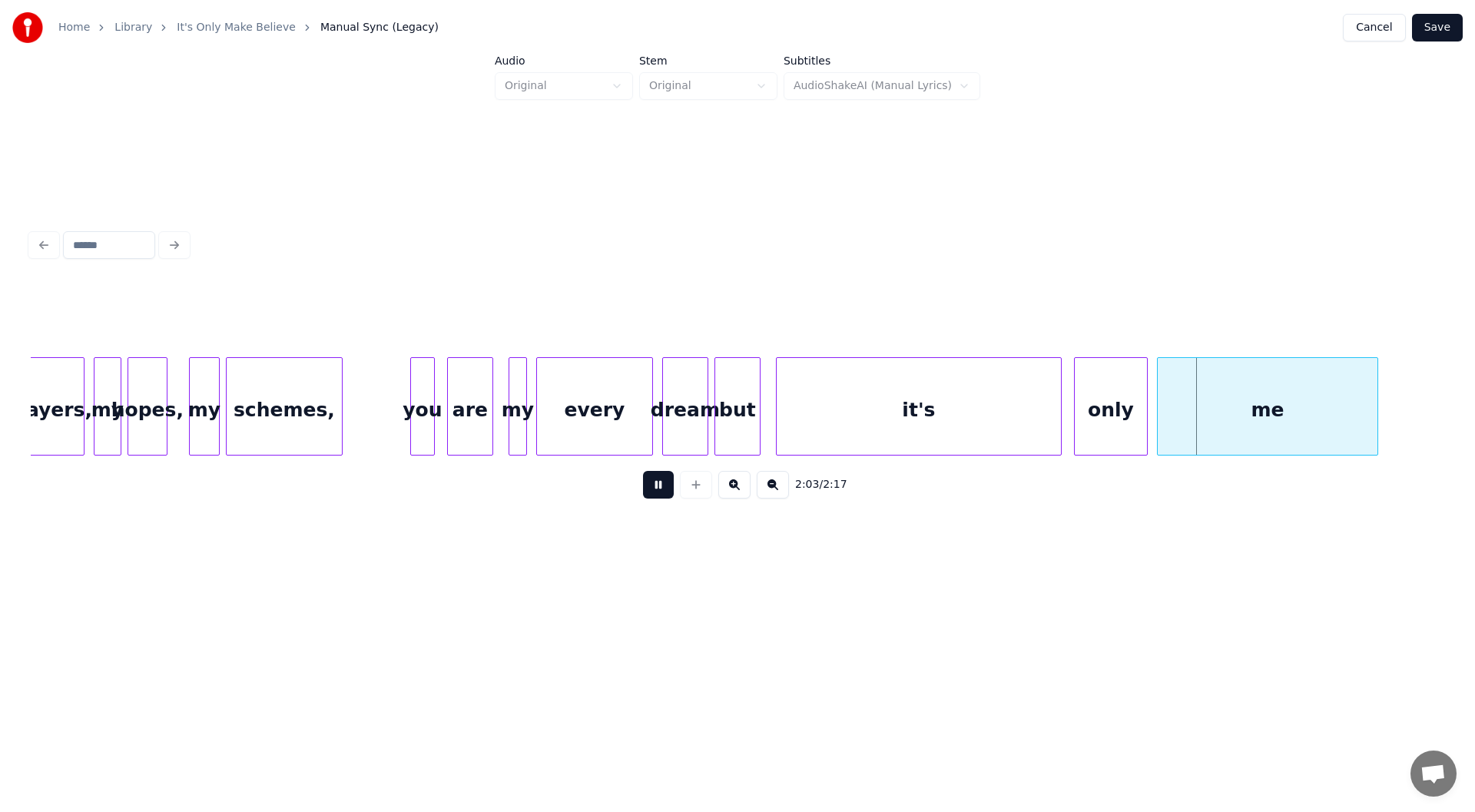
click at [653, 490] on button at bounding box center [658, 484] width 31 height 28
click at [1275, 417] on div "me" at bounding box center [1267, 410] width 219 height 105
drag, startPoint x: 558, startPoint y: 313, endPoint x: 524, endPoint y: 284, distance: 44.7
click at [515, 305] on div "Line : 22 Word : 15 Subword : 1 ** Preserve Vocals" at bounding box center [738, 318] width 1413 height 77
type input "*"
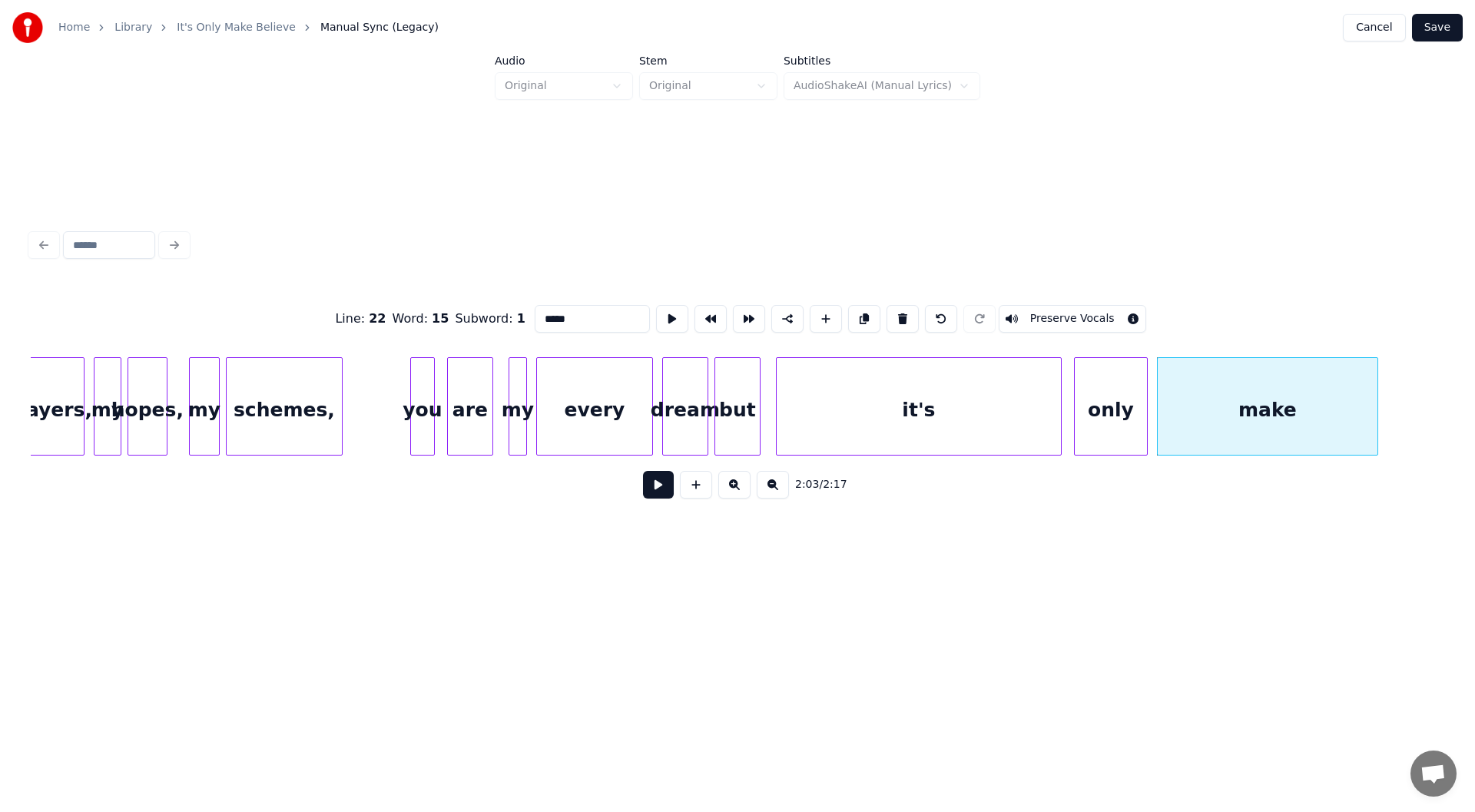
click at [946, 403] on div "it's" at bounding box center [918, 410] width 284 height 105
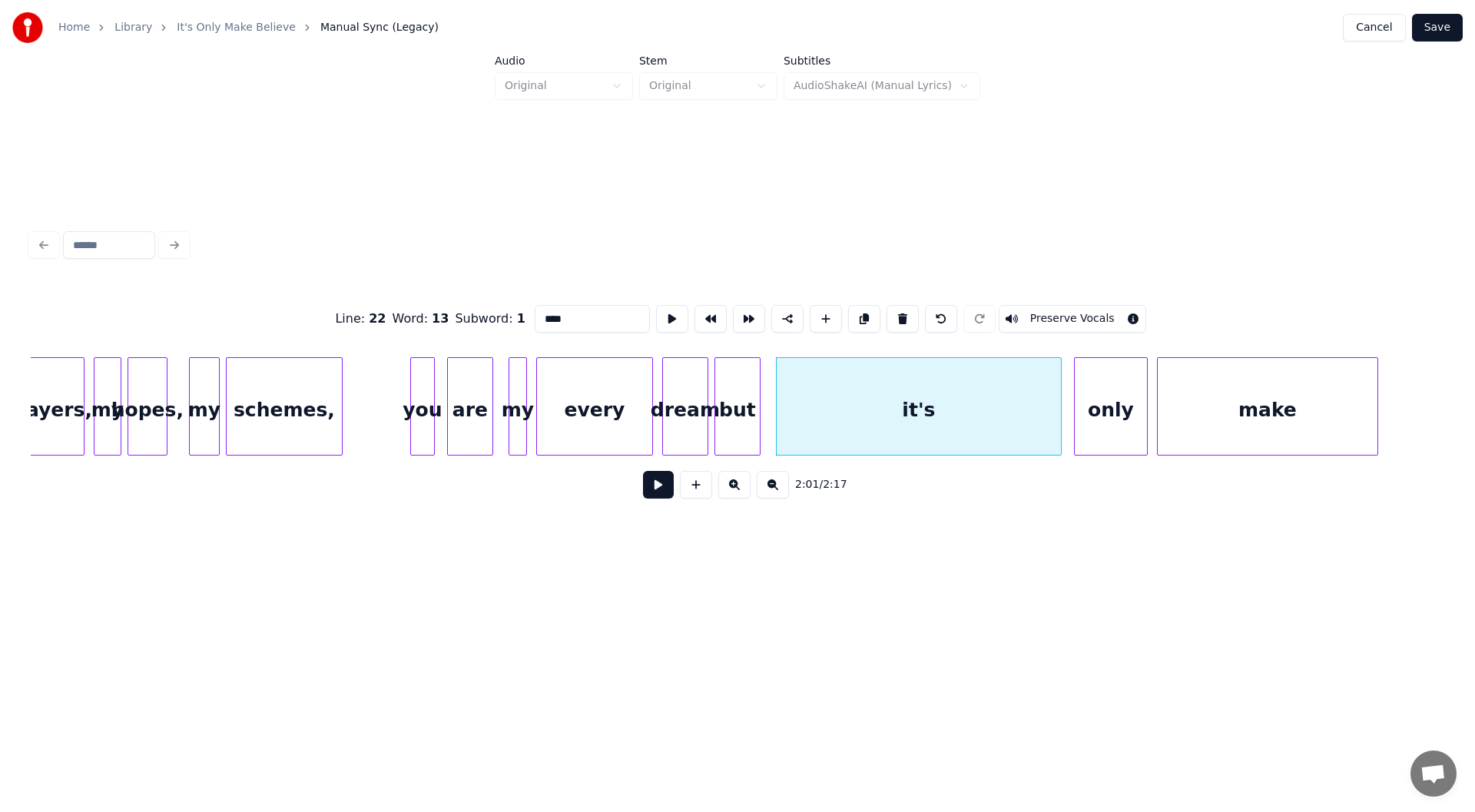
type input "****"
click at [657, 491] on button at bounding box center [658, 484] width 31 height 28
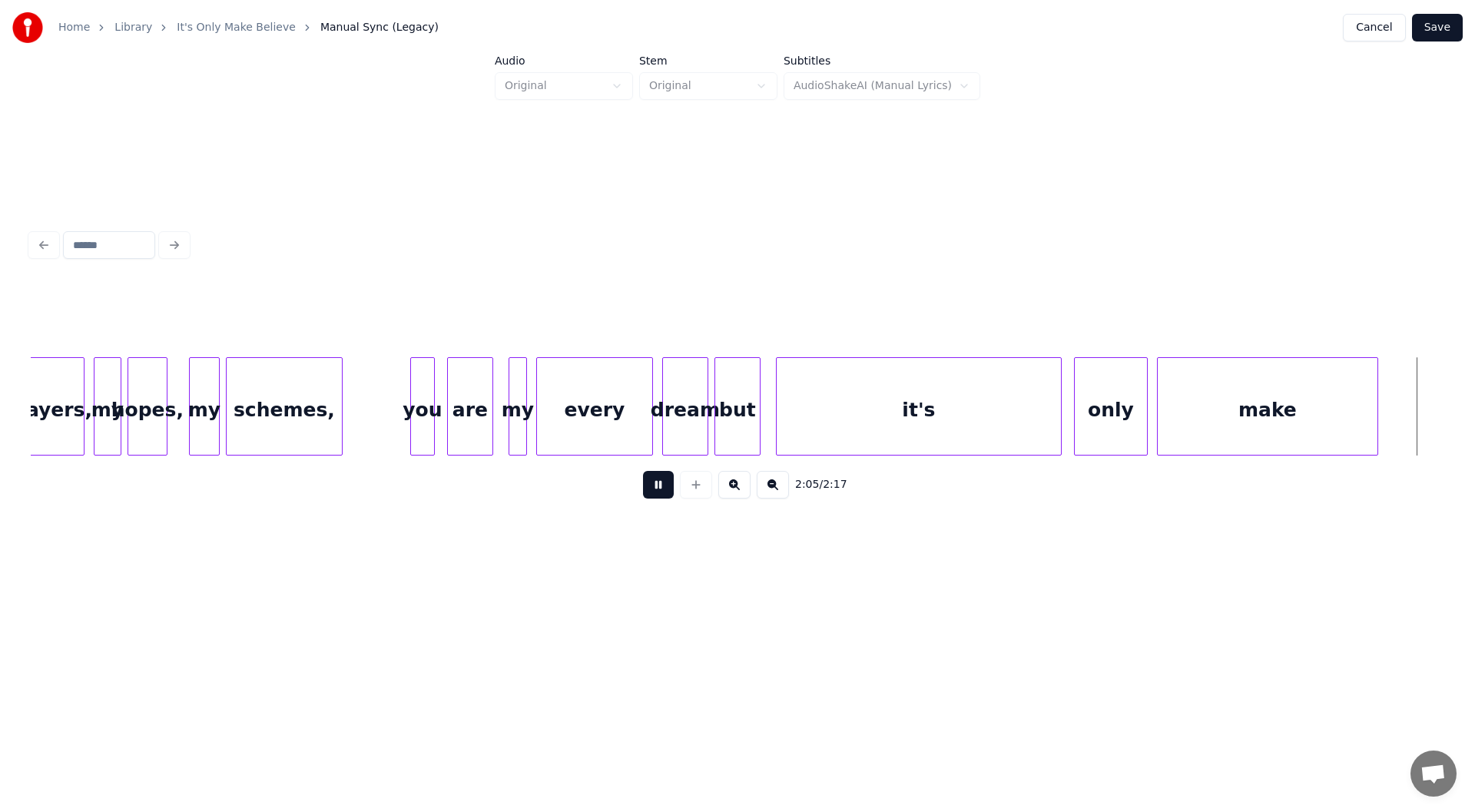
click at [652, 490] on button at bounding box center [658, 484] width 31 height 28
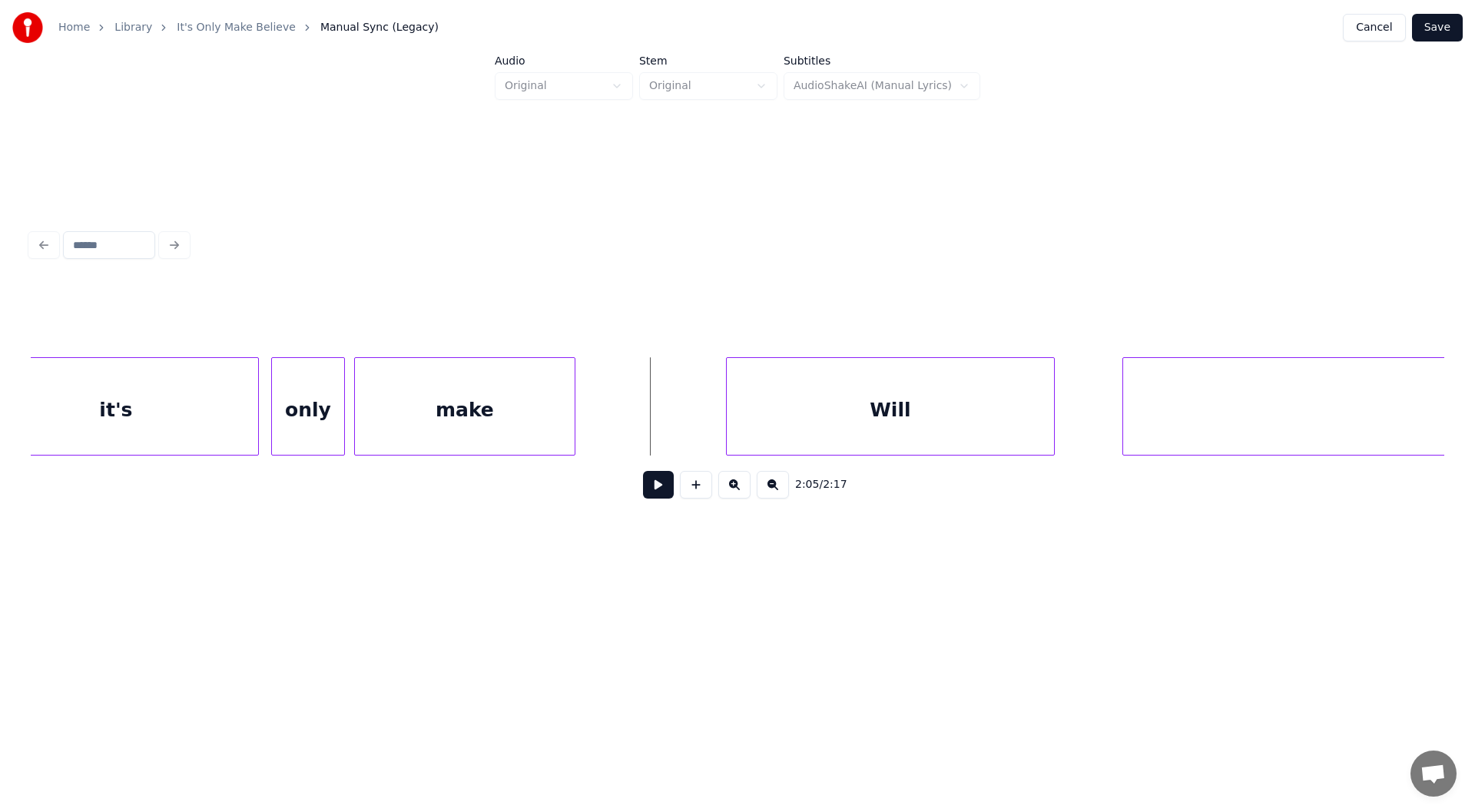
scroll to position [0, 18636]
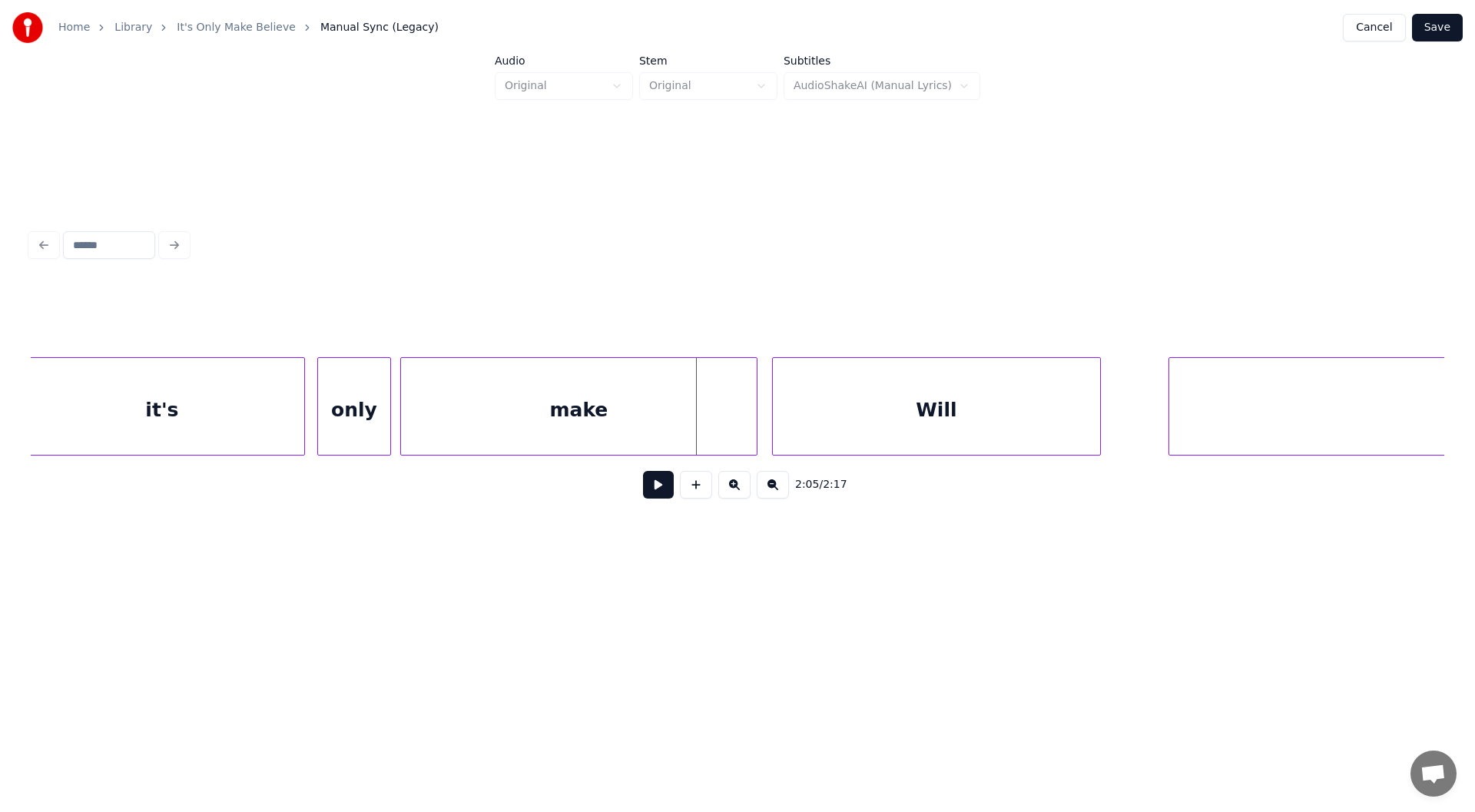
click at [753, 427] on div at bounding box center [754, 406] width 5 height 97
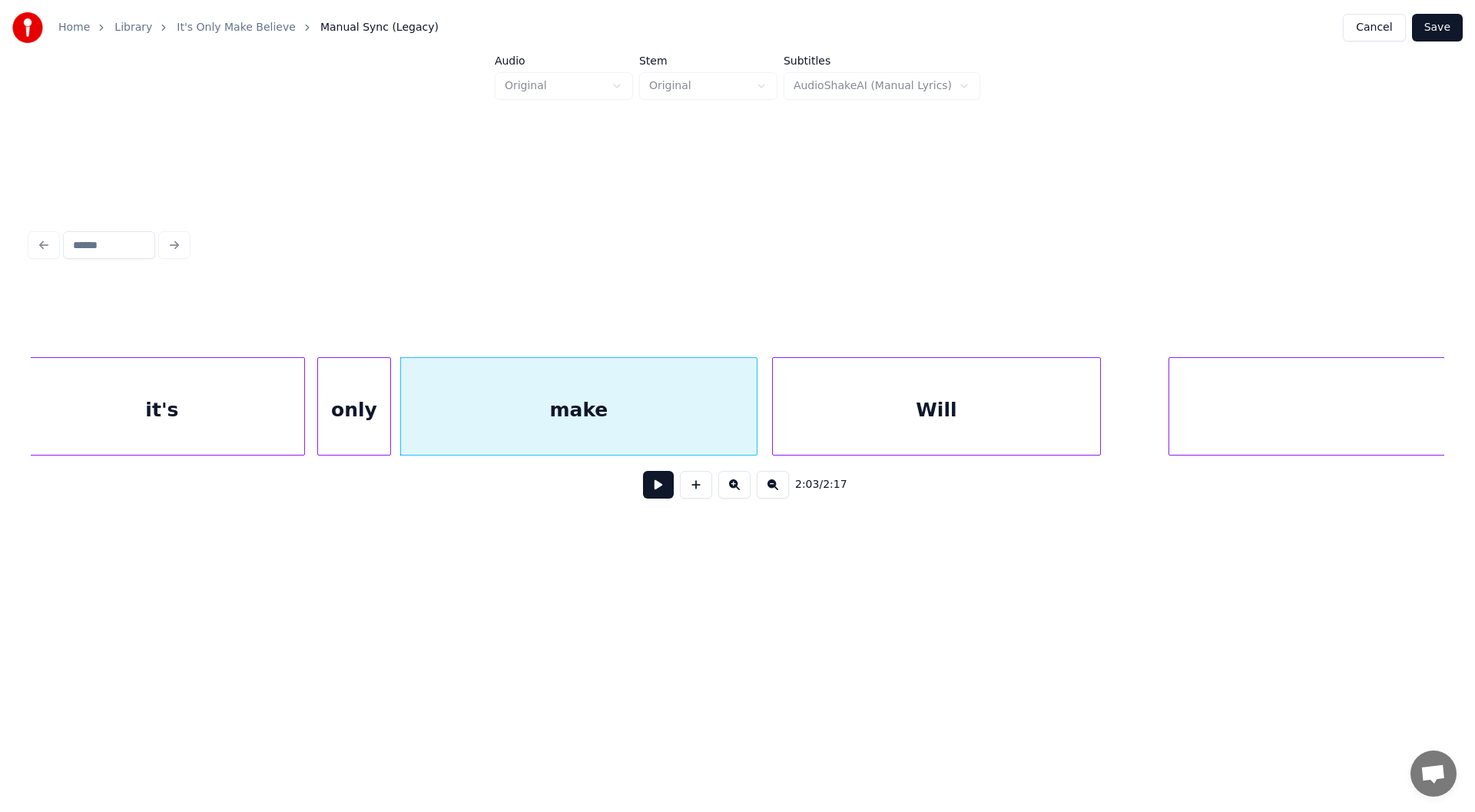
click at [210, 401] on div "it's" at bounding box center [162, 410] width 284 height 105
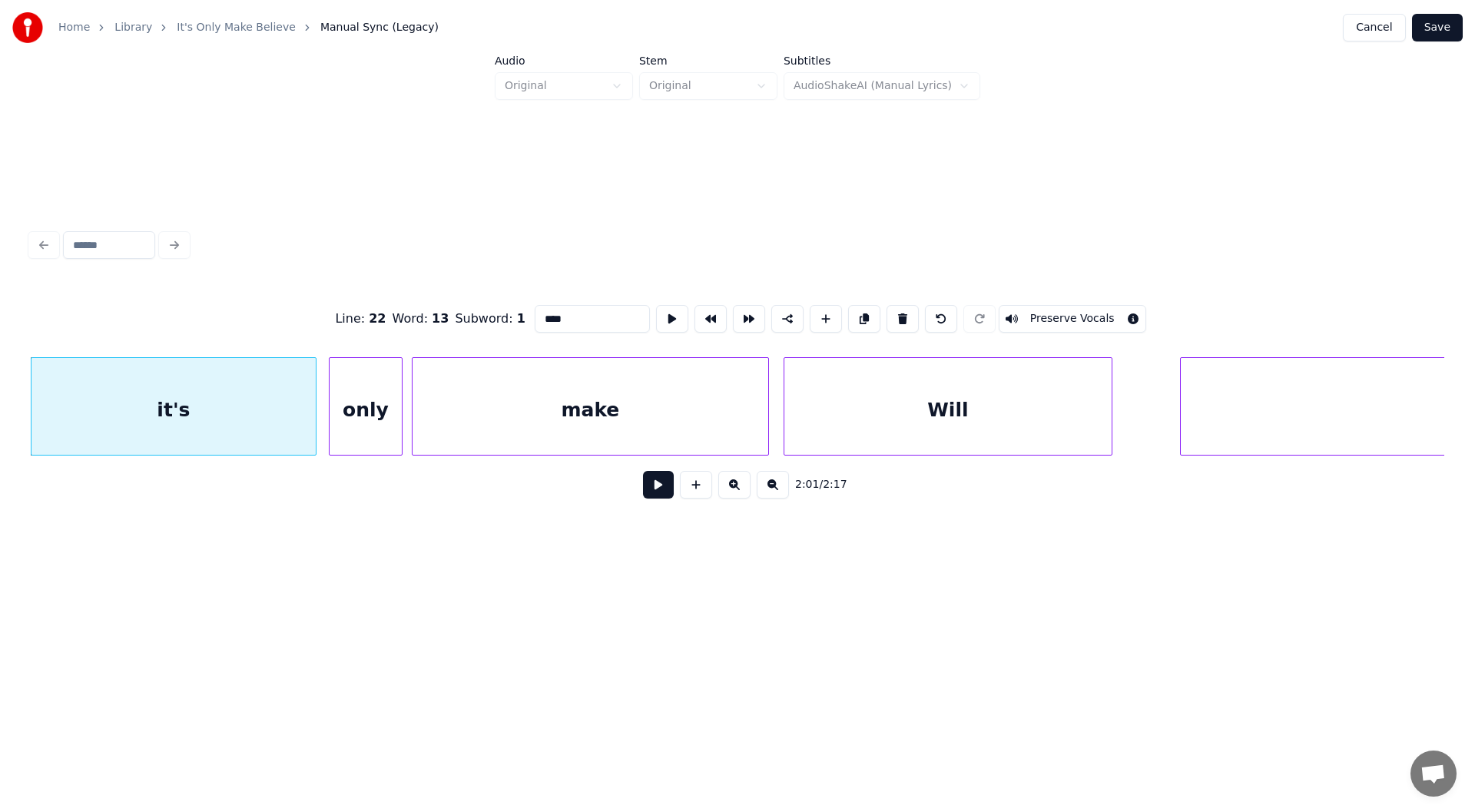
click at [658, 486] on button at bounding box center [658, 484] width 31 height 28
click at [653, 490] on button at bounding box center [658, 484] width 31 height 28
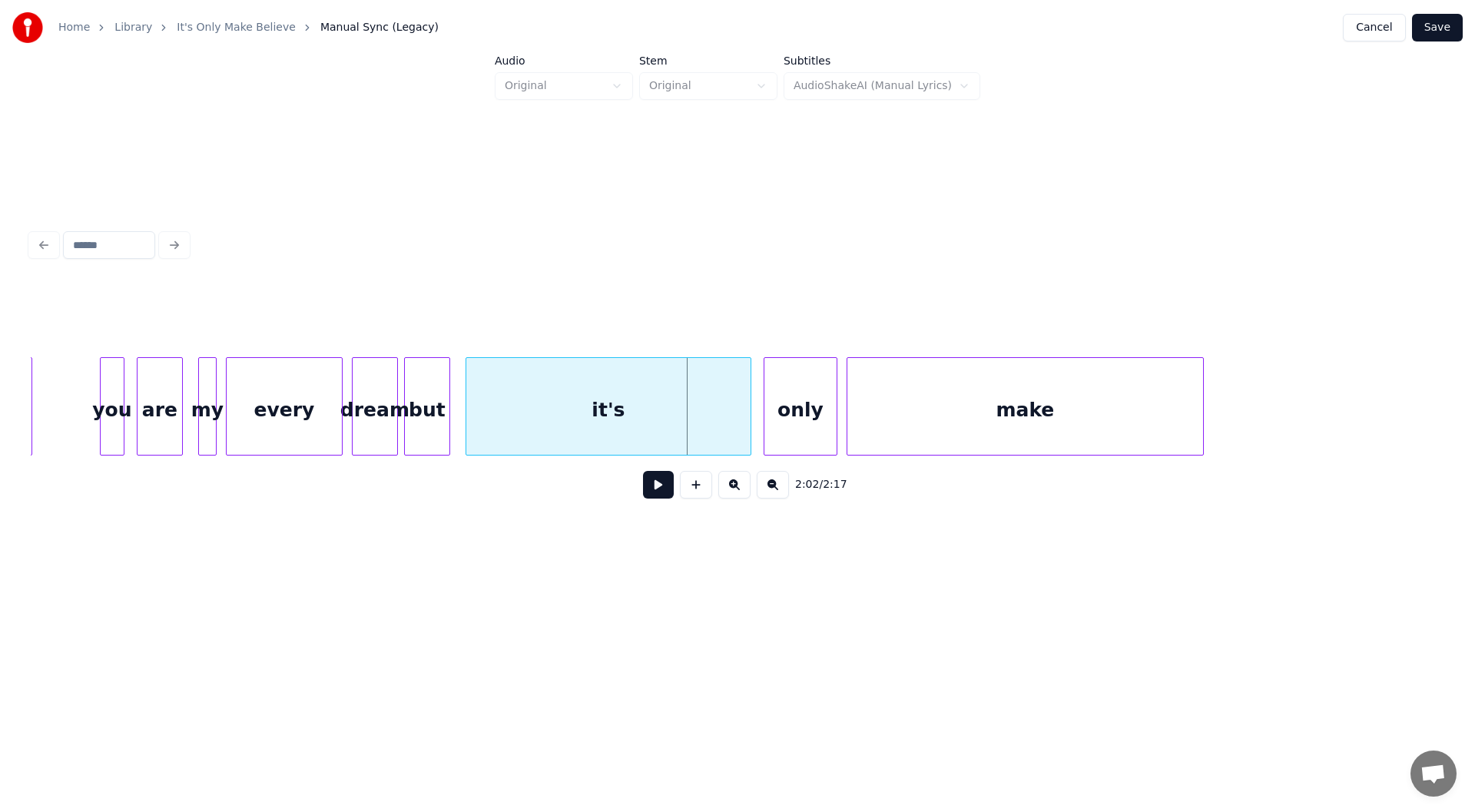
scroll to position [0, 17919]
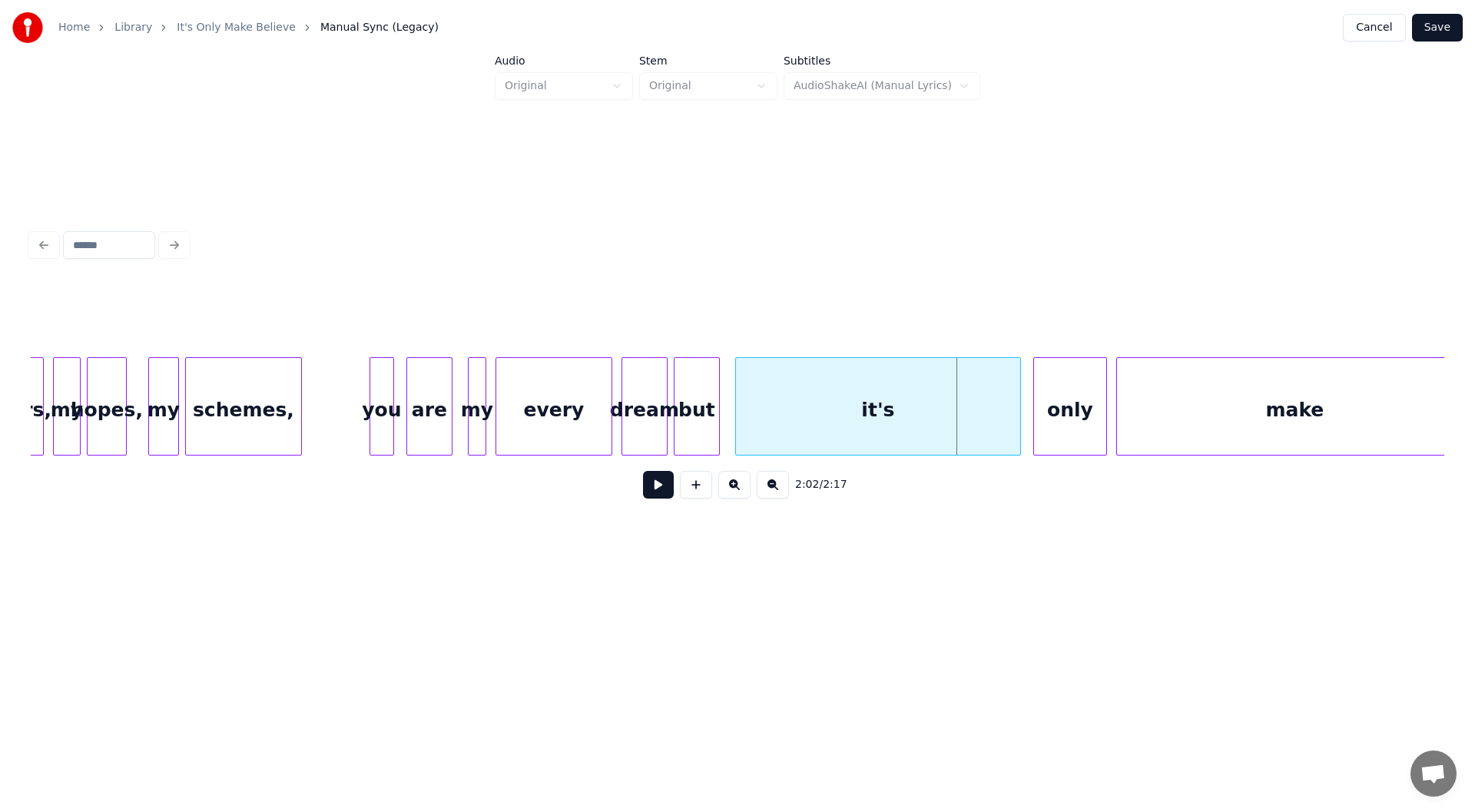
click at [685, 395] on div "but" at bounding box center [696, 410] width 44 height 105
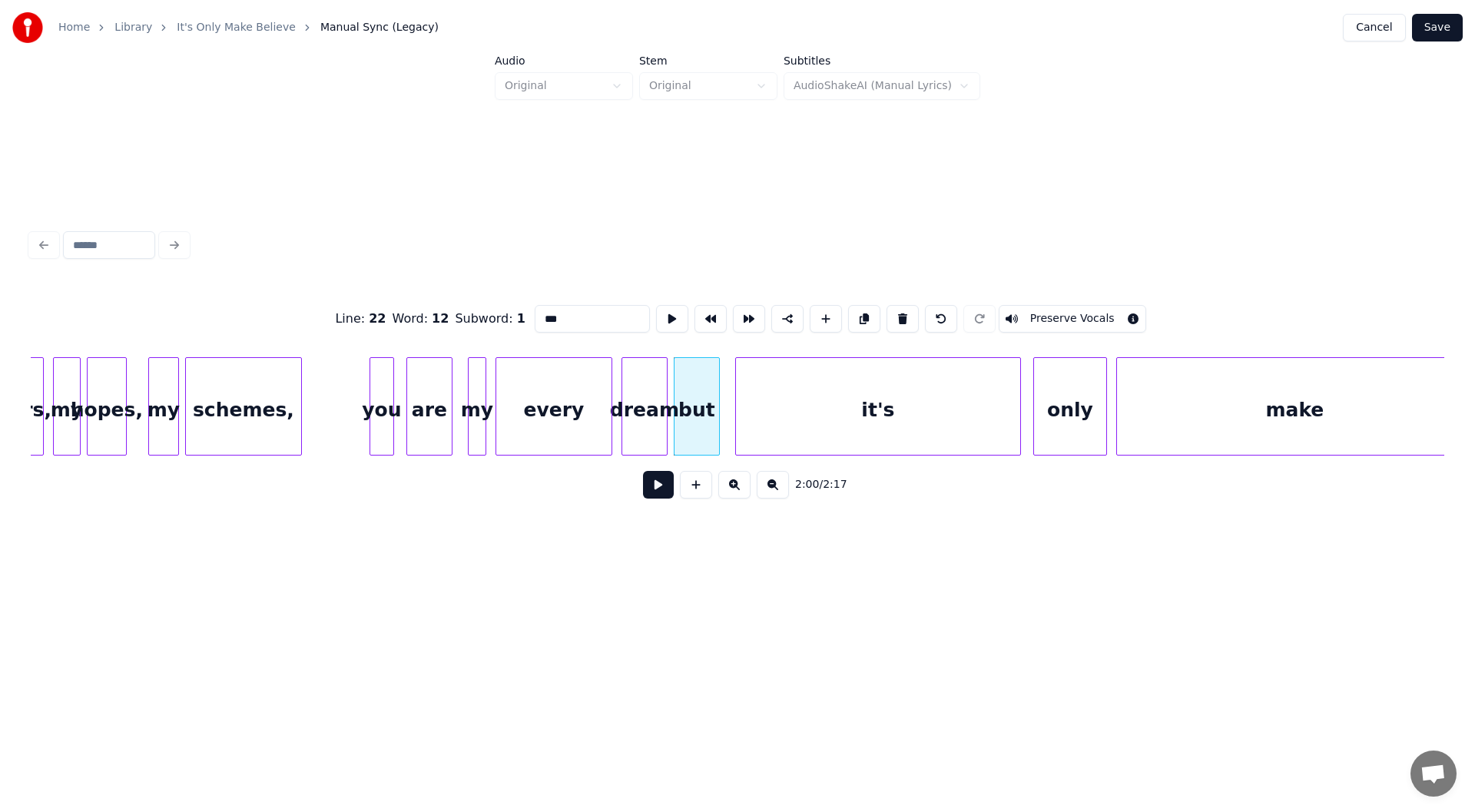
click at [657, 486] on button at bounding box center [658, 484] width 31 height 28
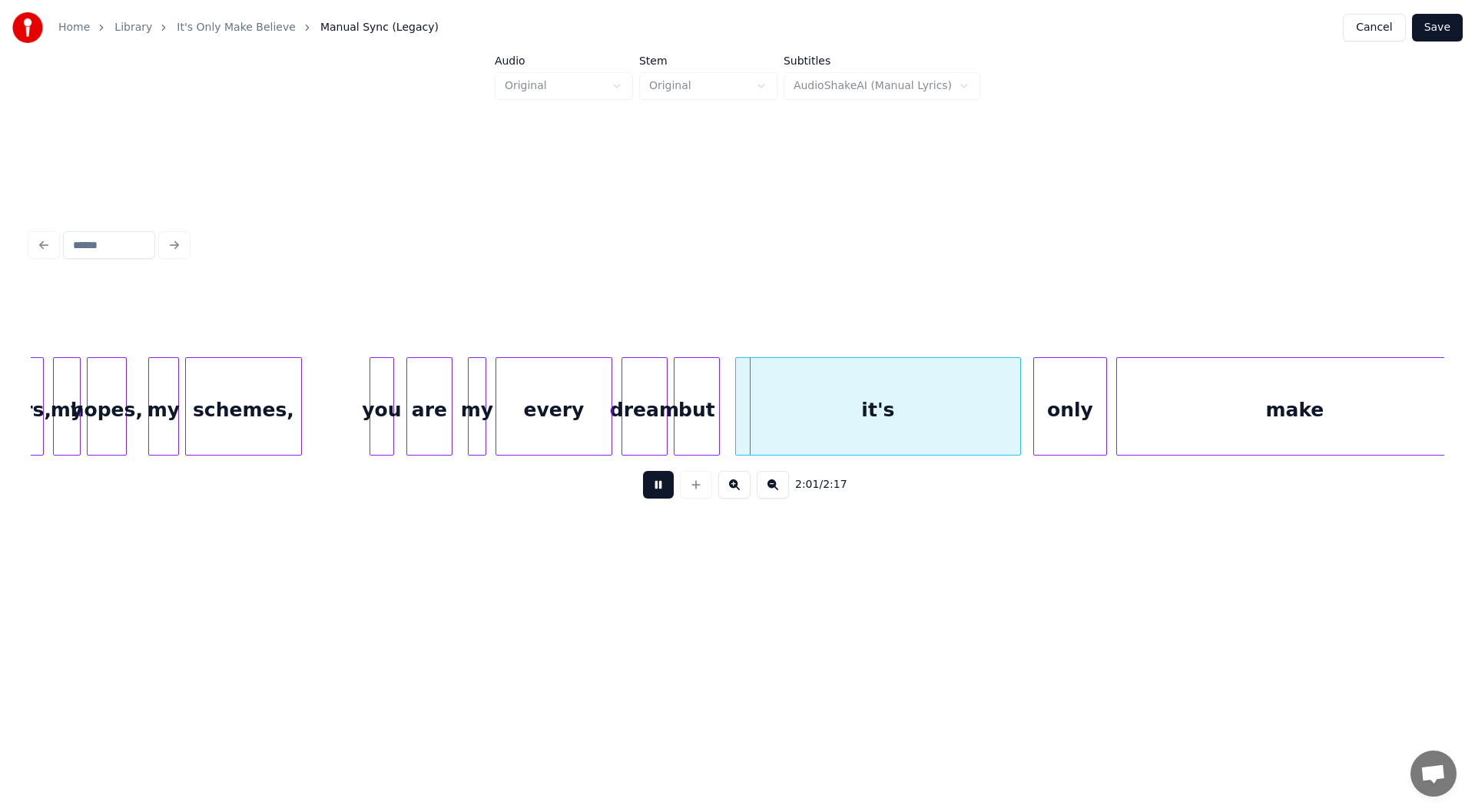
click at [657, 486] on button at bounding box center [658, 484] width 31 height 28
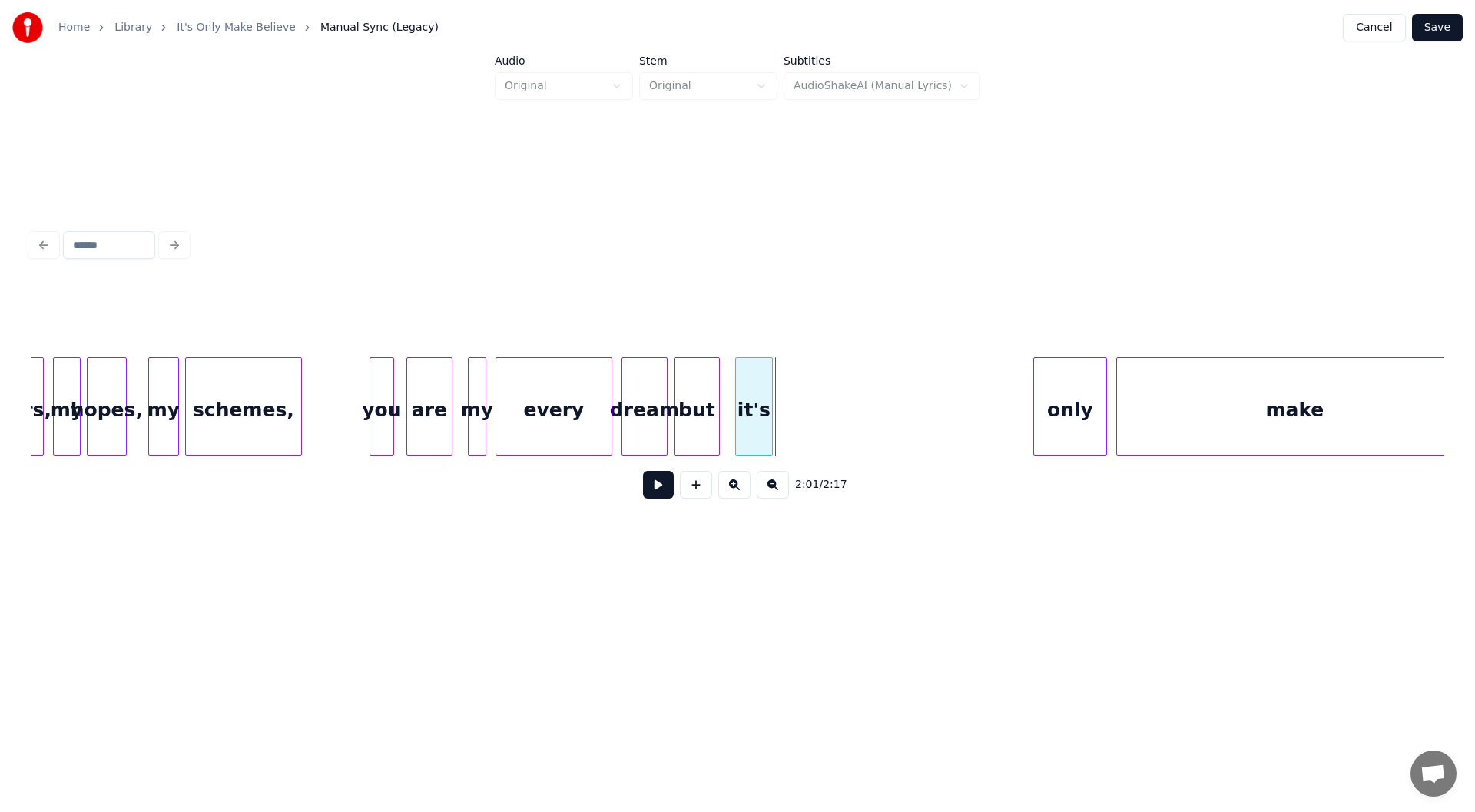
click at [769, 436] on div at bounding box center [770, 406] width 5 height 97
click at [736, 432] on div "it's" at bounding box center [734, 410] width 36 height 105
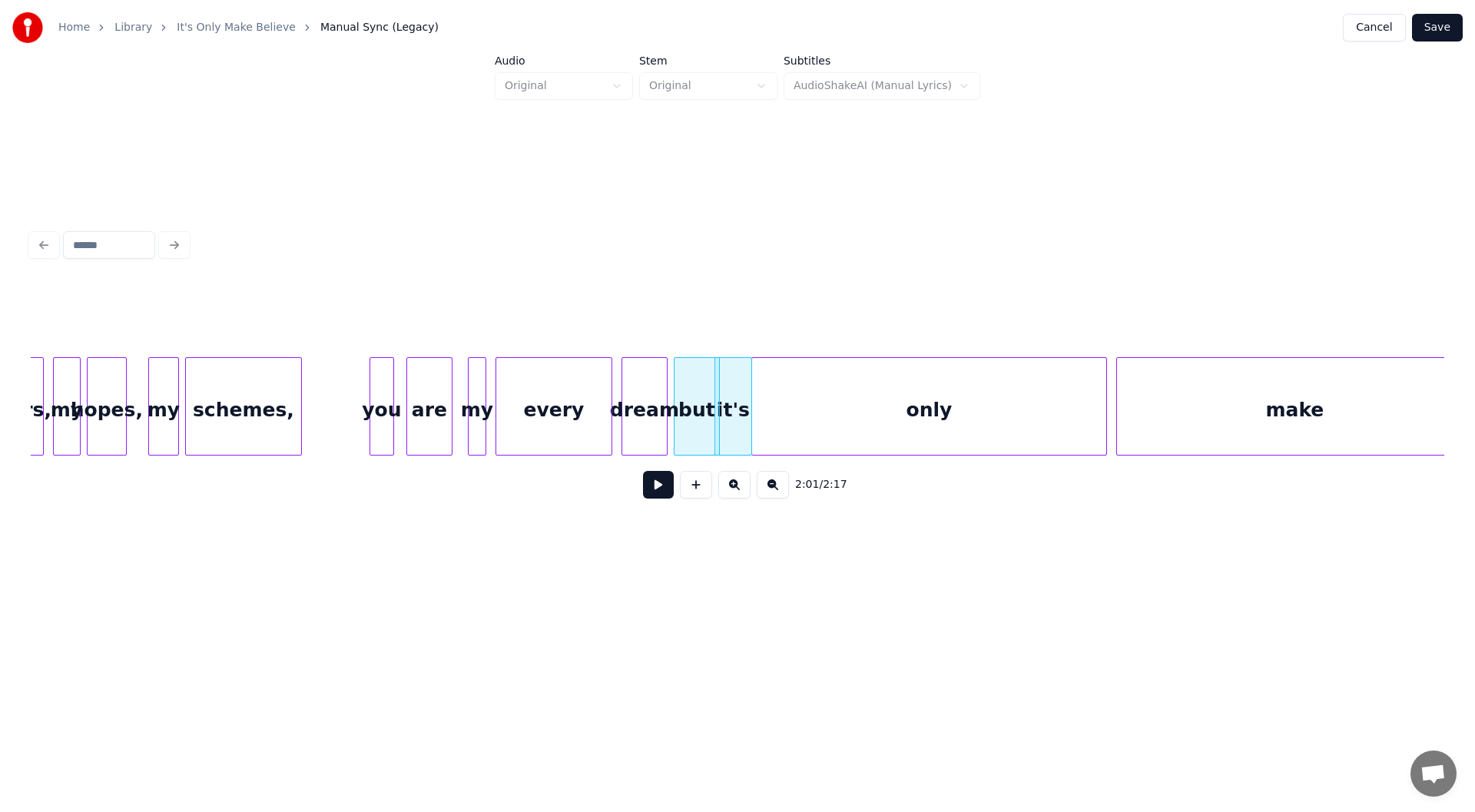
click at [753, 436] on div at bounding box center [754, 406] width 5 height 97
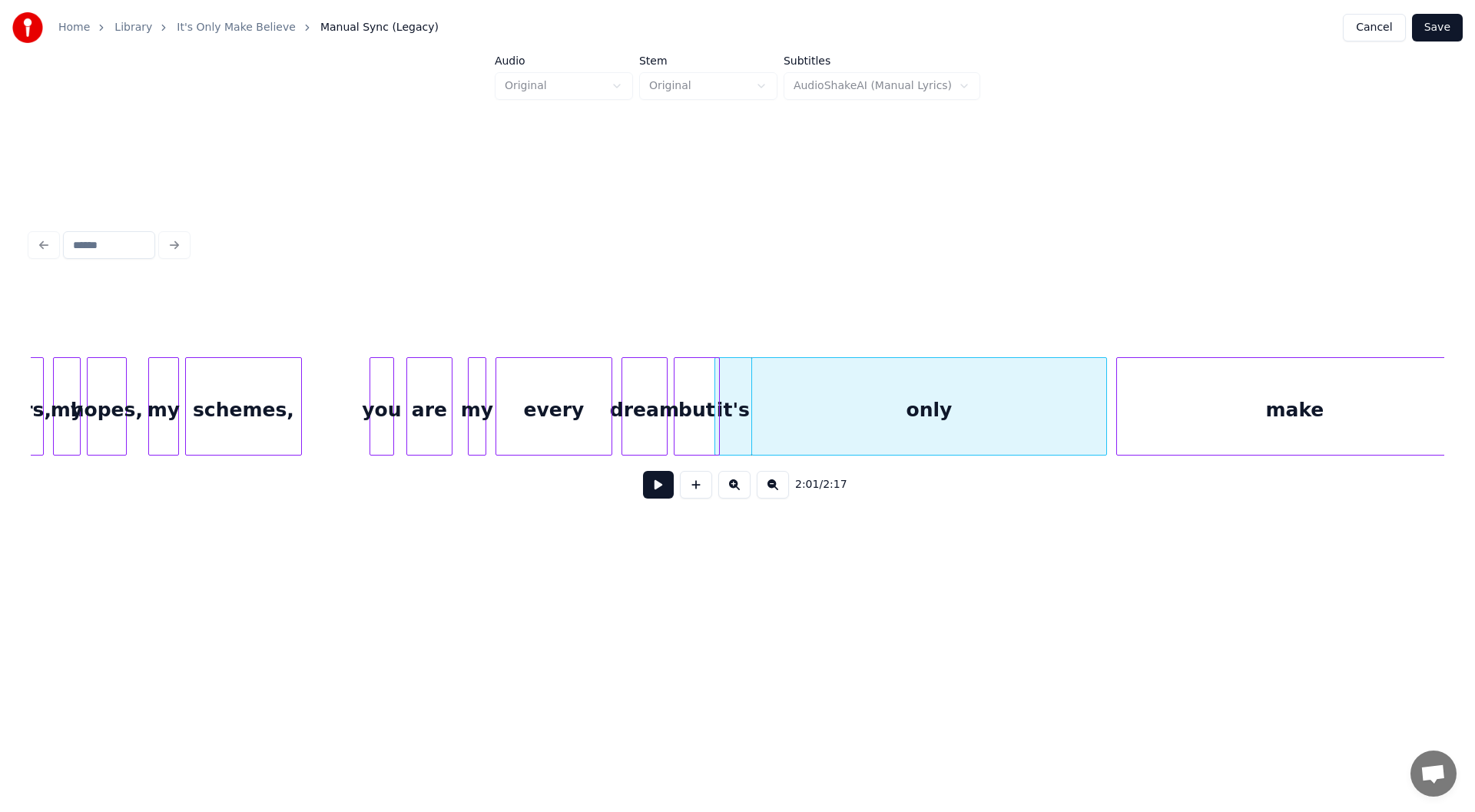
click at [648, 417] on div "dream" at bounding box center [644, 410] width 44 height 105
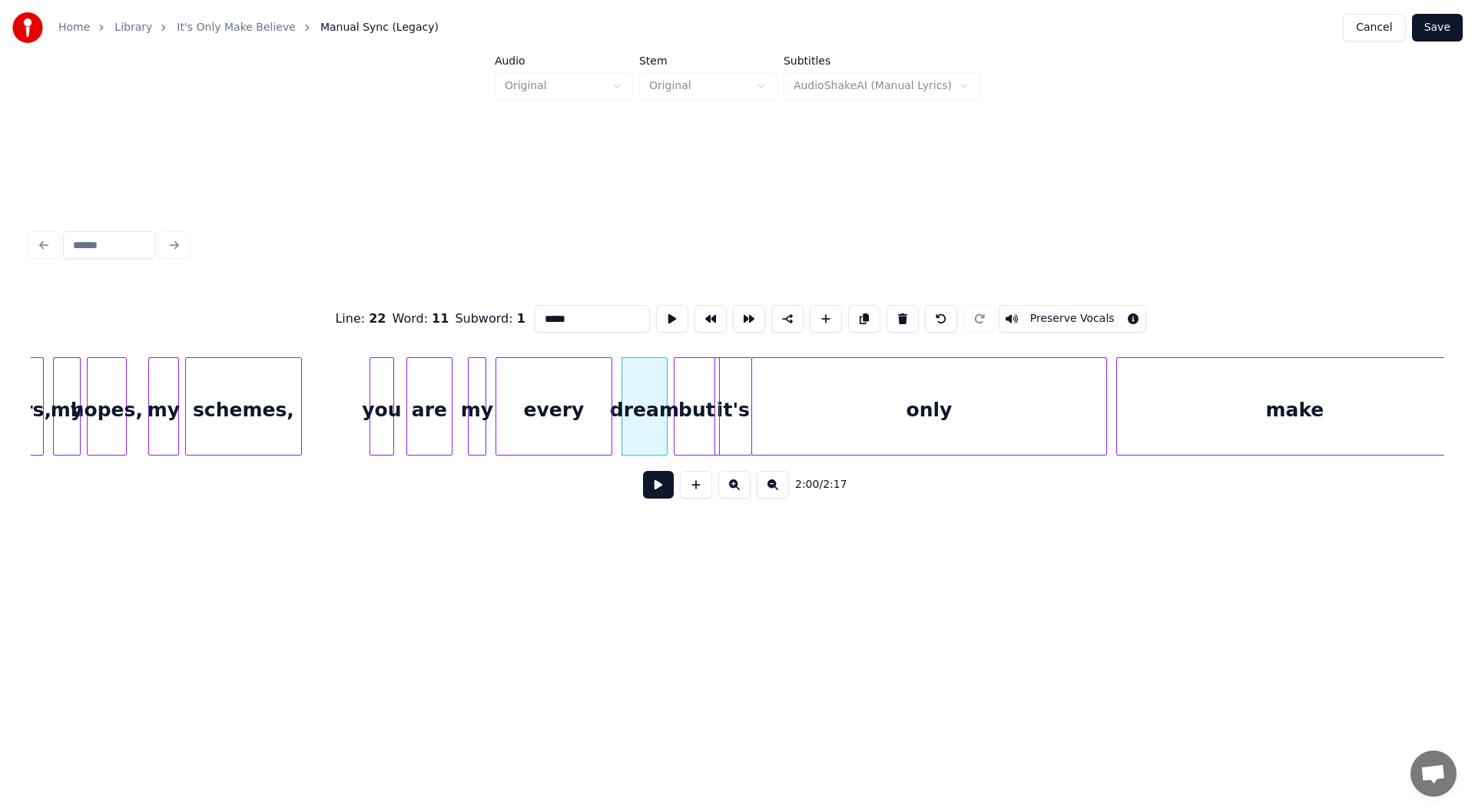
click at [659, 483] on button at bounding box center [658, 484] width 31 height 28
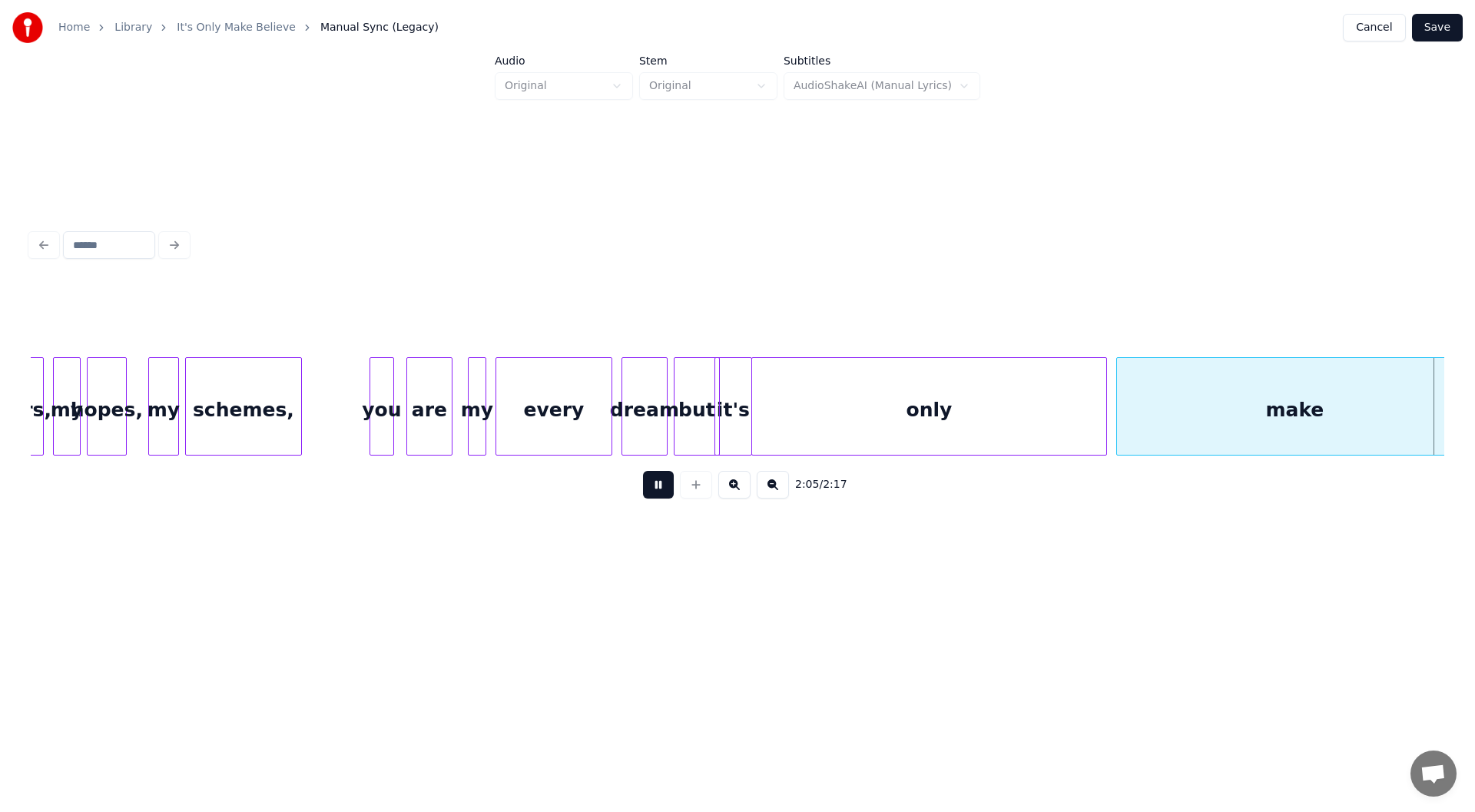
scroll to position [0, 19334]
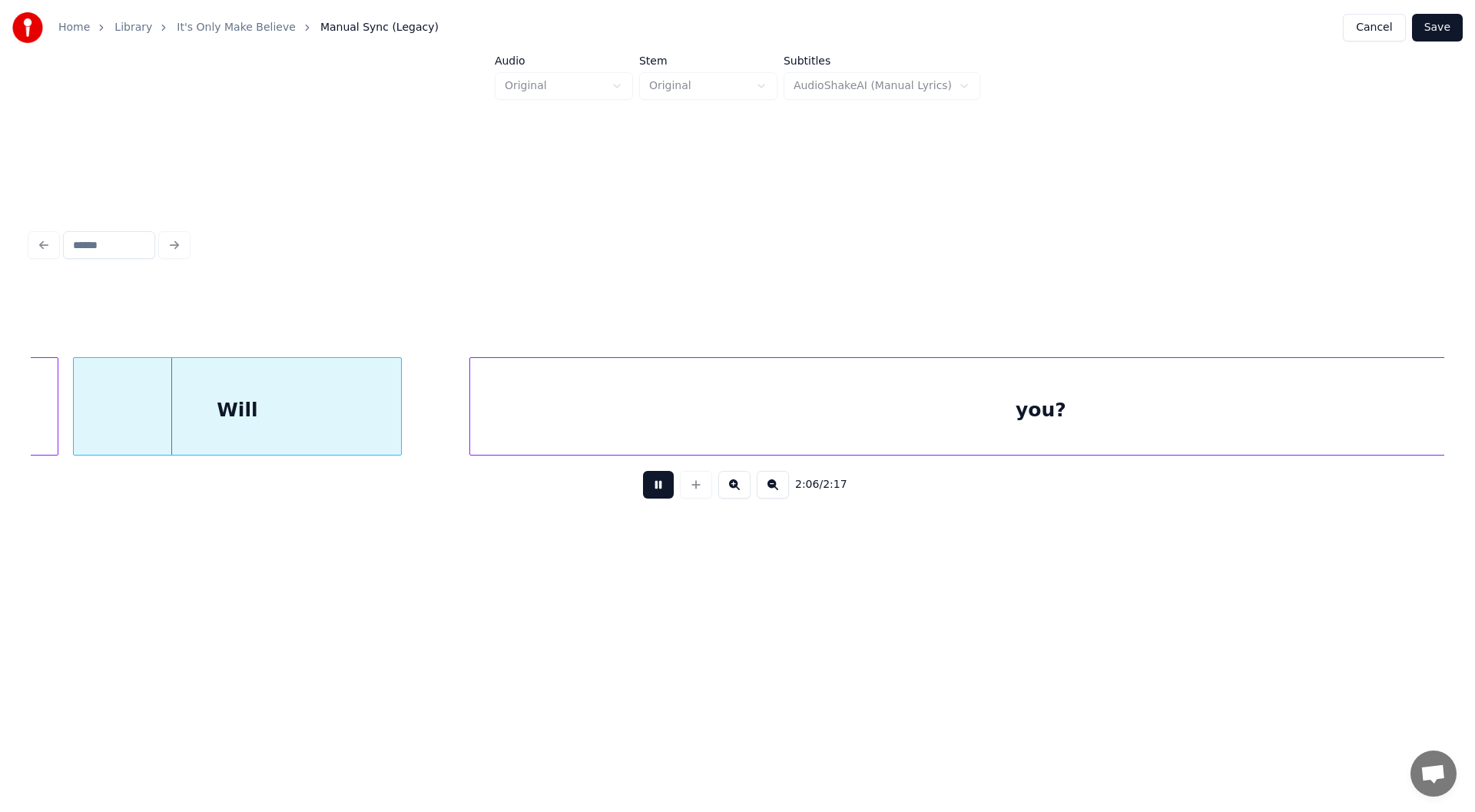
click at [651, 486] on button at bounding box center [658, 484] width 31 height 28
click at [231, 426] on div "Will" at bounding box center [237, 410] width 327 height 105
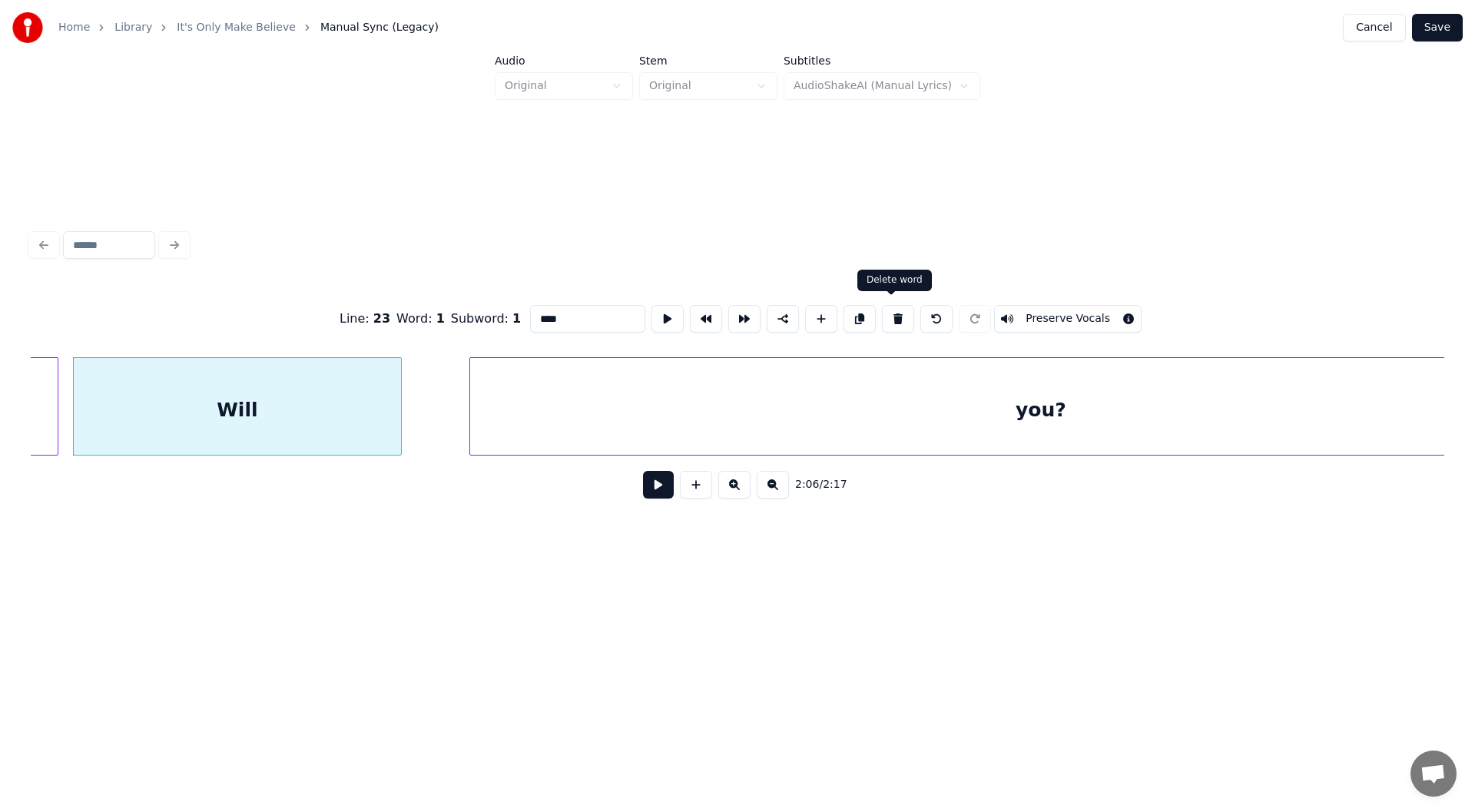
click at [889, 312] on button at bounding box center [898, 318] width 32 height 28
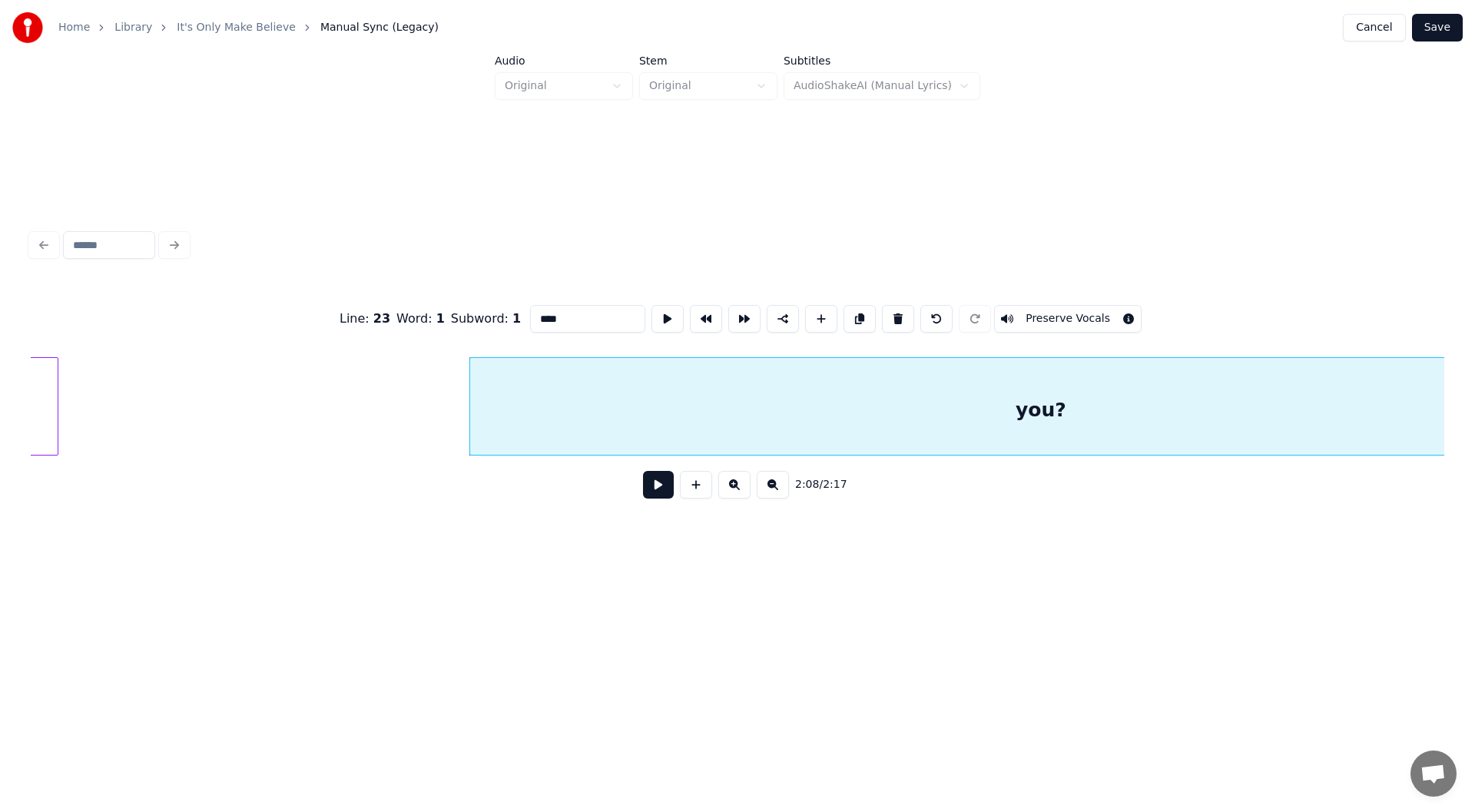
click at [836, 406] on div "you?" at bounding box center [1040, 410] width 1142 height 105
click at [887, 305] on button at bounding box center [898, 318] width 32 height 28
type input "*******"
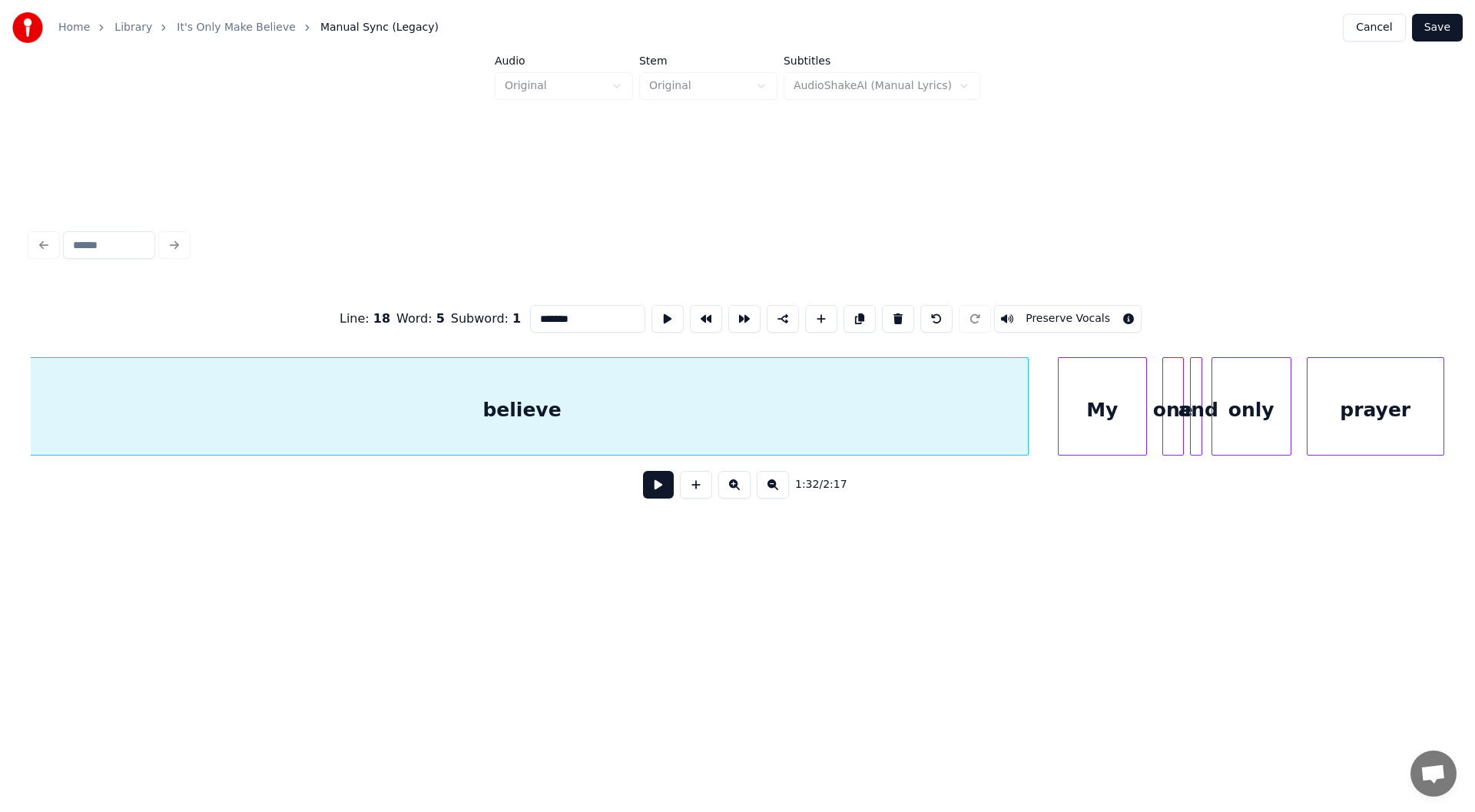
scroll to position [0, 14214]
click at [658, 489] on button at bounding box center [658, 484] width 31 height 28
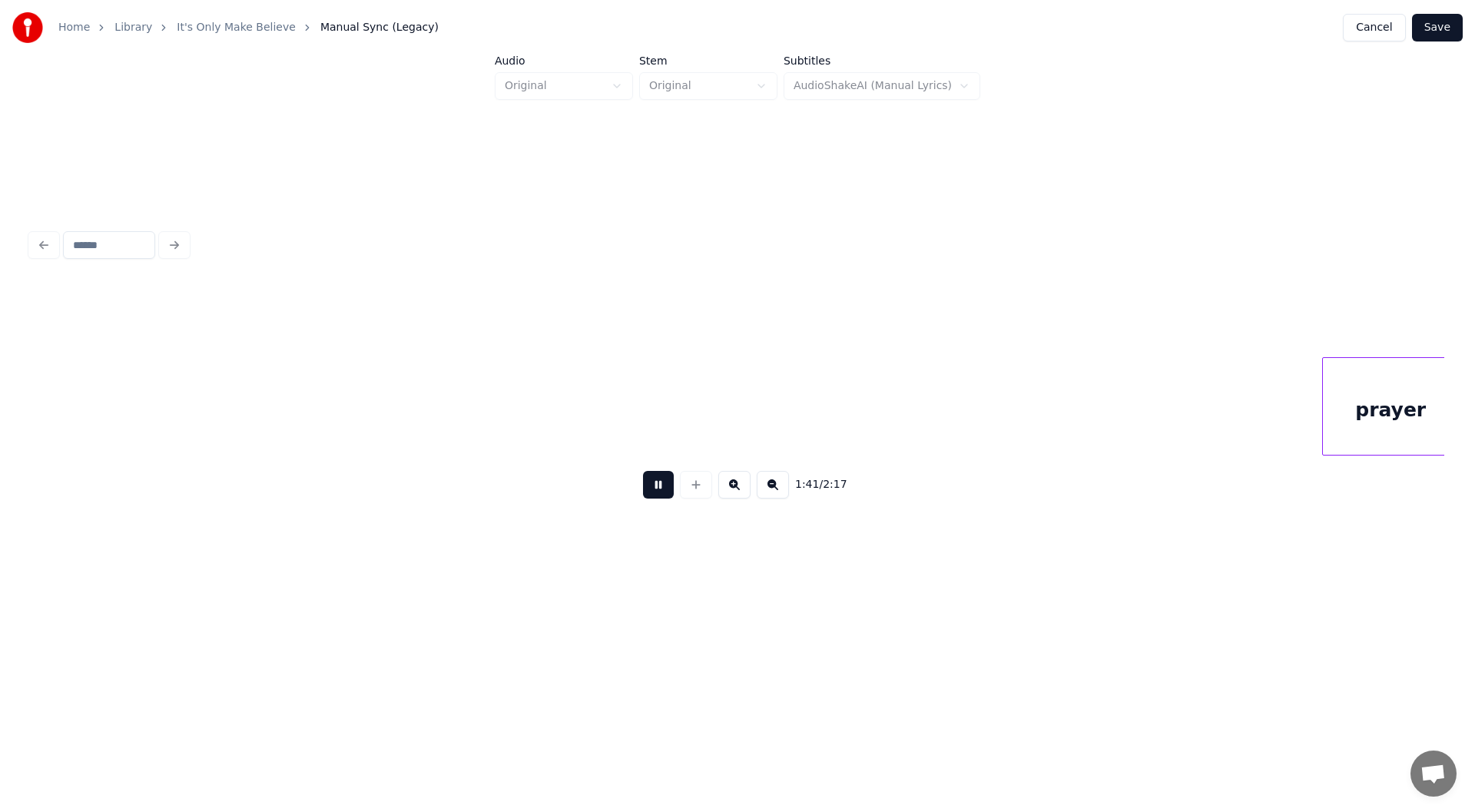
scroll to position [0, 15602]
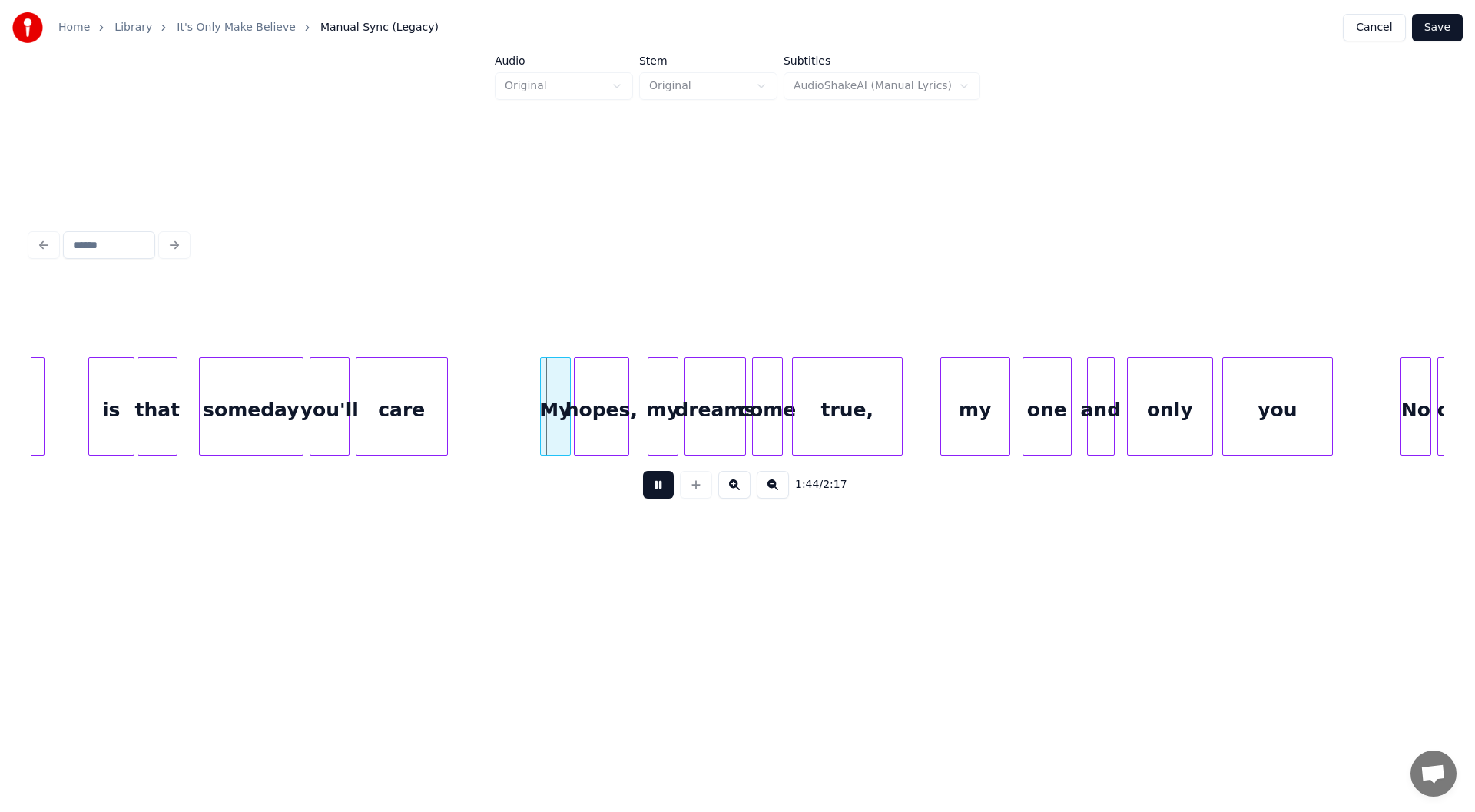
click at [650, 487] on button at bounding box center [658, 484] width 31 height 28
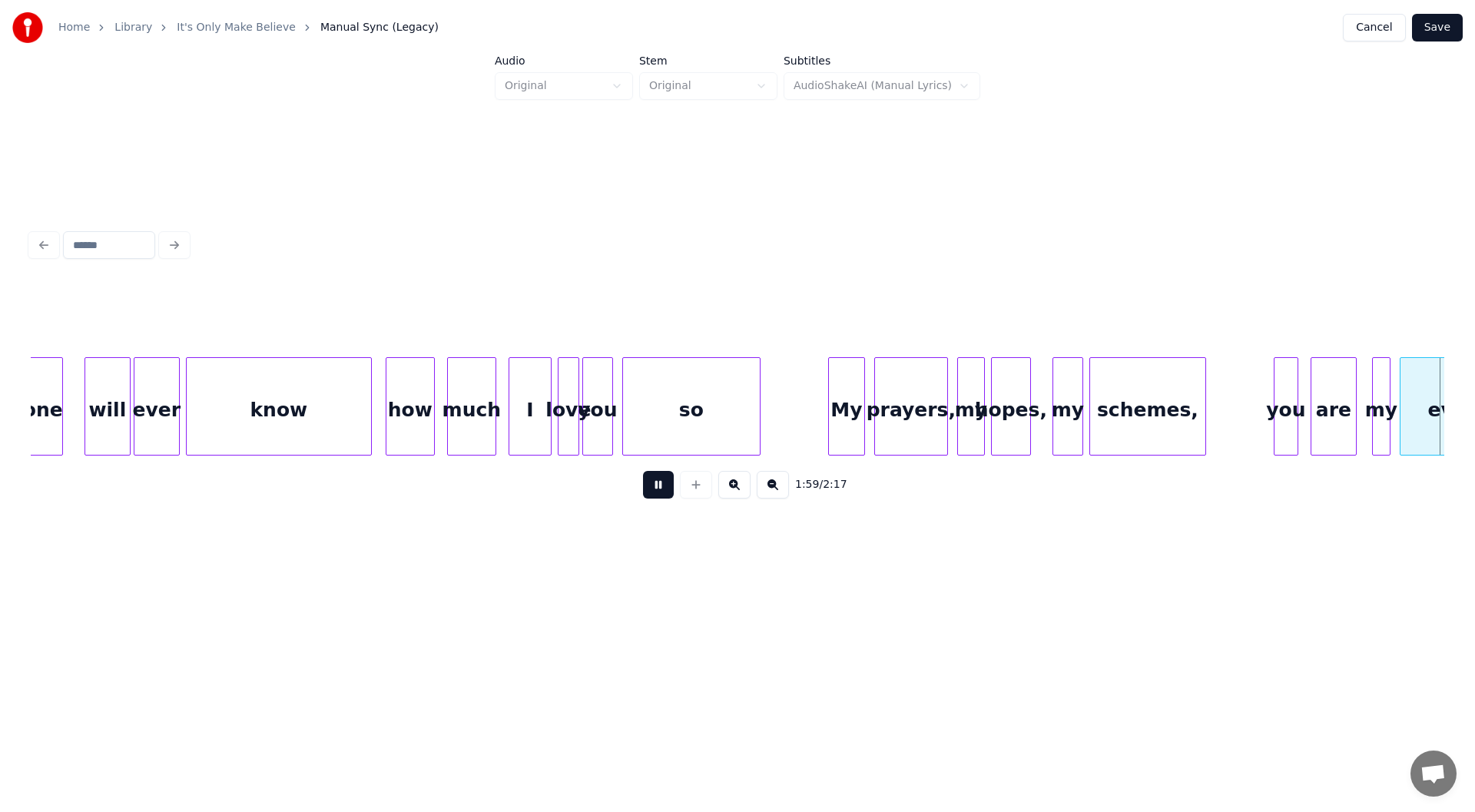
scroll to position [0, 18430]
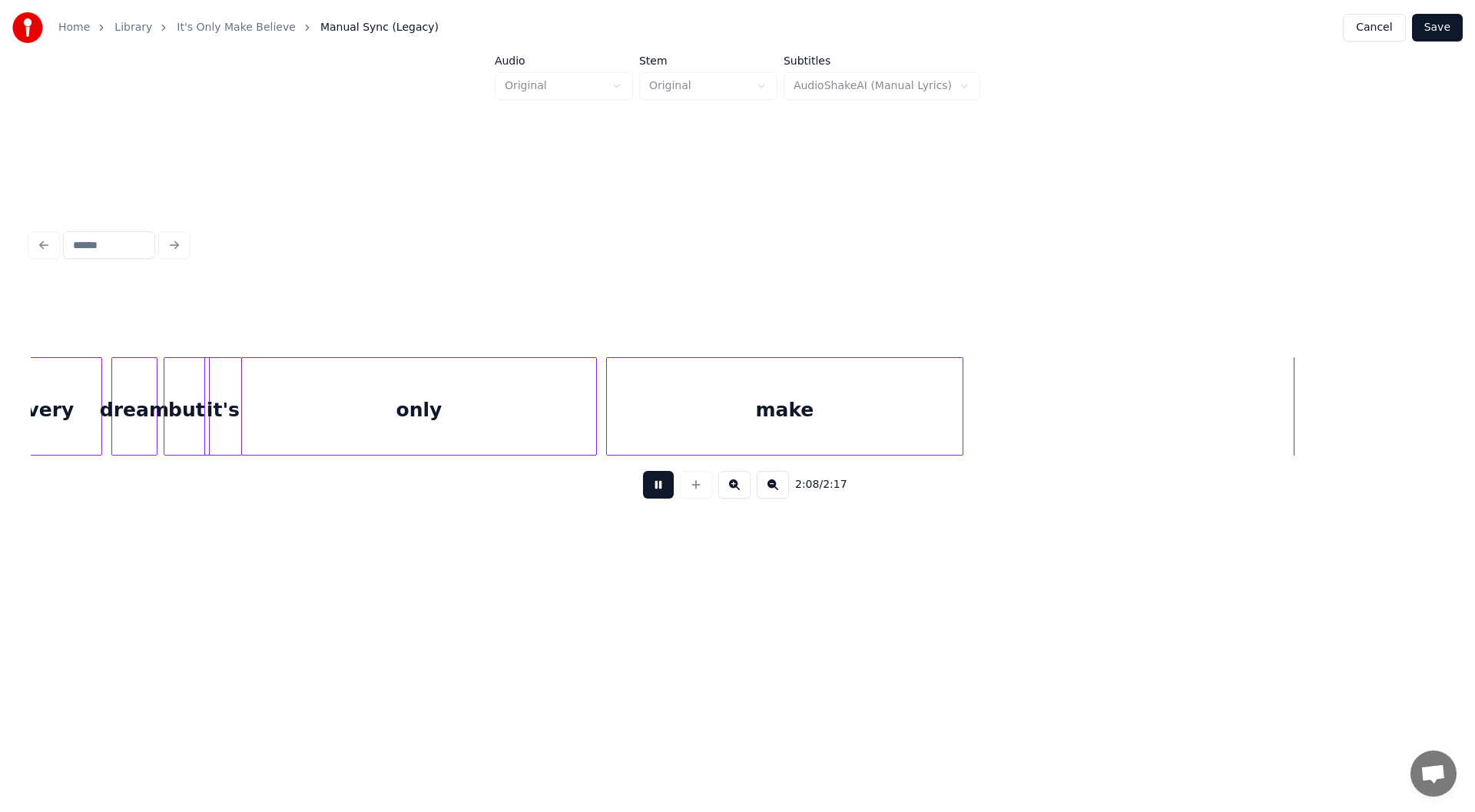
click at [657, 489] on button at bounding box center [658, 484] width 31 height 28
click at [699, 493] on button at bounding box center [696, 484] width 32 height 28
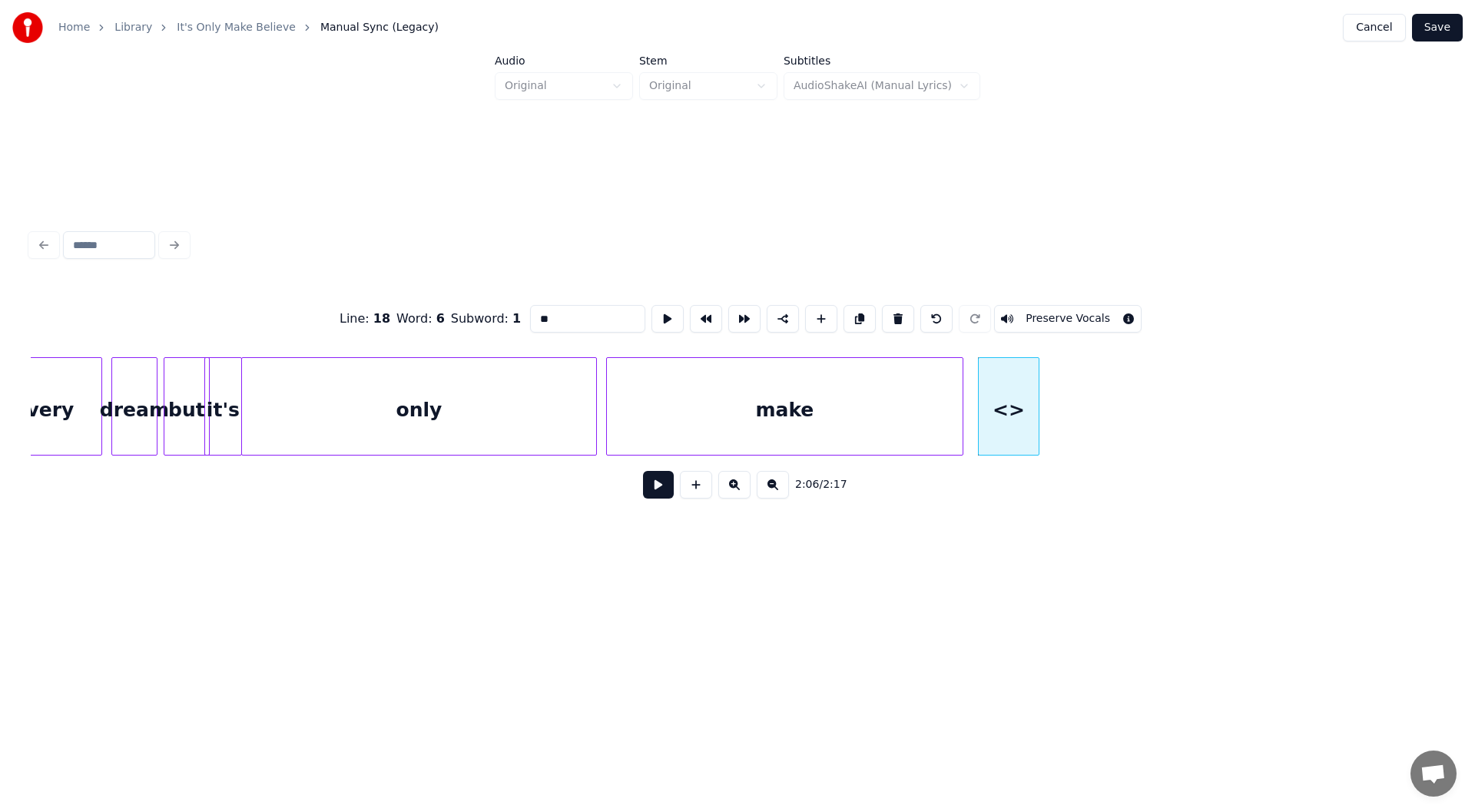
drag, startPoint x: 551, startPoint y: 307, endPoint x: 498, endPoint y: 315, distance: 53.6
click at [498, 315] on div "Line : 18 Word : 6 Subword : 1 ** Preserve Vocals" at bounding box center [738, 318] width 1413 height 77
type input "*******"
click at [657, 489] on button at bounding box center [658, 484] width 31 height 28
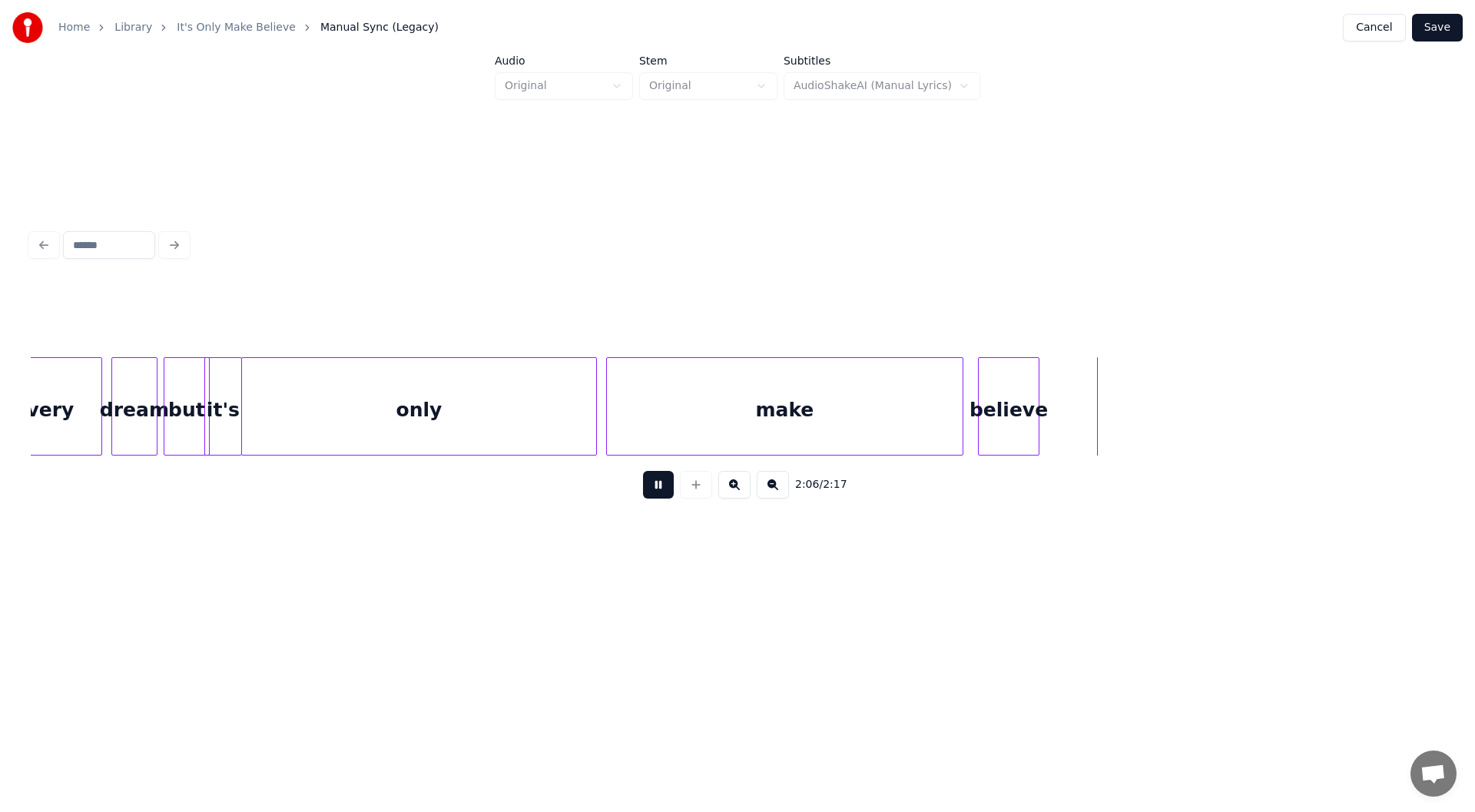
click at [657, 490] on button at bounding box center [658, 484] width 31 height 28
click at [441, 421] on div "only" at bounding box center [418, 410] width 354 height 105
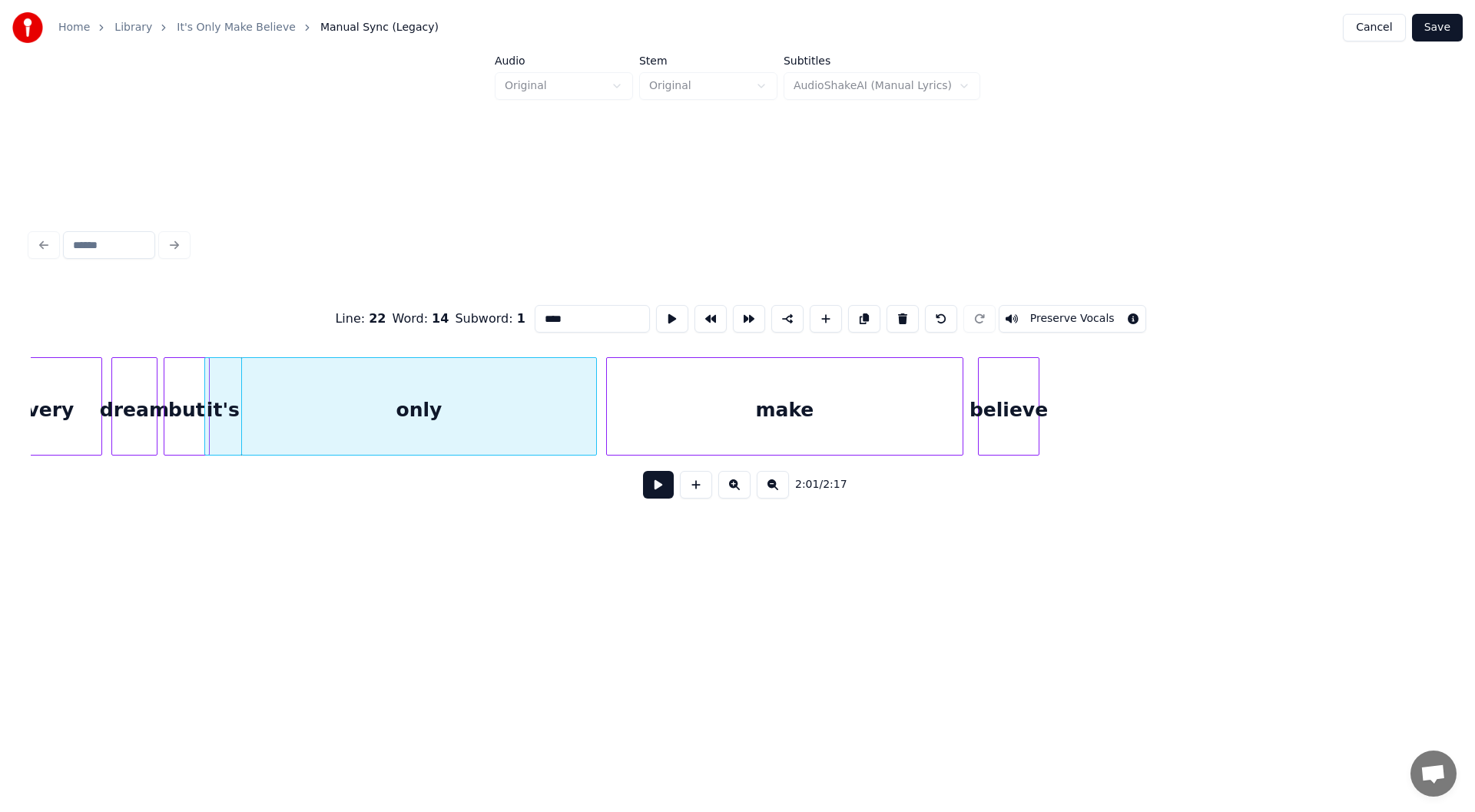
click at [657, 497] on button at bounding box center [658, 484] width 31 height 28
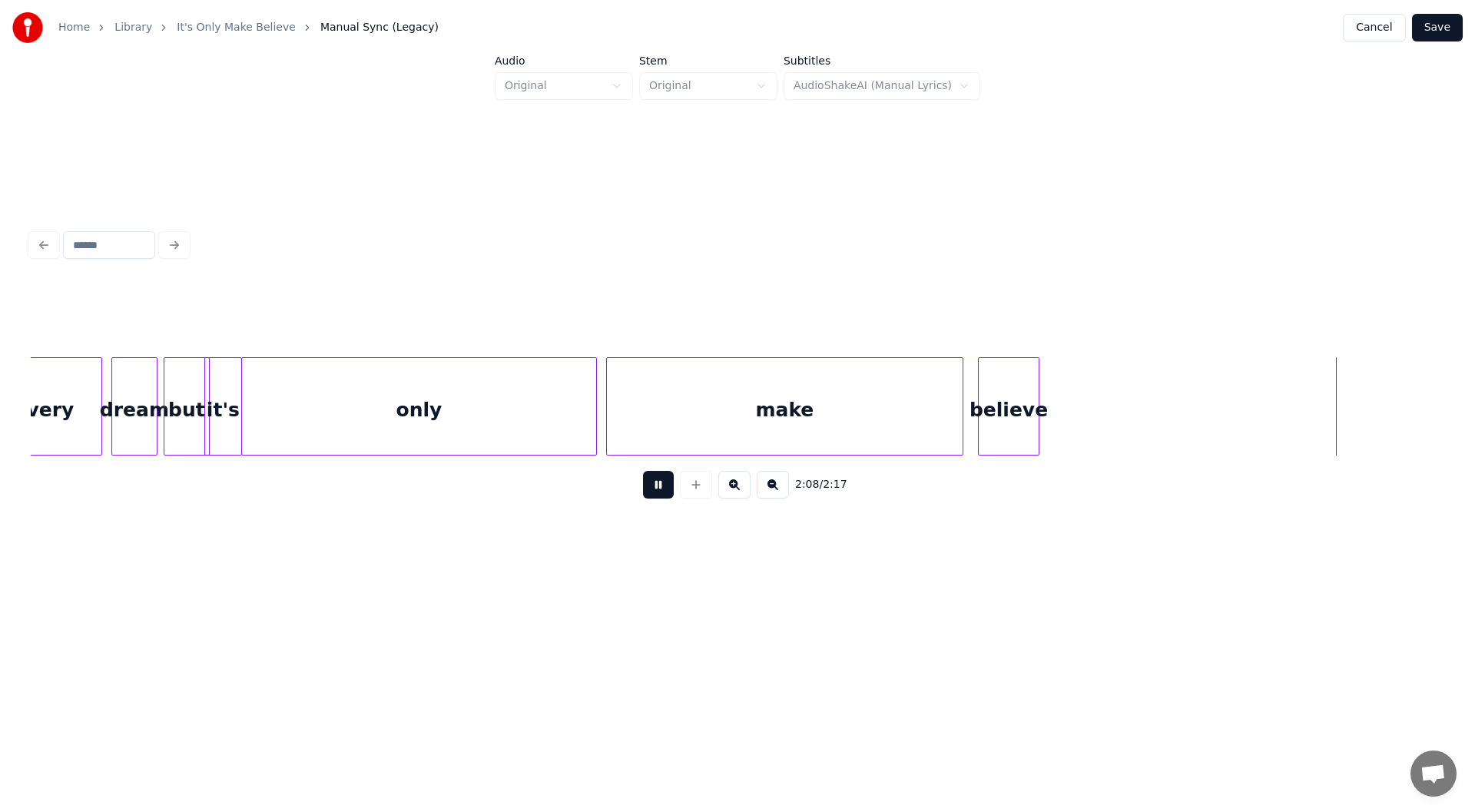
click at [655, 490] on button at bounding box center [658, 484] width 31 height 28
click at [1424, 426] on div at bounding box center [1425, 406] width 5 height 97
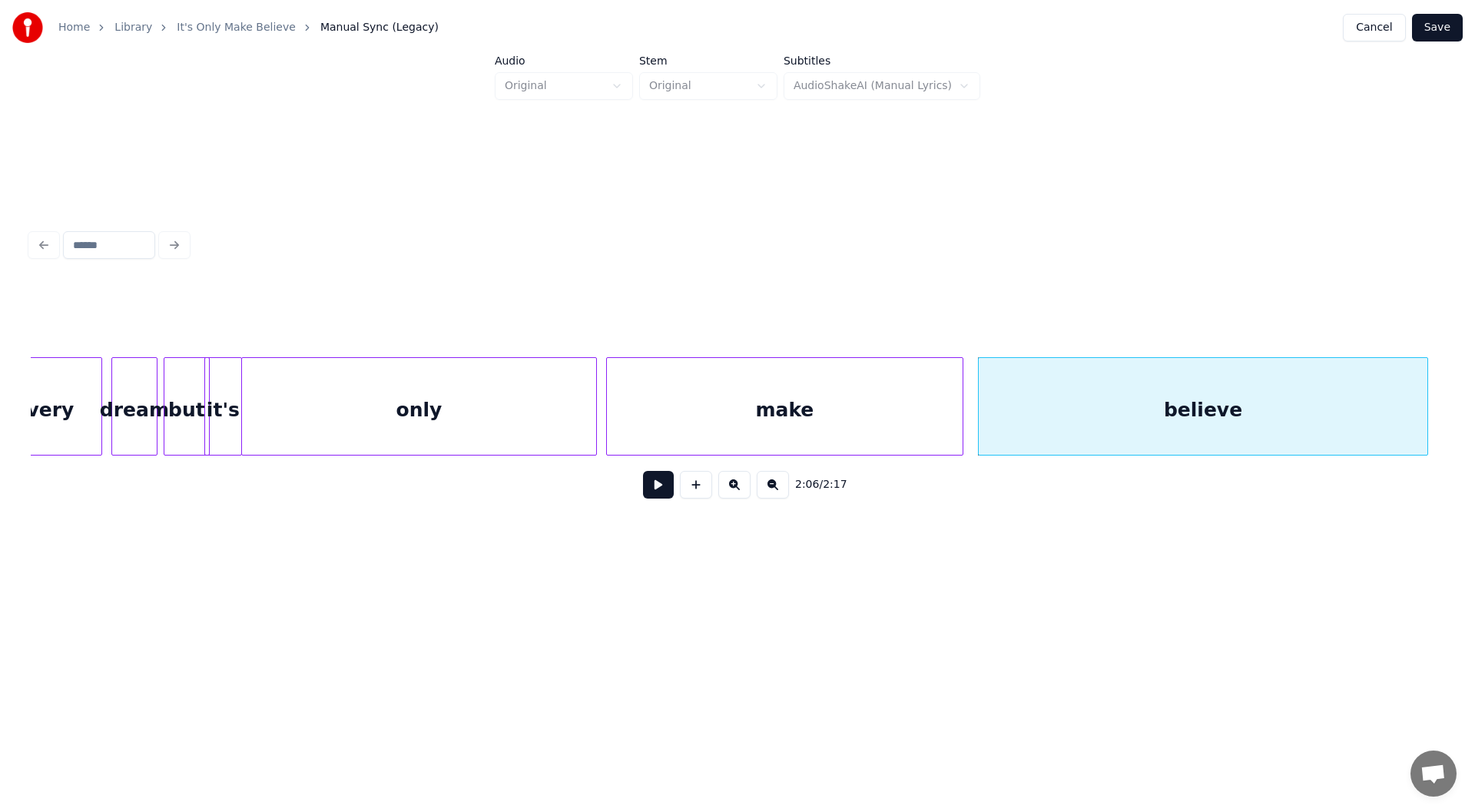
click at [654, 490] on button at bounding box center [658, 484] width 31 height 28
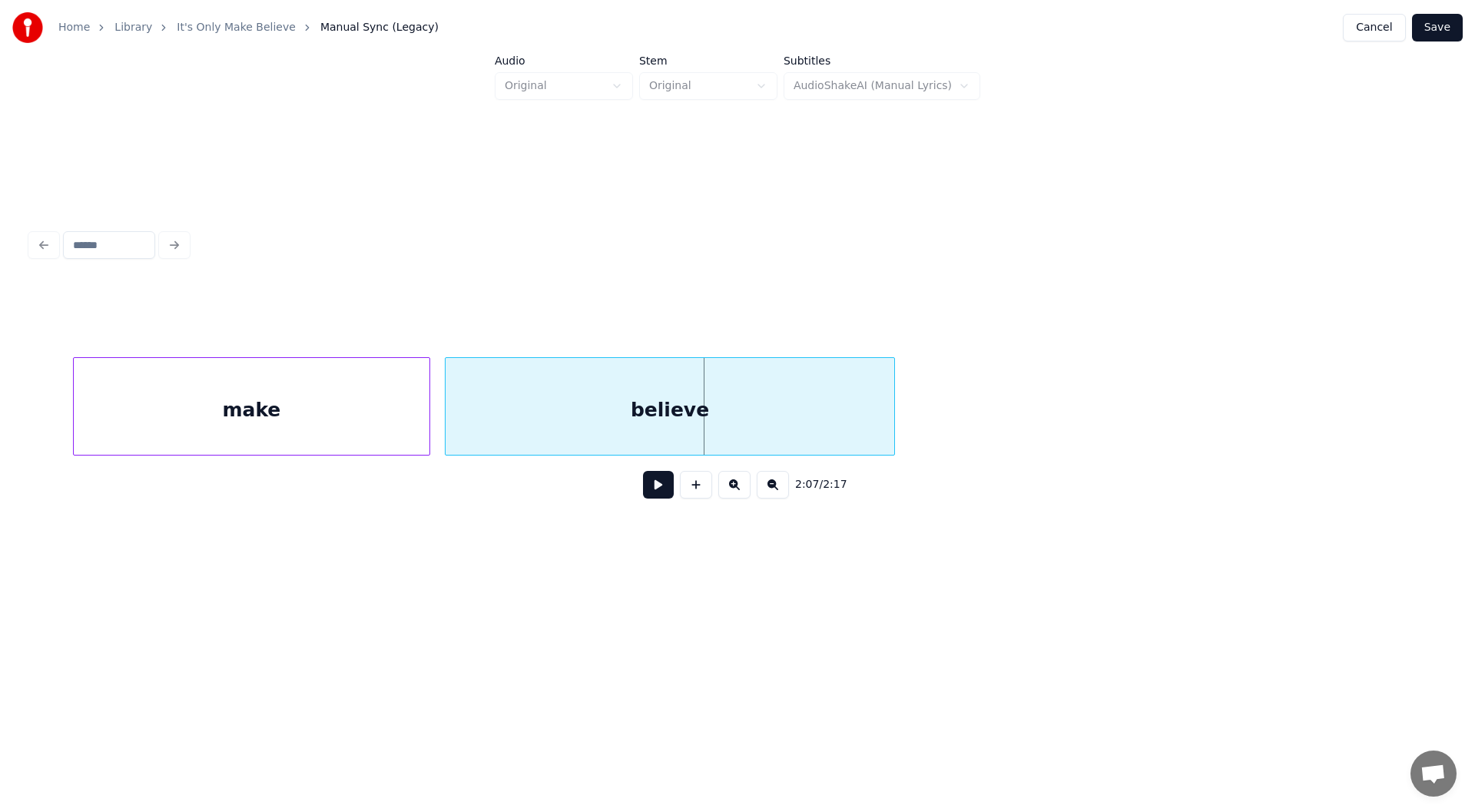
scroll to position [0, 19245]
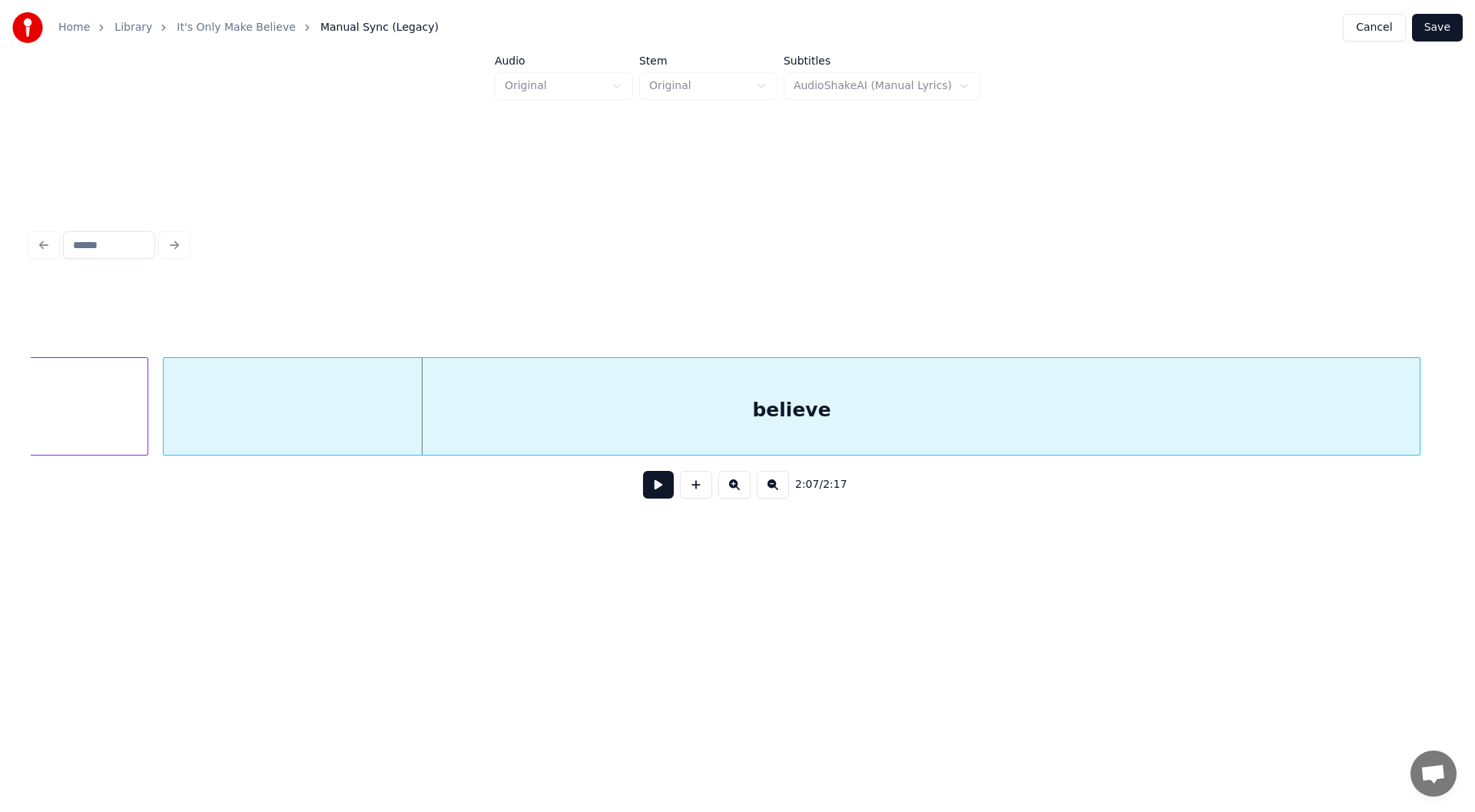
click at [1418, 421] on div at bounding box center [1417, 406] width 5 height 97
click at [657, 492] on button at bounding box center [658, 484] width 31 height 28
click at [656, 489] on button at bounding box center [658, 484] width 31 height 28
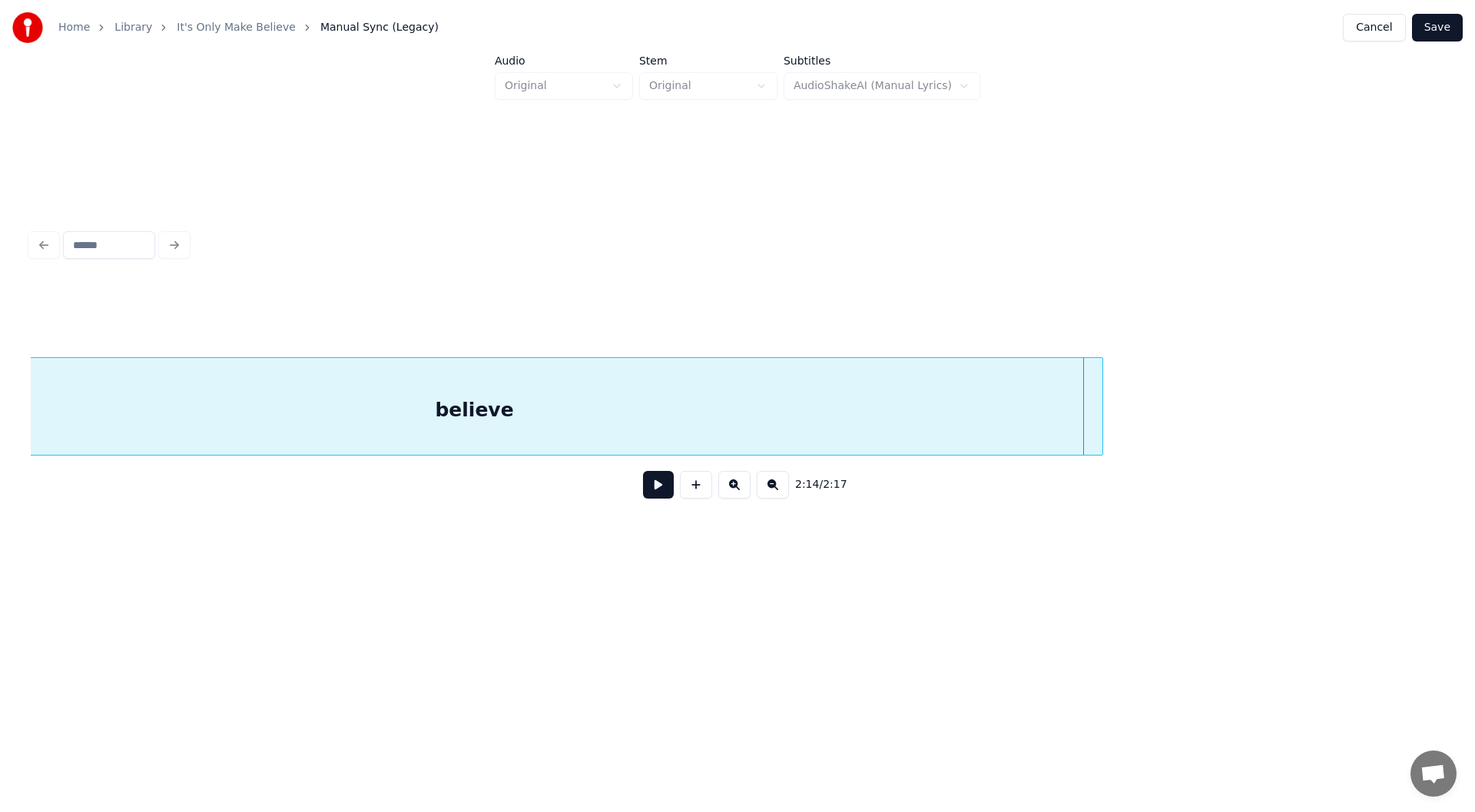
scroll to position [0, 19737]
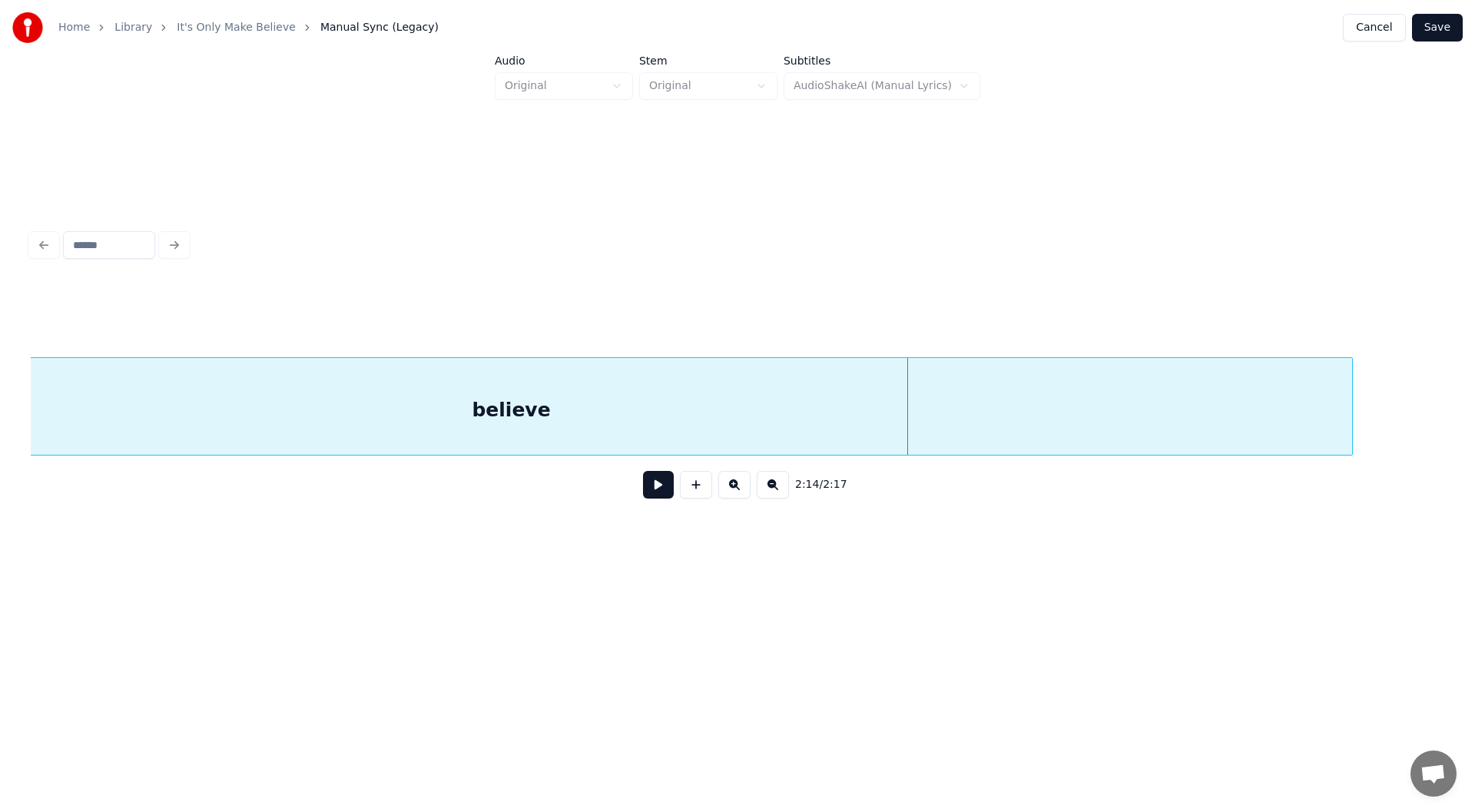
click at [1351, 415] on div at bounding box center [1350, 406] width 5 height 97
click at [449, 404] on div "believe" at bounding box center [872, 410] width 1681 height 105
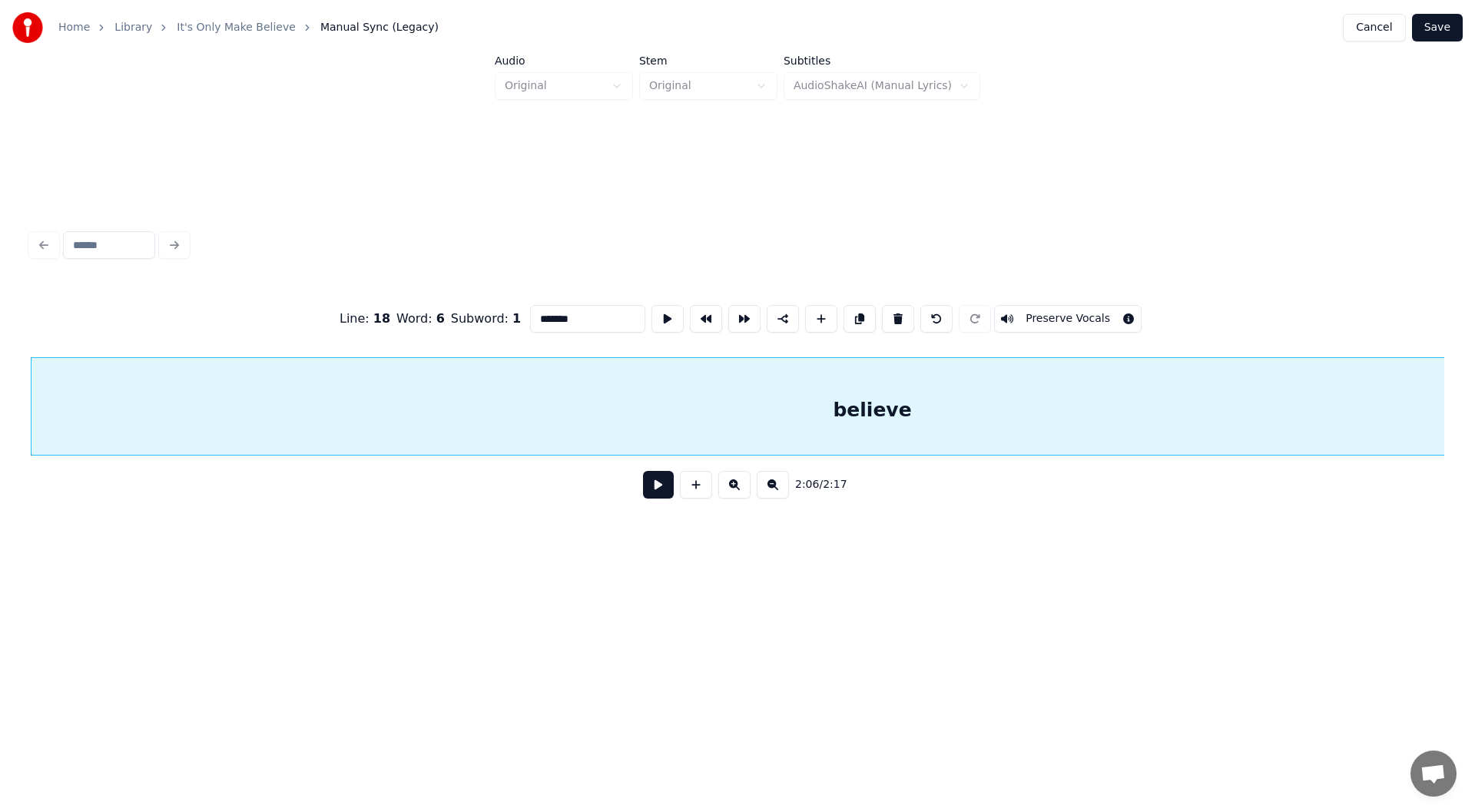
click at [655, 492] on button at bounding box center [658, 484] width 31 height 28
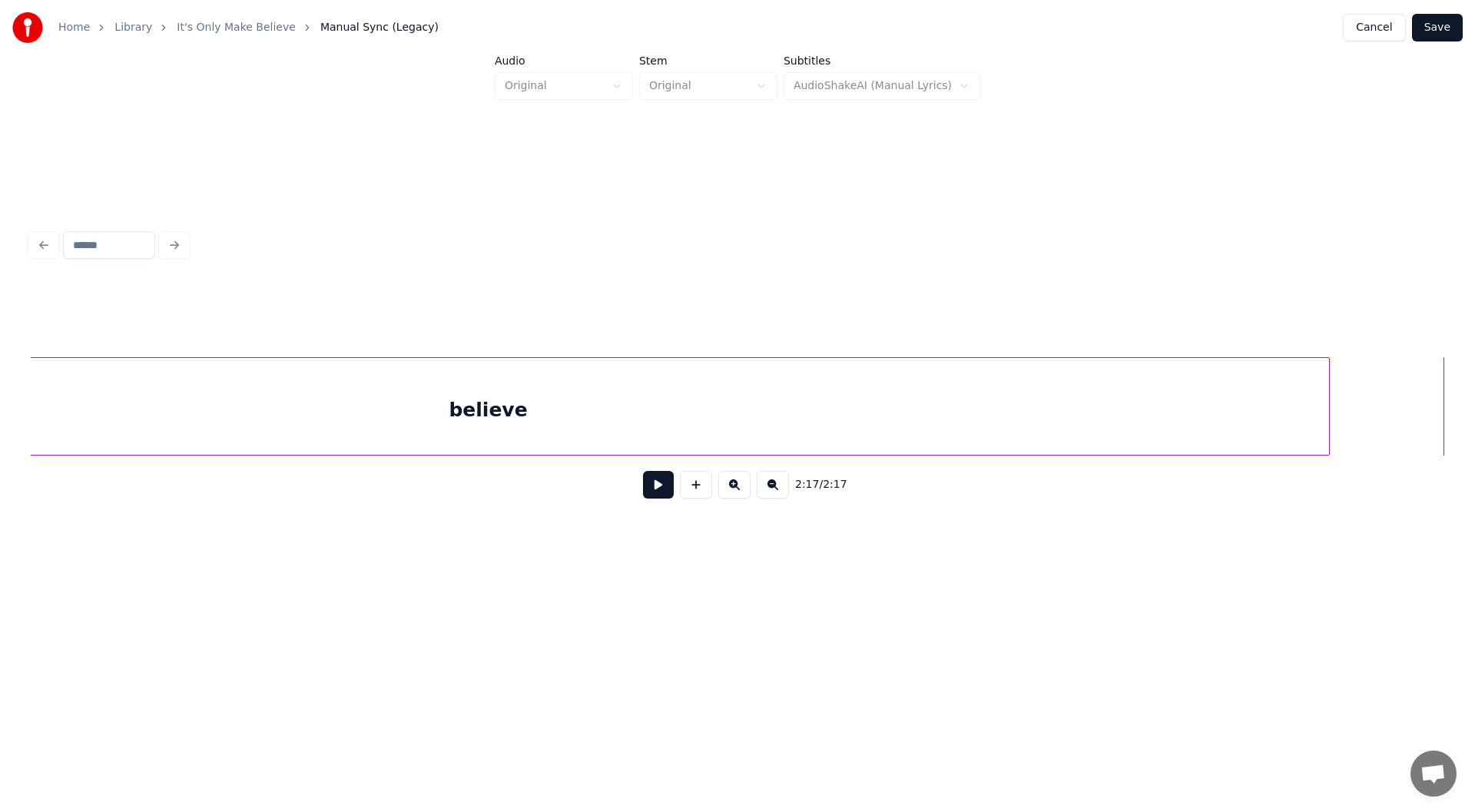
click at [1434, 23] on button "Save" at bounding box center [1437, 27] width 51 height 28
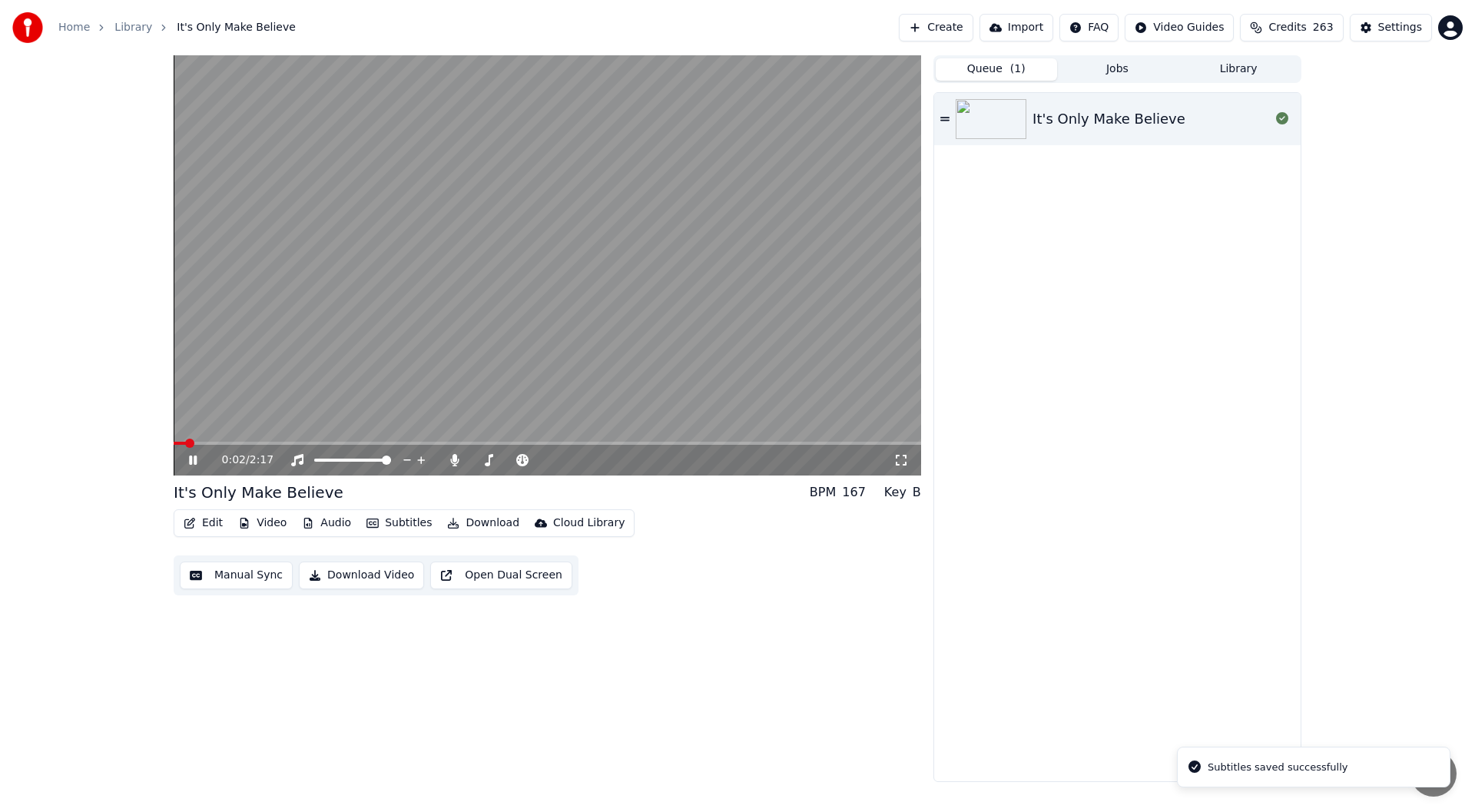
drag, startPoint x: 900, startPoint y: 462, endPoint x: 910, endPoint y: 490, distance: 29.7
click at [902, 463] on icon at bounding box center [901, 460] width 15 height 13
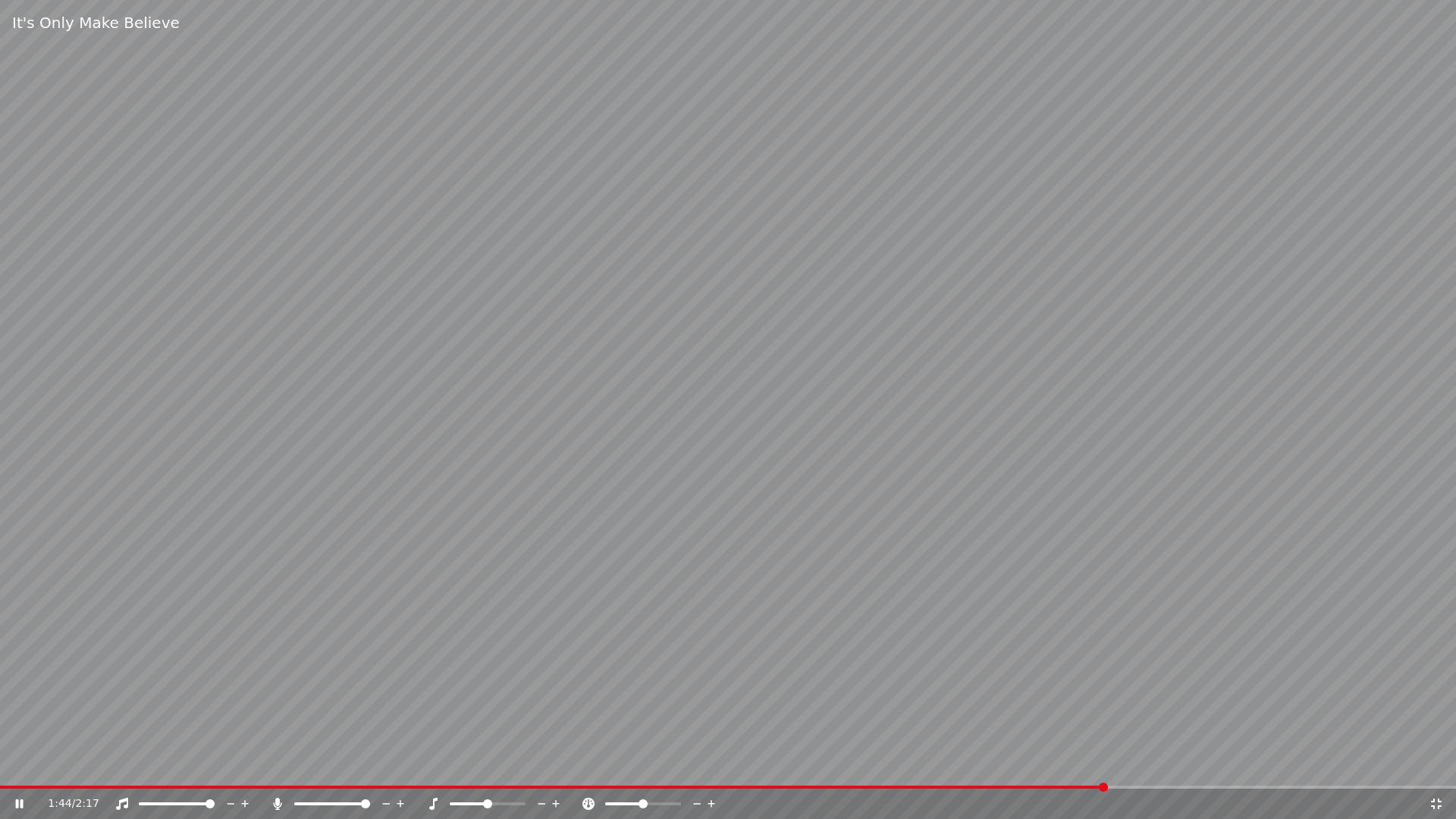
click at [1436, 801] on icon at bounding box center [1436, 804] width 15 height 13
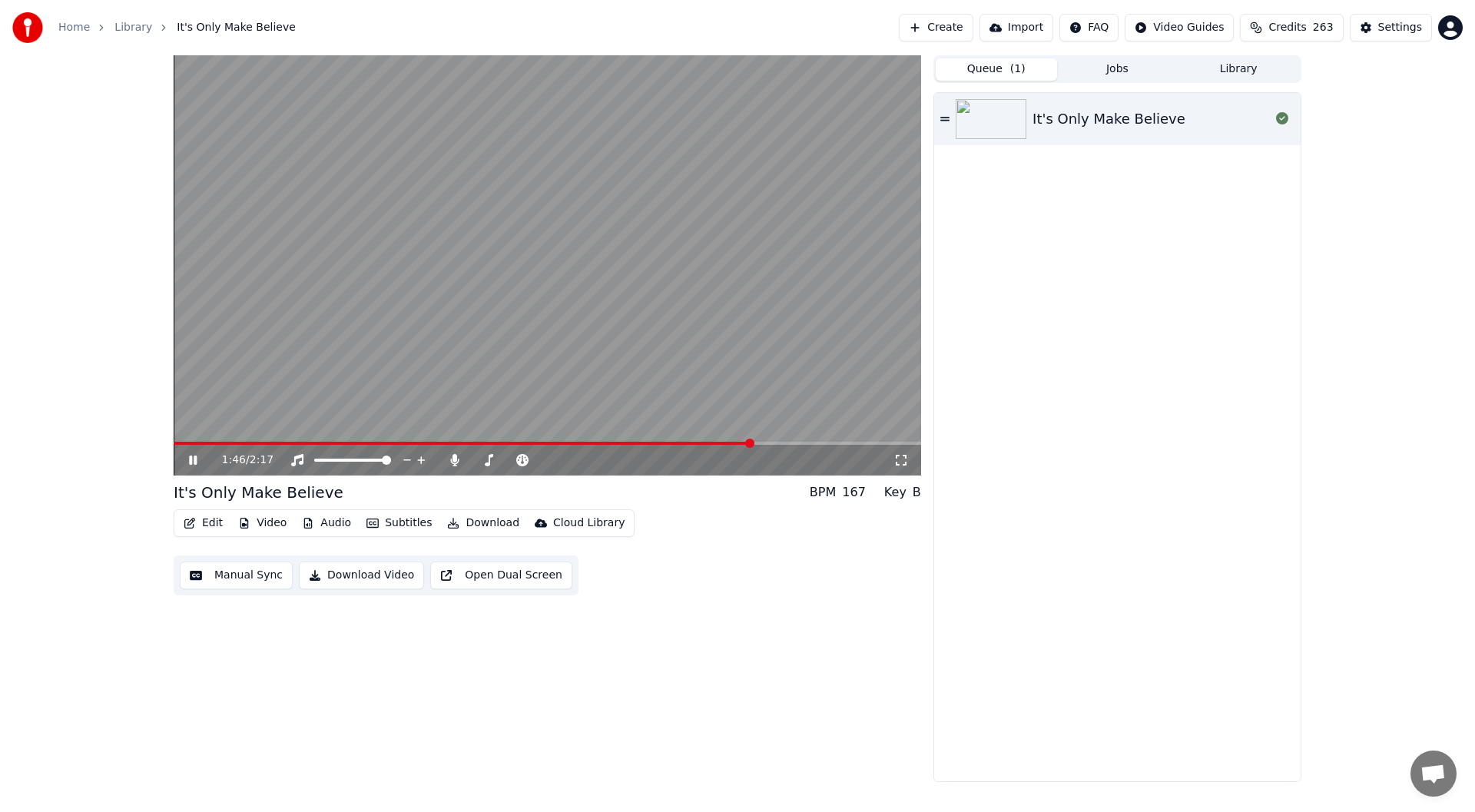
click at [898, 452] on div "1:46 / 2:17" at bounding box center [547, 459] width 747 height 31
click at [192, 456] on icon at bounding box center [204, 460] width 36 height 13
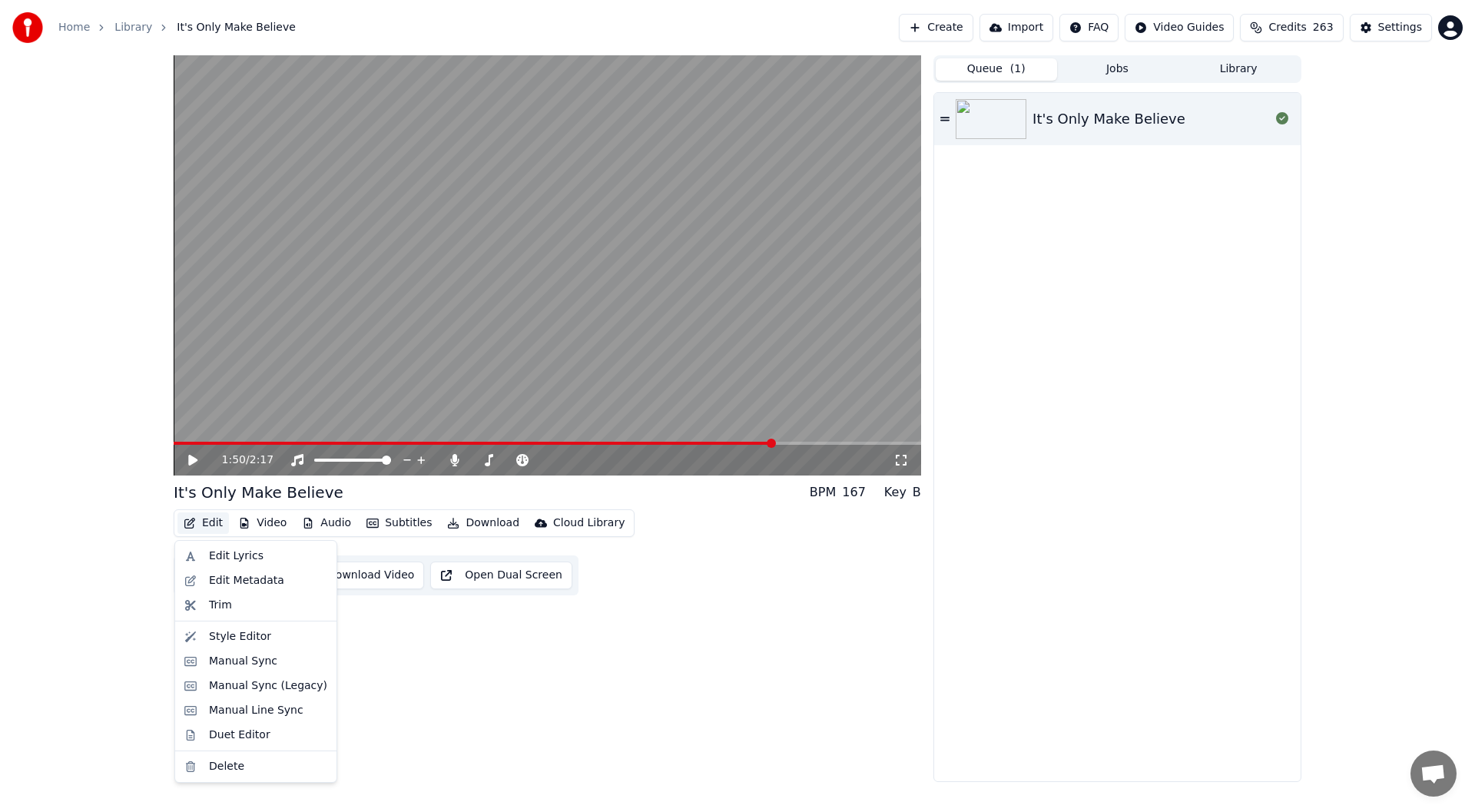
click at [207, 518] on button "Edit" at bounding box center [203, 523] width 51 height 21
click at [274, 687] on div "Manual Sync (Legacy)" at bounding box center [268, 685] width 118 height 15
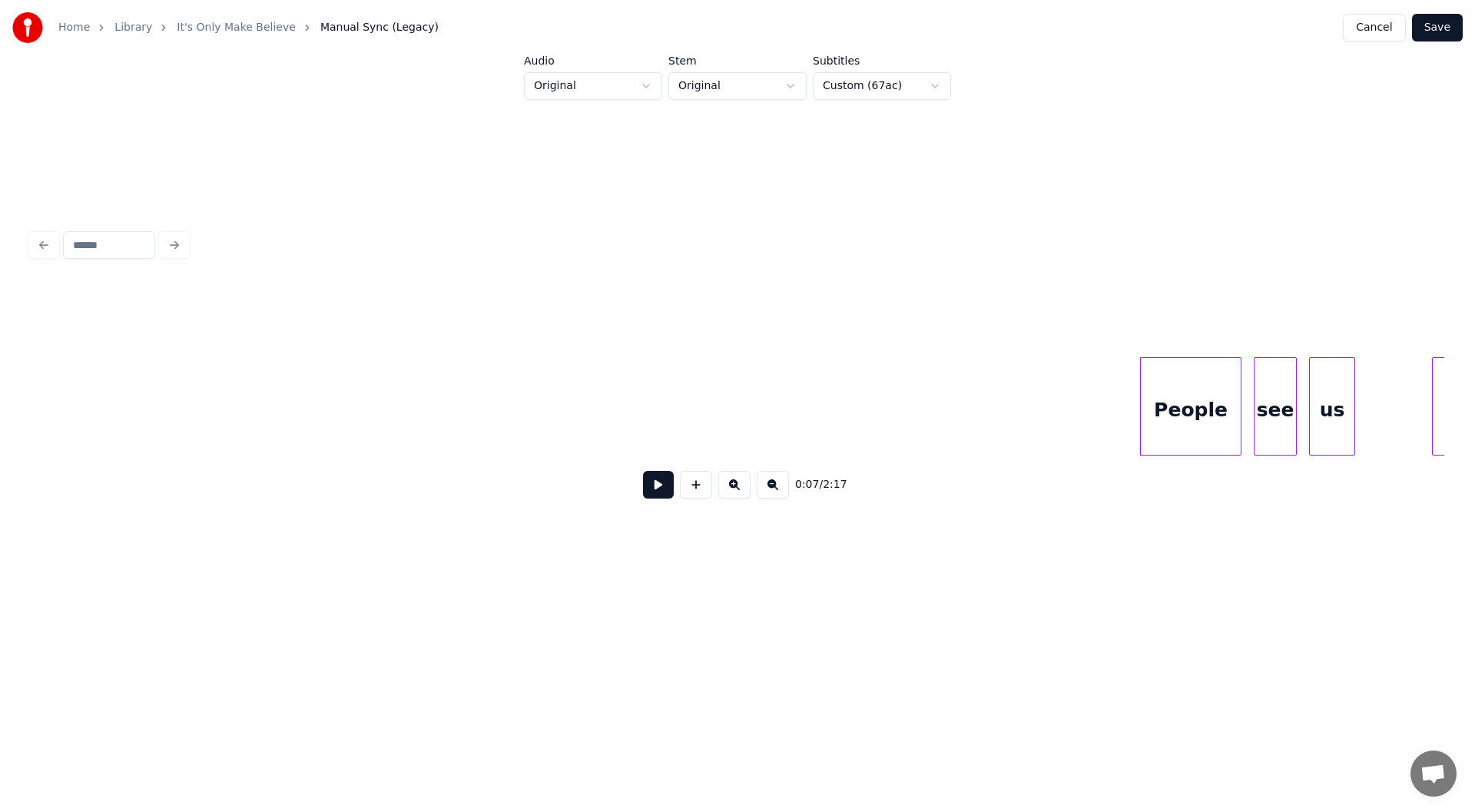
click at [657, 490] on button at bounding box center [658, 484] width 31 height 28
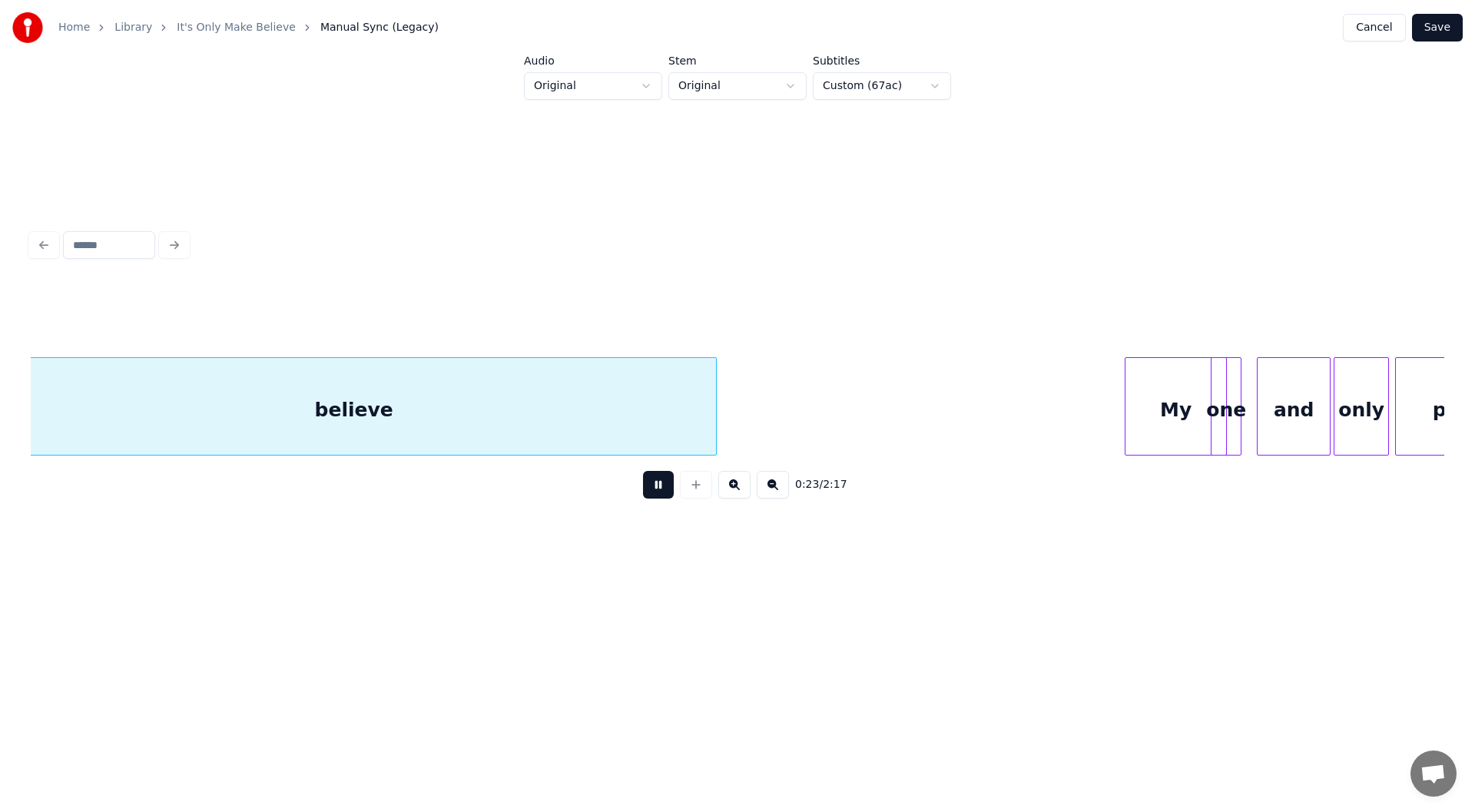
scroll to position [0, 3601]
click at [654, 486] on button at bounding box center [658, 484] width 31 height 28
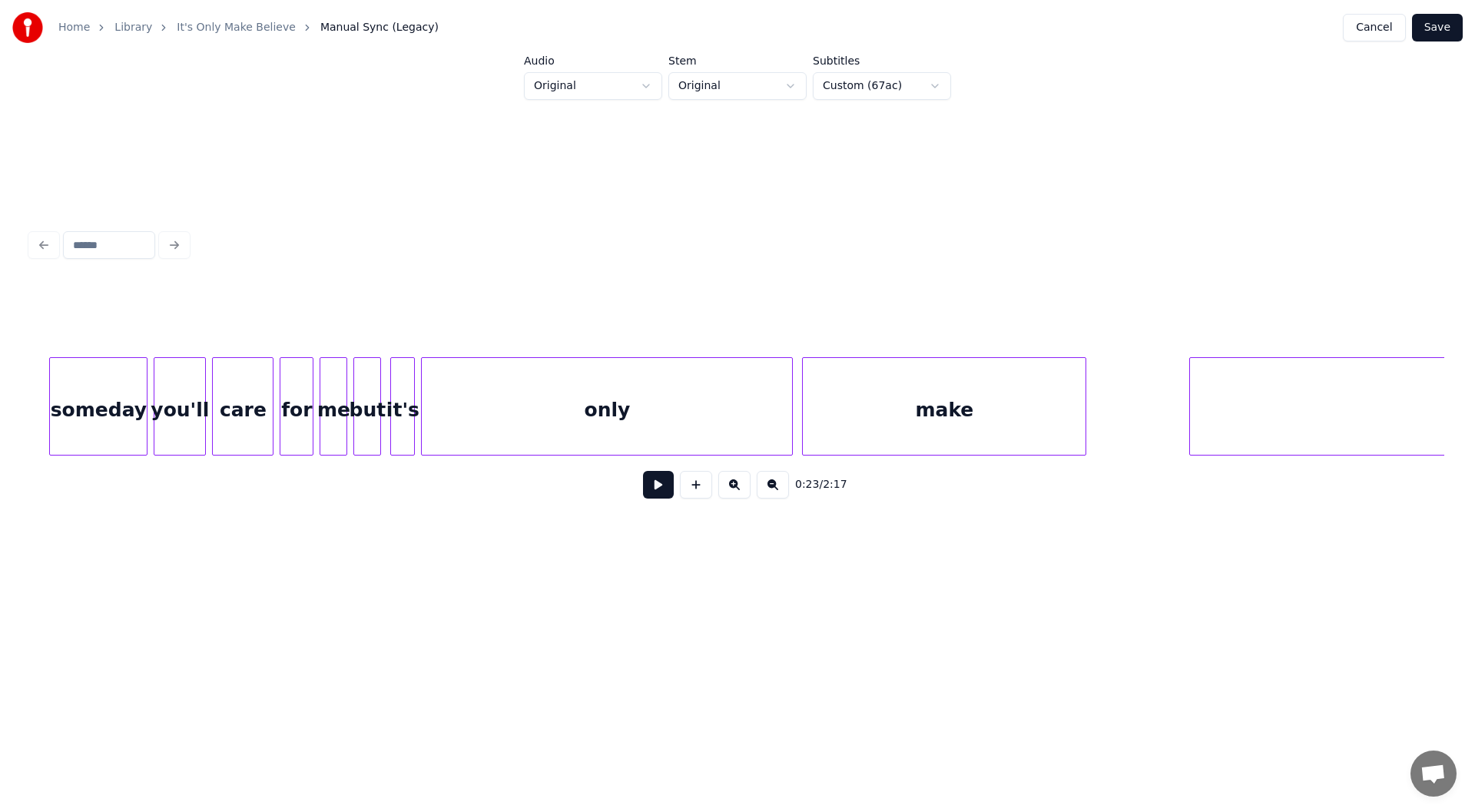
scroll to position [0, 7998]
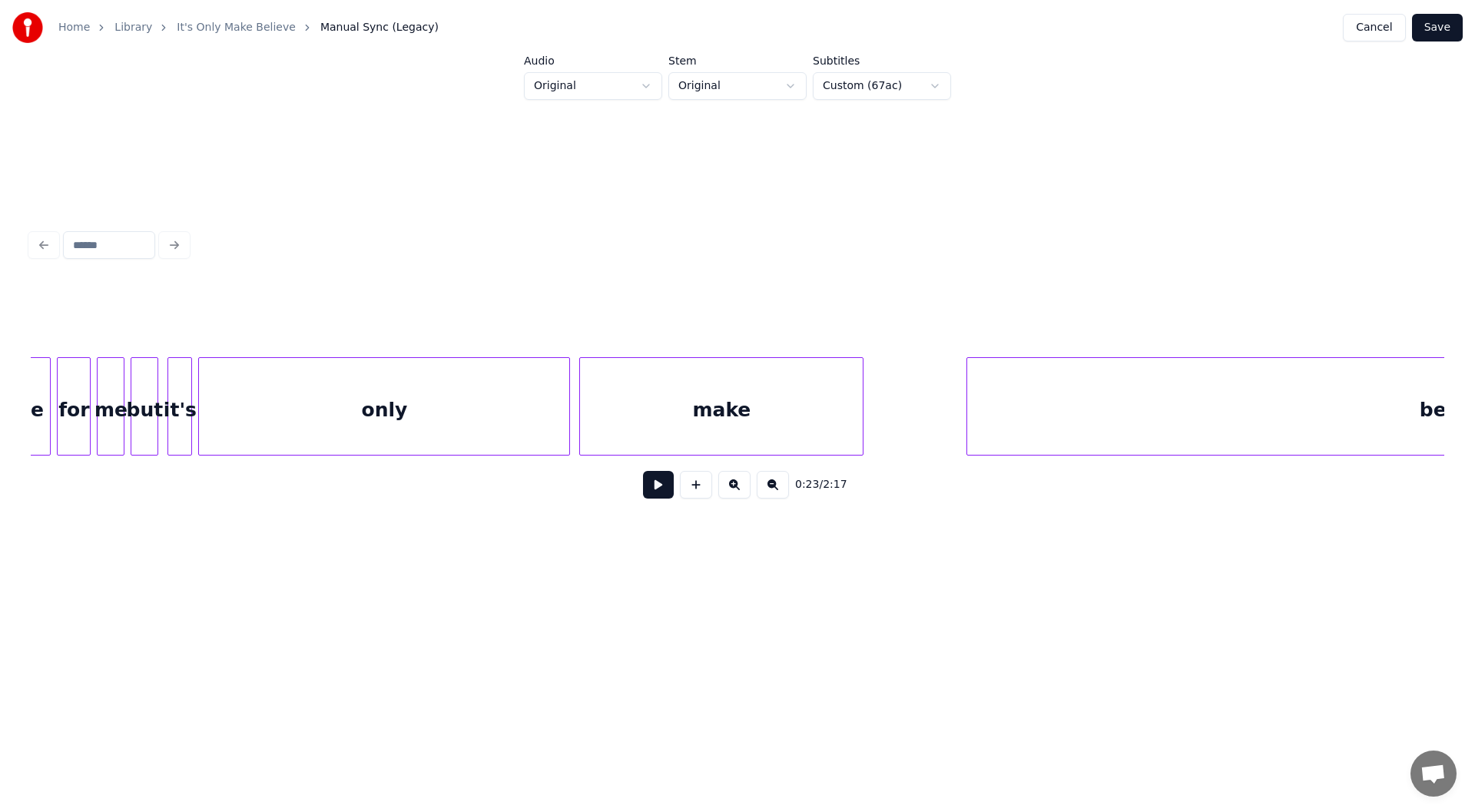
click at [399, 425] on div "only" at bounding box center [383, 410] width 370 height 105
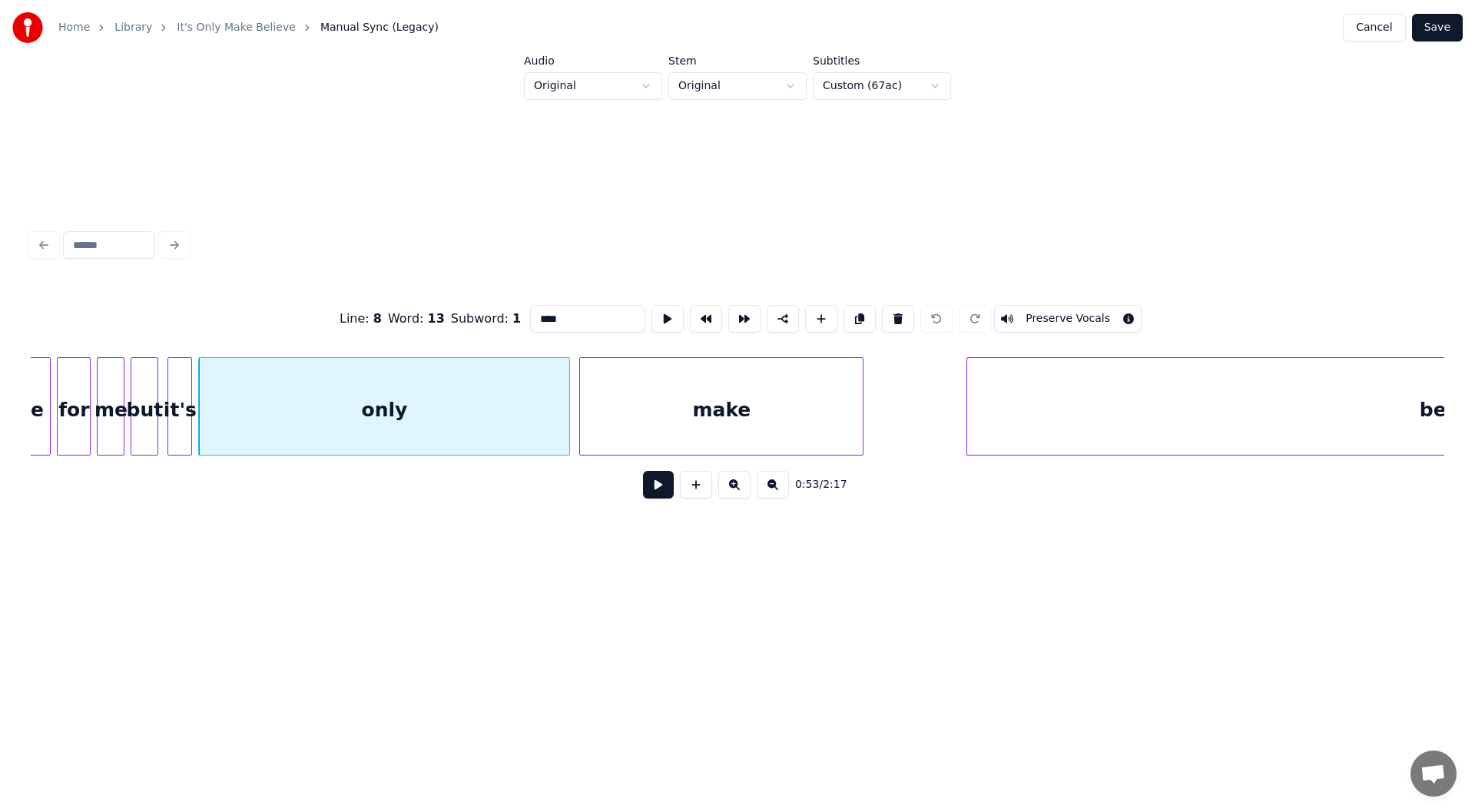
click at [657, 491] on button at bounding box center [658, 484] width 31 height 28
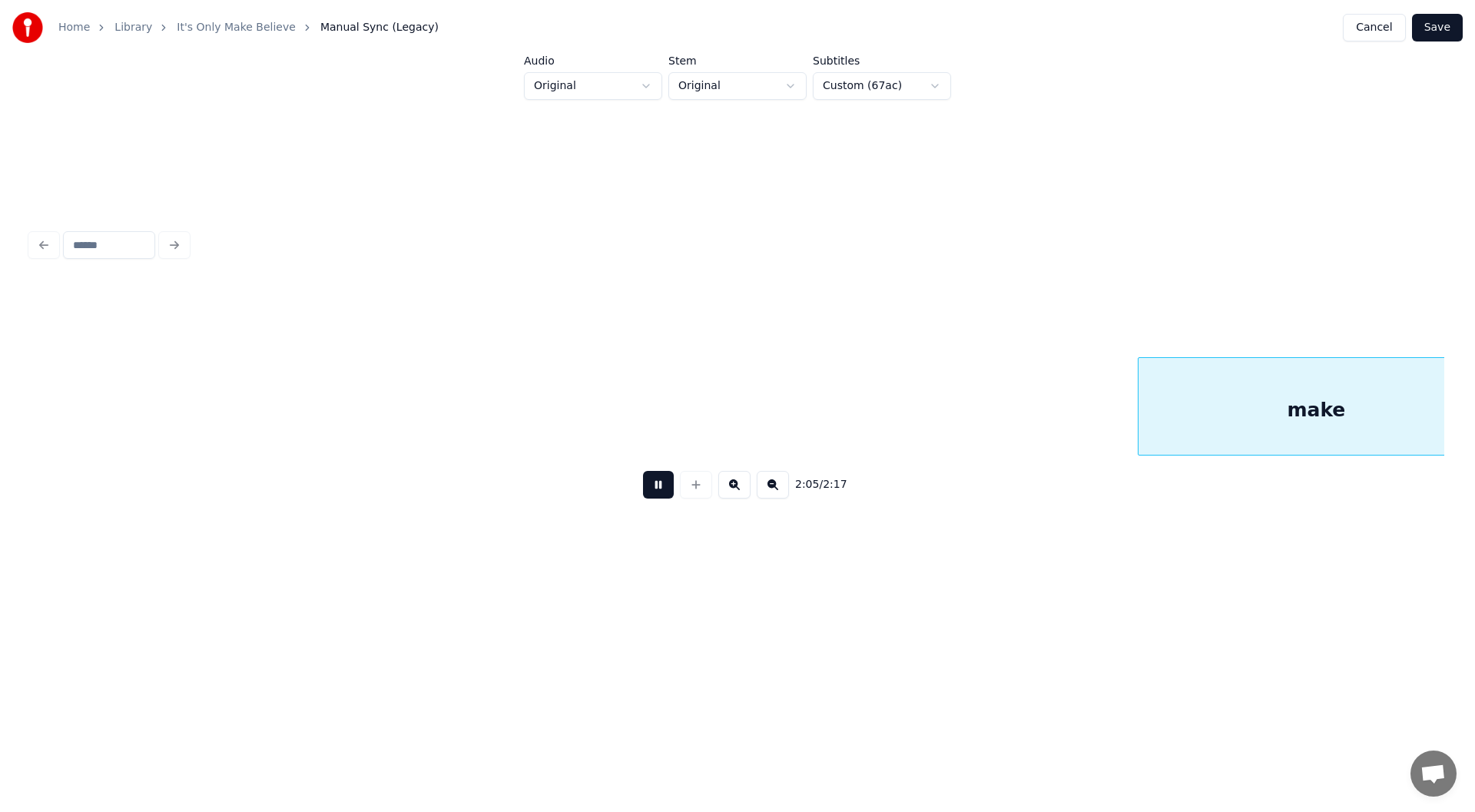
scroll to position [0, 19312]
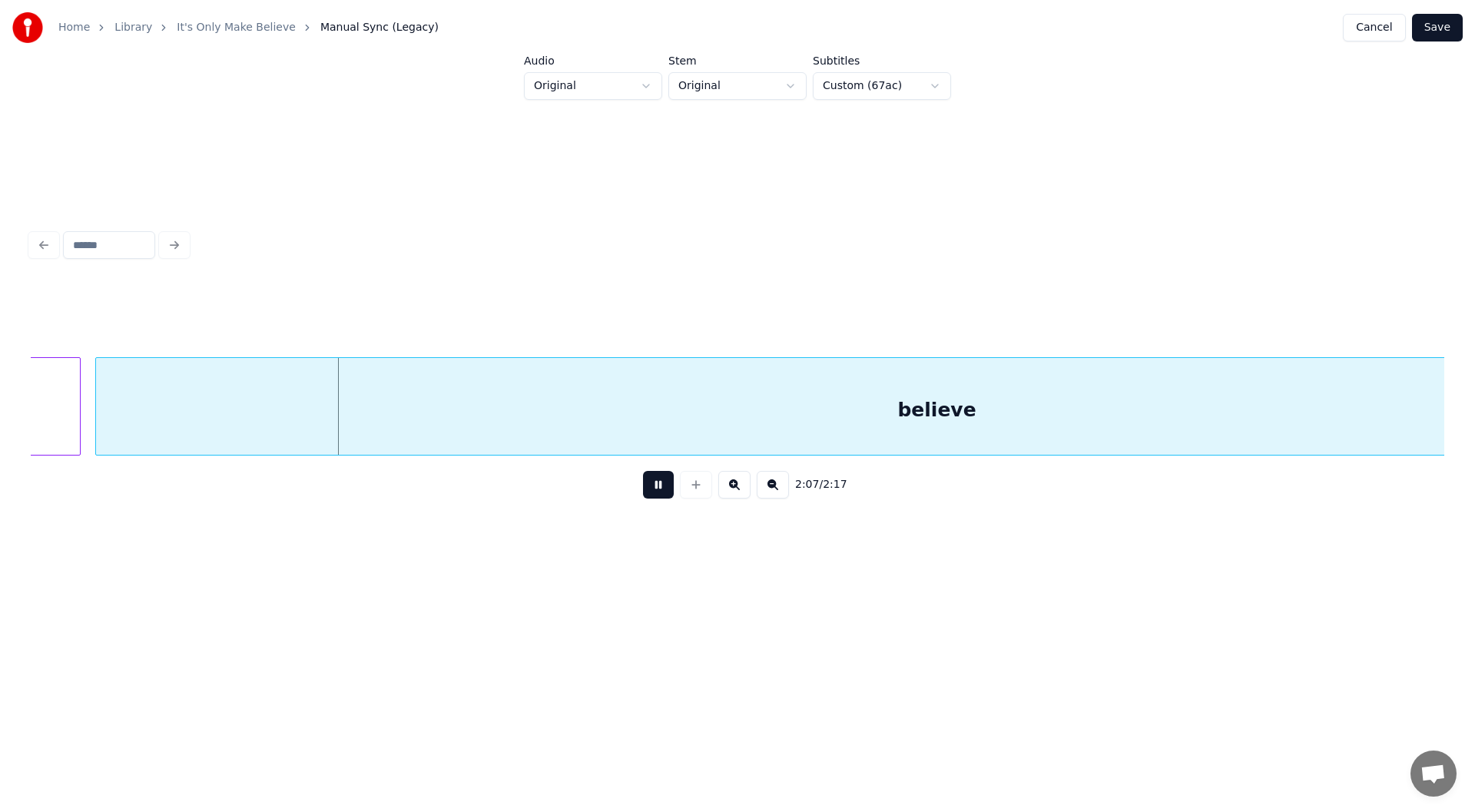
click at [655, 488] on button at bounding box center [658, 484] width 31 height 28
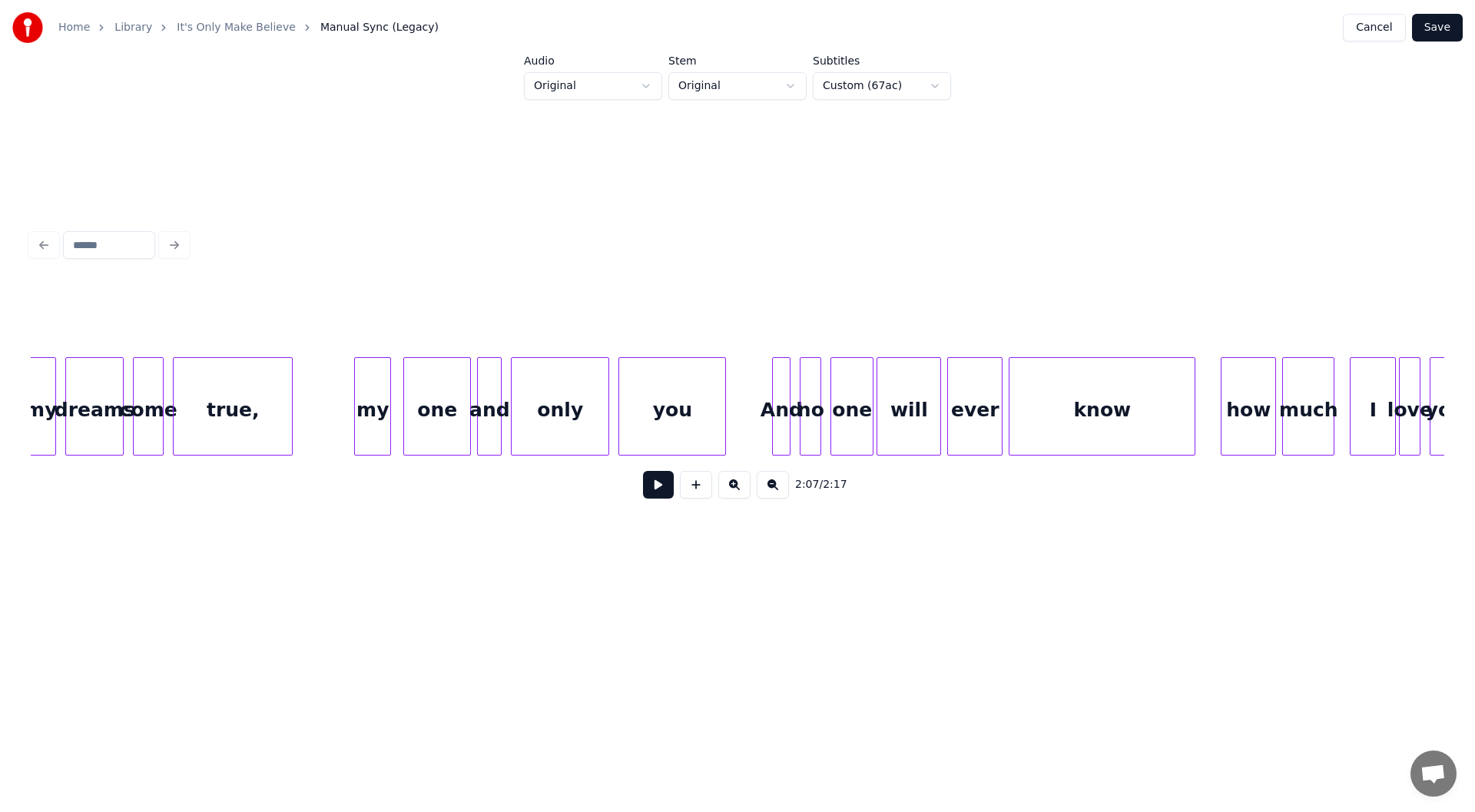
scroll to position [0, 4474]
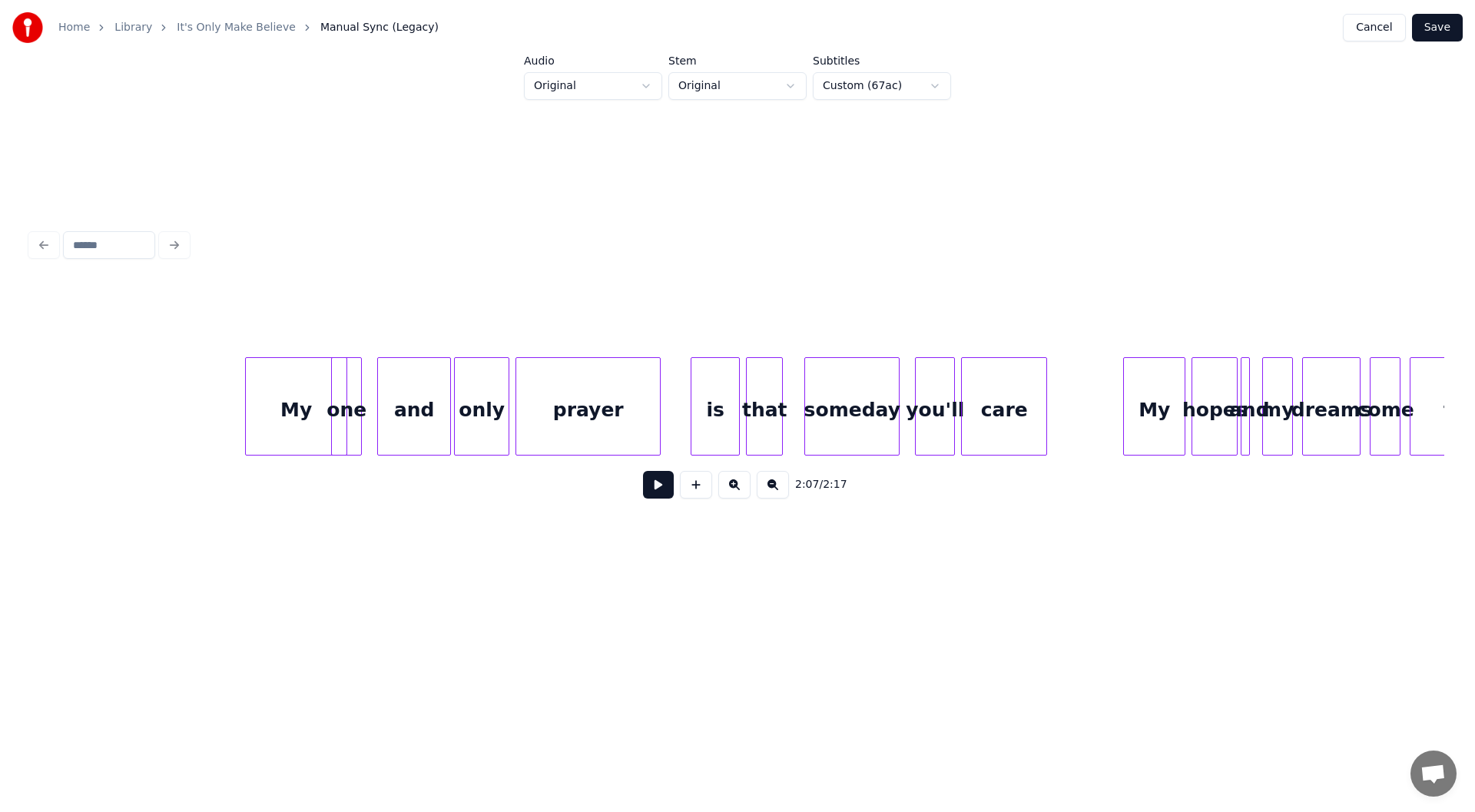
click at [654, 486] on button at bounding box center [658, 484] width 31 height 28
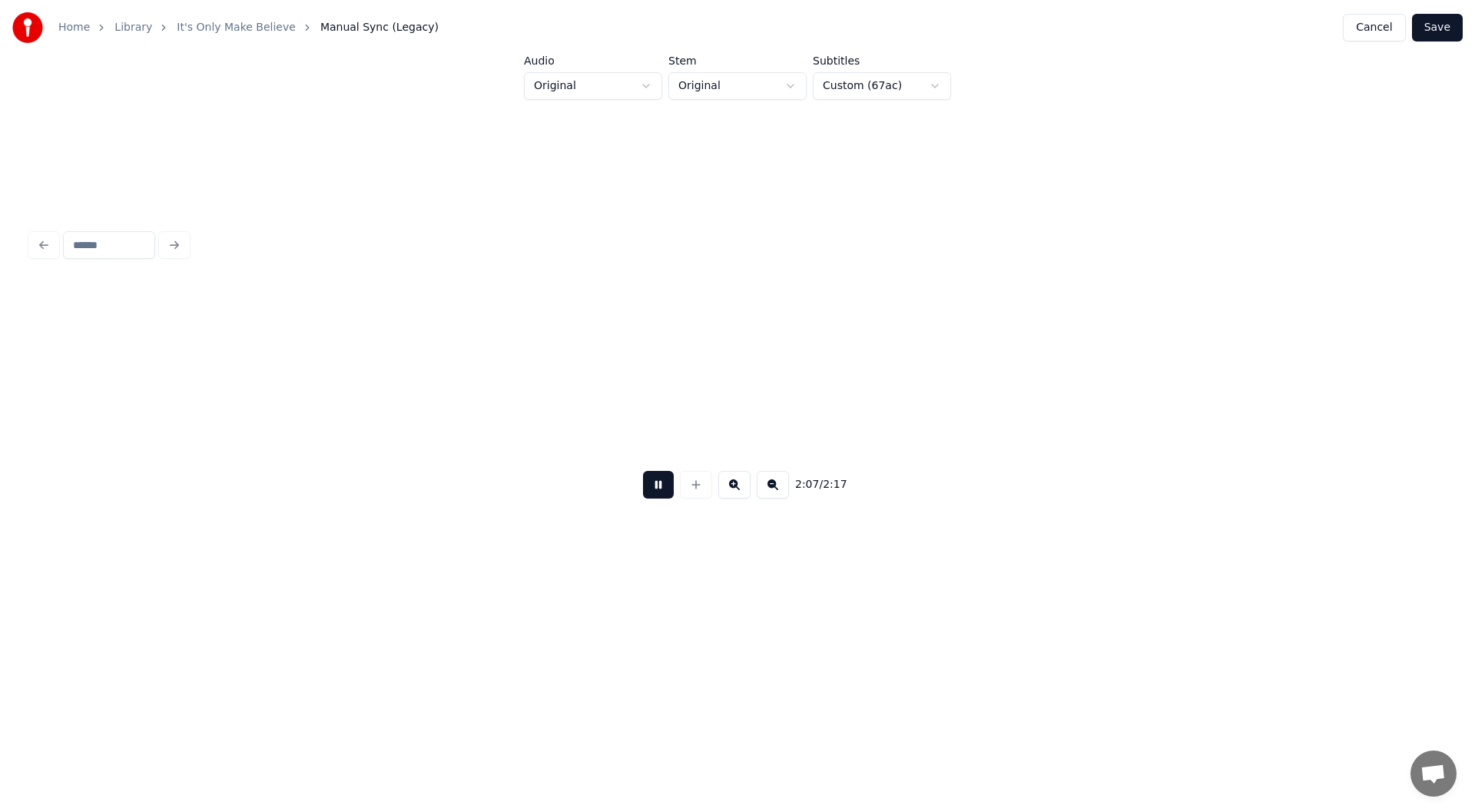
scroll to position [0, 19634]
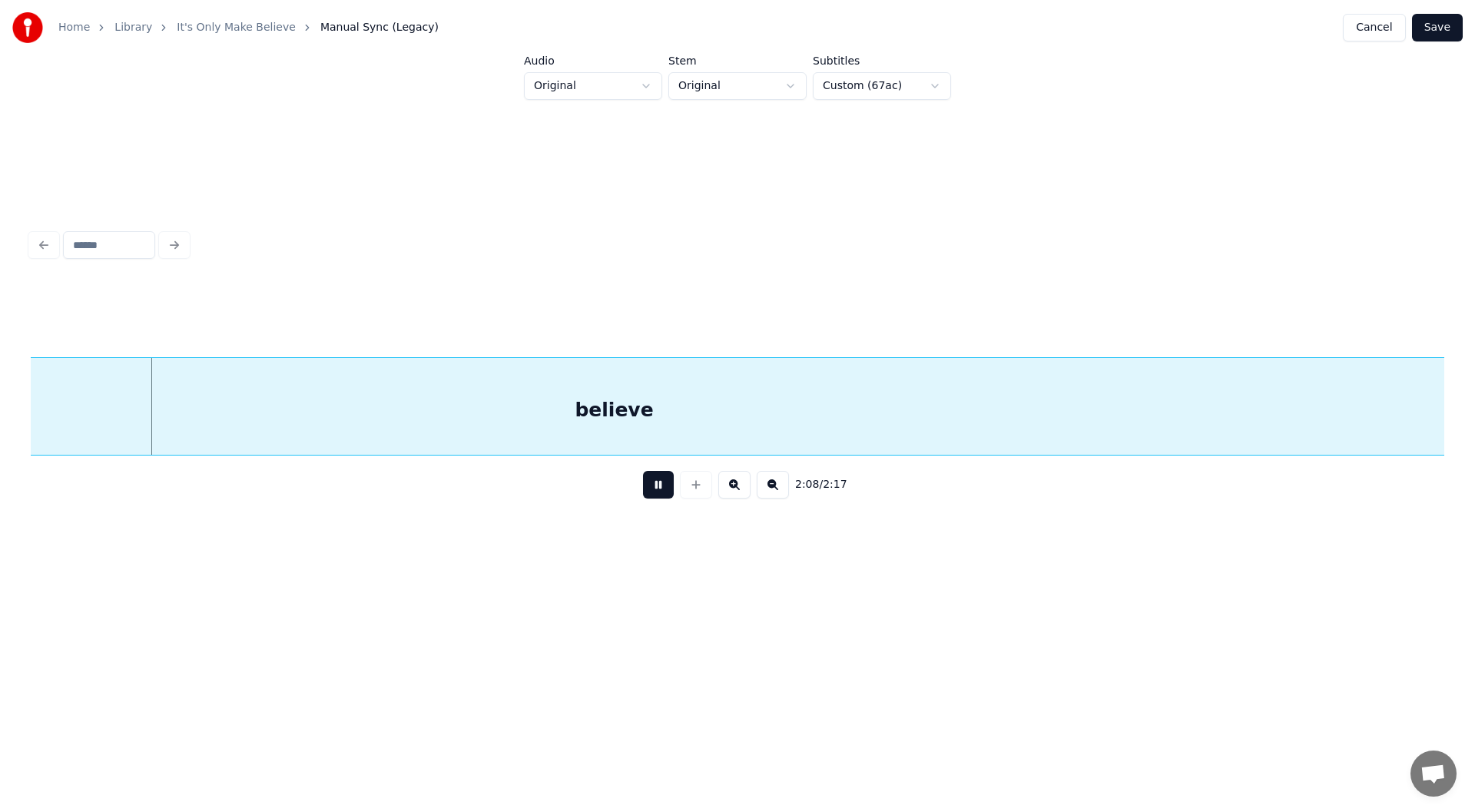
click at [656, 492] on button at bounding box center [658, 484] width 31 height 28
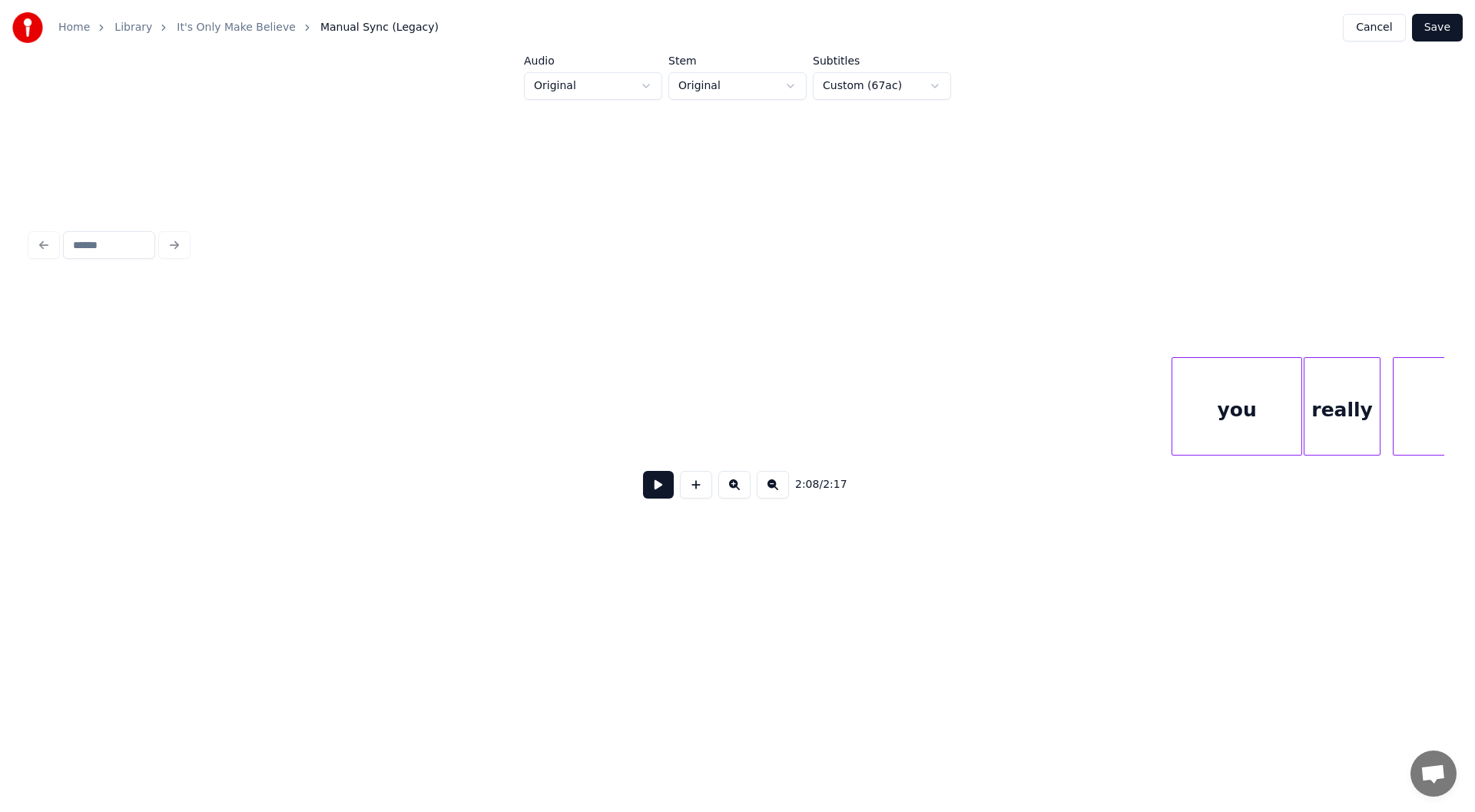
scroll to position [0, 0]
click at [657, 491] on button at bounding box center [658, 484] width 31 height 28
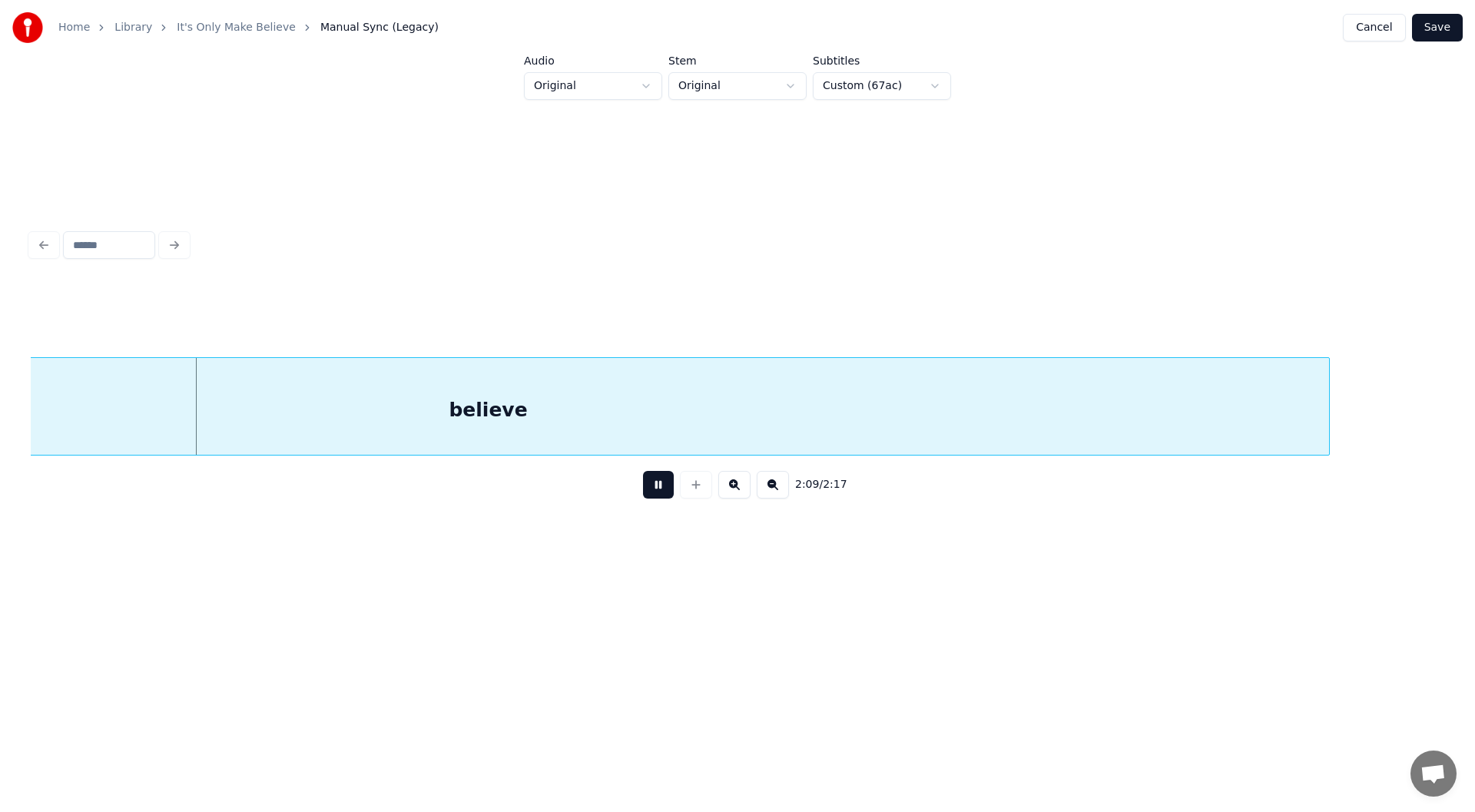
click at [657, 491] on button at bounding box center [658, 484] width 31 height 28
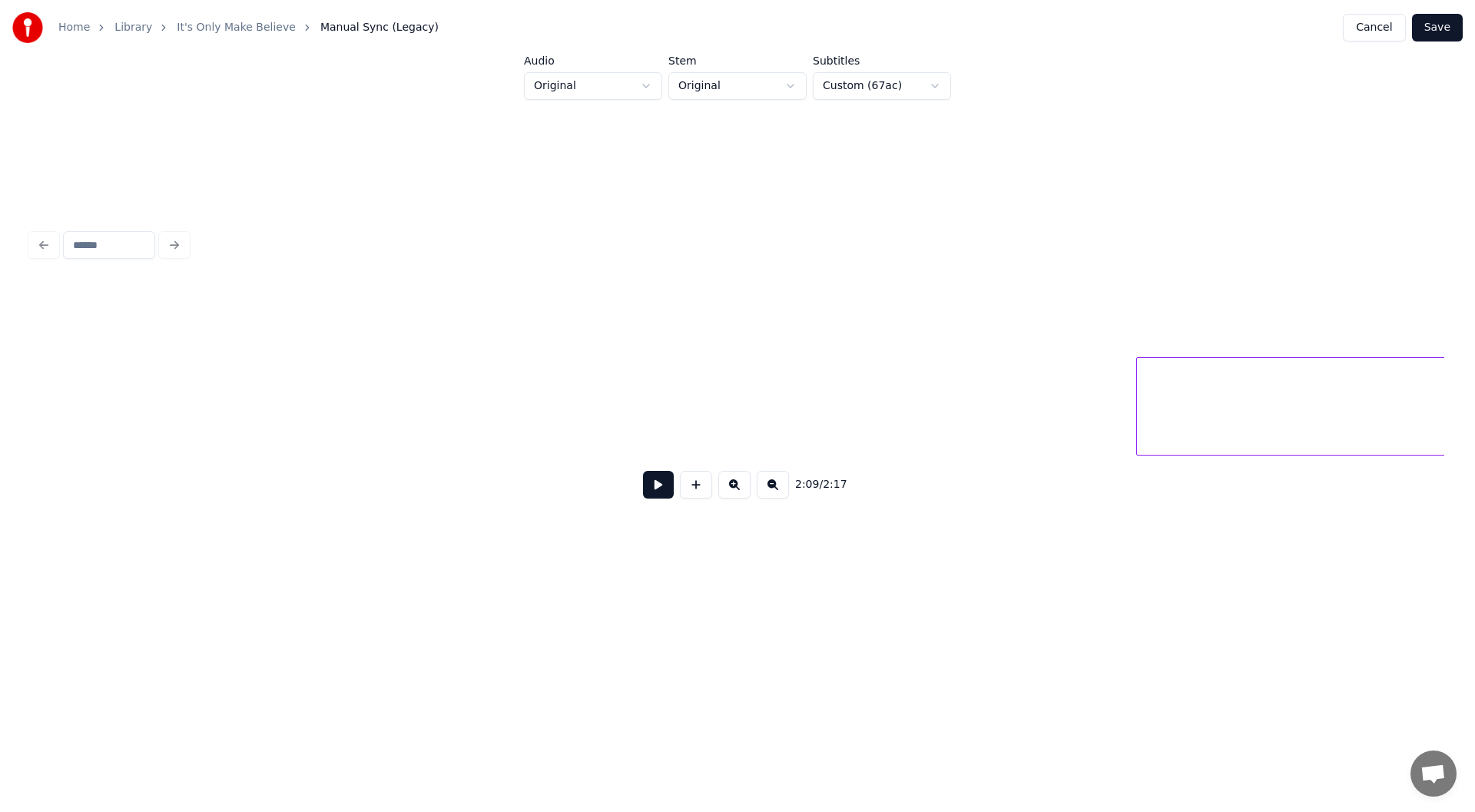
scroll to position [0, 0]
click at [658, 488] on button at bounding box center [658, 484] width 31 height 28
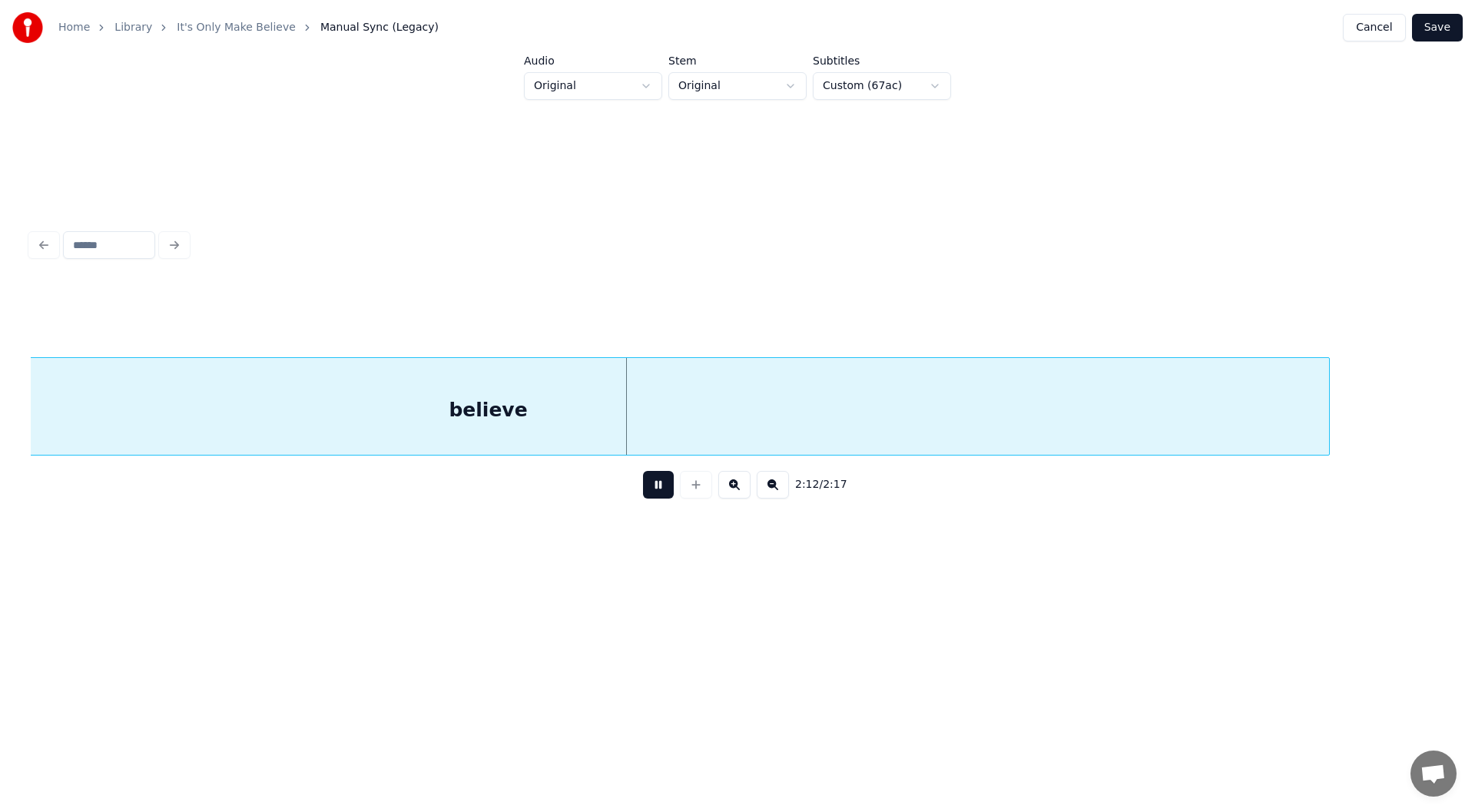
click at [1441, 28] on button "Save" at bounding box center [1437, 27] width 51 height 28
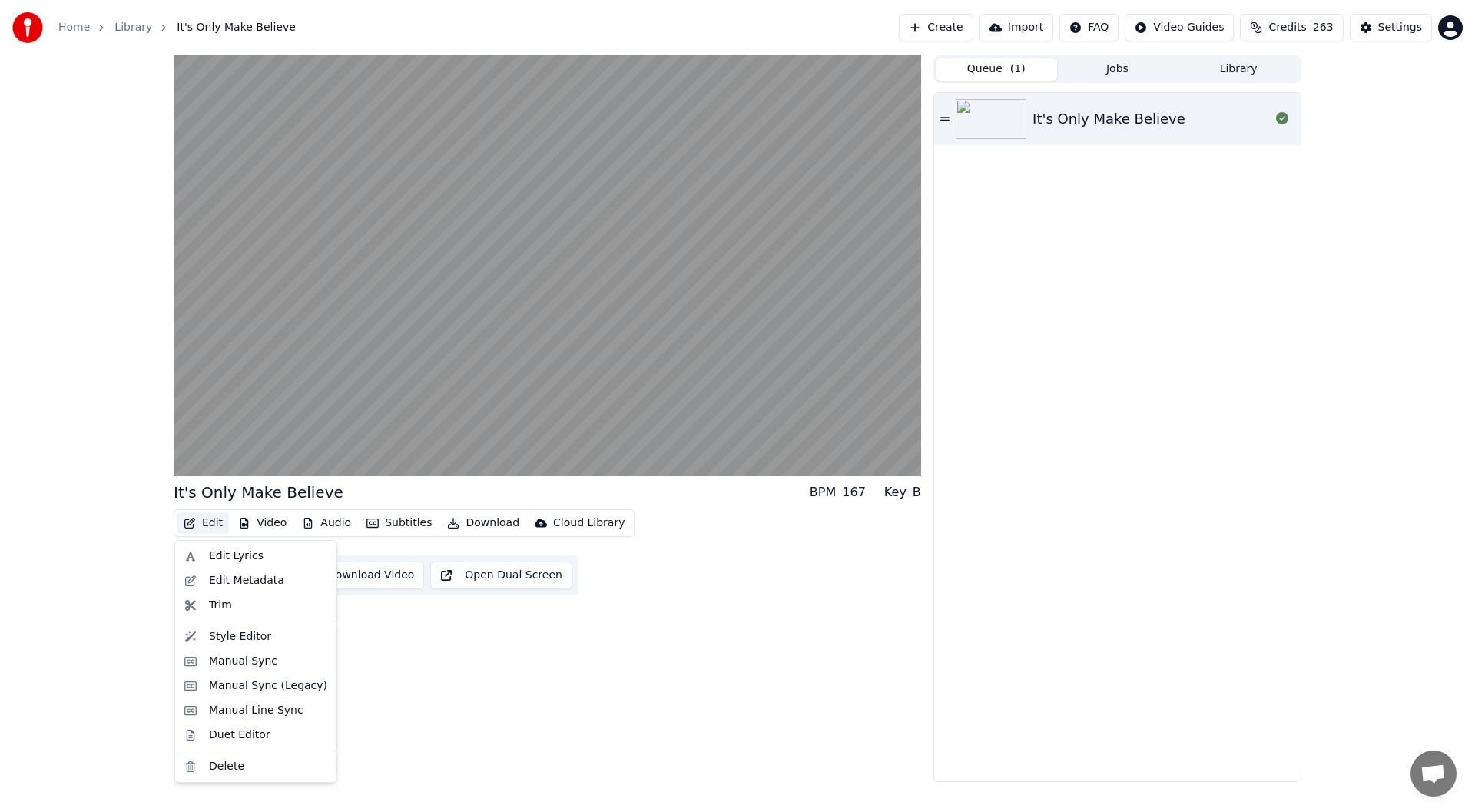
click at [212, 521] on button "Edit" at bounding box center [203, 523] width 51 height 21
click at [253, 683] on div "Manual Sync (Legacy)" at bounding box center [268, 685] width 118 height 15
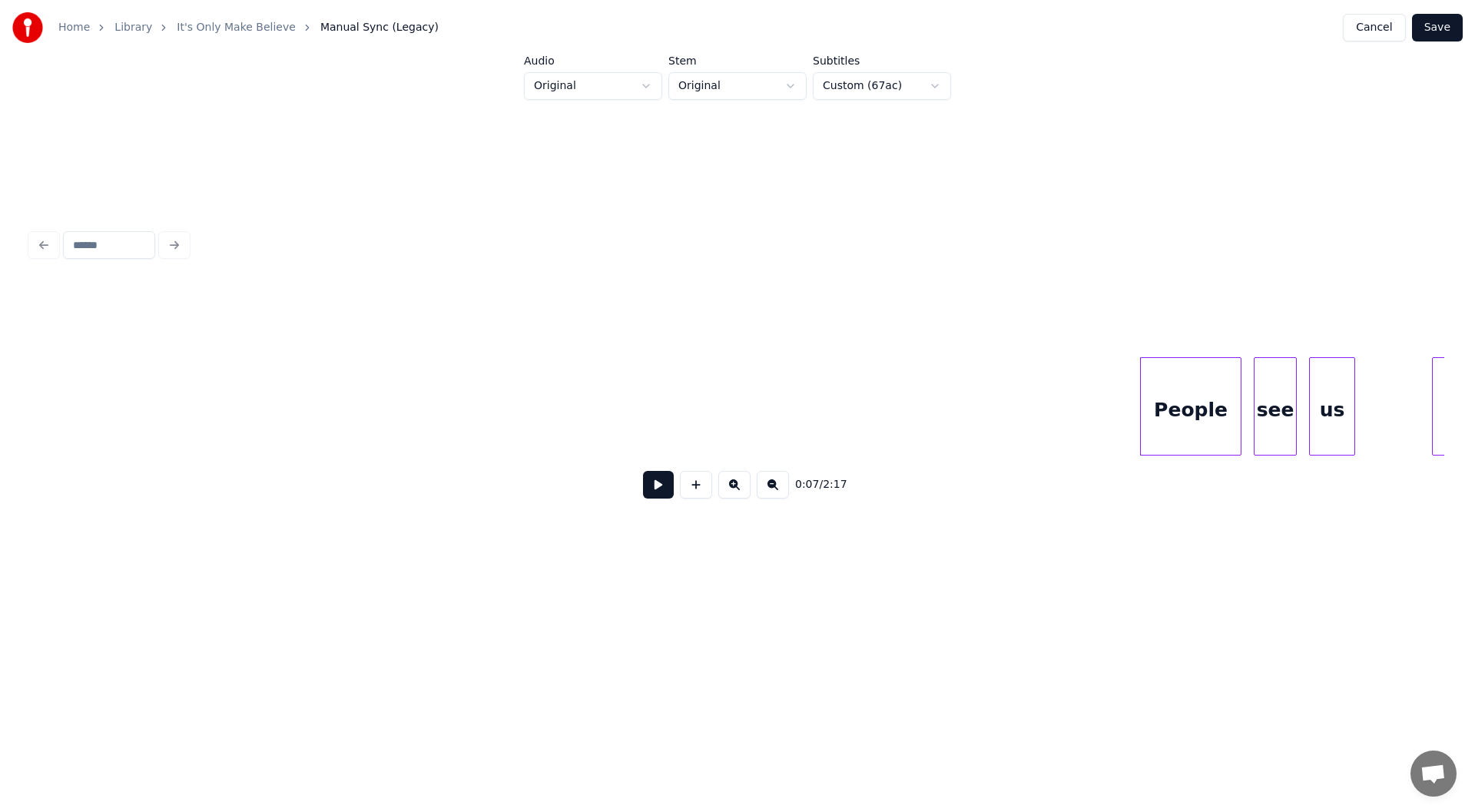
click at [654, 487] on button at bounding box center [658, 484] width 31 height 28
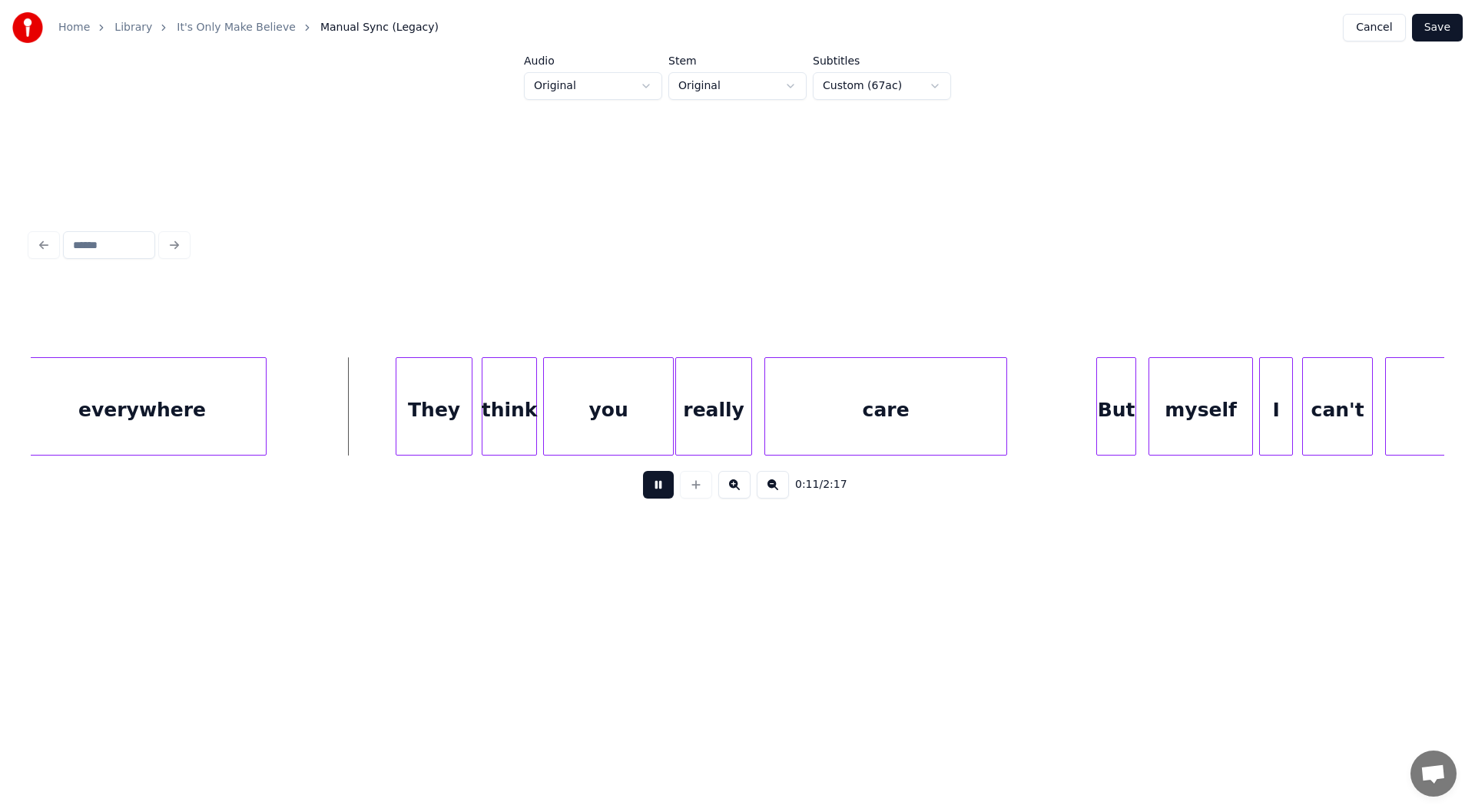
click at [655, 490] on button at bounding box center [658, 484] width 31 height 28
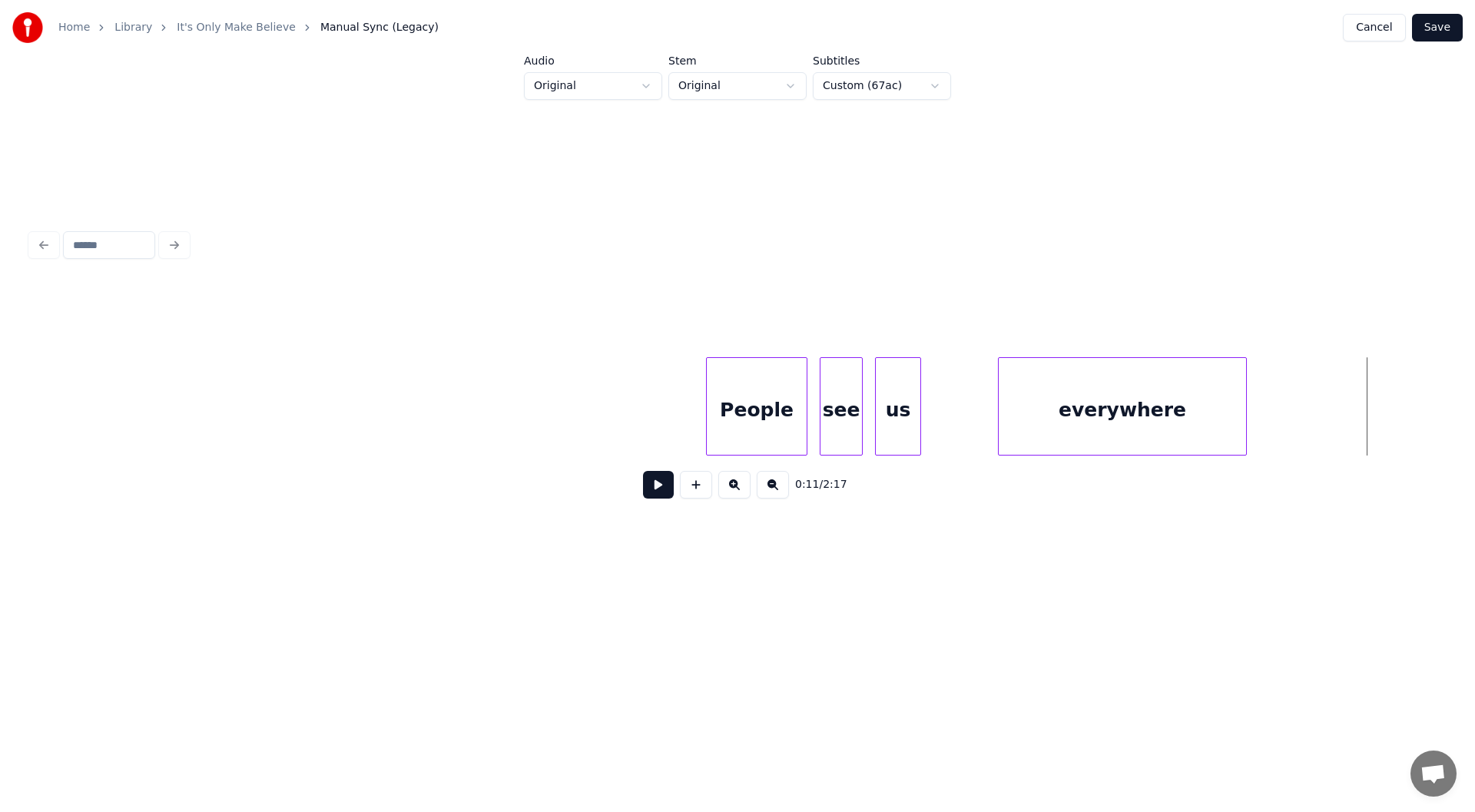
scroll to position [0, 0]
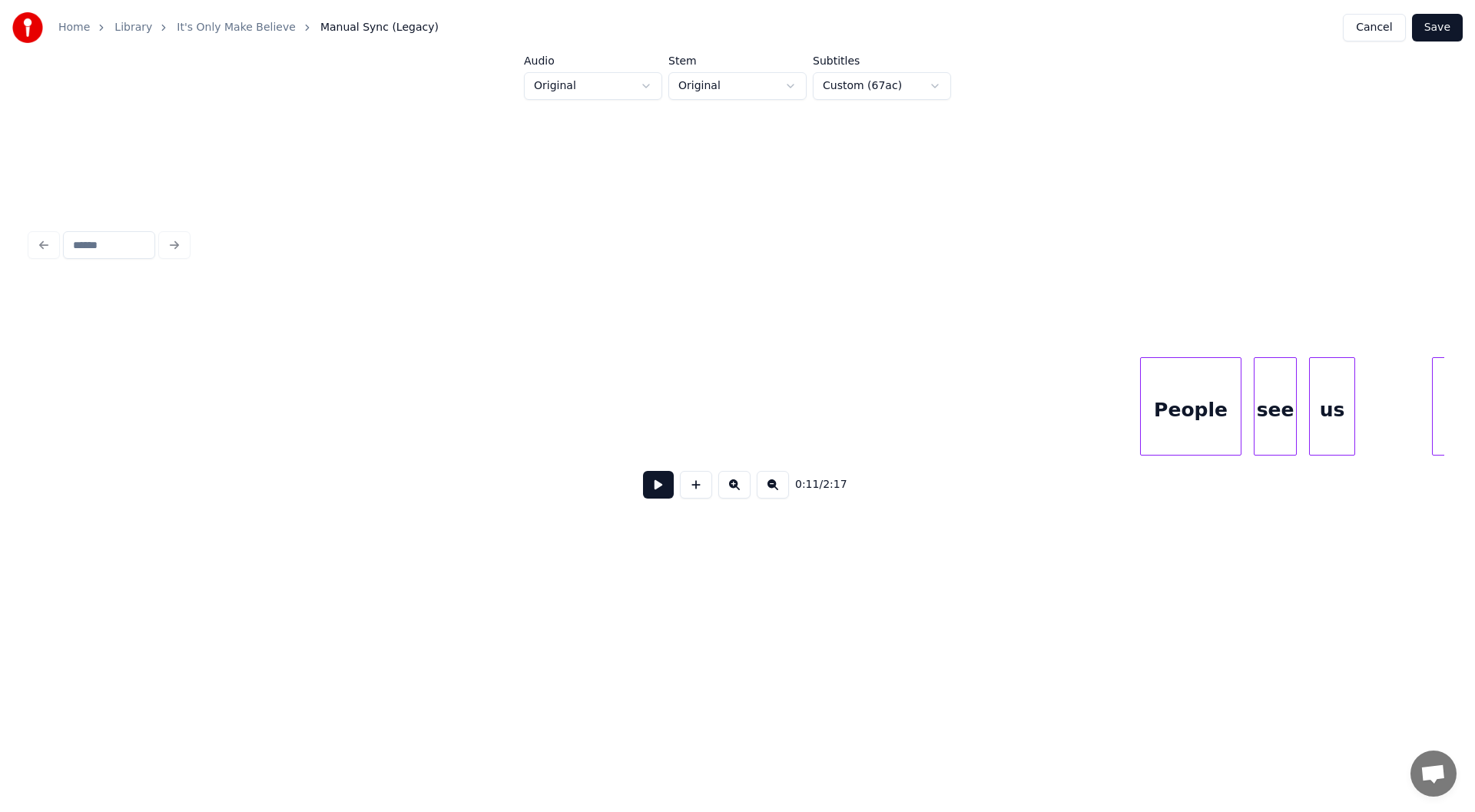
click at [648, 487] on button at bounding box center [658, 484] width 31 height 28
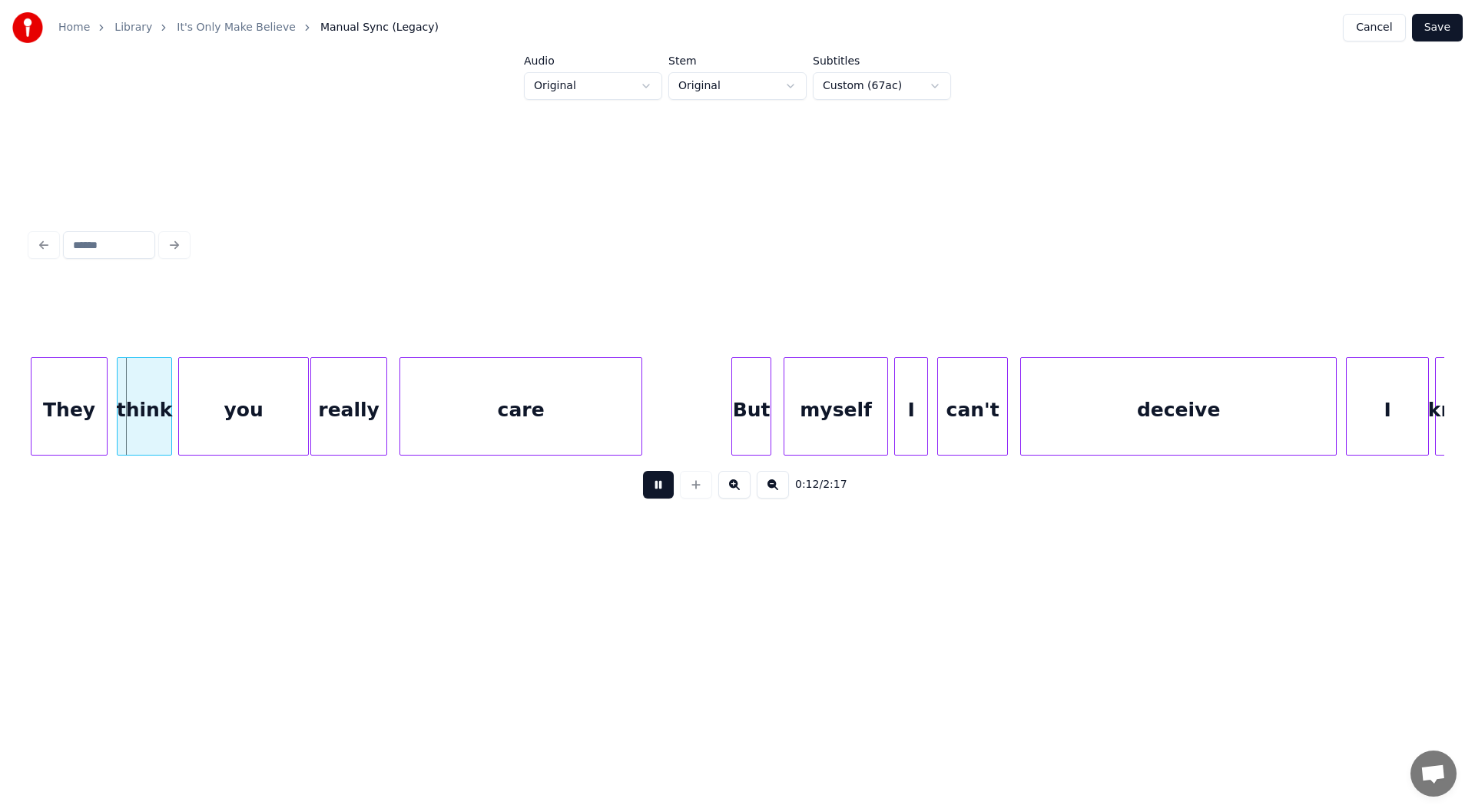
click at [648, 487] on button at bounding box center [658, 484] width 31 height 28
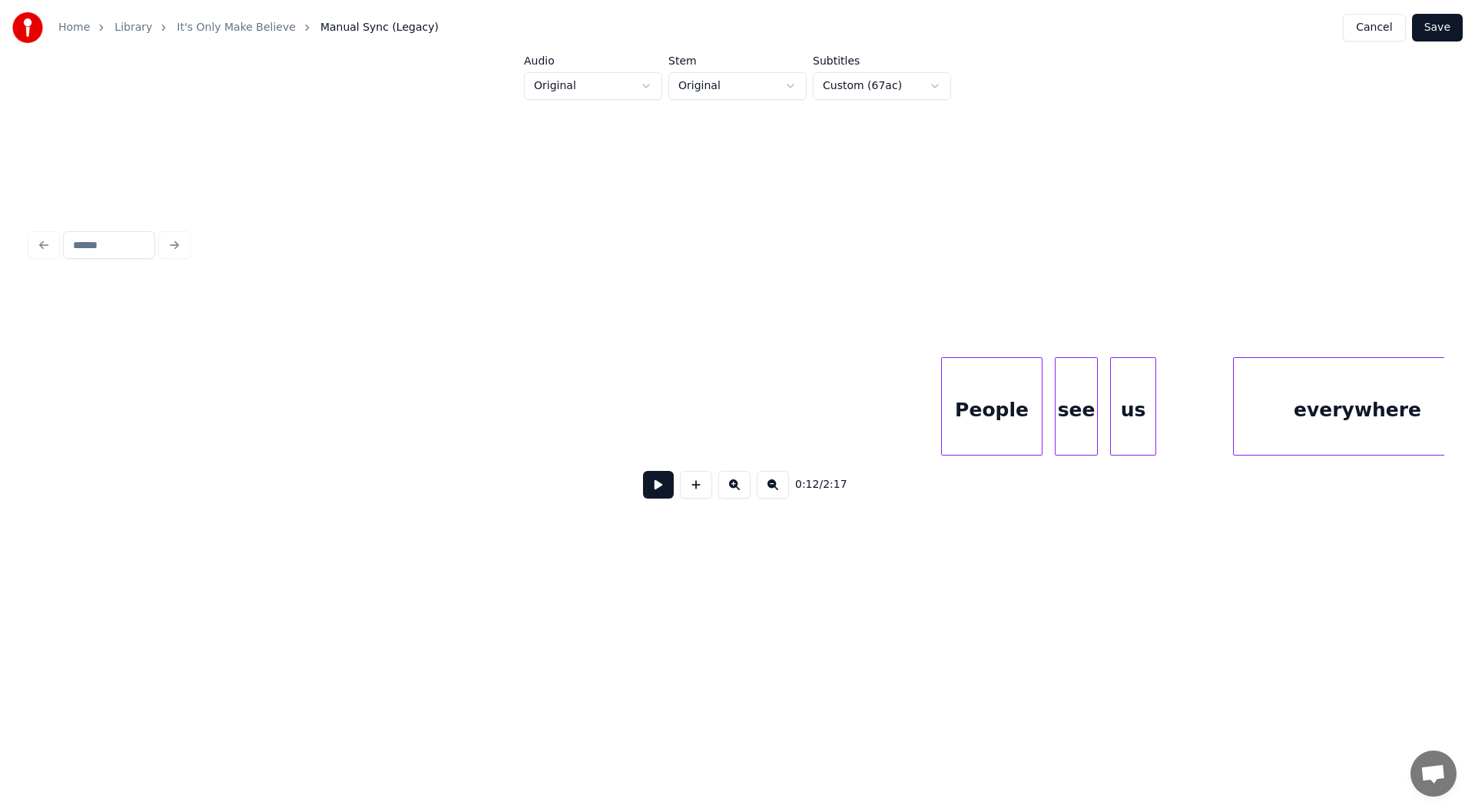
scroll to position [0, 153]
click at [651, 486] on button at bounding box center [658, 484] width 31 height 28
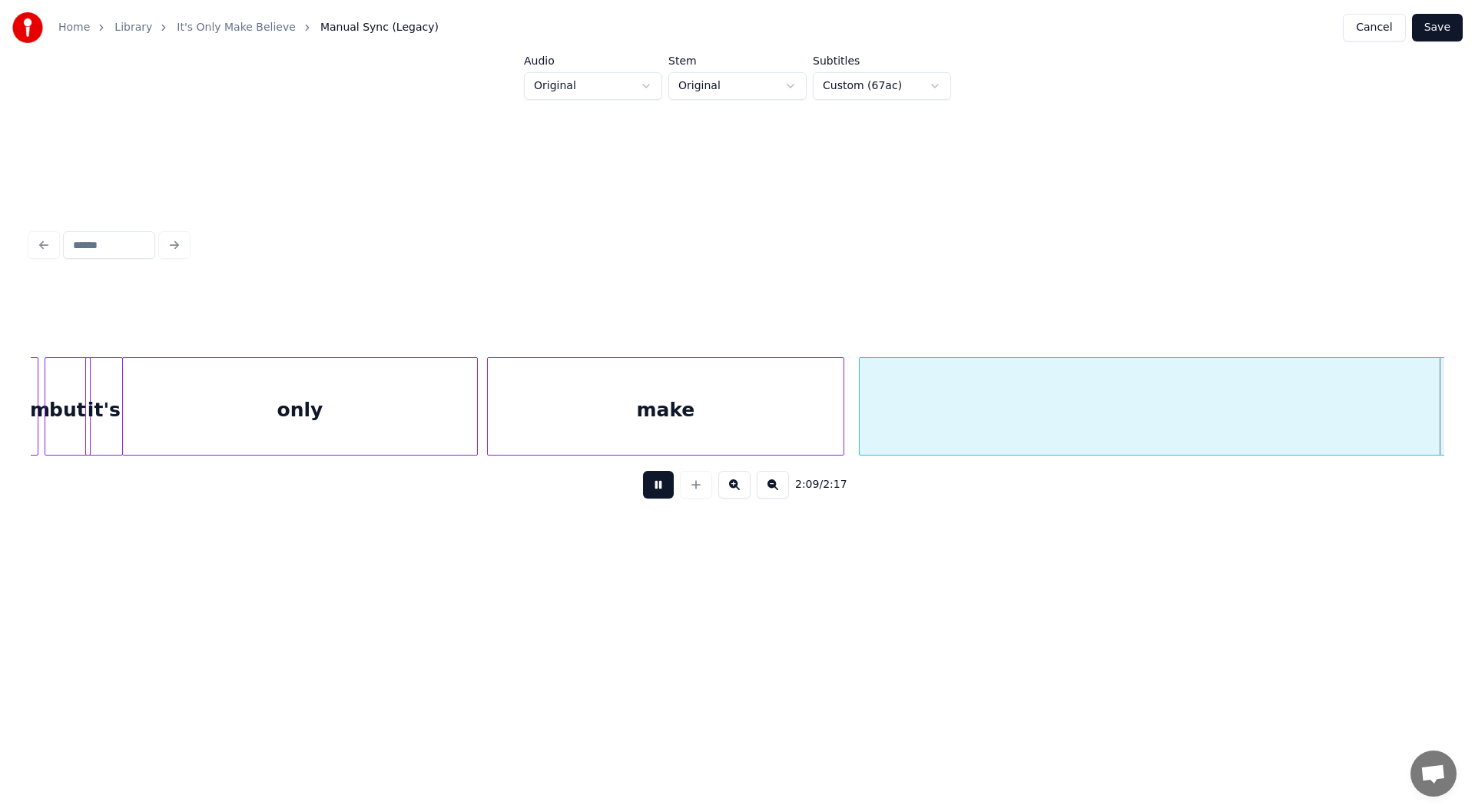
scroll to position [0, 19760]
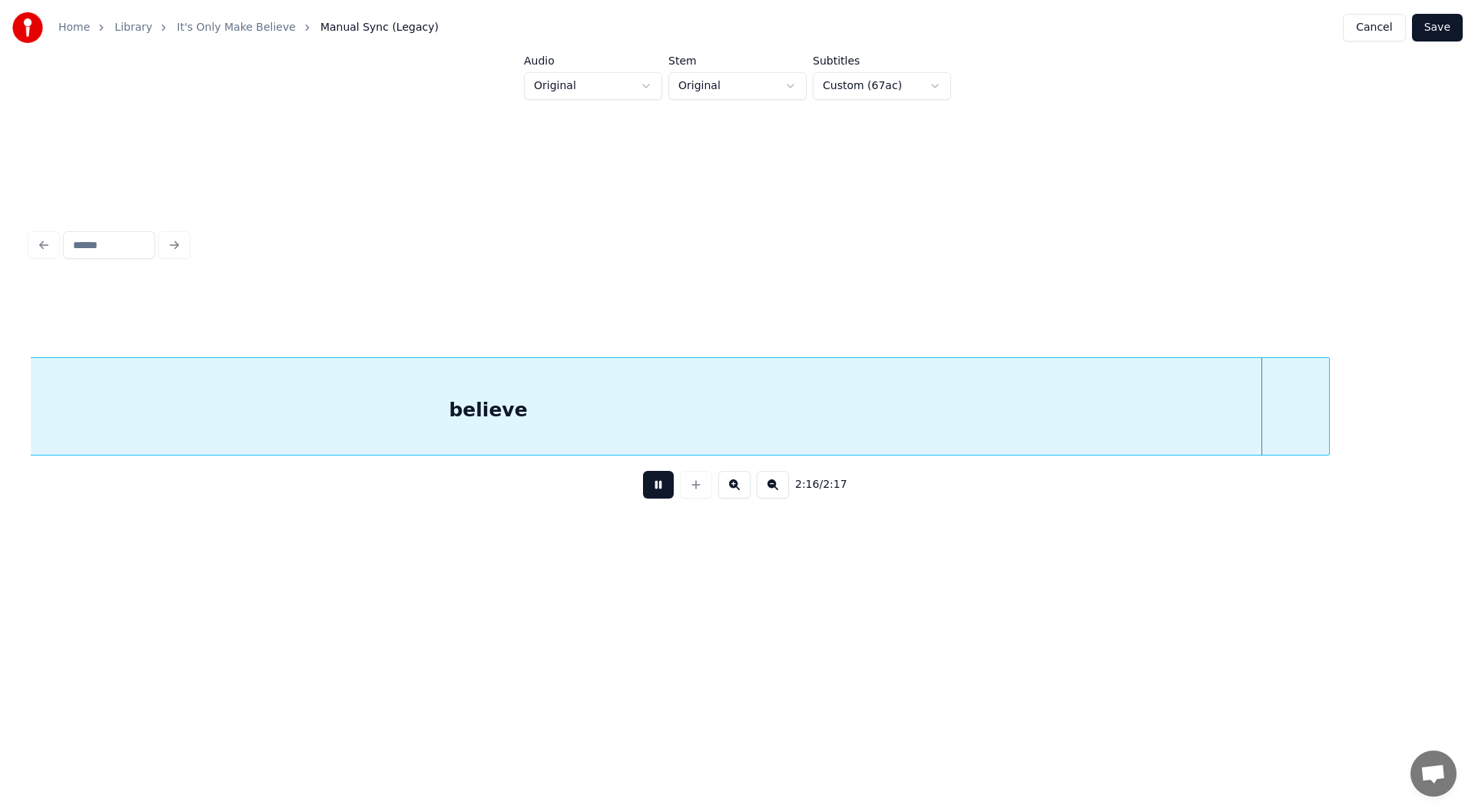
click at [653, 488] on button at bounding box center [658, 484] width 31 height 28
click at [1436, 27] on button "Save" at bounding box center [1437, 27] width 51 height 28
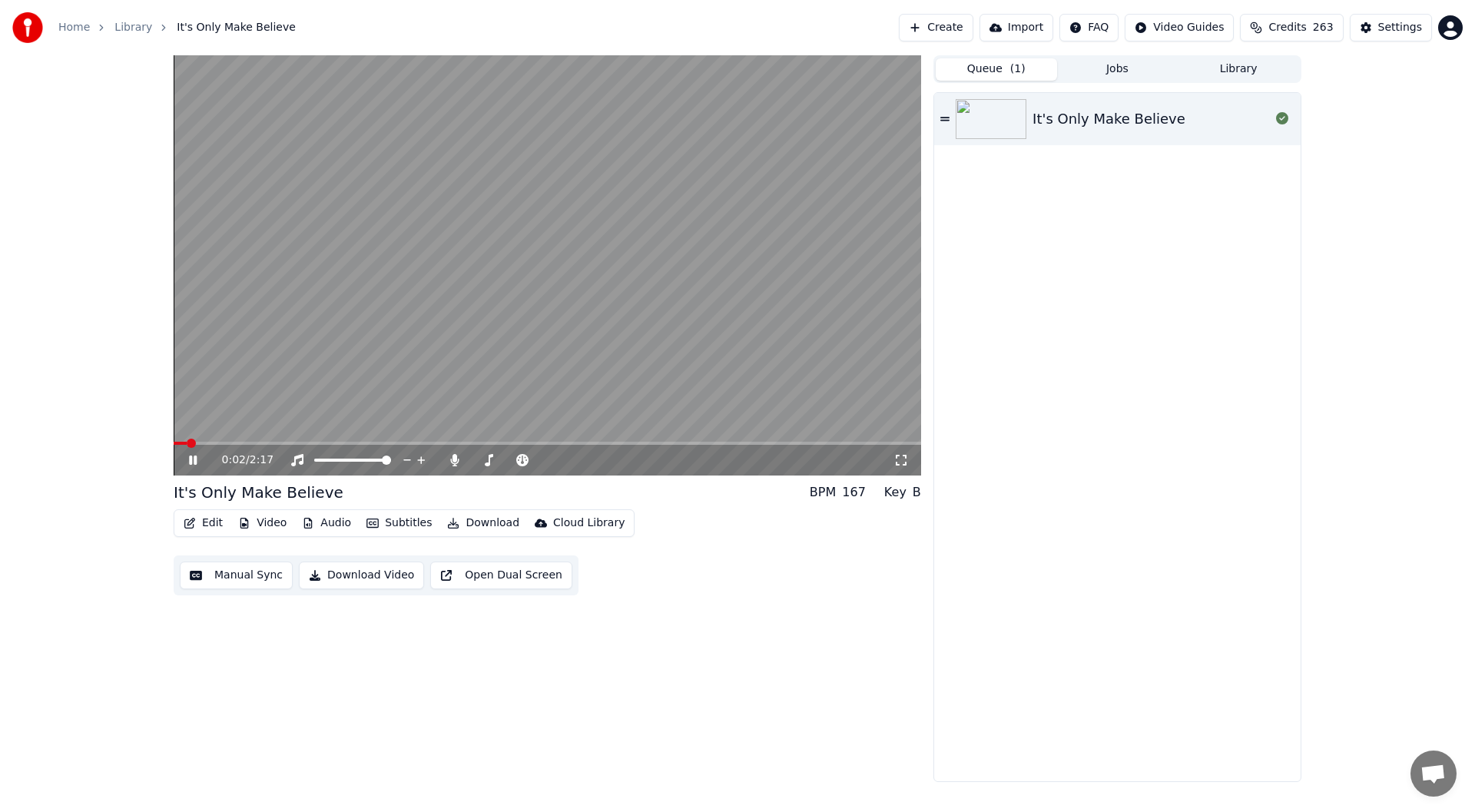
click at [899, 462] on icon at bounding box center [901, 460] width 15 height 13
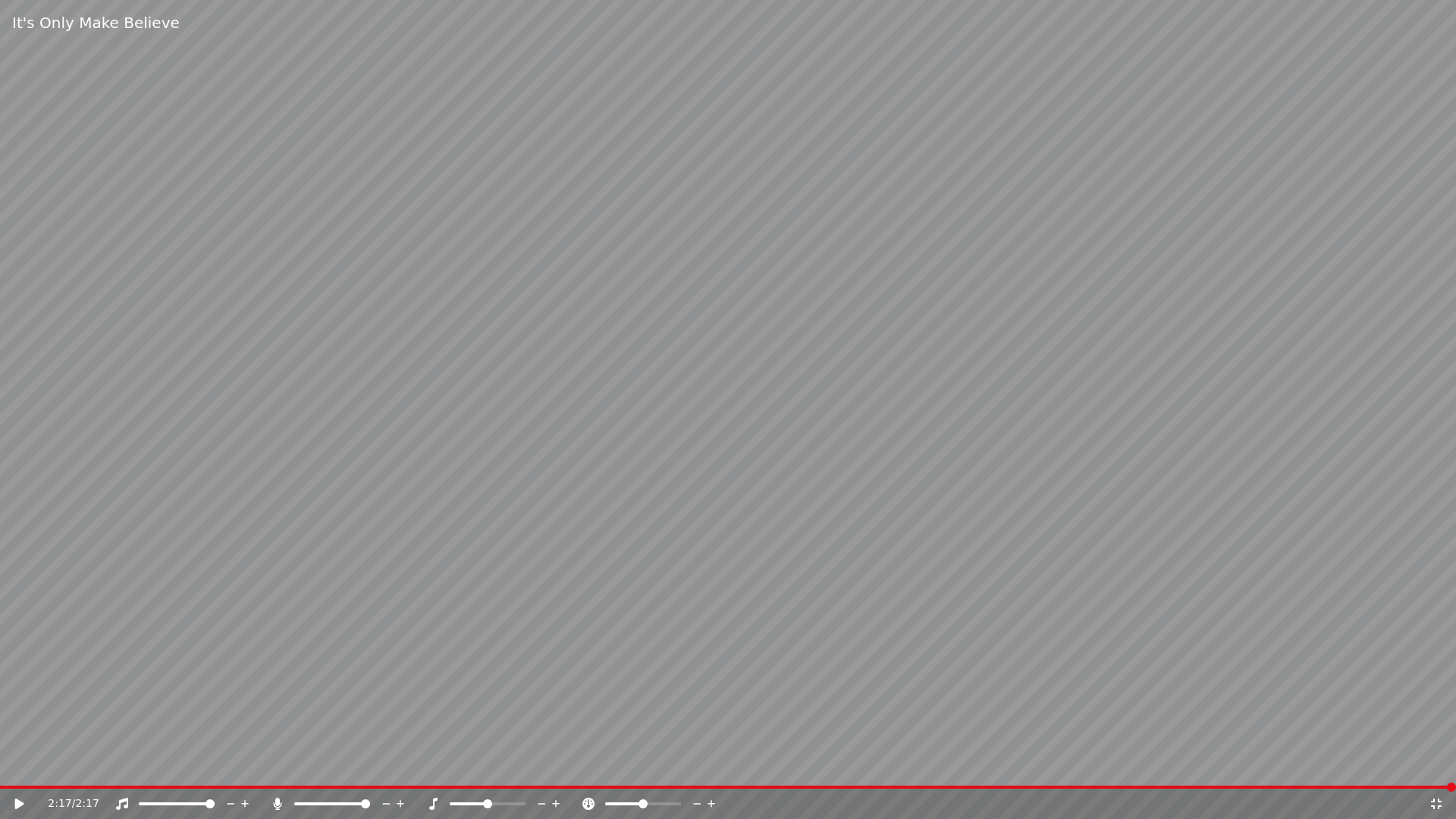
click at [1435, 801] on icon at bounding box center [1436, 804] width 15 height 13
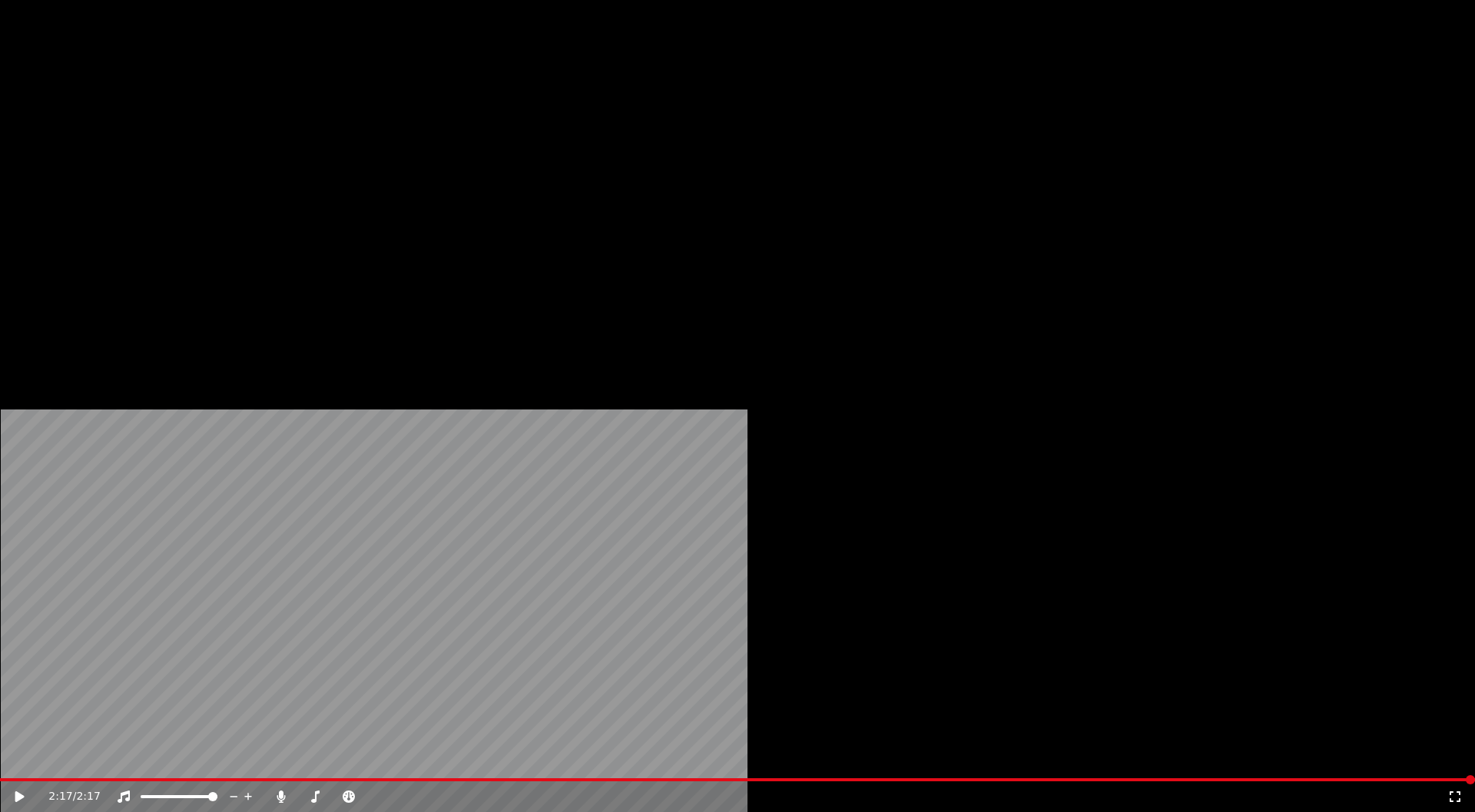
click at [199, 113] on button "Edit" at bounding box center [203, 102] width 51 height 21
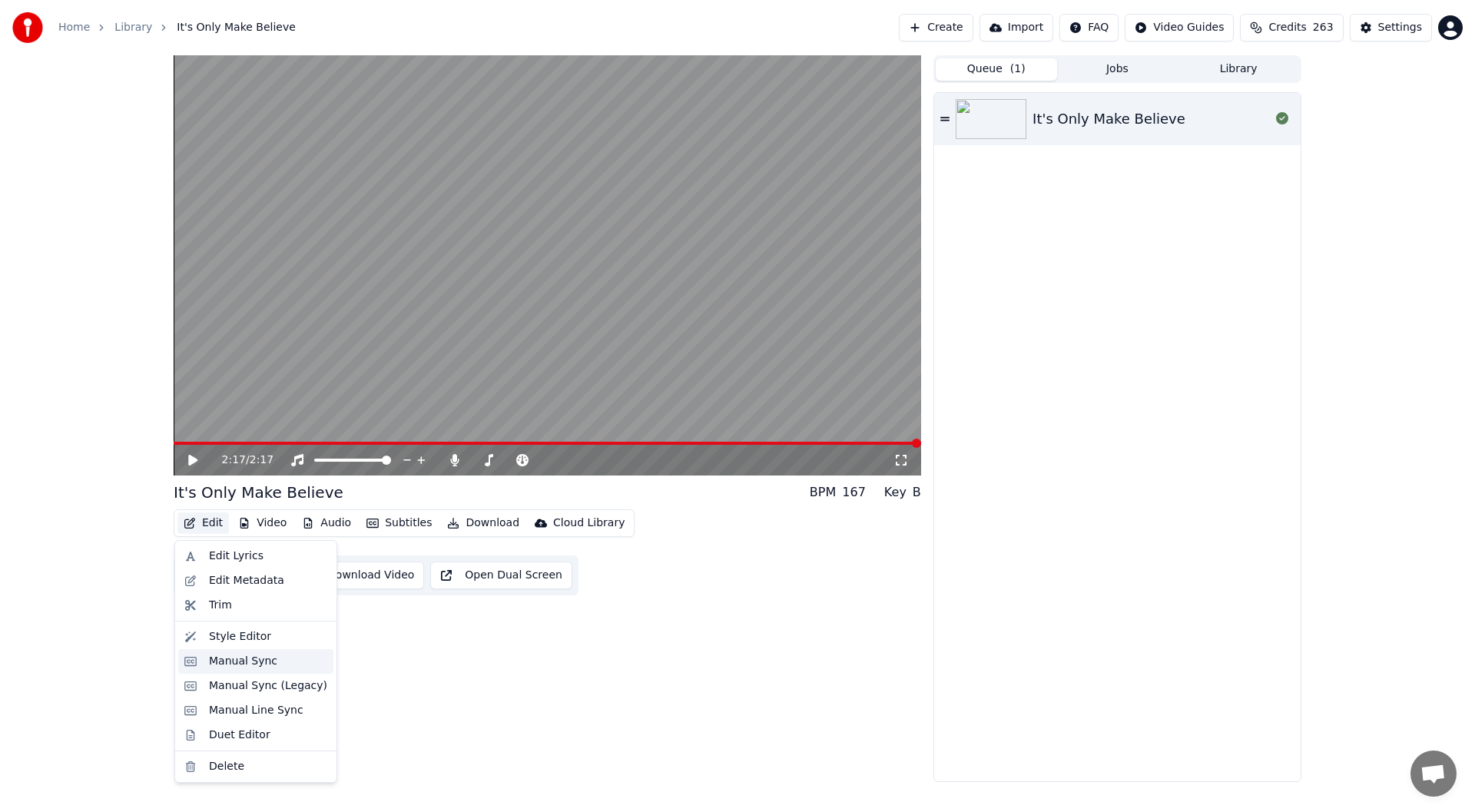
click at [257, 659] on div "Manual Sync" at bounding box center [243, 661] width 68 height 15
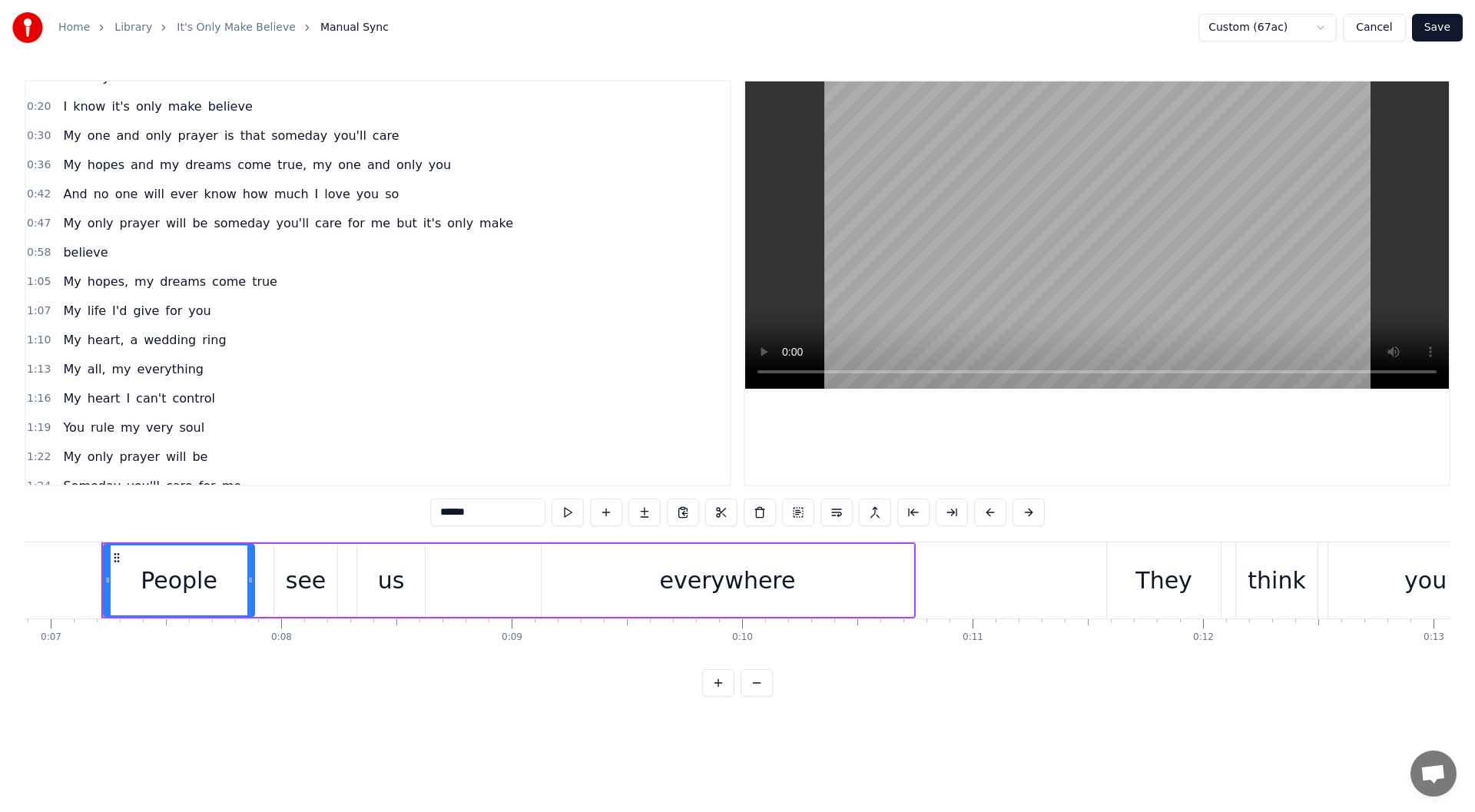
scroll to position [154, 0]
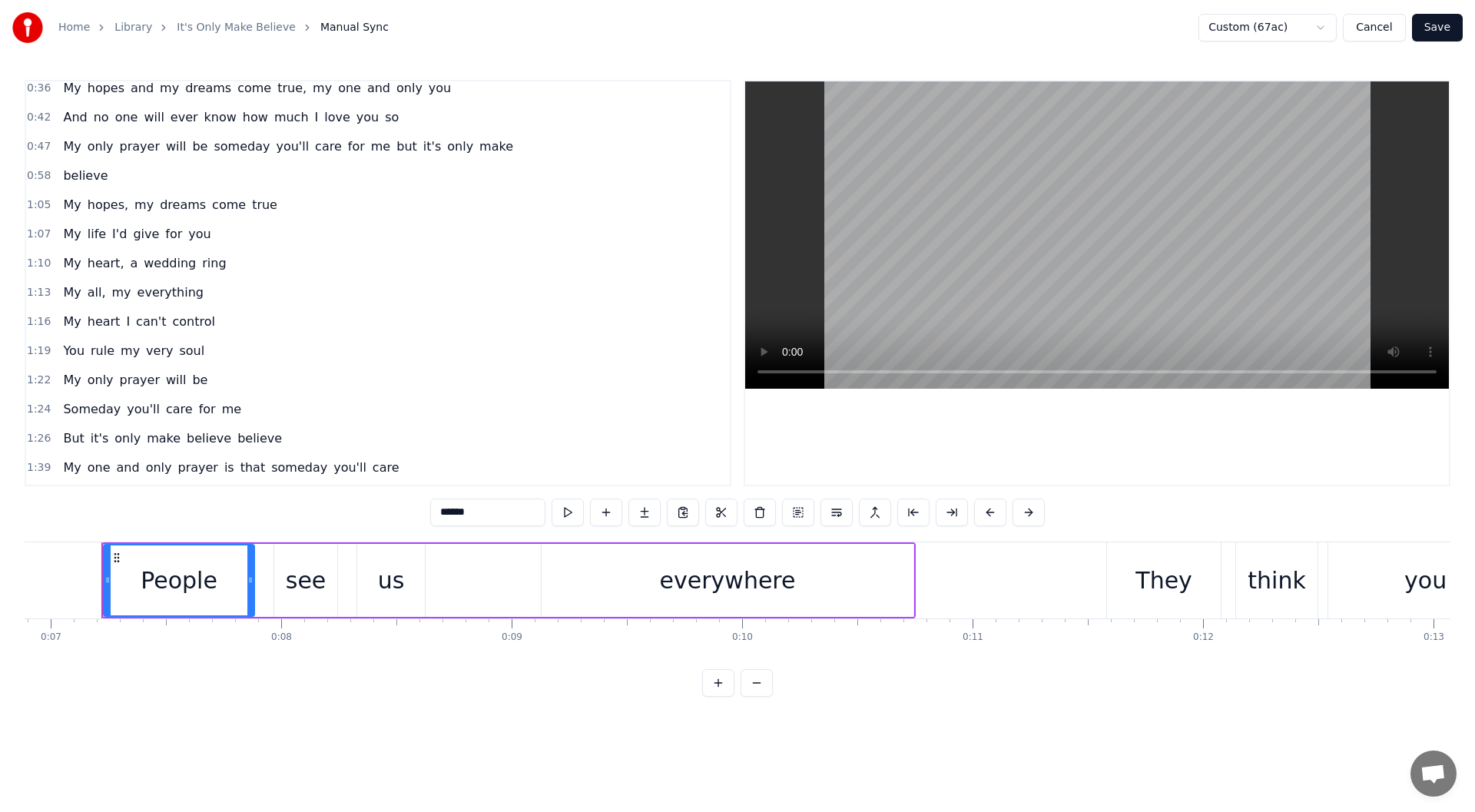
click at [236, 437] on span "believe" at bounding box center [260, 438] width 48 height 17
type input "*******"
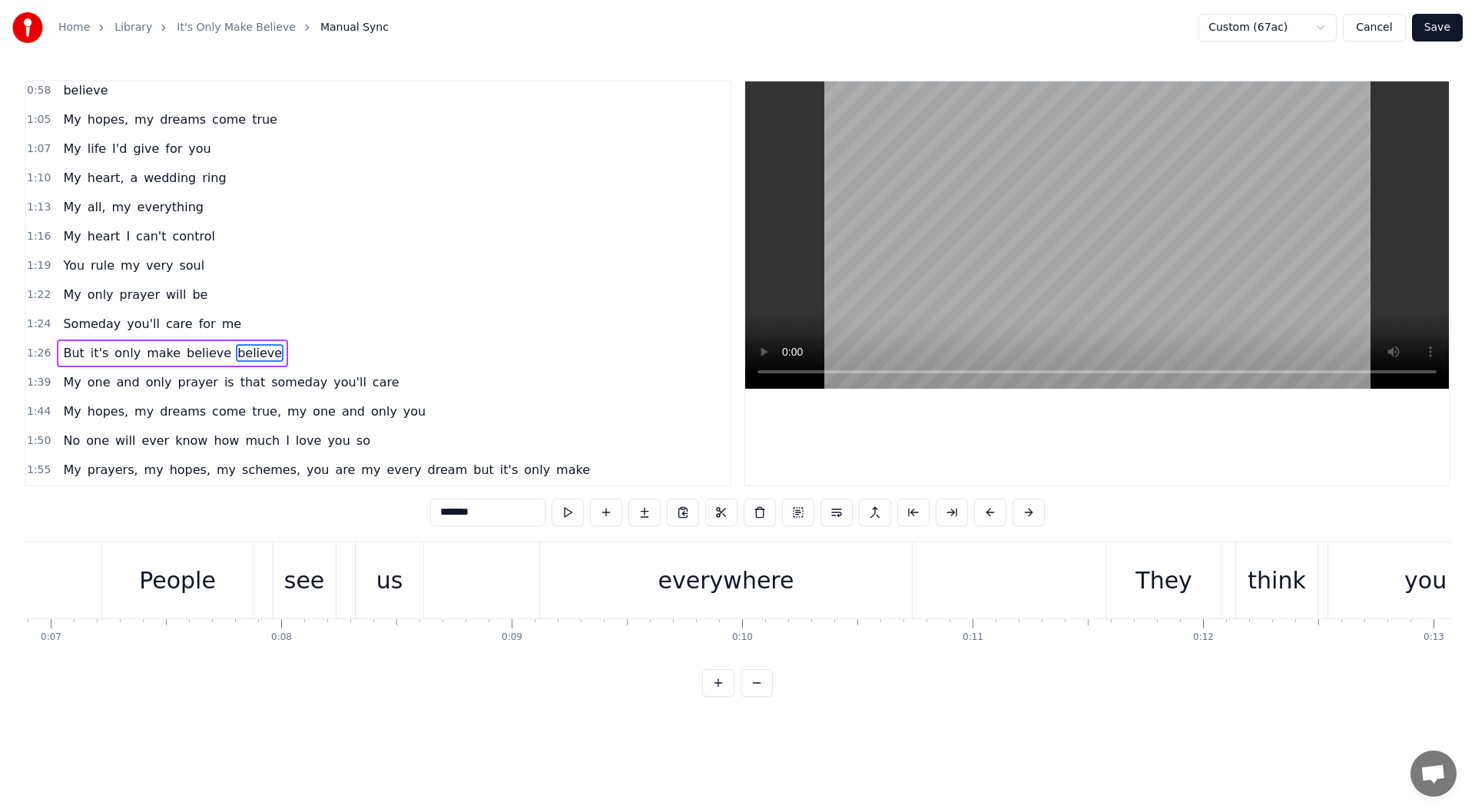
scroll to position [0, 28987]
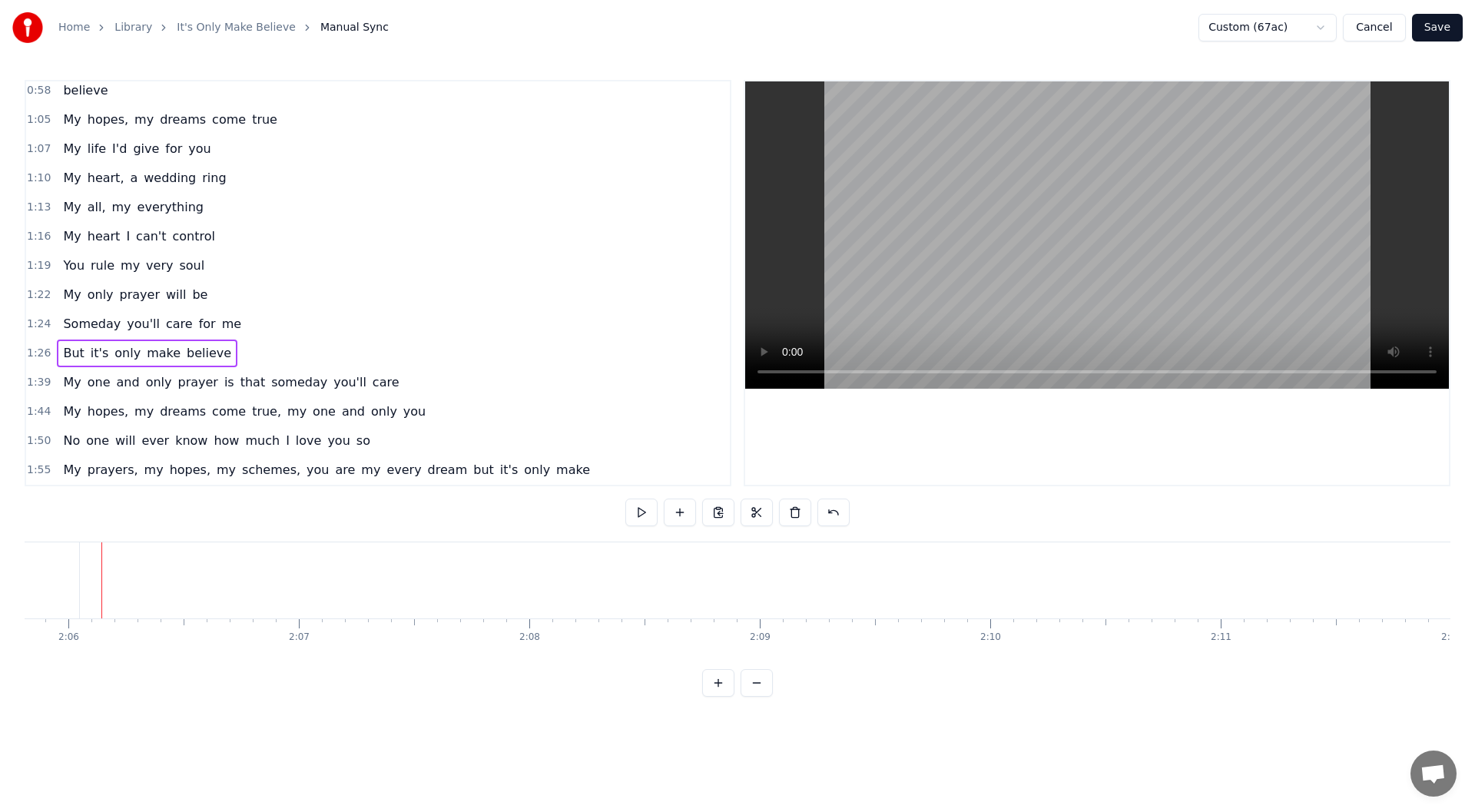
click at [1439, 21] on button "Save" at bounding box center [1437, 27] width 51 height 28
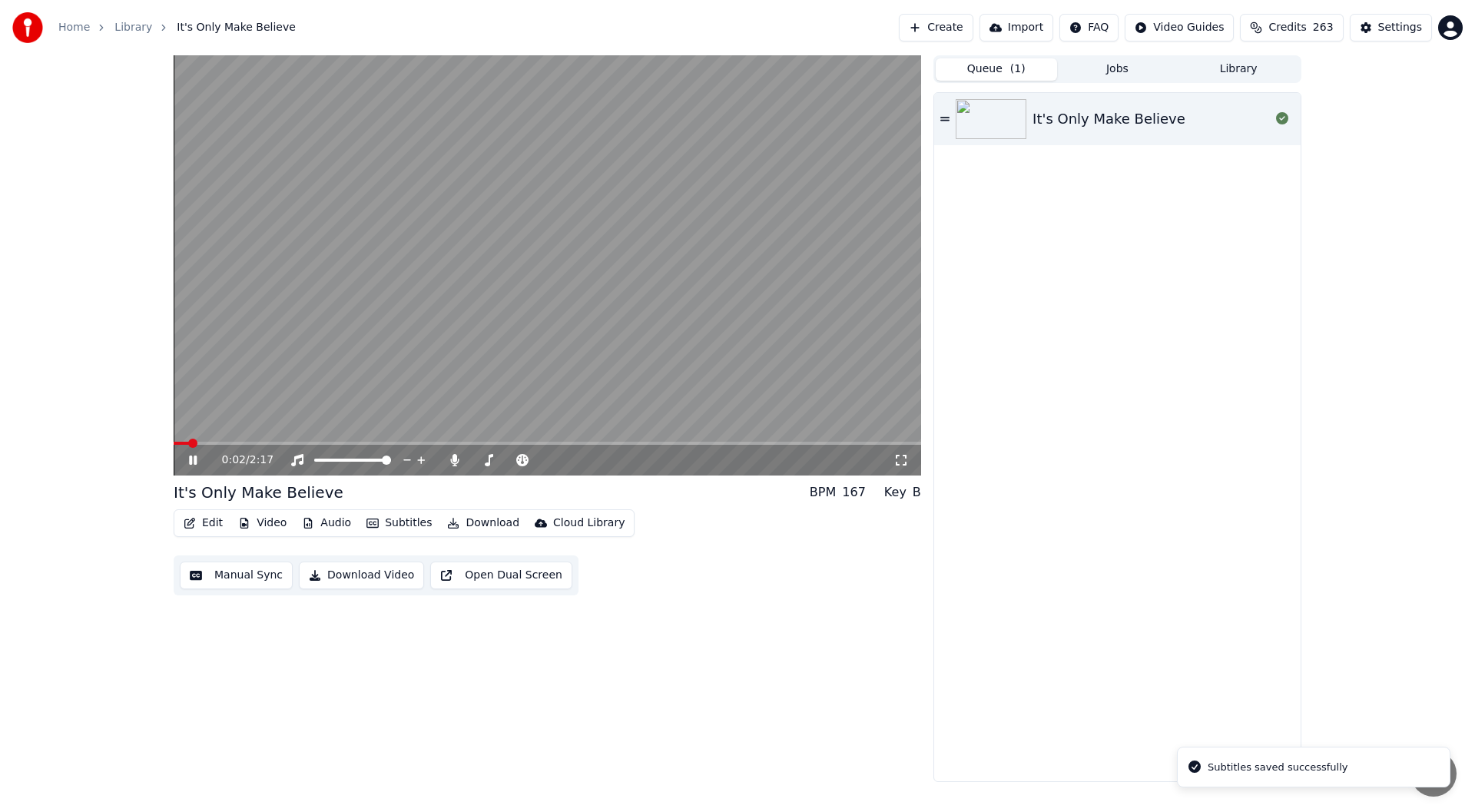
click at [905, 459] on icon at bounding box center [901, 460] width 15 height 13
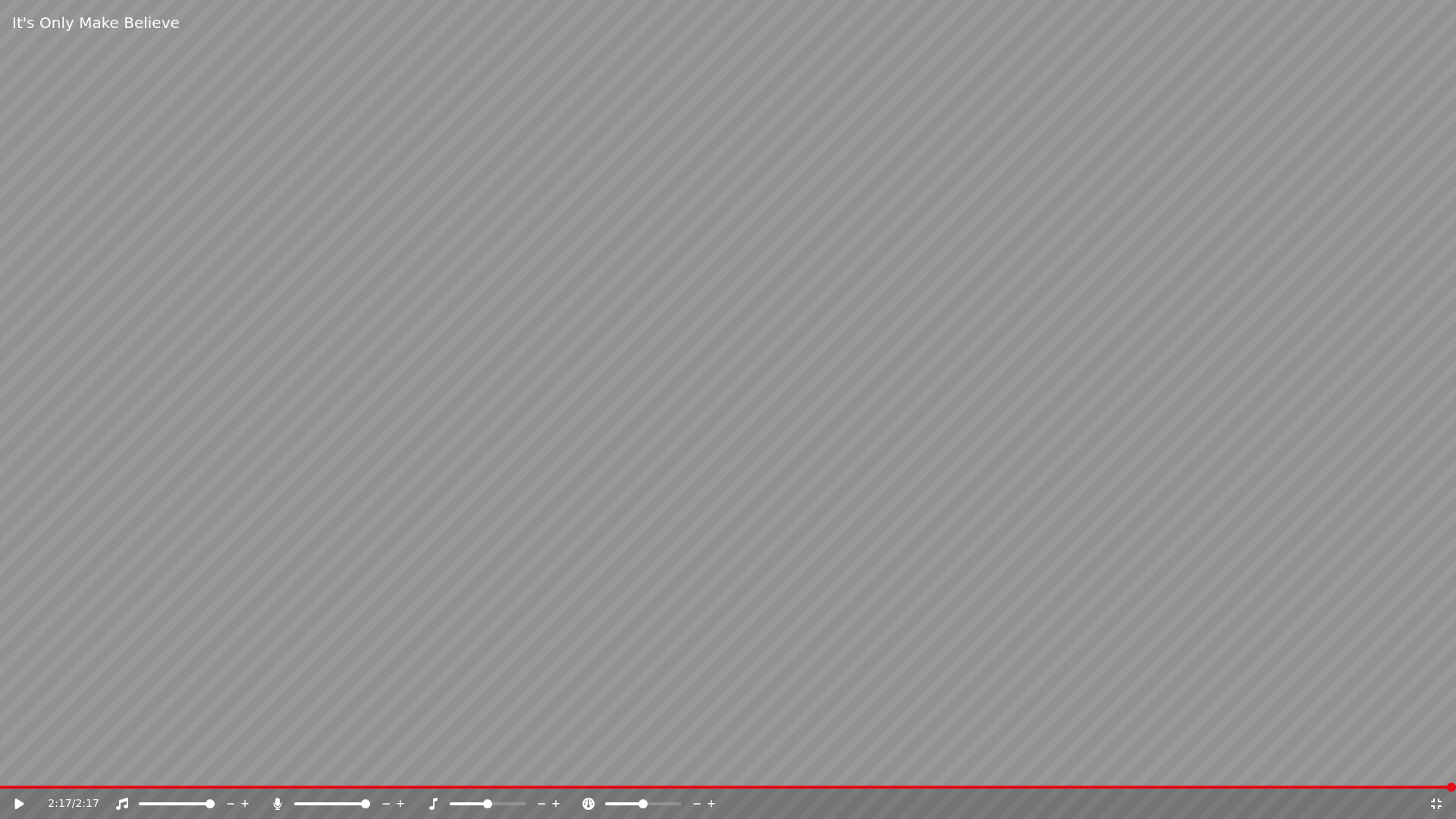
click at [1438, 801] on icon at bounding box center [1436, 804] width 11 height 11
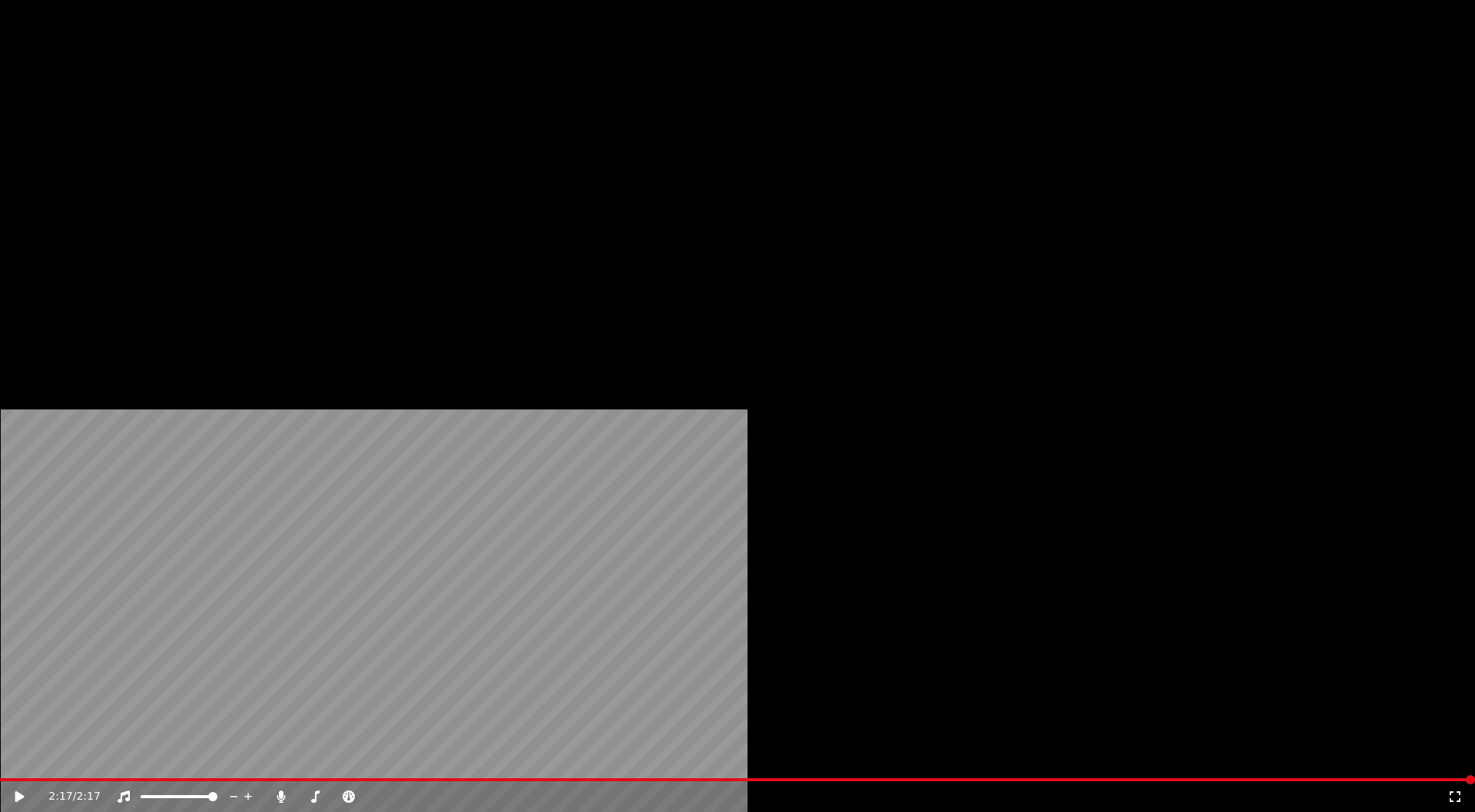
click at [201, 113] on button "Edit" at bounding box center [203, 102] width 51 height 21
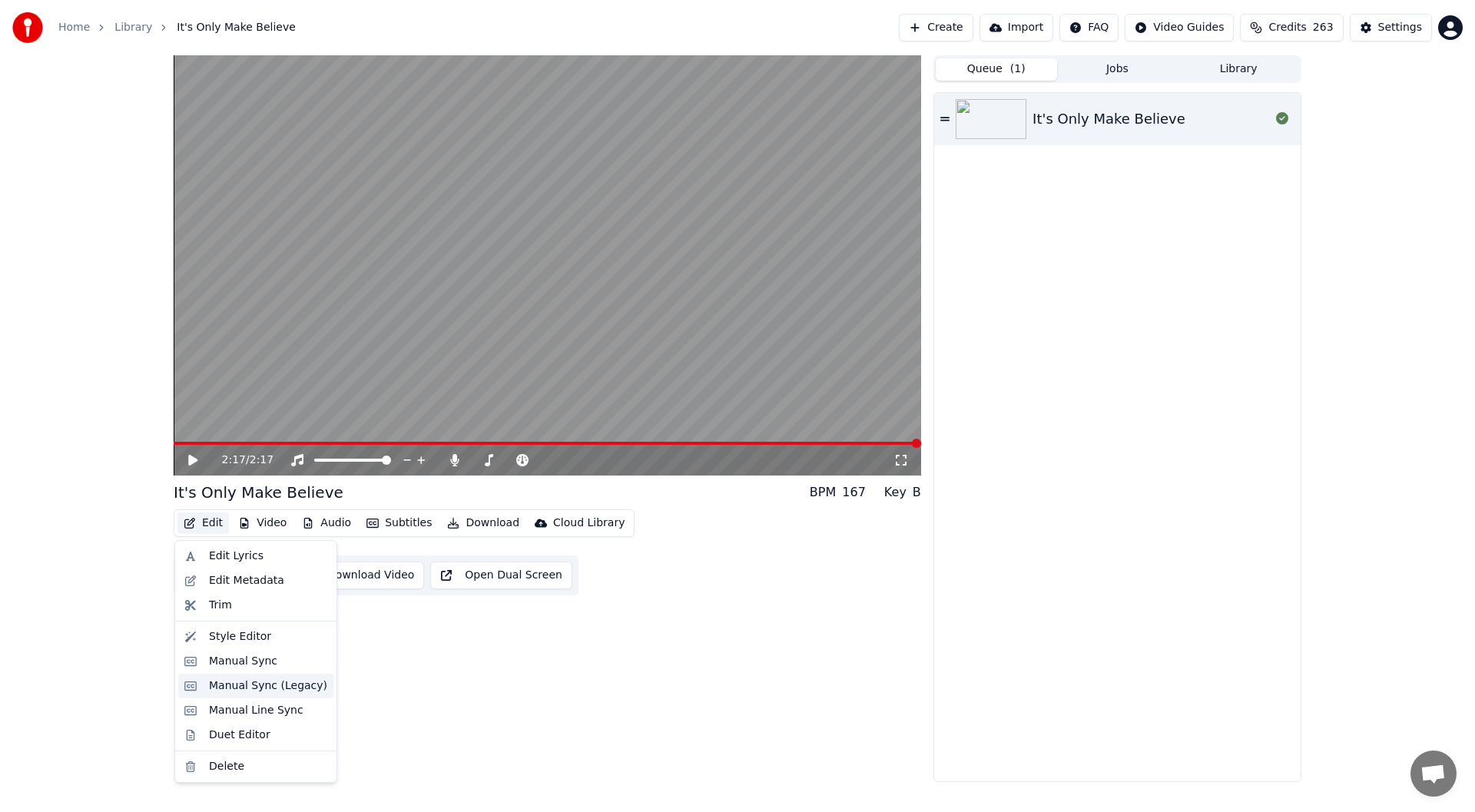
click at [274, 680] on div "Manual Sync (Legacy)" at bounding box center [268, 685] width 118 height 15
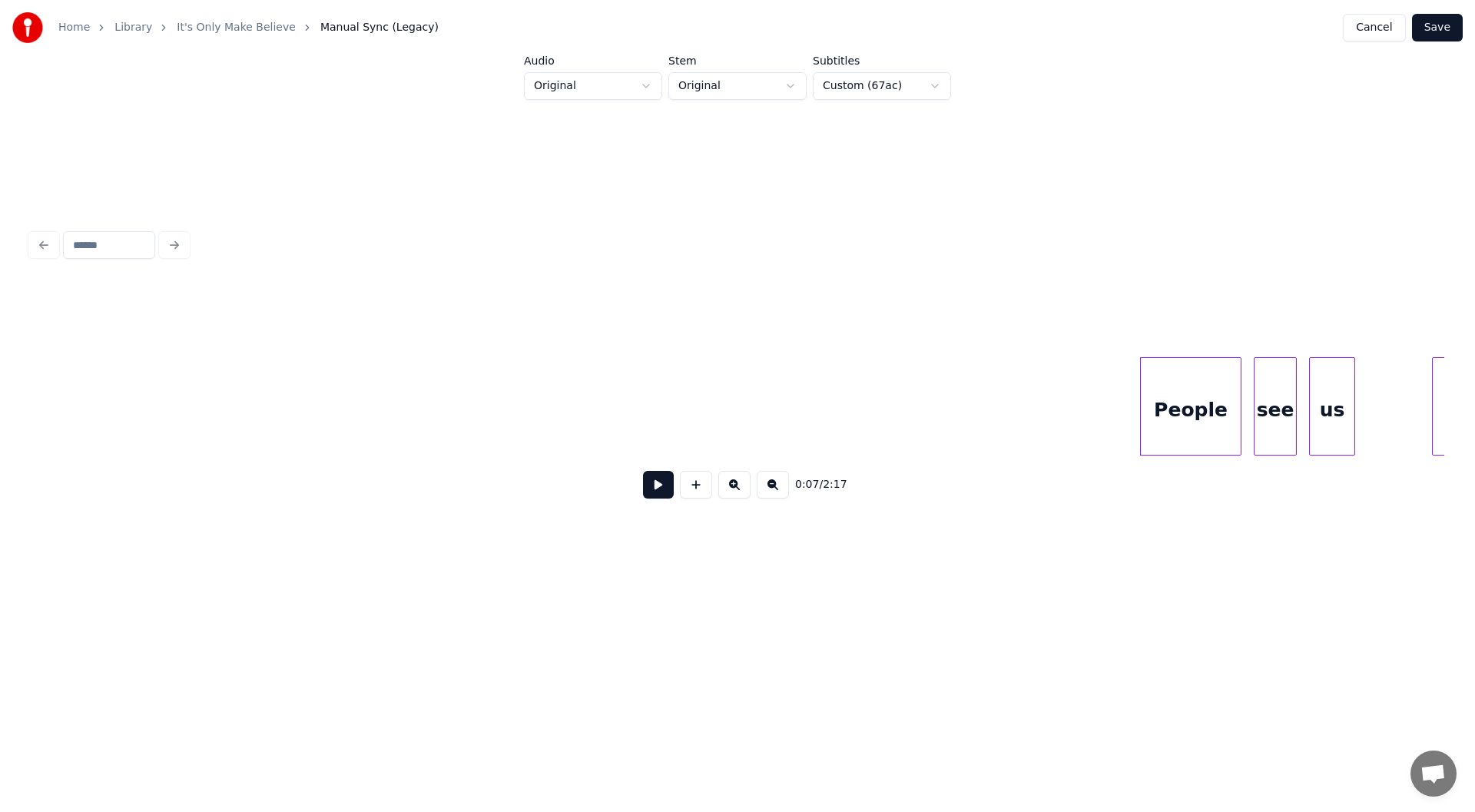
click at [653, 482] on button at bounding box center [658, 484] width 31 height 28
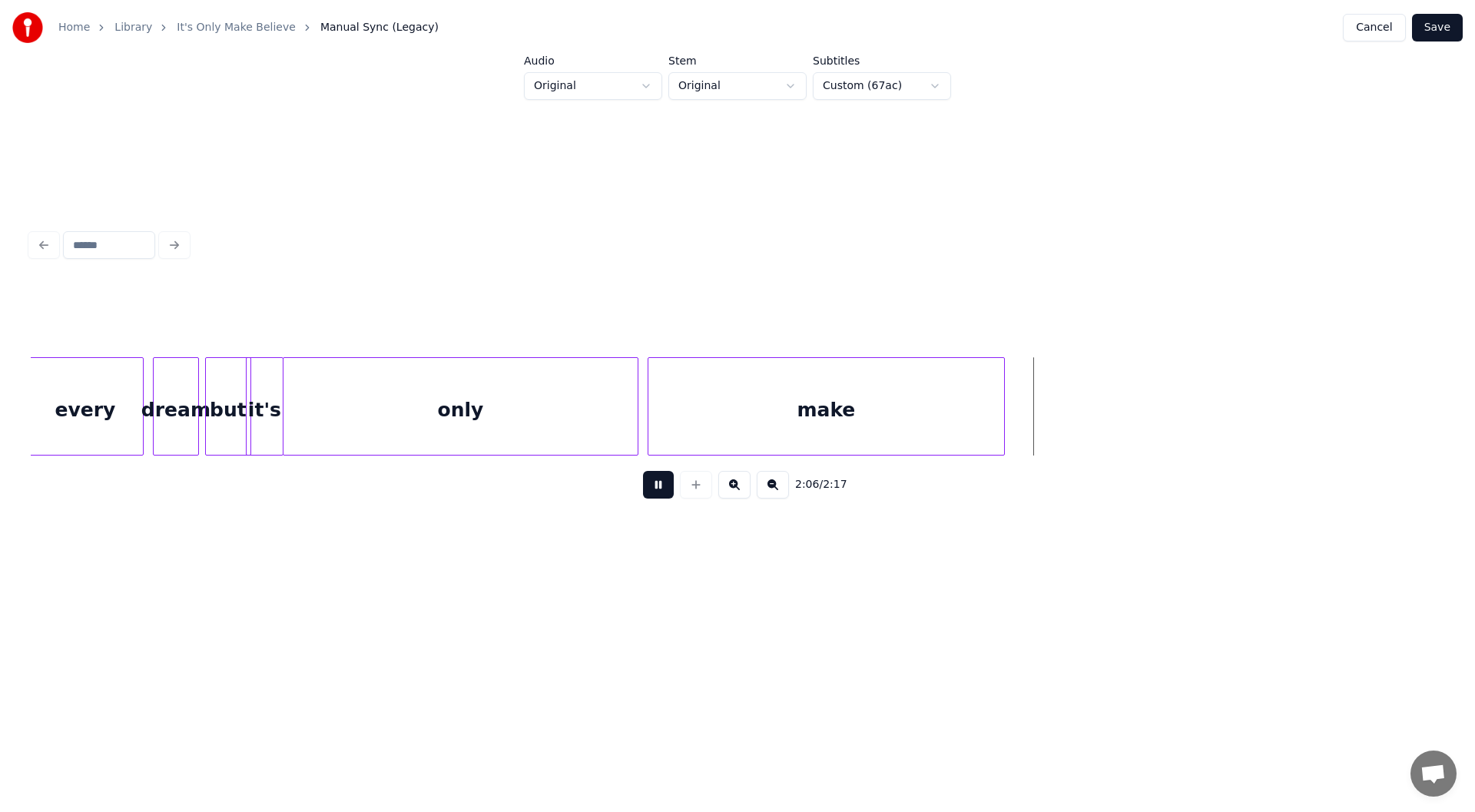
click at [661, 485] on button at bounding box center [658, 484] width 31 height 28
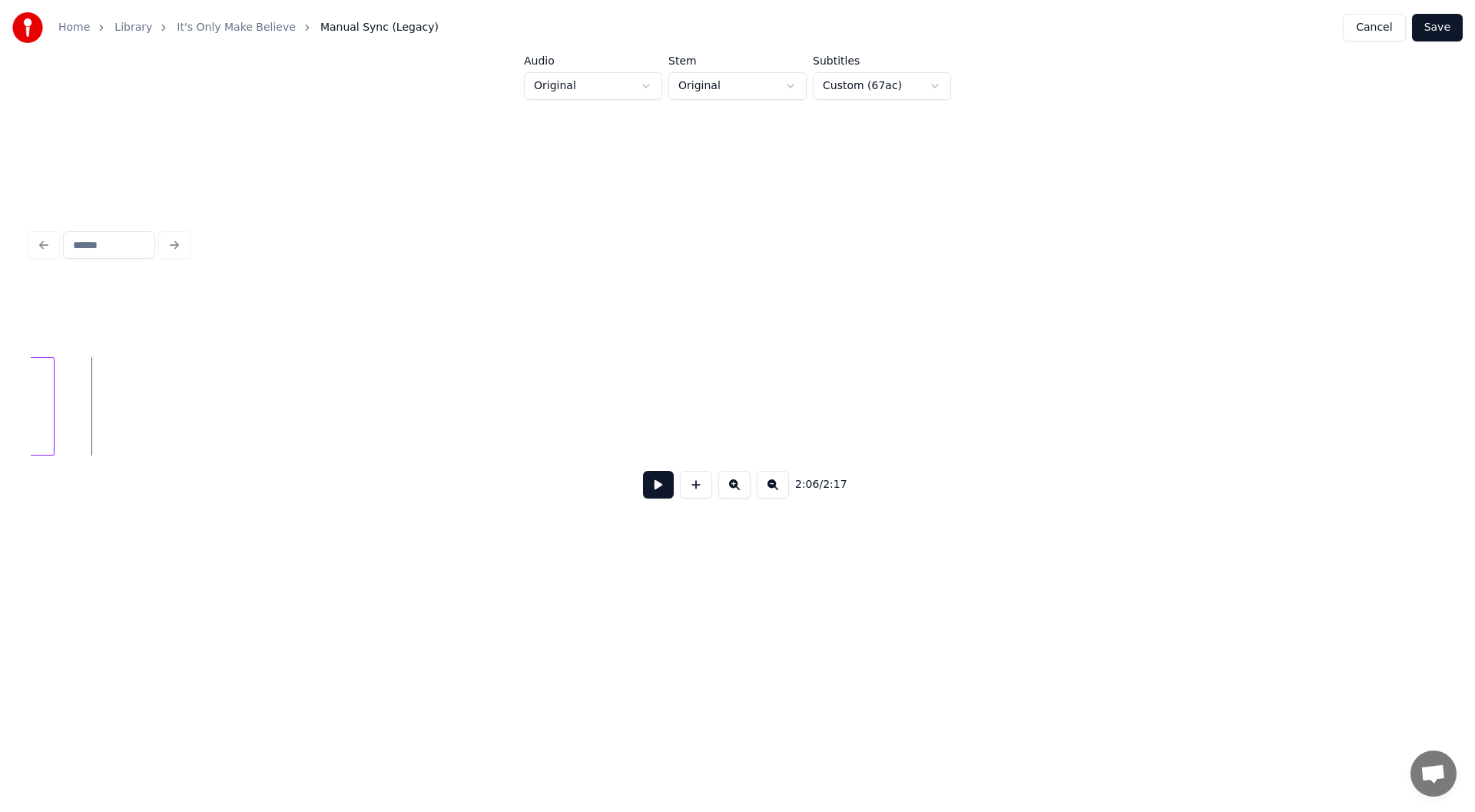
scroll to position [0, 19022]
click at [699, 484] on button at bounding box center [696, 484] width 32 height 28
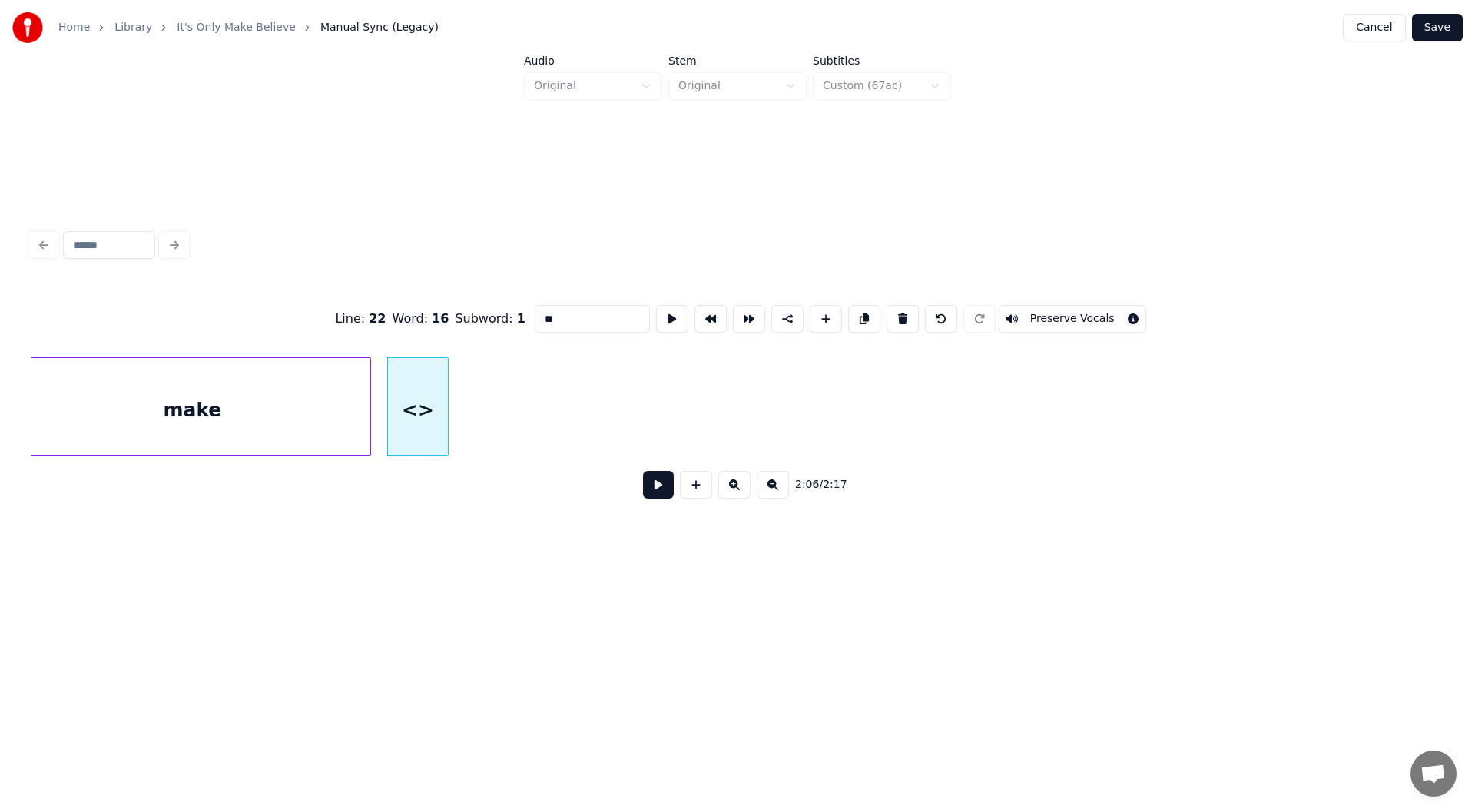
drag, startPoint x: 562, startPoint y: 315, endPoint x: 531, endPoint y: 305, distance: 32.6
click at [535, 305] on input "**" at bounding box center [592, 318] width 115 height 28
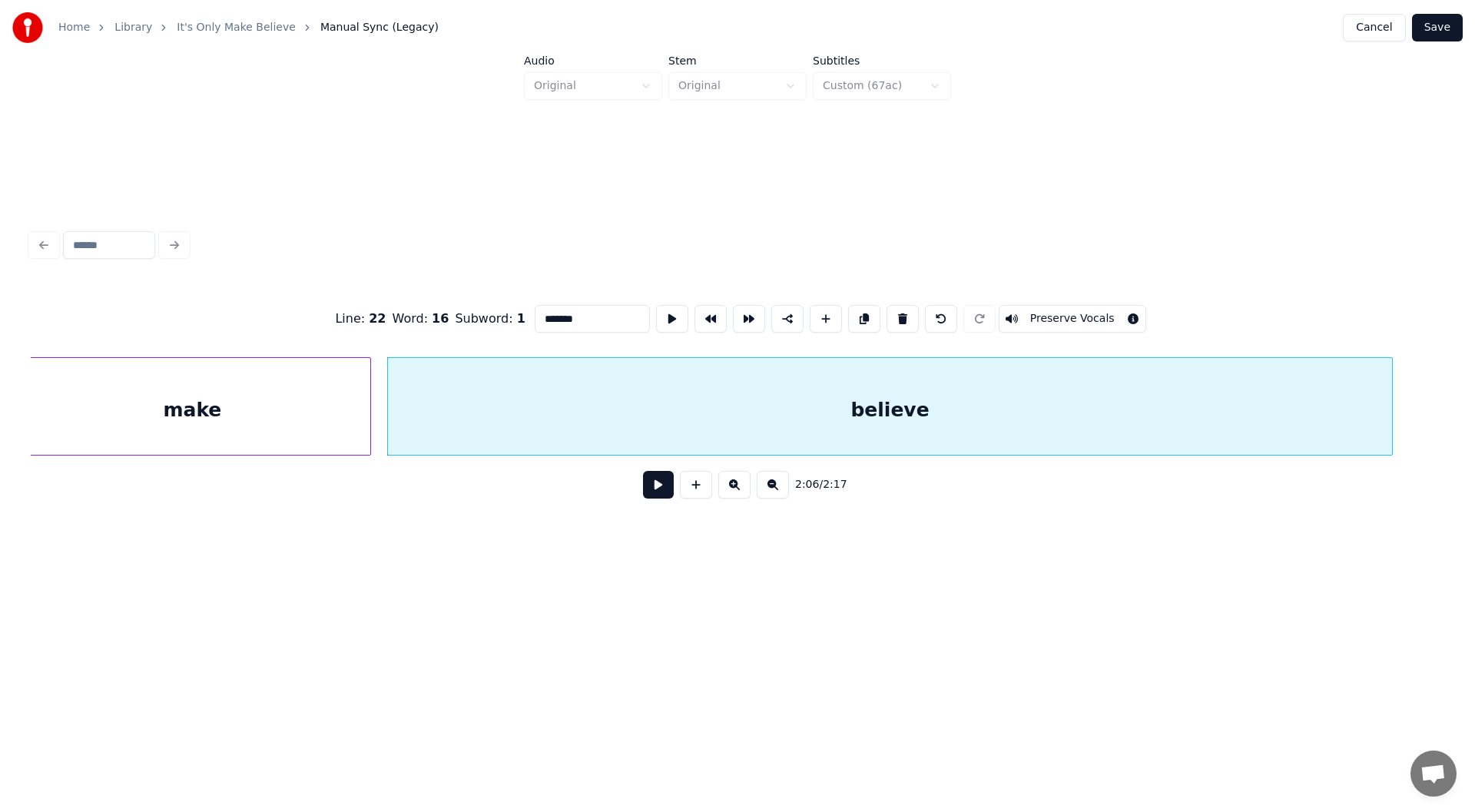
click at [1392, 391] on div at bounding box center [1389, 406] width 5 height 97
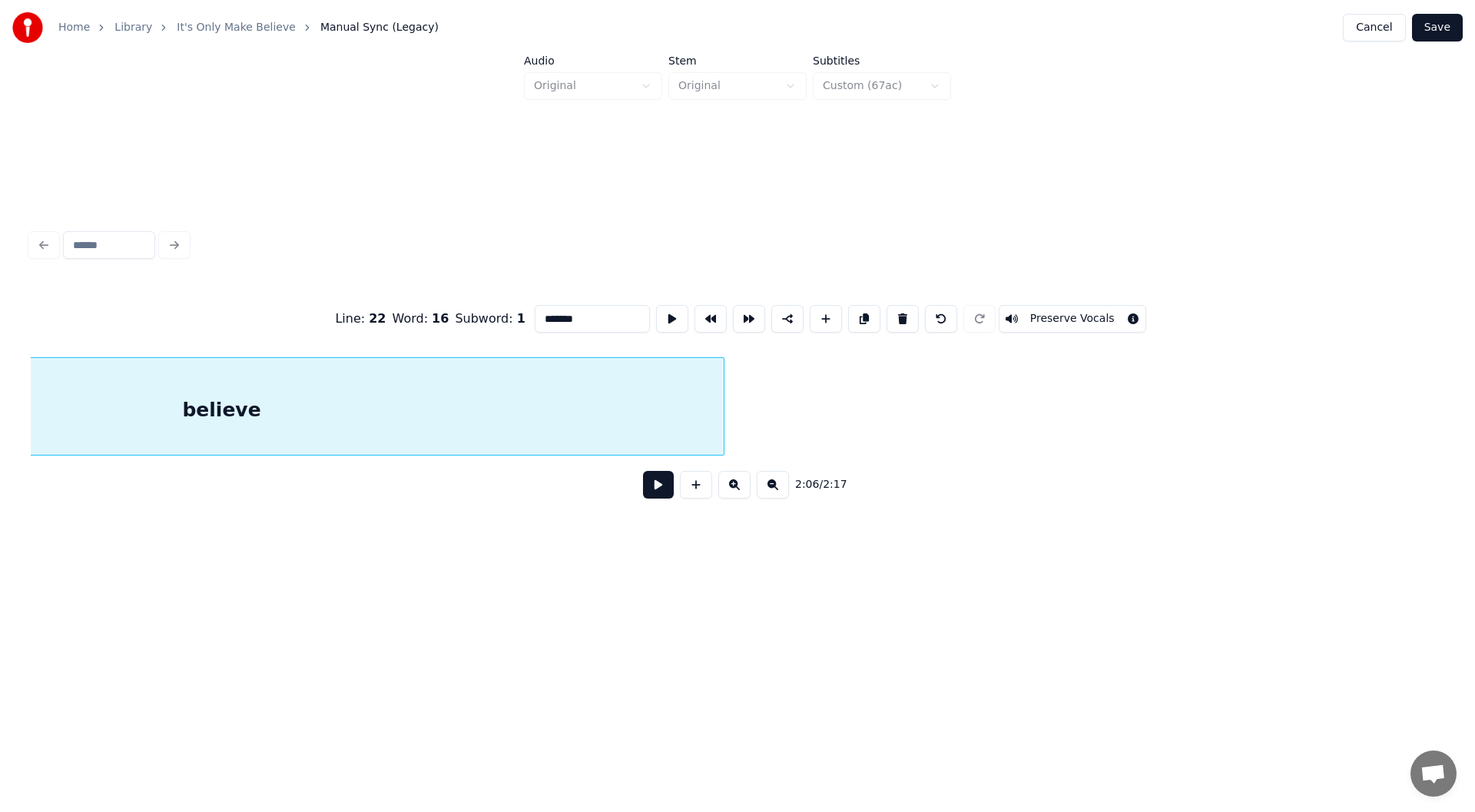
scroll to position [0, 19760]
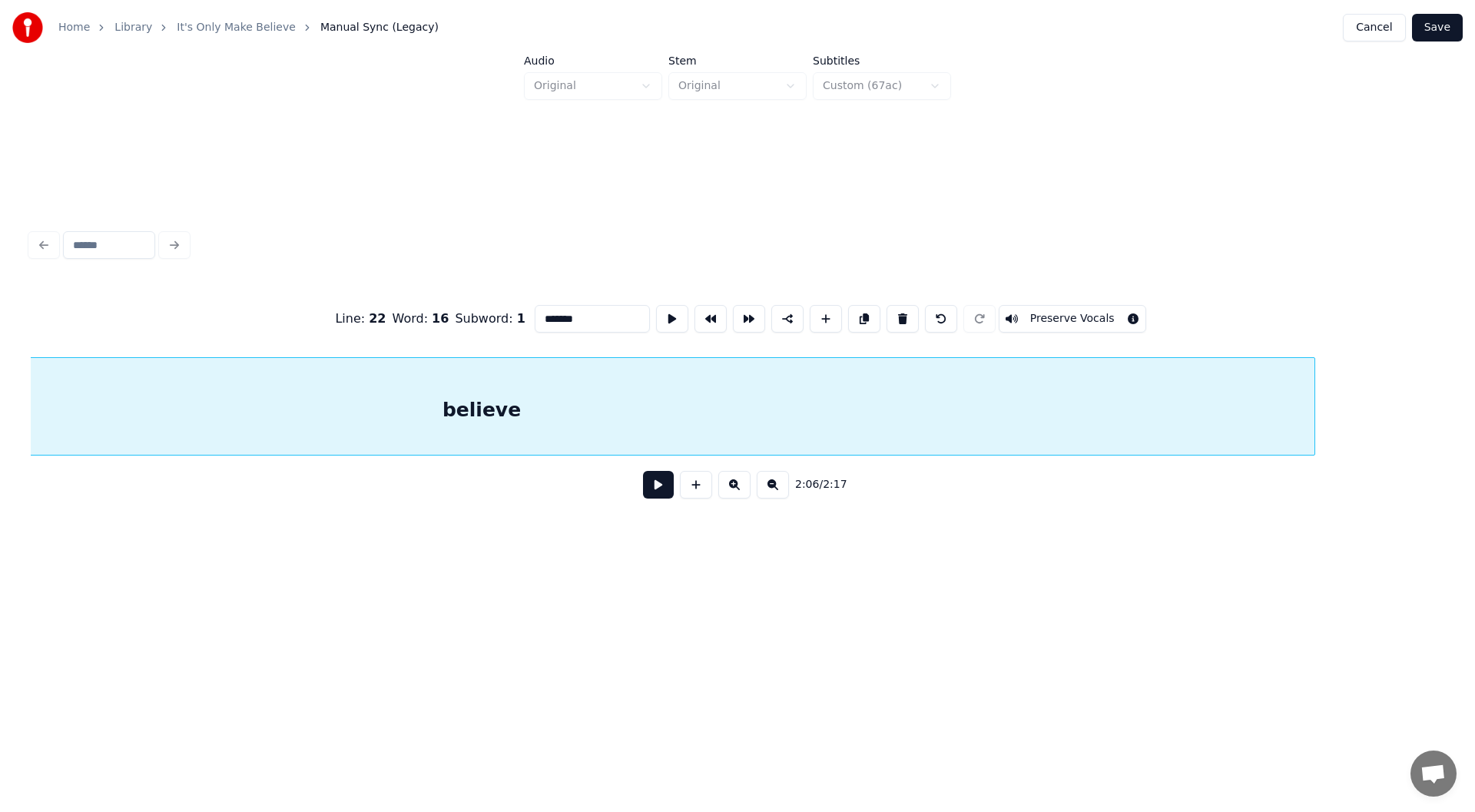
click at [1314, 392] on div at bounding box center [1312, 406] width 5 height 97
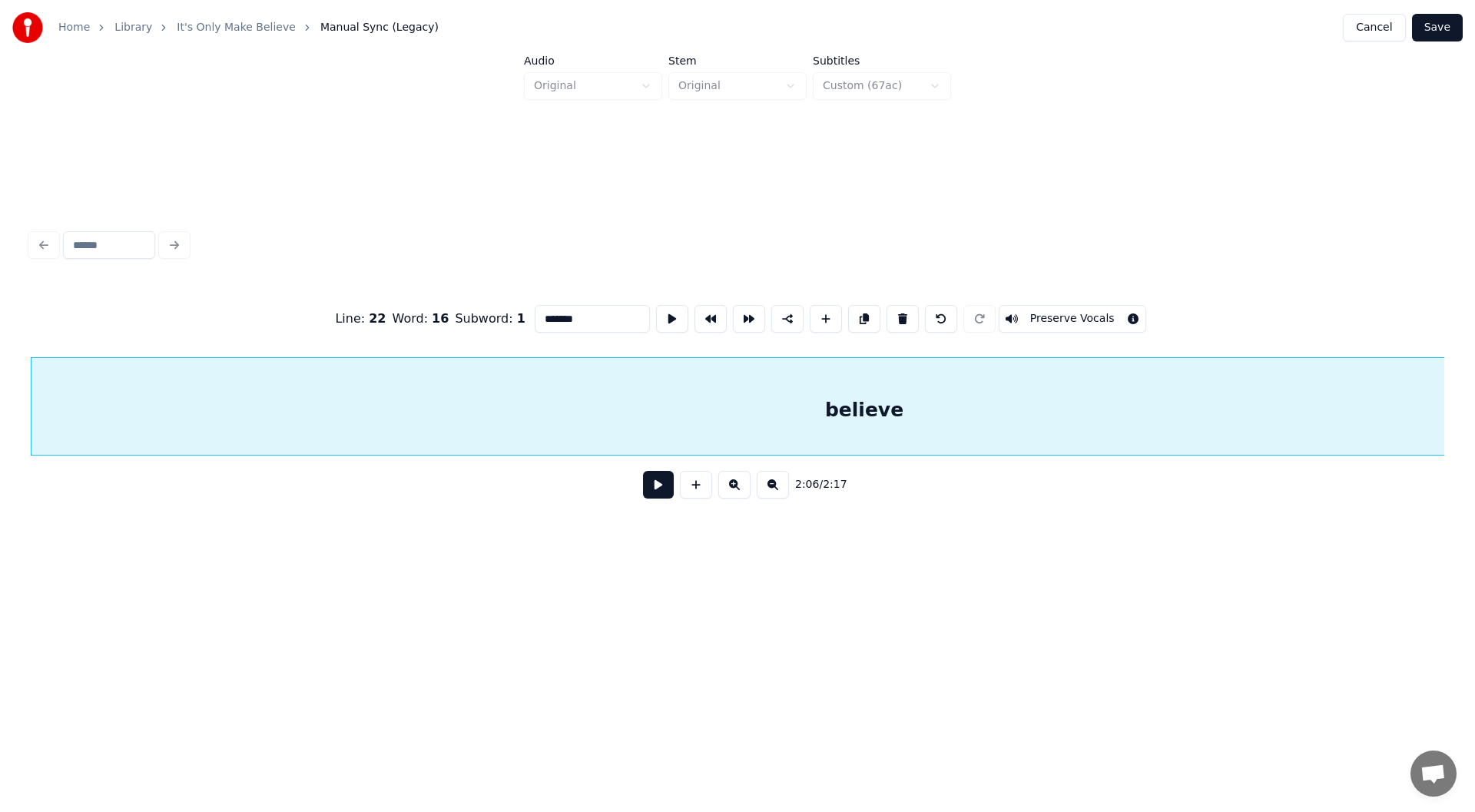
type input "*******"
click at [650, 490] on button at bounding box center [658, 484] width 31 height 28
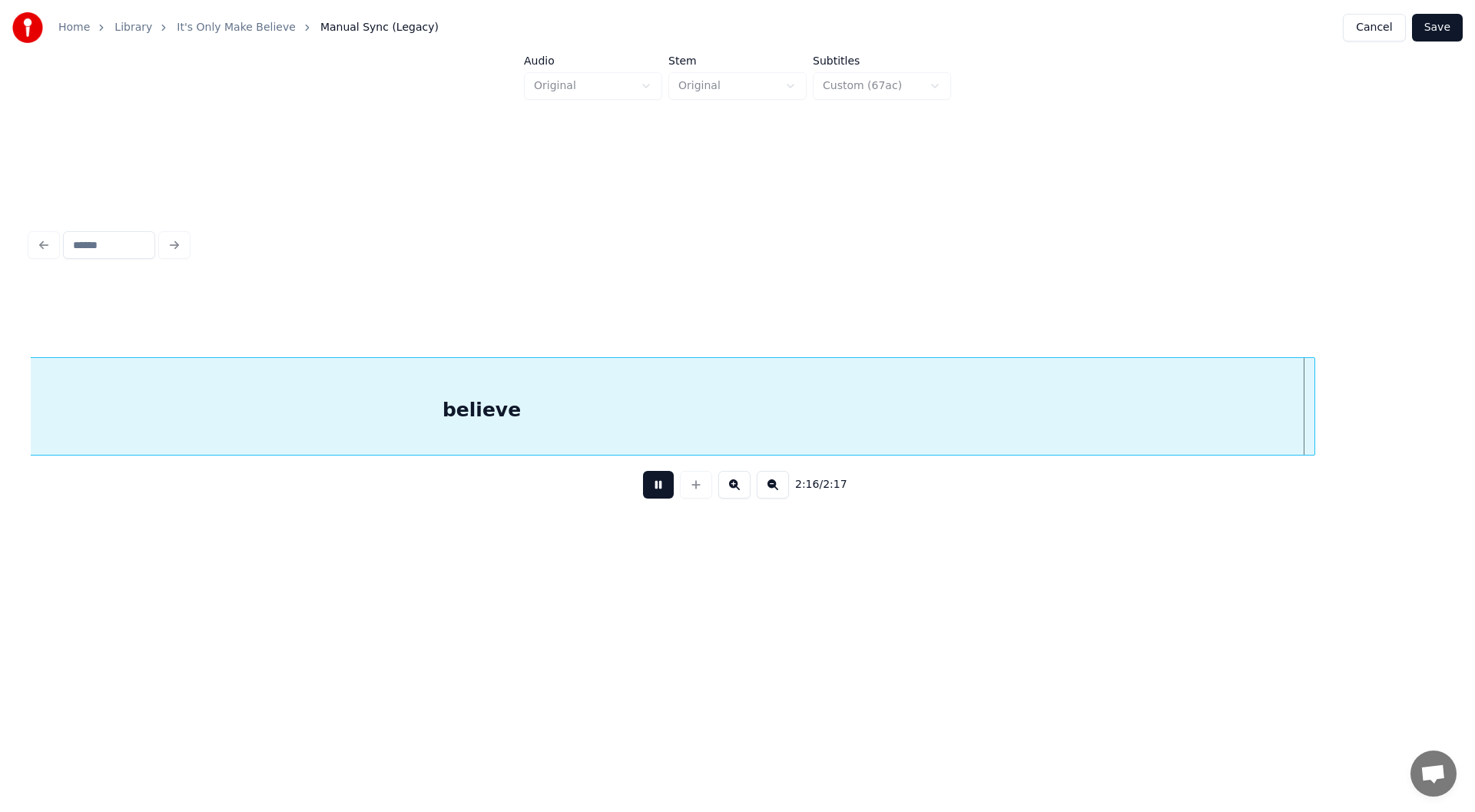
click at [655, 487] on button at bounding box center [658, 484] width 31 height 28
click at [1434, 21] on button "Save" at bounding box center [1437, 27] width 51 height 28
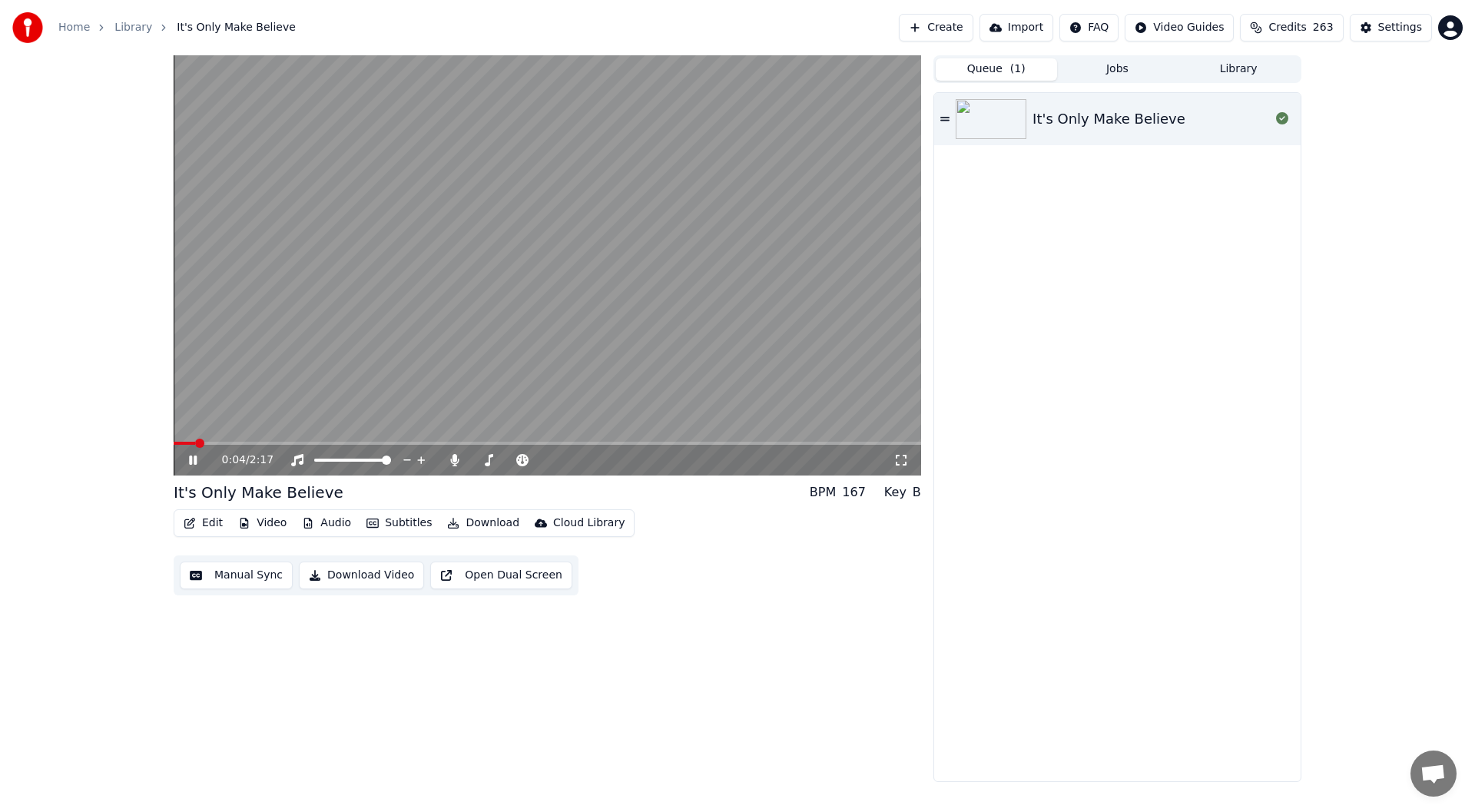
click at [901, 464] on icon at bounding box center [901, 460] width 15 height 13
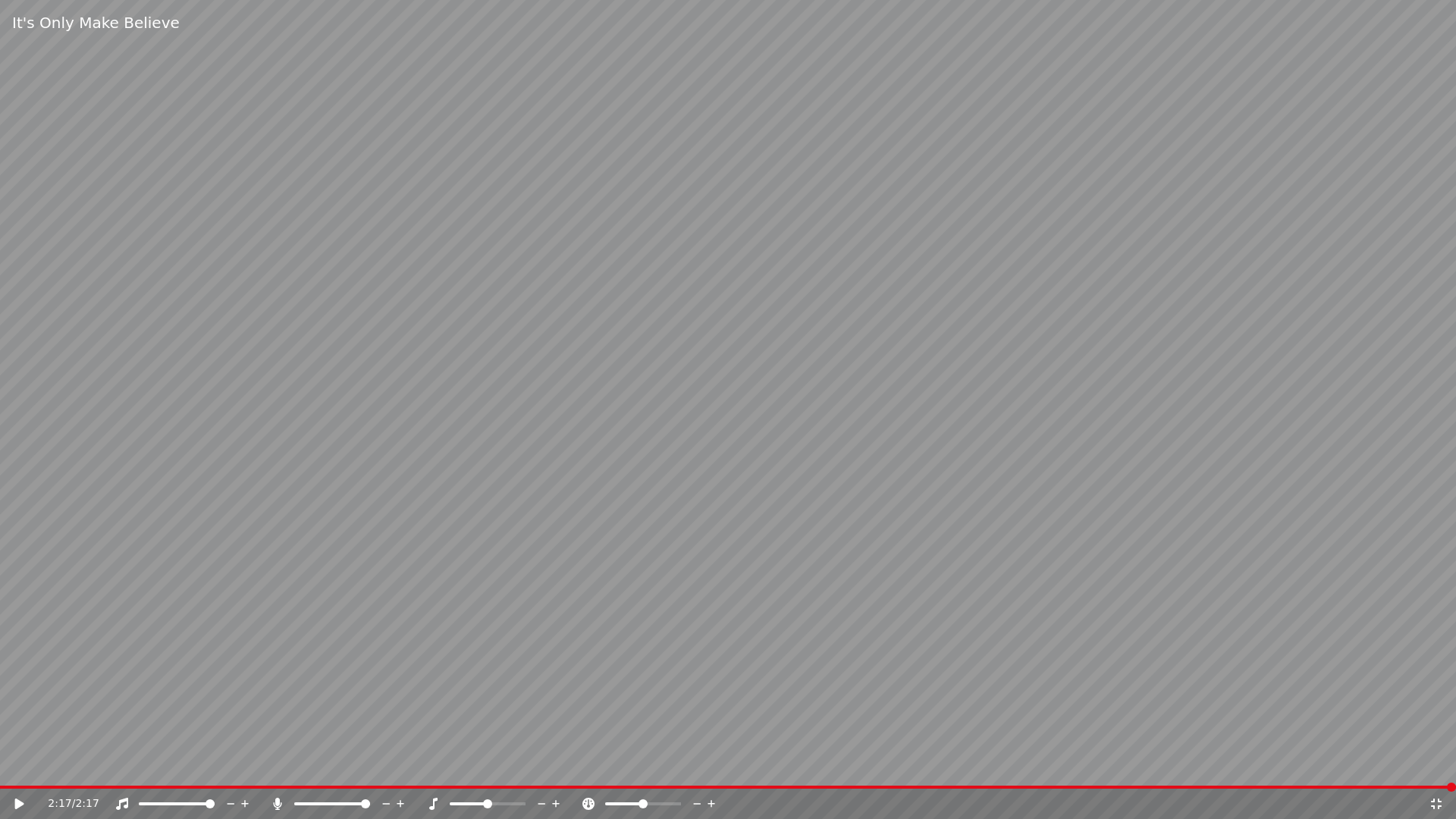
drag, startPoint x: 1433, startPoint y: 799, endPoint x: 1430, endPoint y: 783, distance: 16.3
click at [1431, 800] on icon at bounding box center [1436, 804] width 15 height 13
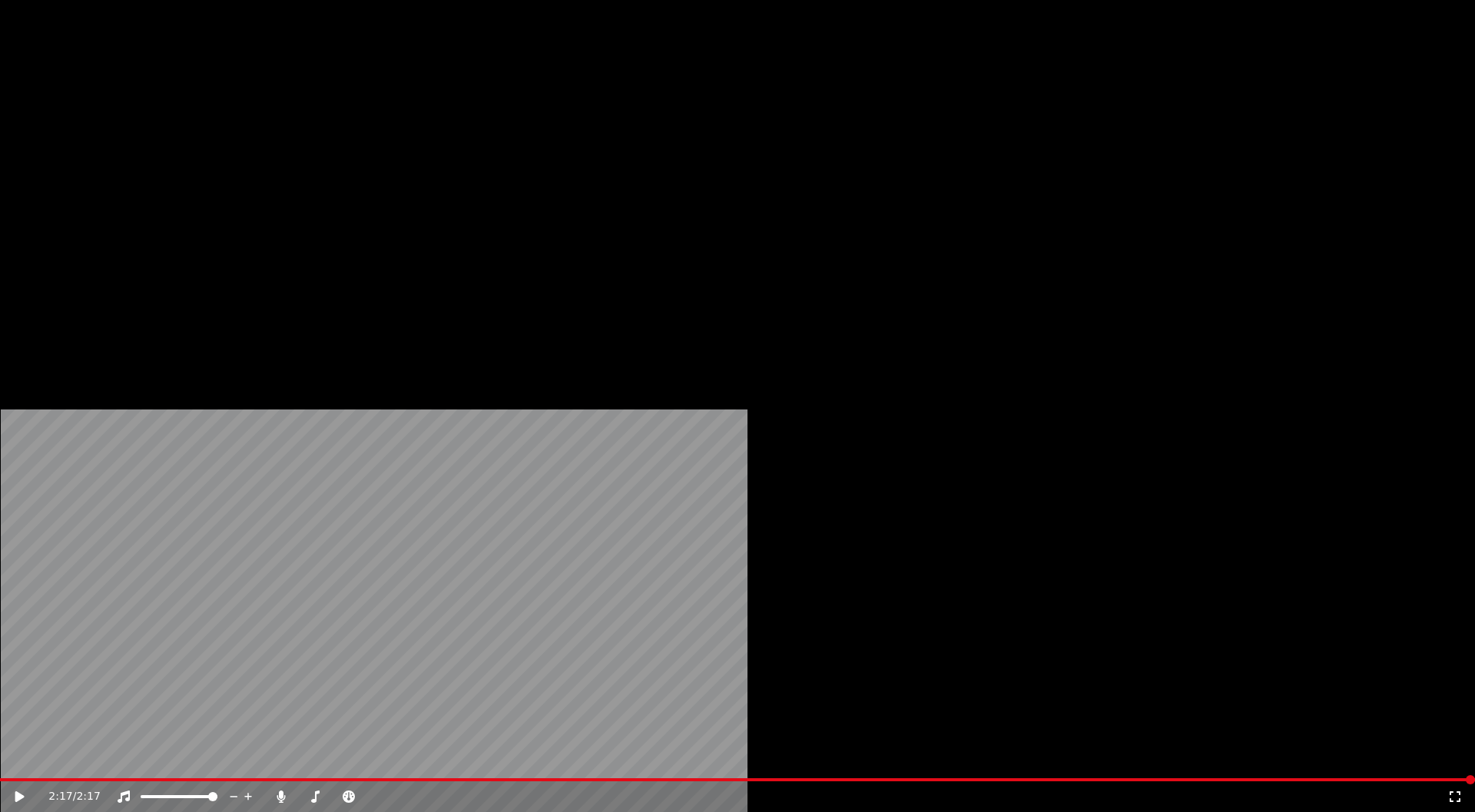
click at [206, 113] on button "Edit" at bounding box center [203, 102] width 51 height 21
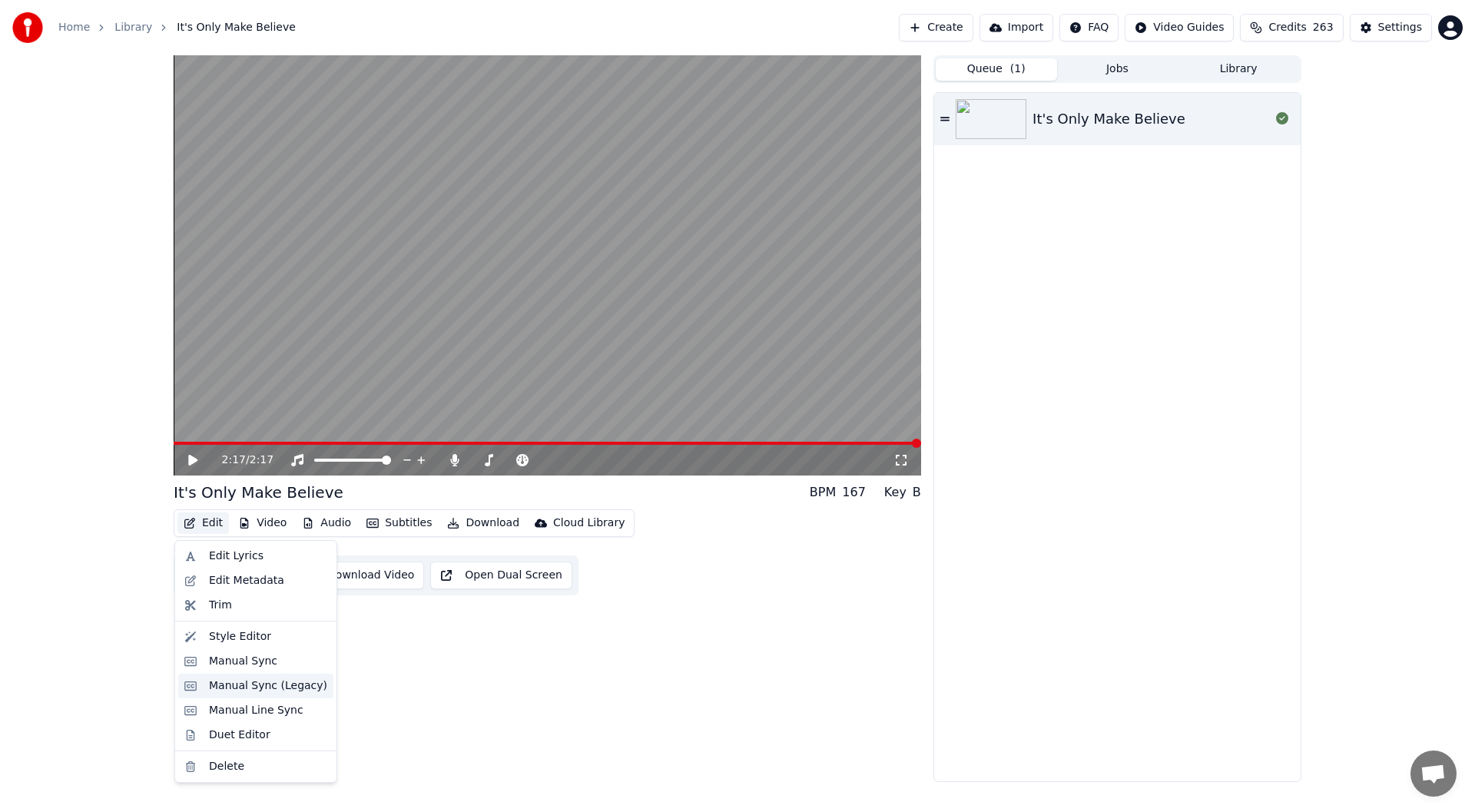
click at [274, 685] on div "Manual Sync (Legacy)" at bounding box center [268, 685] width 118 height 15
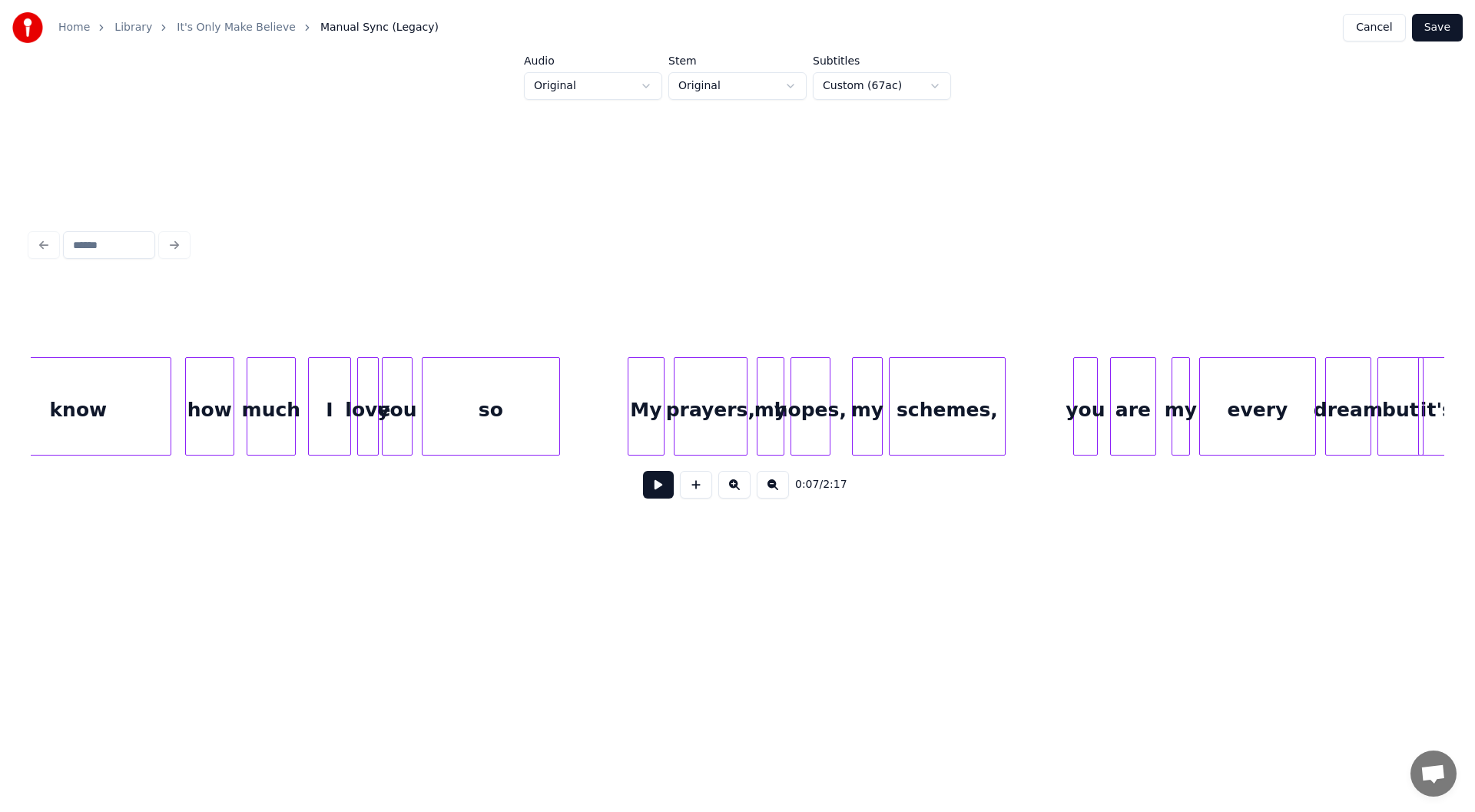
scroll to position [0, 17063]
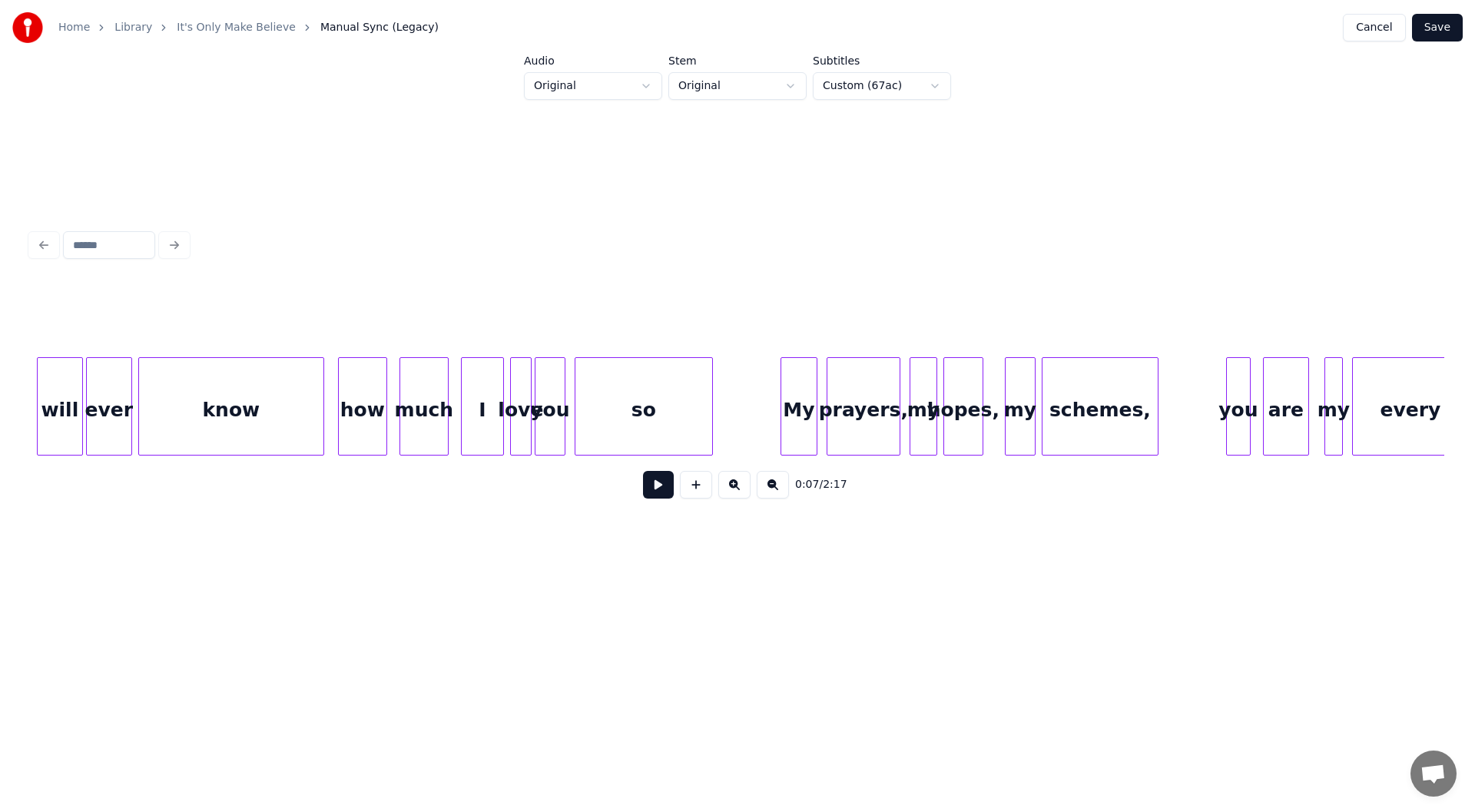
click at [798, 414] on div "My" at bounding box center [798, 410] width 36 height 105
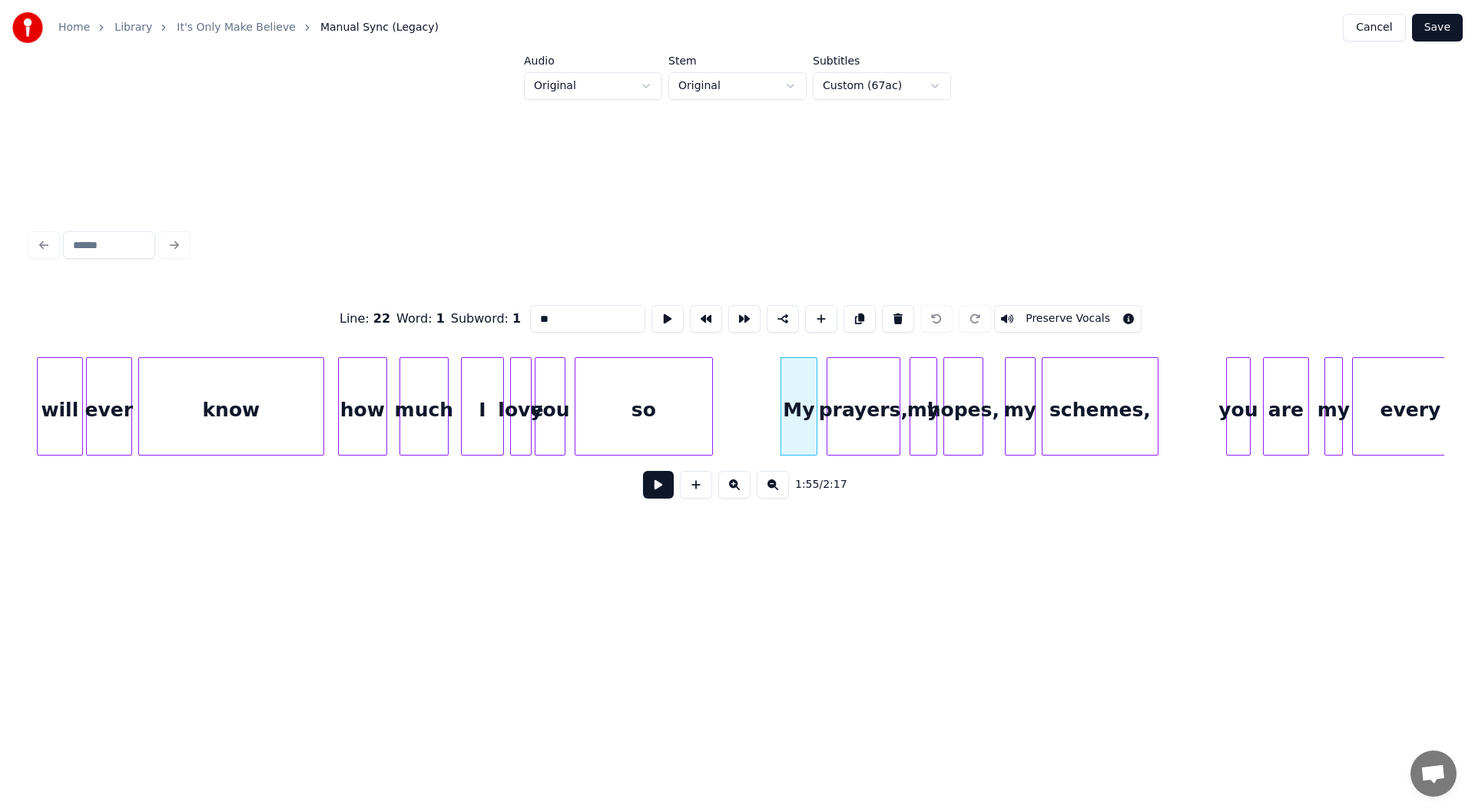
click at [657, 490] on button at bounding box center [658, 484] width 31 height 28
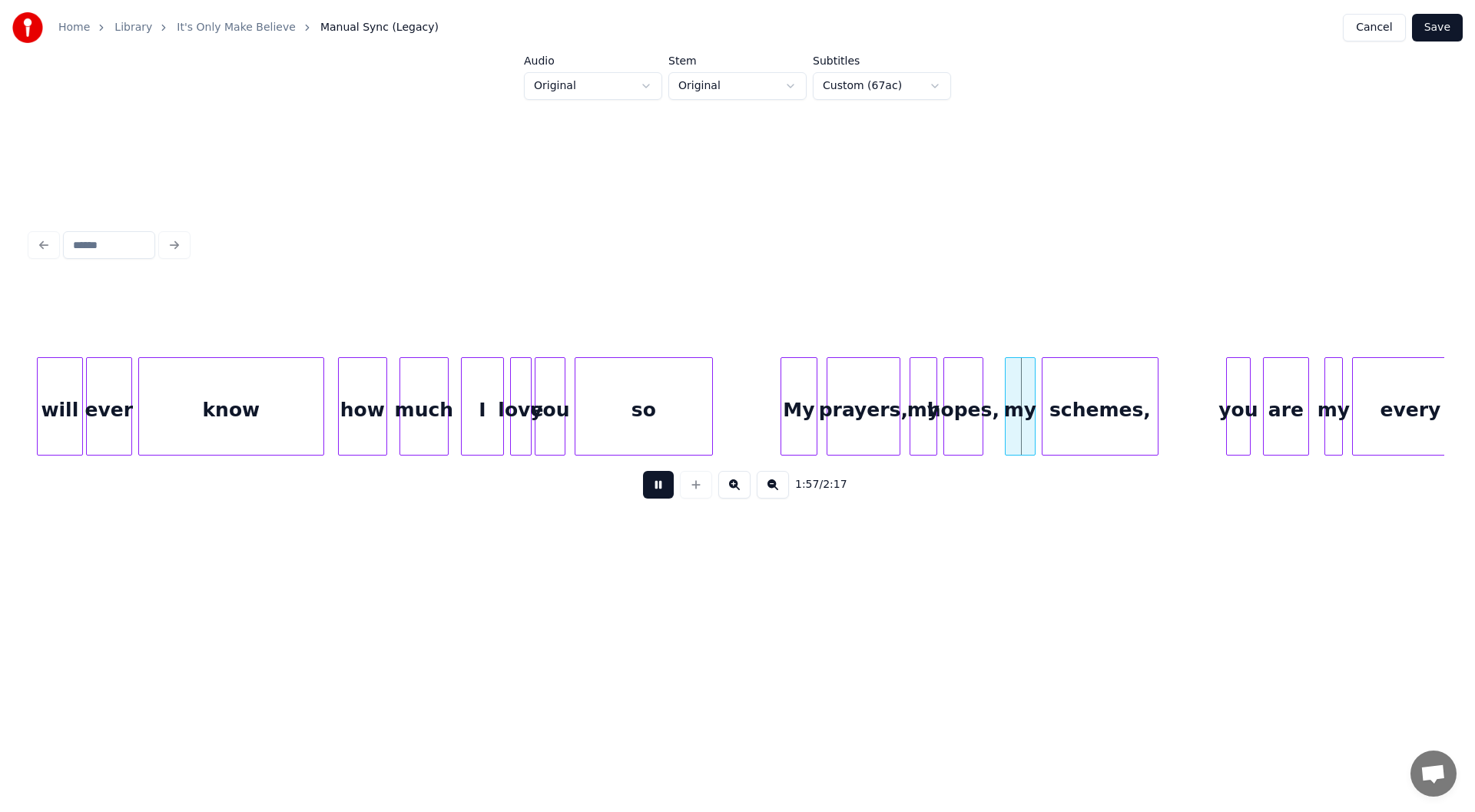
click at [657, 490] on button at bounding box center [658, 484] width 31 height 28
click at [698, 491] on button at bounding box center [696, 484] width 32 height 28
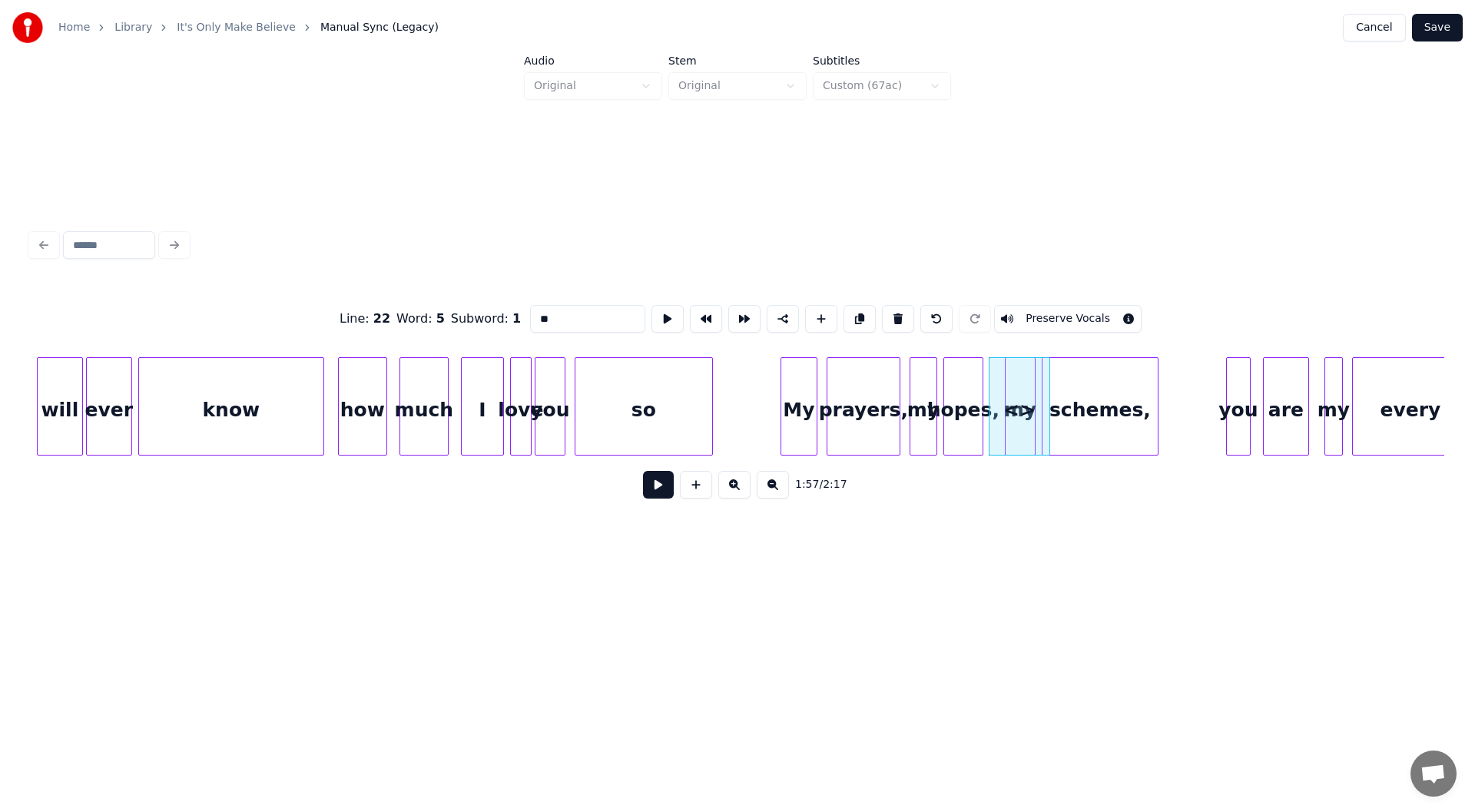
click at [654, 619] on html "Home Library It's Only Make Believe Manual Sync (Legacy) Cancel Save Audio Orig…" at bounding box center [738, 318] width 1475 height 636
click at [1153, 412] on div "schemes," at bounding box center [1151, 410] width 115 height 105
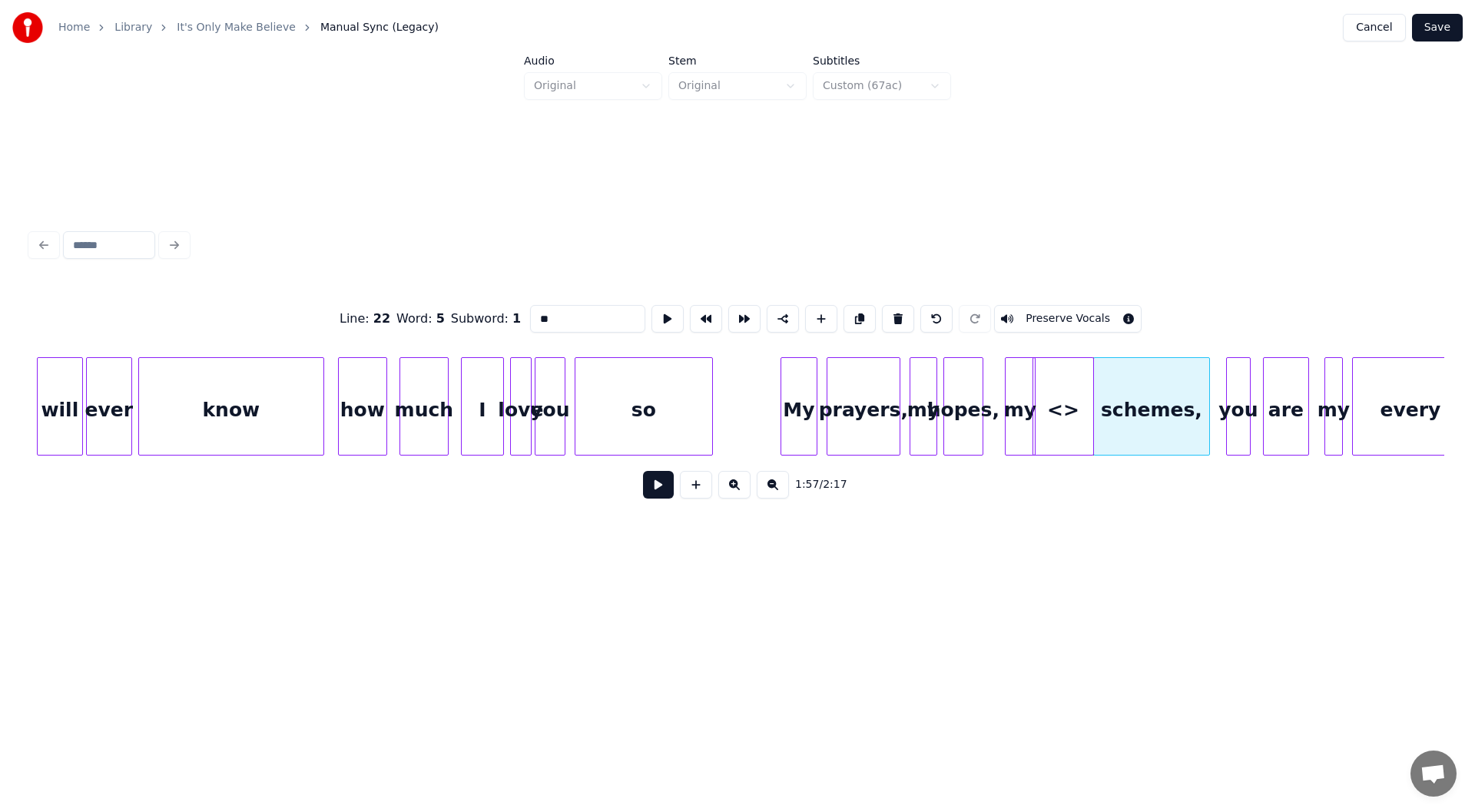
click at [1069, 412] on div "<>" at bounding box center [1063, 410] width 60 height 105
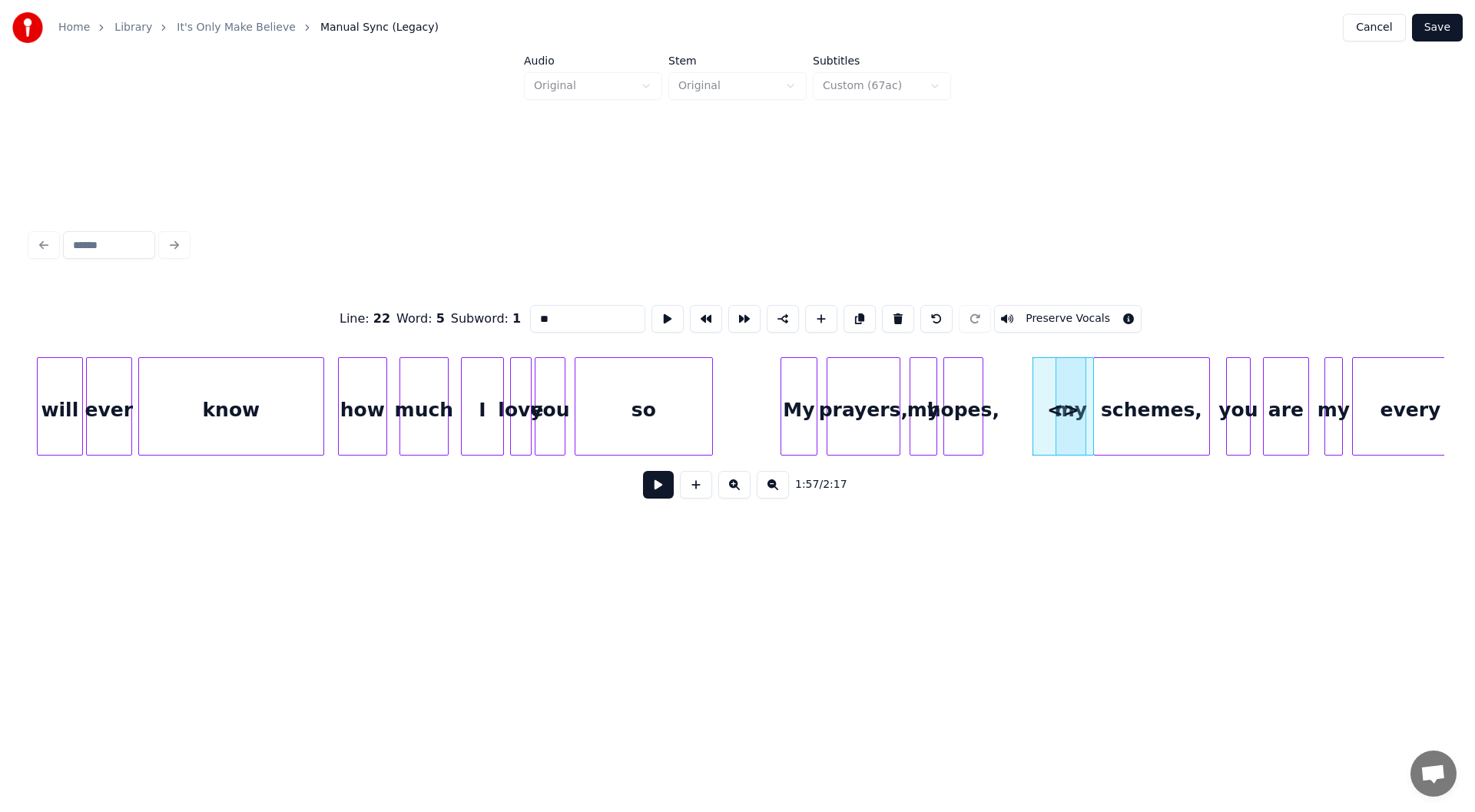
click at [993, 435] on div "<>" at bounding box center [1014, 410] width 60 height 105
click at [549, 313] on input "**" at bounding box center [587, 318] width 115 height 28
drag, startPoint x: 549, startPoint y: 313, endPoint x: 509, endPoint y: 313, distance: 40.0
click at [509, 313] on div "Line : 22 Word : 5 Subword : 1 ** Preserve Vocals" at bounding box center [738, 318] width 1413 height 77
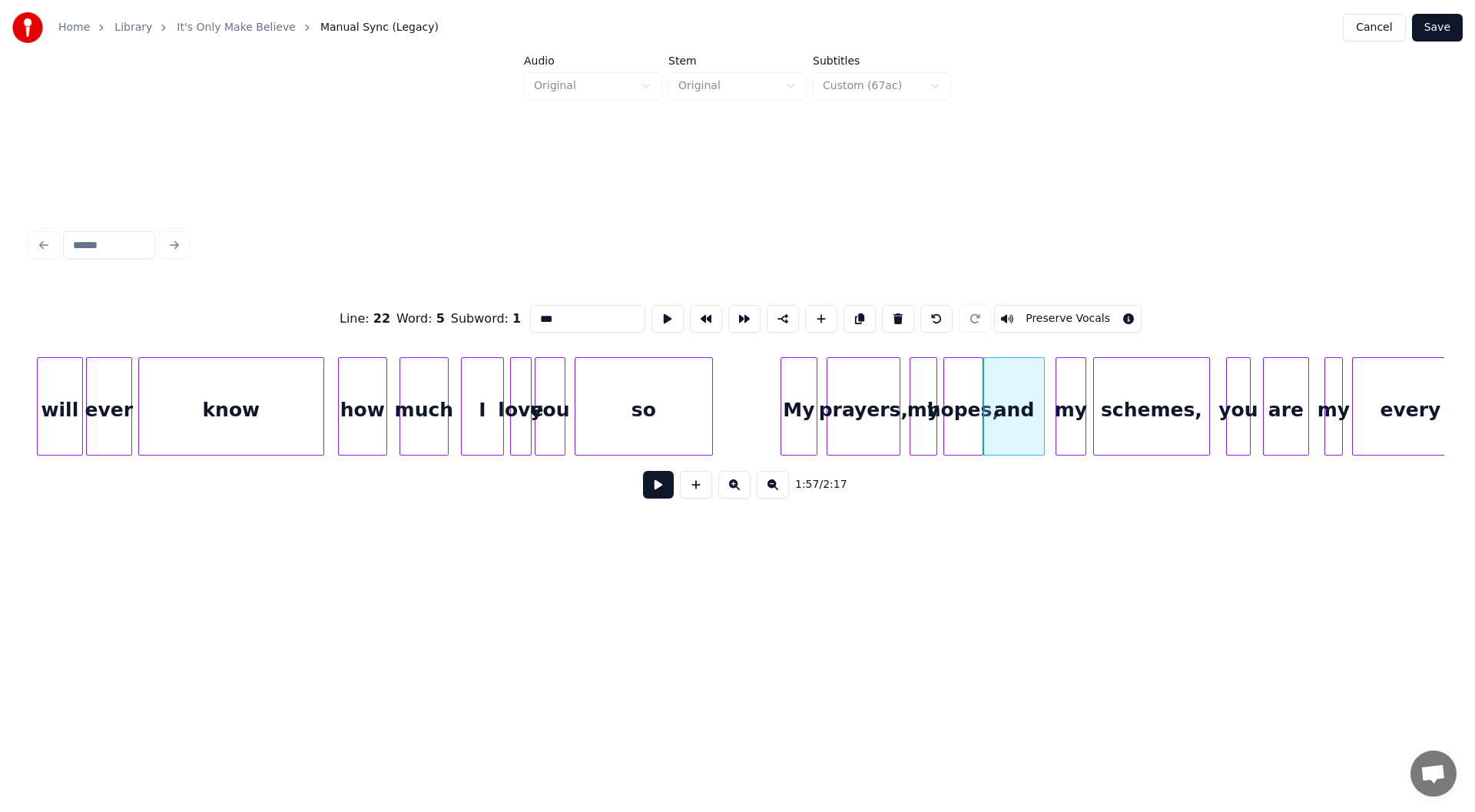
click at [798, 399] on div "My" at bounding box center [798, 410] width 36 height 105
type input "**"
click at [654, 490] on button at bounding box center [658, 484] width 31 height 28
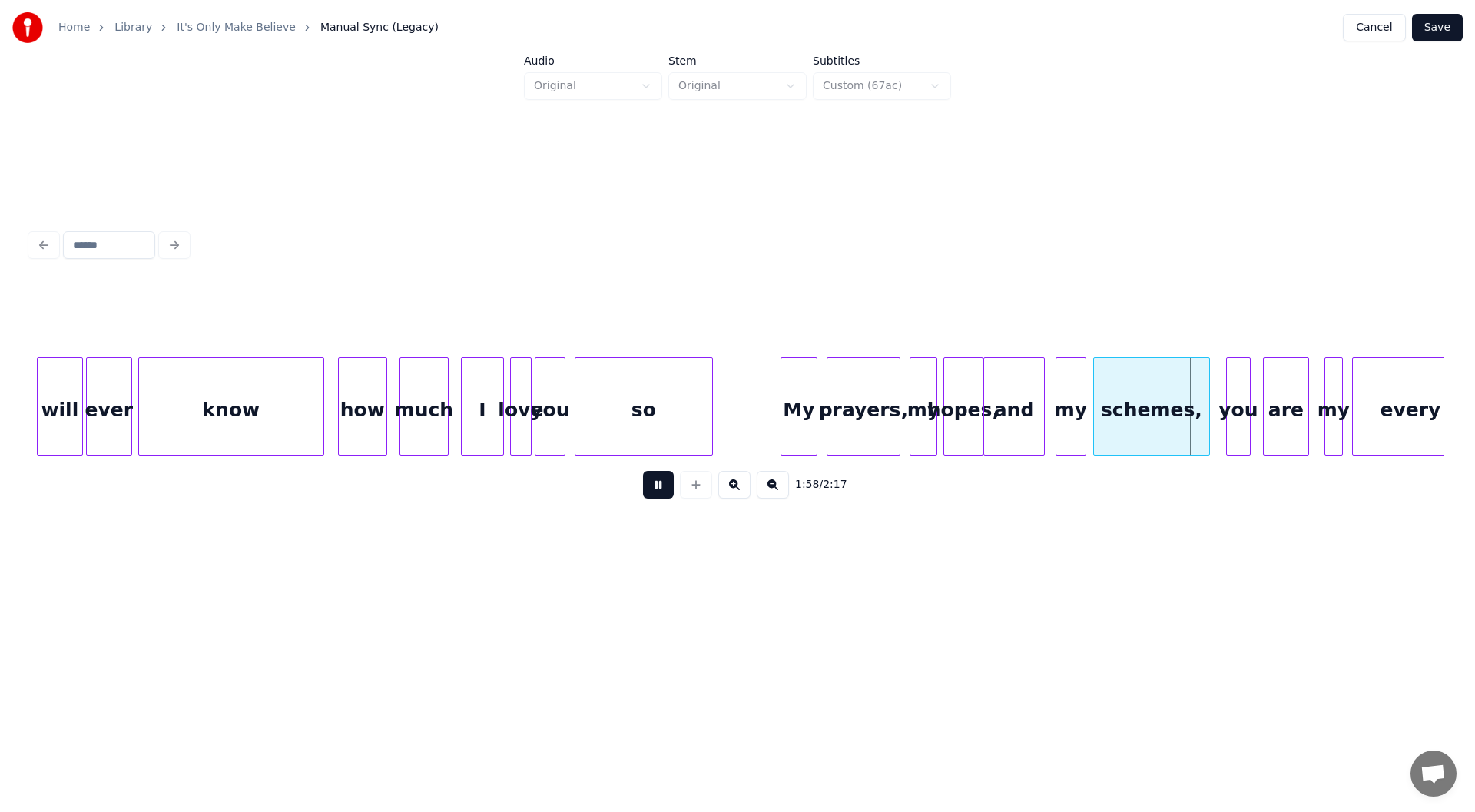
click at [654, 490] on button at bounding box center [658, 484] width 31 height 28
click at [1431, 24] on button "Save" at bounding box center [1437, 27] width 51 height 28
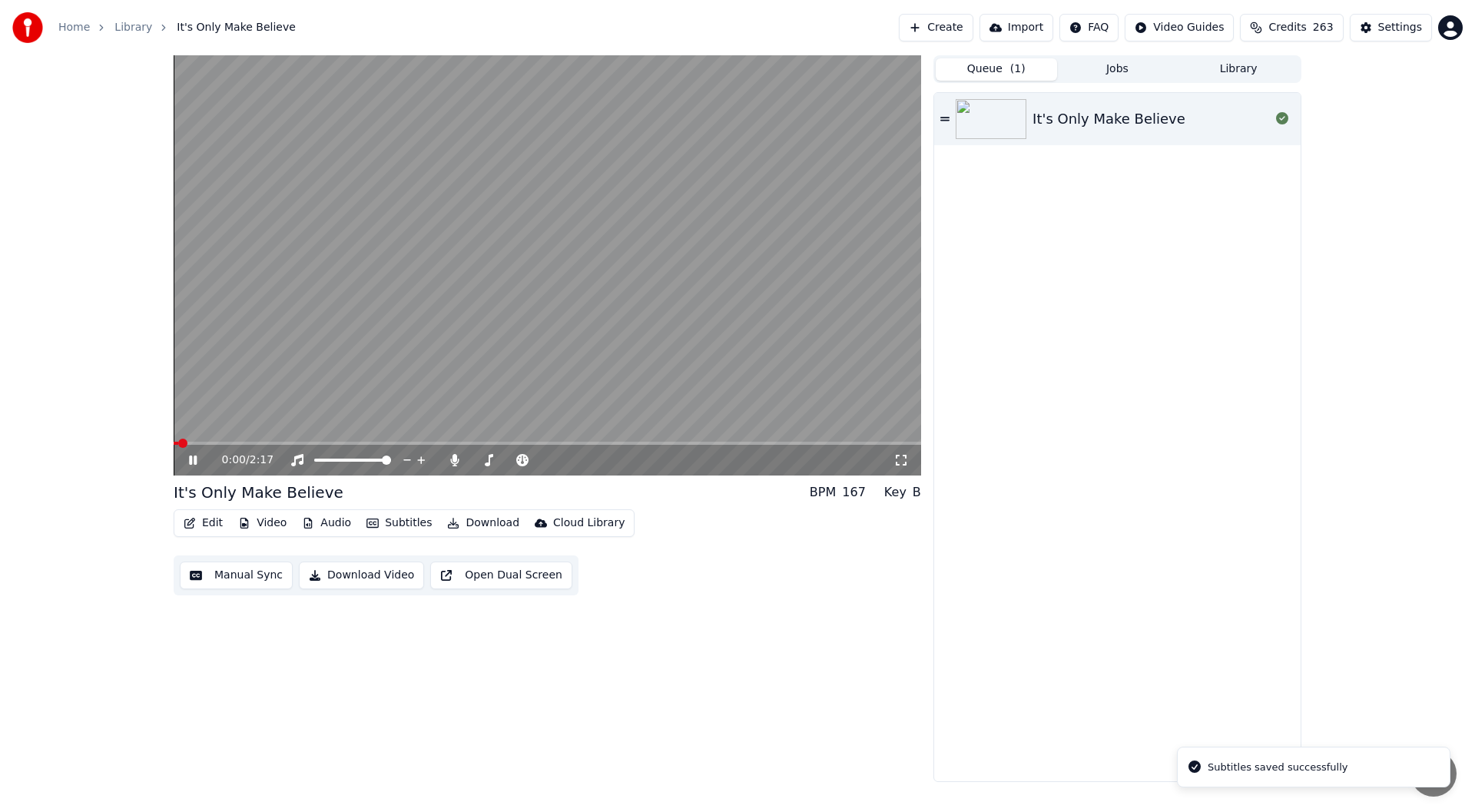
click at [900, 457] on icon at bounding box center [901, 460] width 15 height 13
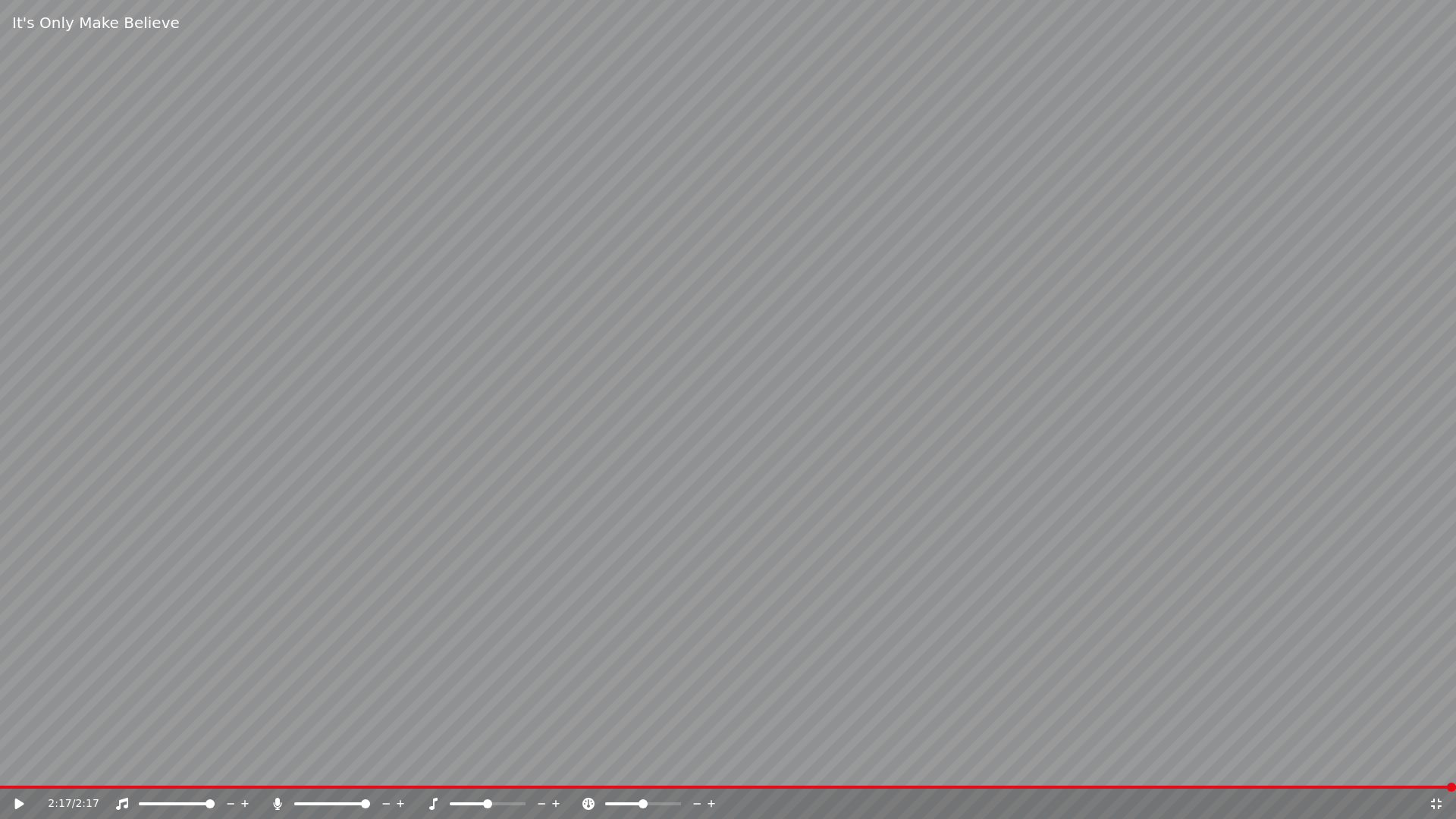
click at [1437, 801] on icon at bounding box center [1436, 804] width 11 height 11
